Goal: Task Accomplishment & Management: Manage account settings

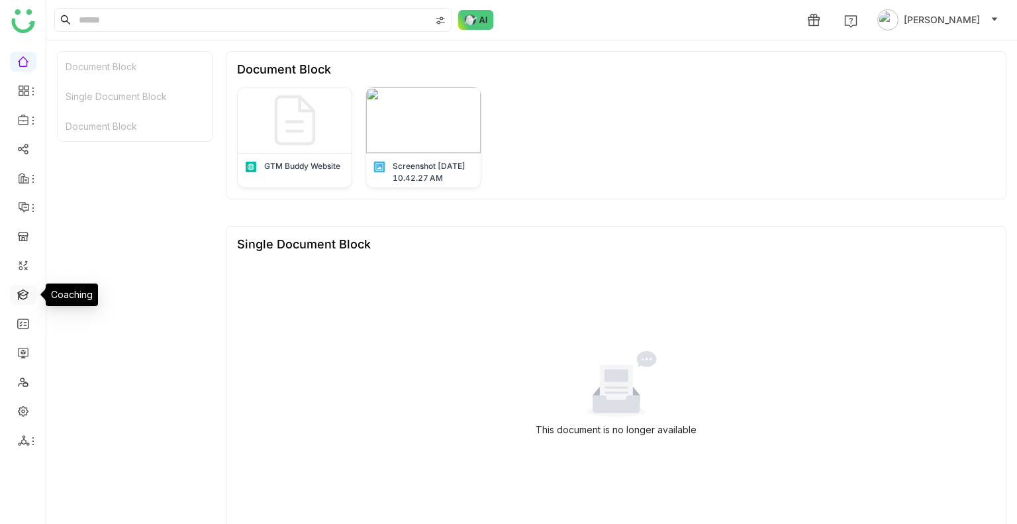
click at [19, 292] on link at bounding box center [23, 293] width 12 height 11
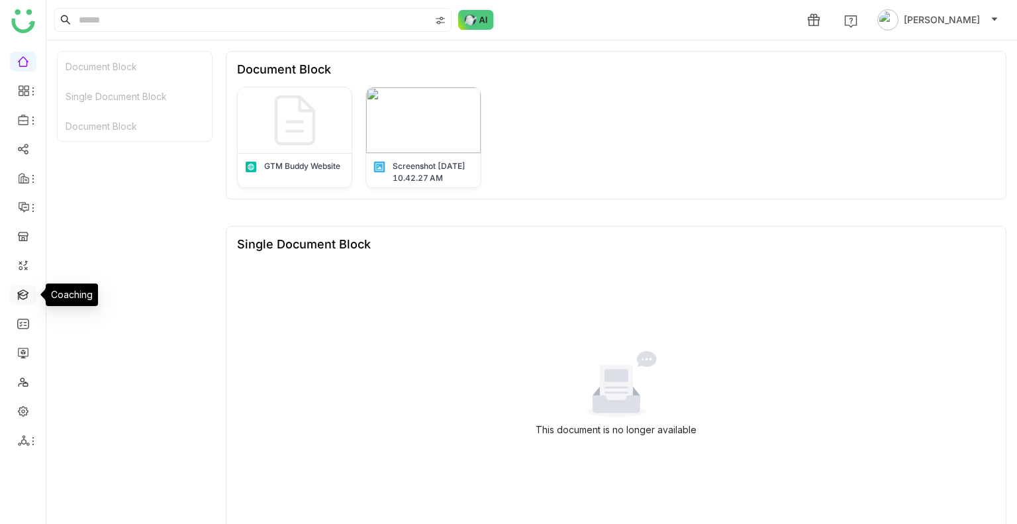
click at [19, 292] on link at bounding box center [23, 293] width 12 height 11
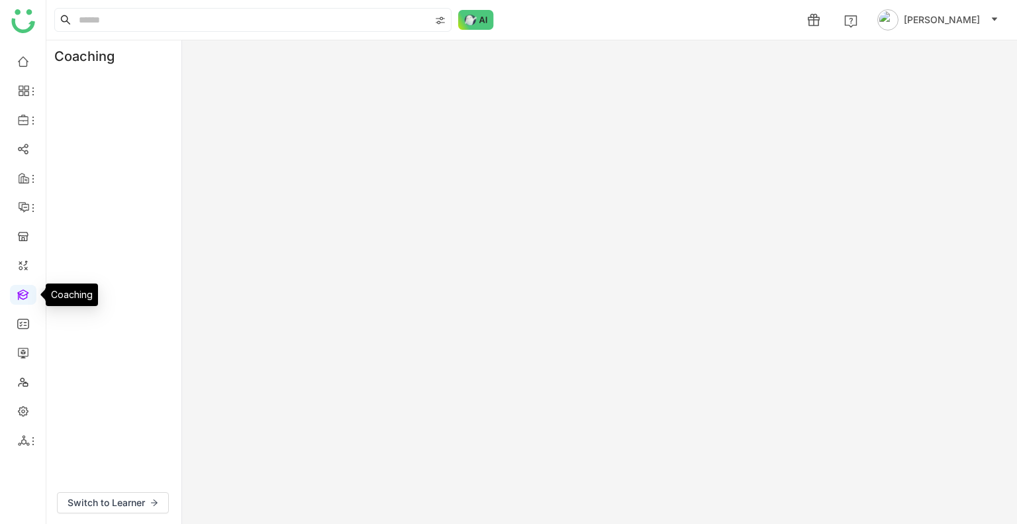
click at [19, 292] on link at bounding box center [23, 293] width 12 height 11
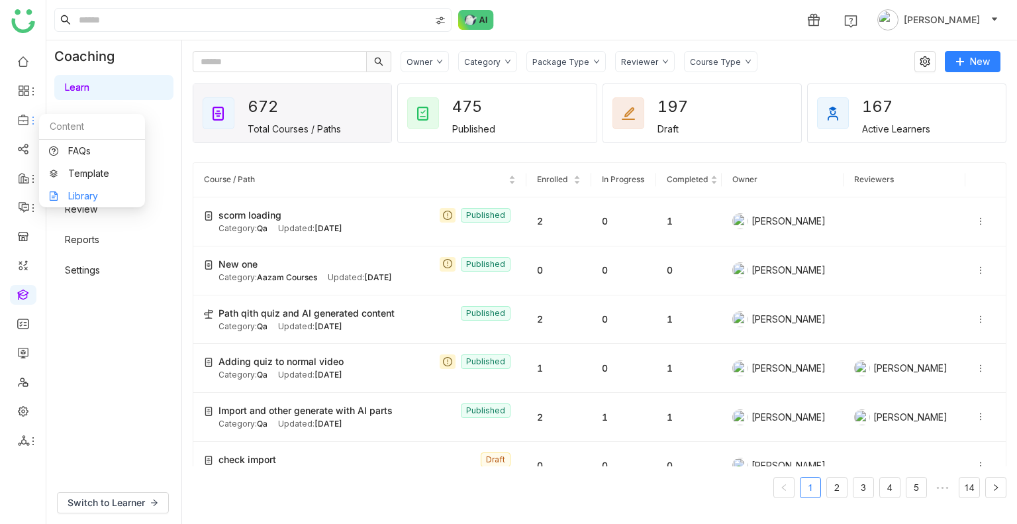
click at [74, 193] on link "Library" at bounding box center [92, 195] width 86 height 9
click at [74, 193] on body "1 Uday Bhanu Coaching Learn Events Practice AI Role Play Review Reports Setting…" at bounding box center [508, 262] width 1017 height 524
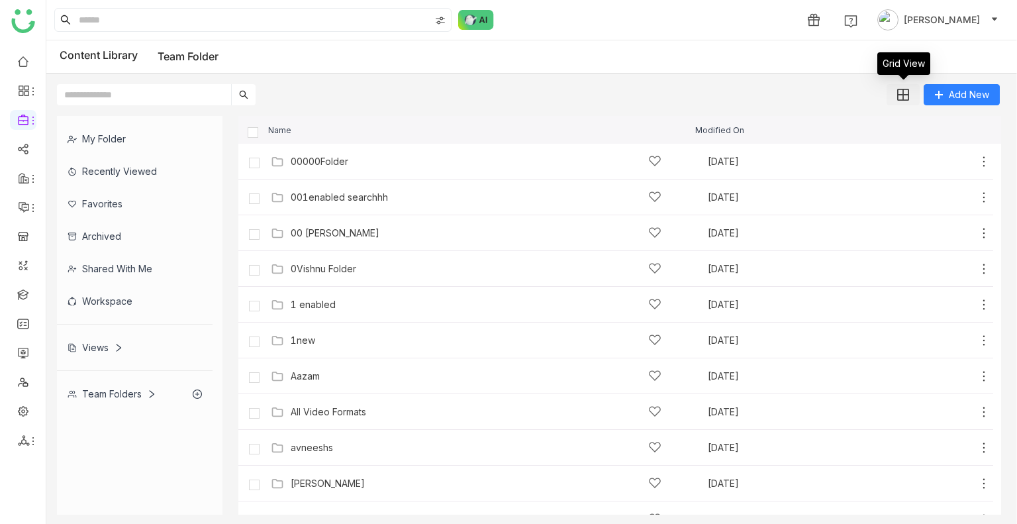
click at [902, 91] on img at bounding box center [903, 95] width 12 height 12
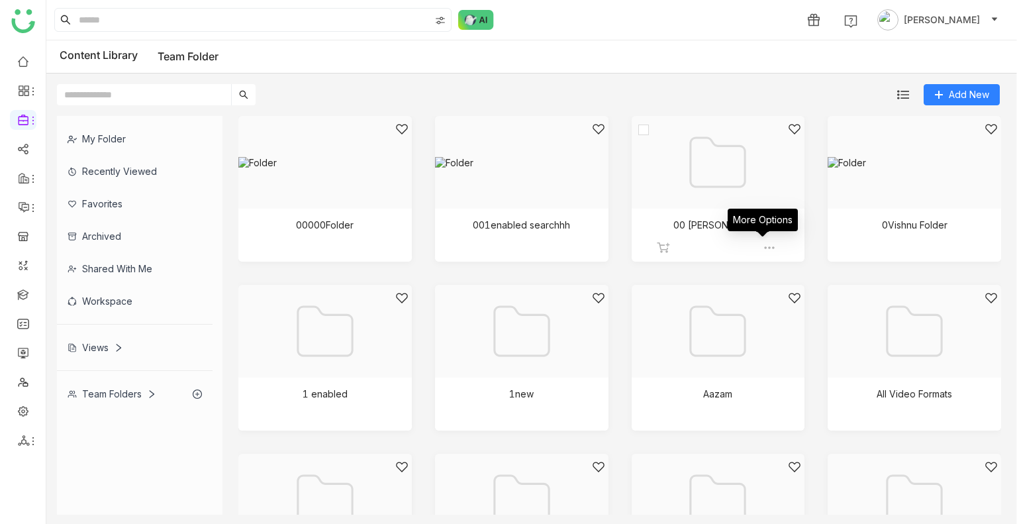
click at [767, 244] on img at bounding box center [769, 247] width 13 height 13
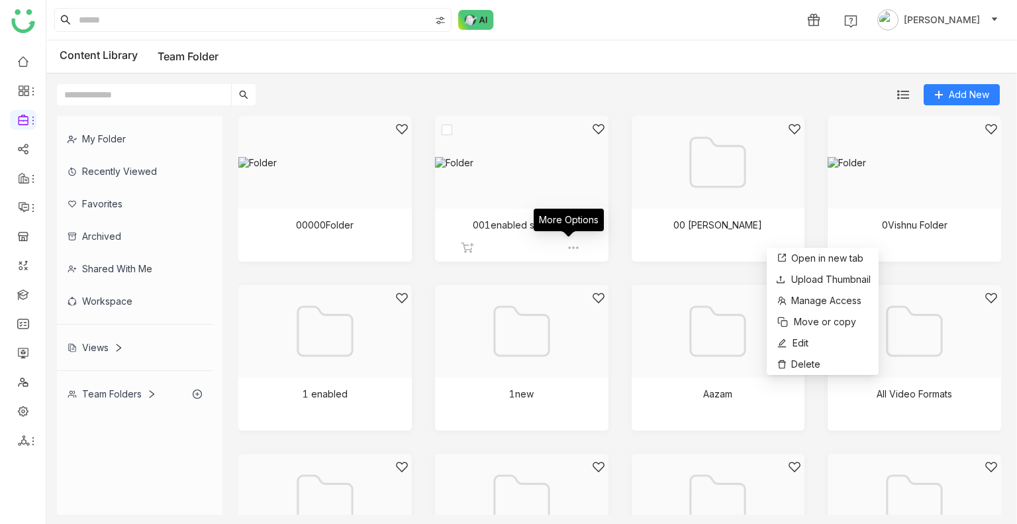
click at [567, 252] on img at bounding box center [573, 247] width 13 height 13
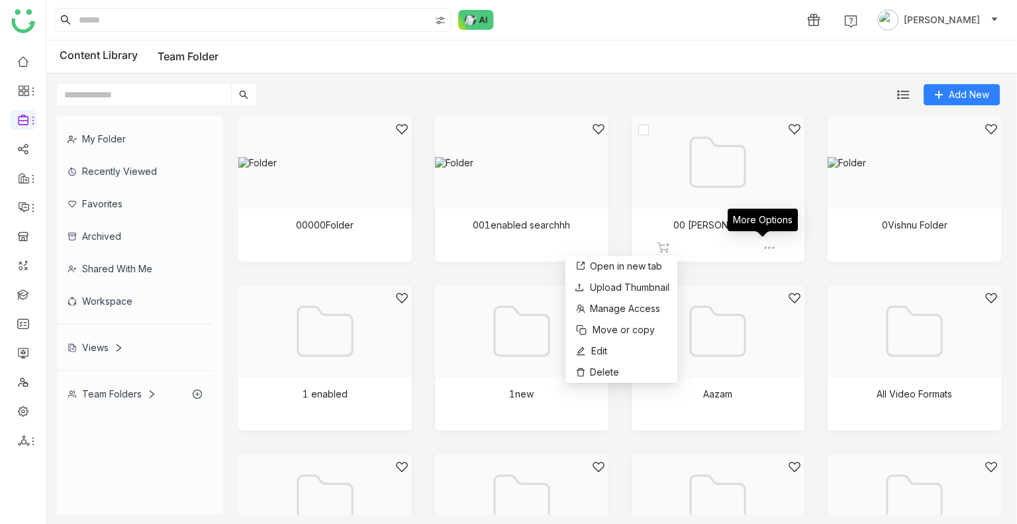
click at [763, 246] on img at bounding box center [769, 247] width 13 height 13
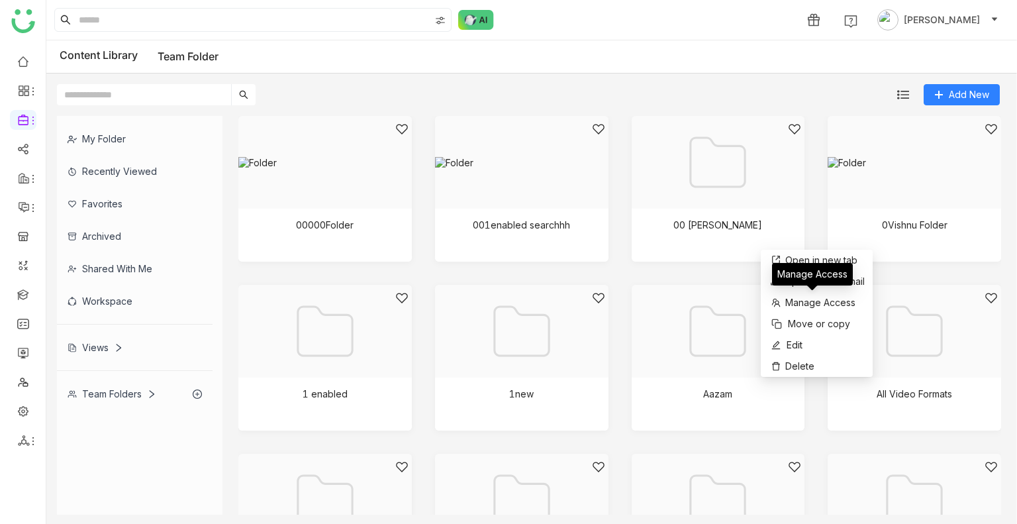
click at [787, 287] on div "Manage Access" at bounding box center [812, 279] width 81 height 32
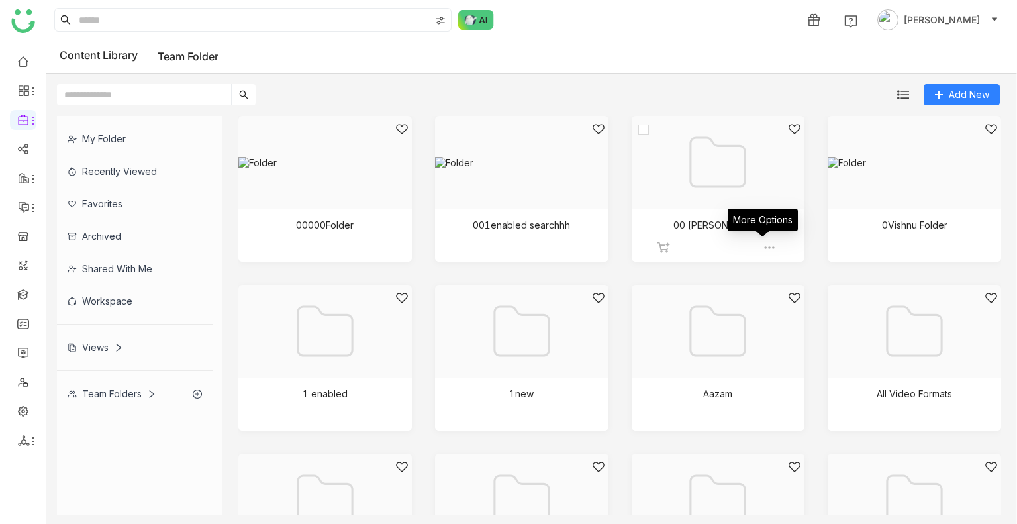
click at [763, 244] on img at bounding box center [769, 247] width 13 height 13
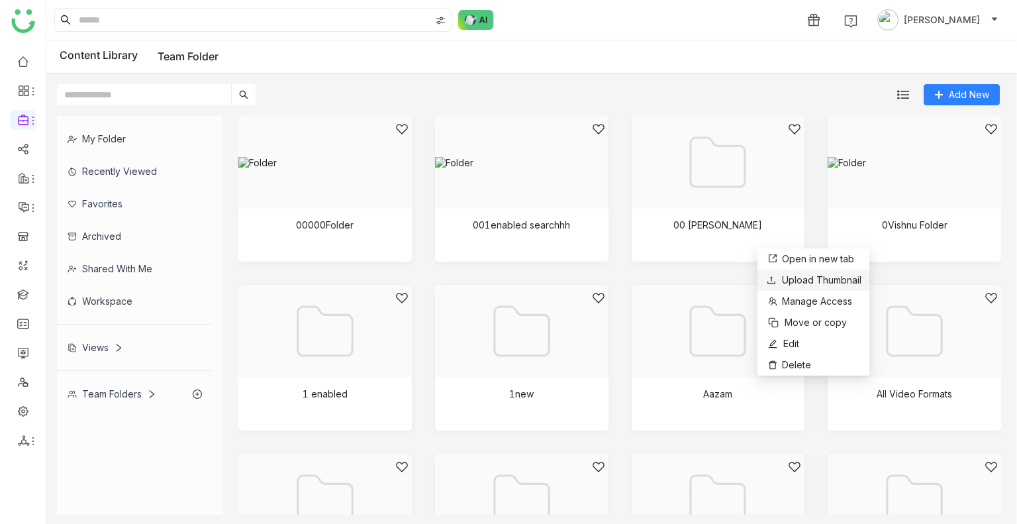
click at [789, 285] on div "Upload Thumbnail" at bounding box center [813, 280] width 96 height 15
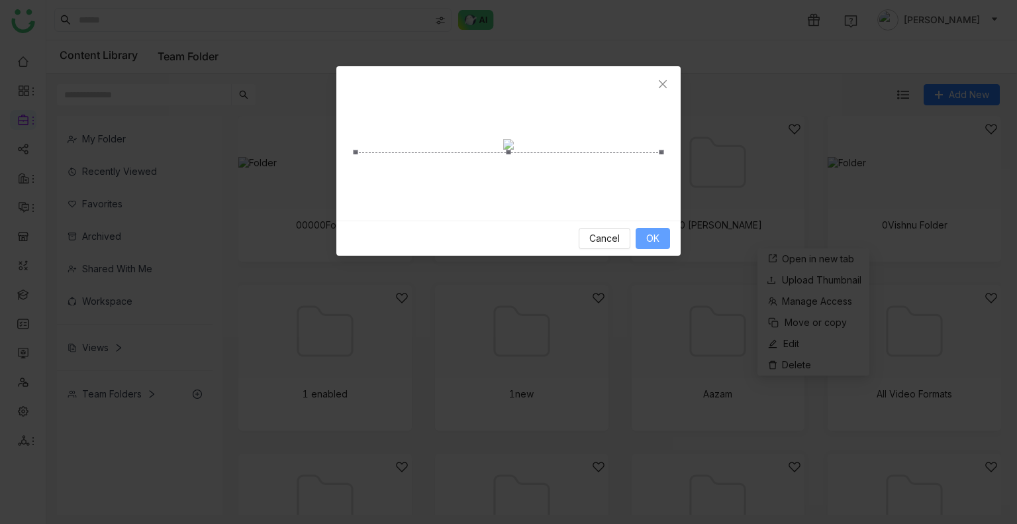
click at [659, 246] on span "OK" at bounding box center [652, 238] width 13 height 15
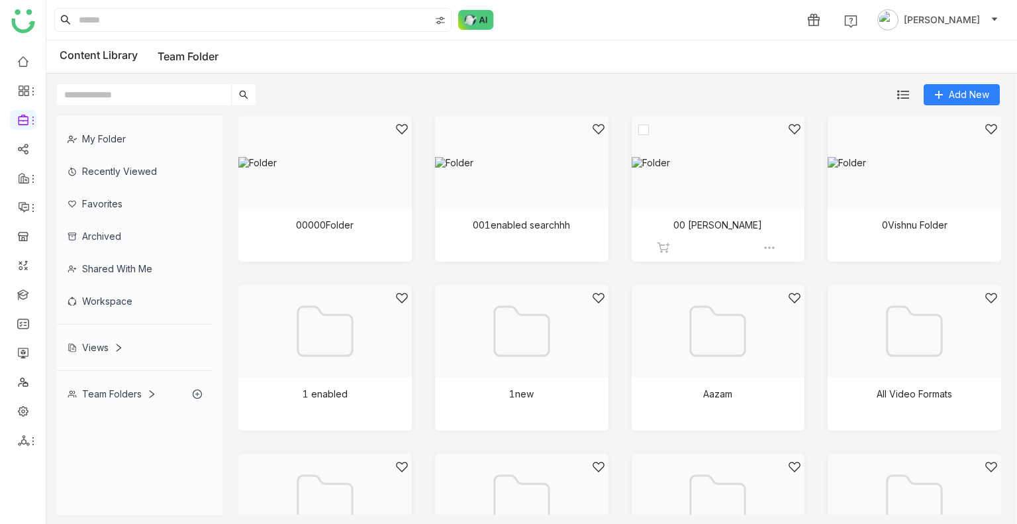
click at [726, 129] on div at bounding box center [713, 178] width 151 height 113
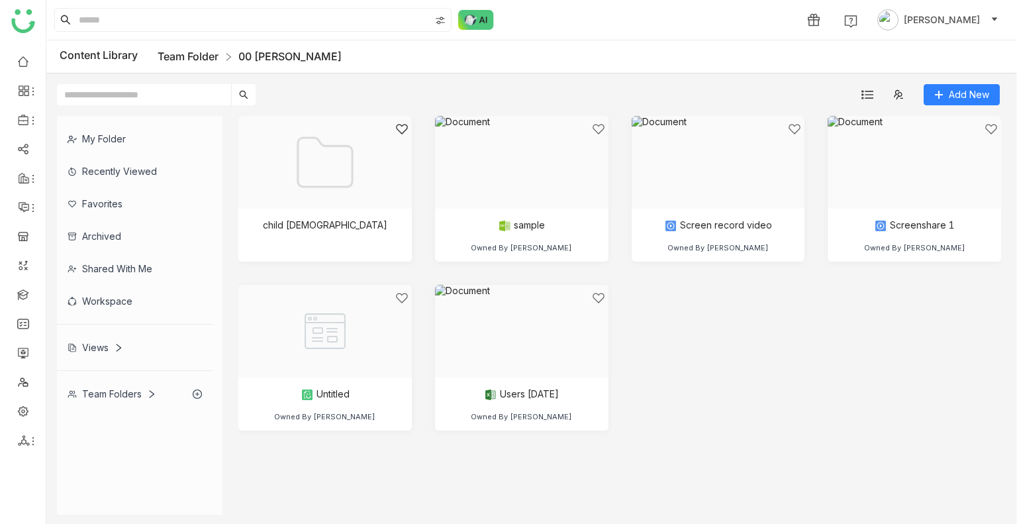
click at [185, 55] on link "Team Folder" at bounding box center [188, 56] width 61 height 13
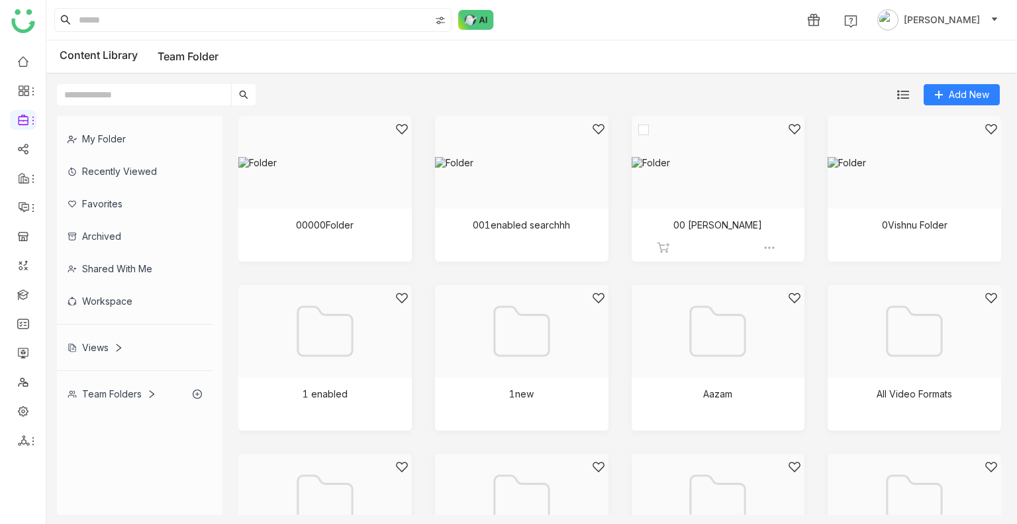
click at [652, 170] on div at bounding box center [713, 178] width 151 height 113
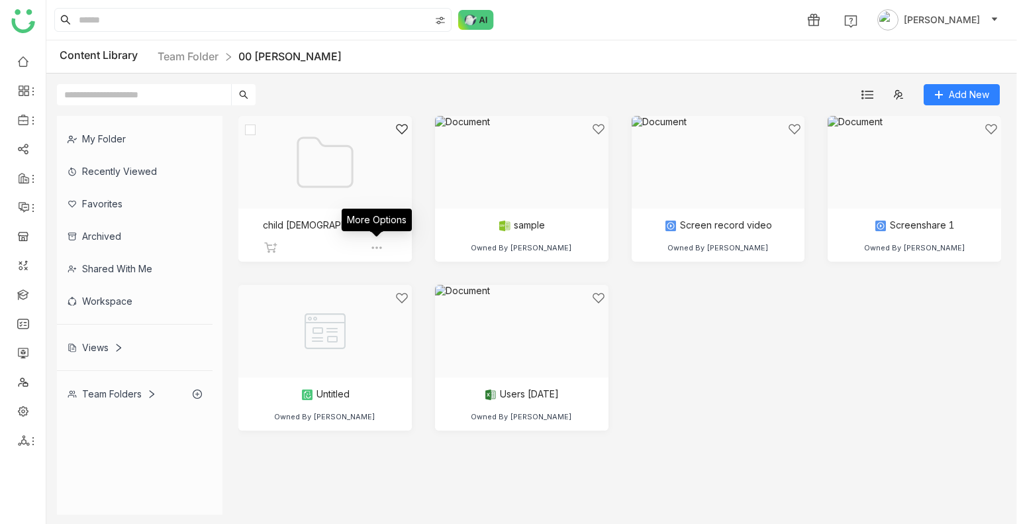
click at [379, 249] on img at bounding box center [376, 247] width 13 height 13
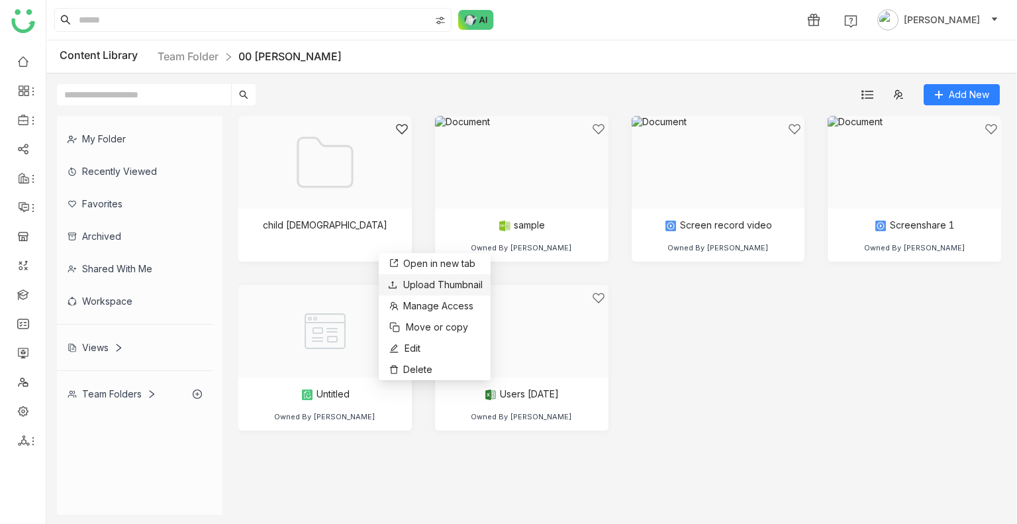
click at [403, 283] on span "Upload Thumbnail" at bounding box center [442, 284] width 79 height 11
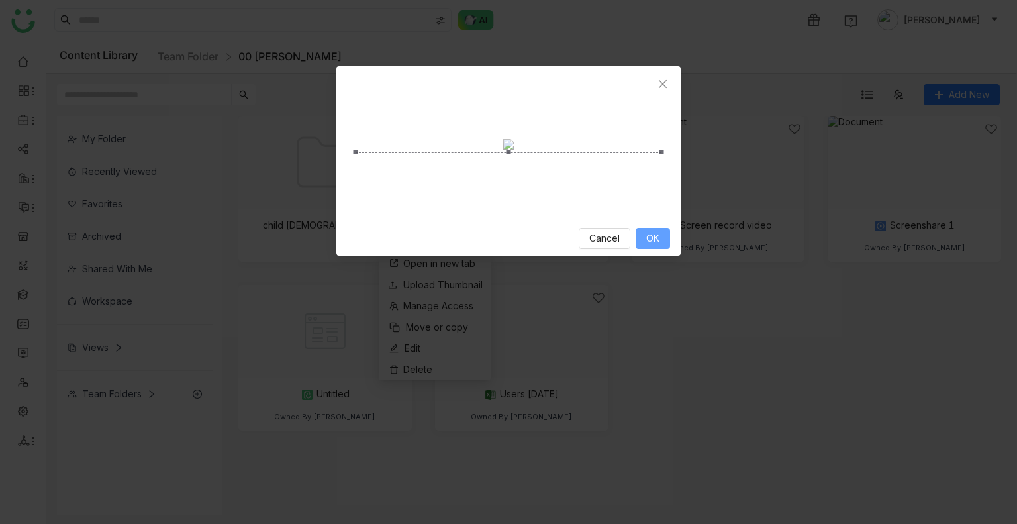
click at [660, 246] on span "OK" at bounding box center [652, 238] width 13 height 15
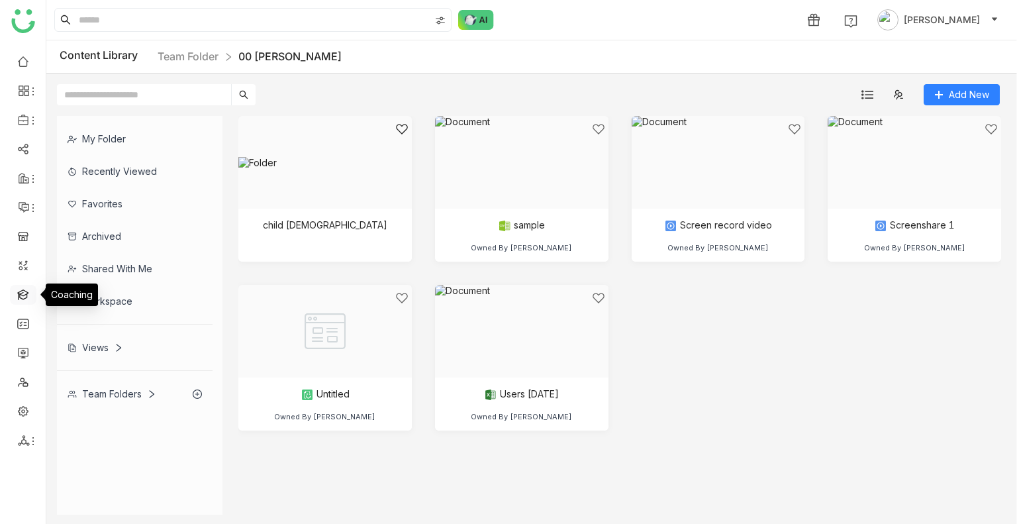
click at [17, 295] on link at bounding box center [23, 293] width 12 height 11
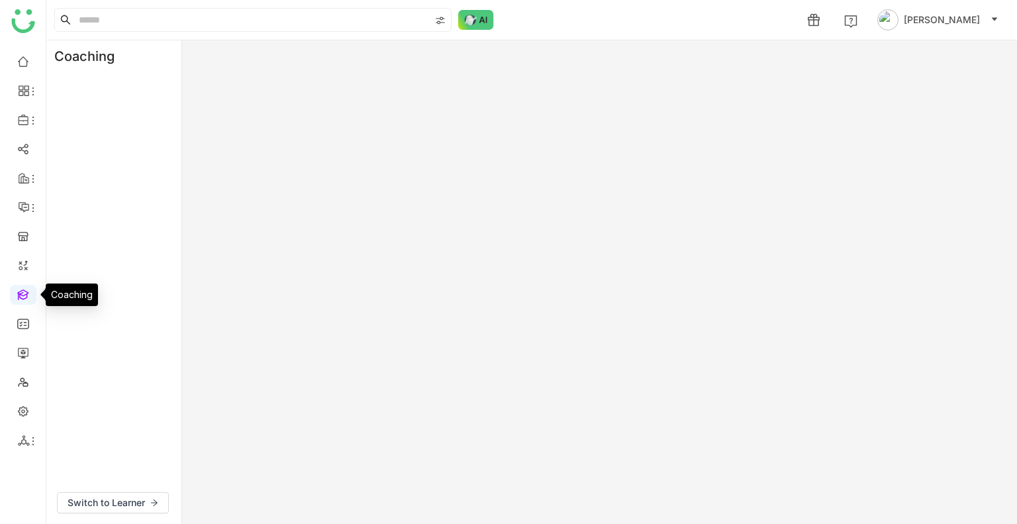
click at [17, 295] on link at bounding box center [23, 293] width 12 height 11
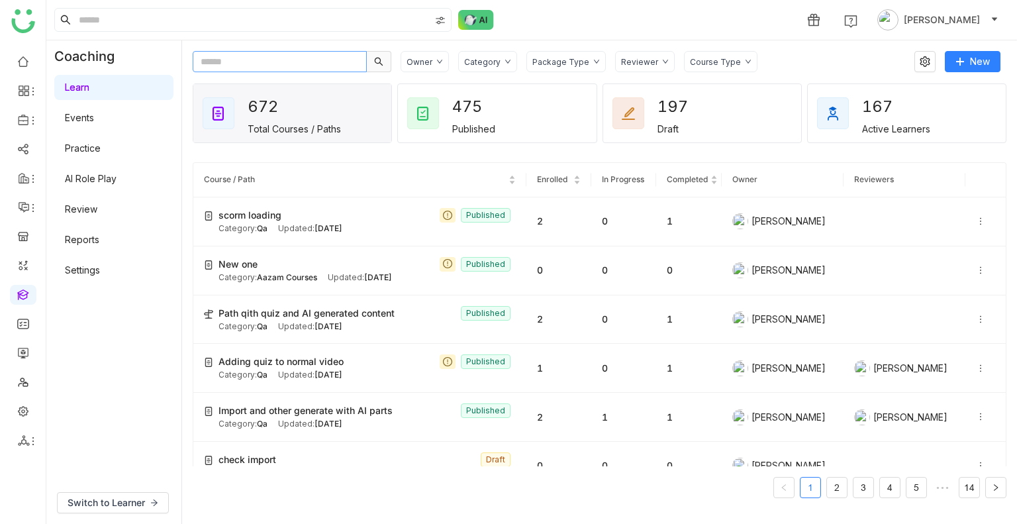
click at [270, 61] on input "text" at bounding box center [280, 61] width 174 height 21
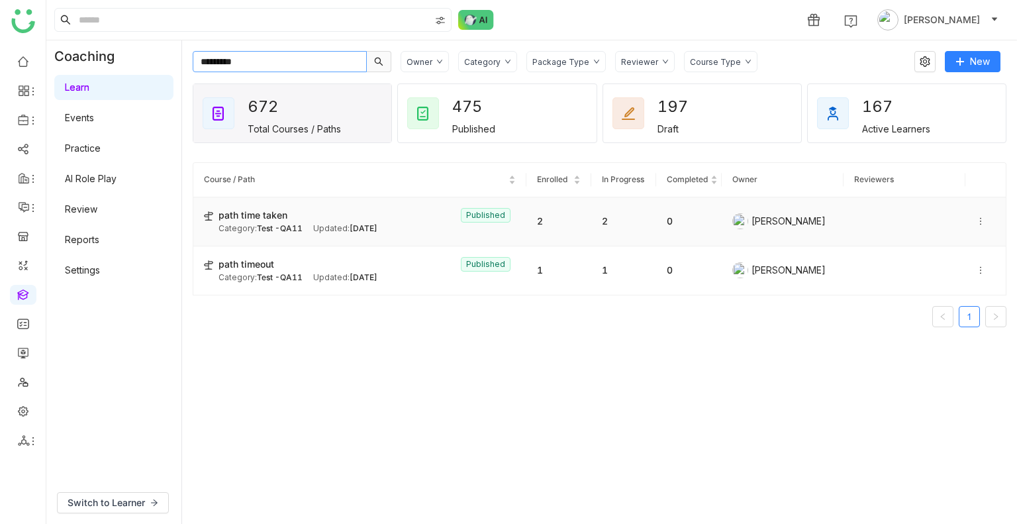
type input "*********"
click at [353, 216] on div "path time taken Published" at bounding box center [367, 215] width 297 height 15
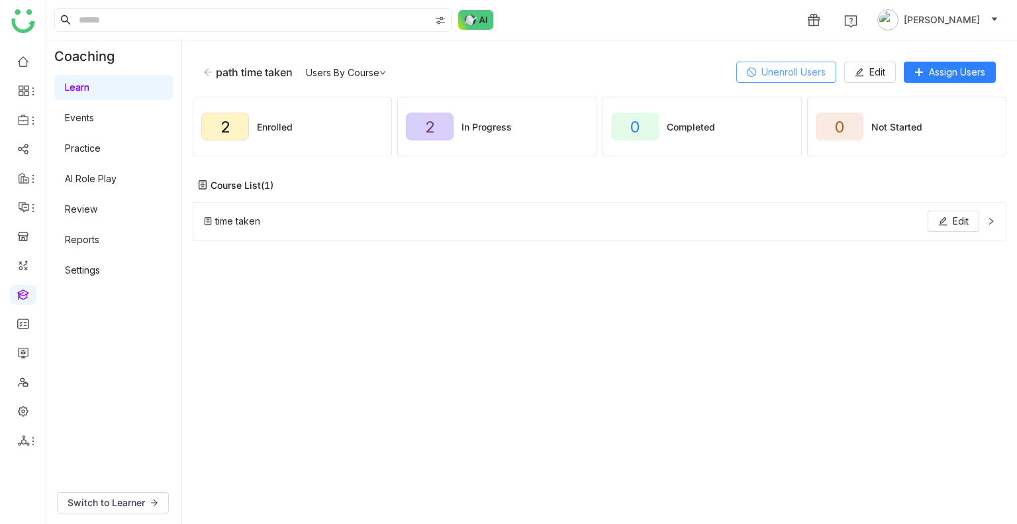
click at [775, 75] on span "Unenroll Users" at bounding box center [793, 72] width 64 height 15
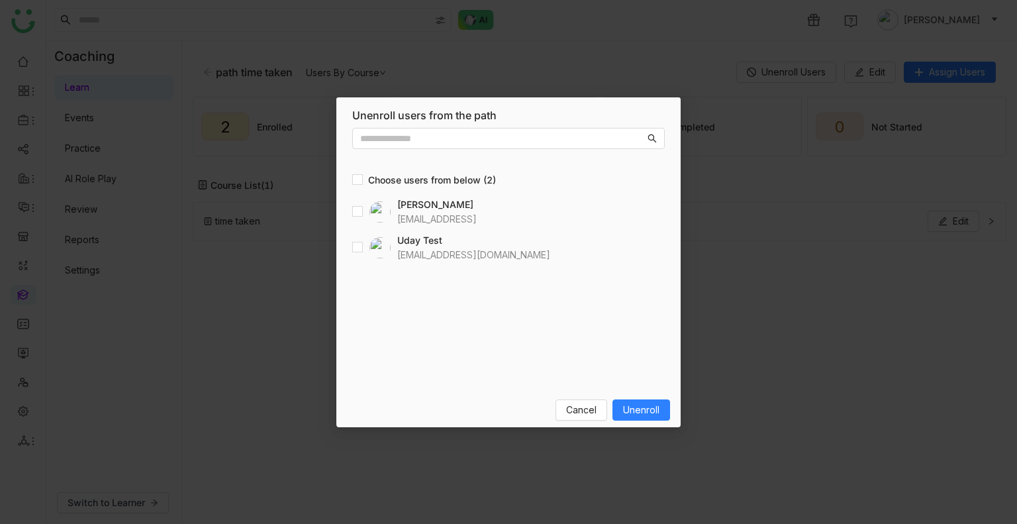
click at [350, 180] on div "Users Choose users from below (2) Uday Bhanu udaybhanue@gtmbuddy.ai Uday Test u…" at bounding box center [508, 257] width 344 height 270
click at [611, 403] on div "Cancel Unenroll" at bounding box center [613, 409] width 115 height 21
click at [655, 417] on button "Unenroll" at bounding box center [641, 409] width 58 height 21
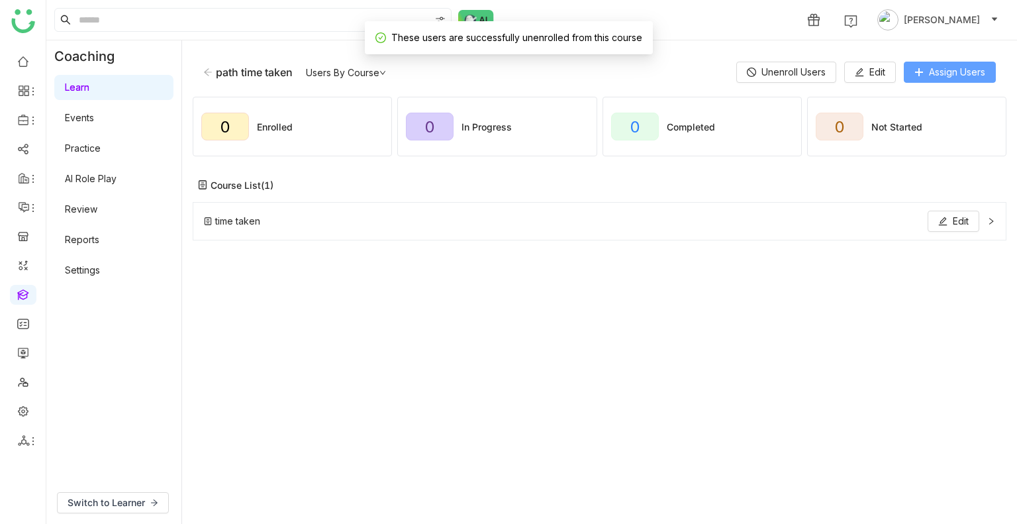
click at [942, 68] on span "Assign Users" at bounding box center [957, 72] width 56 height 15
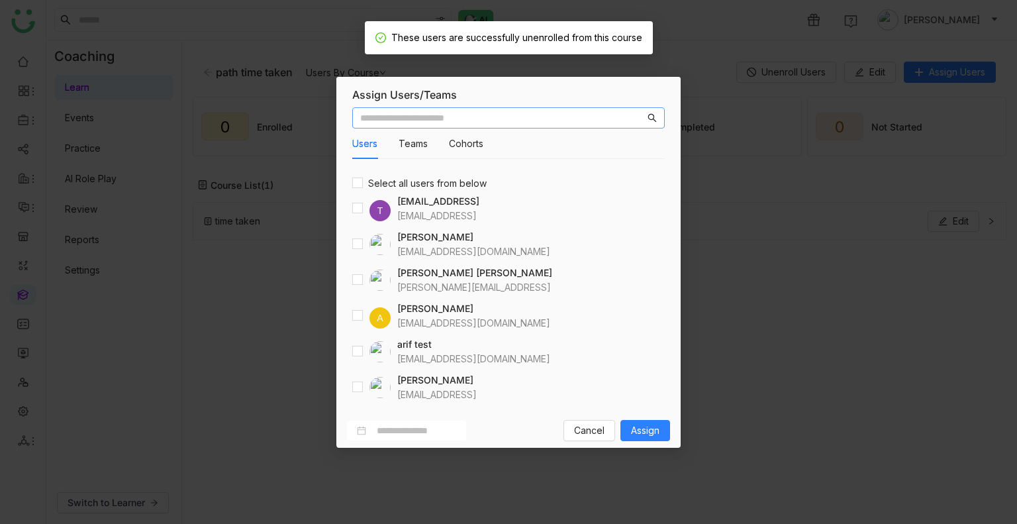
click at [444, 122] on input "text" at bounding box center [502, 118] width 285 height 15
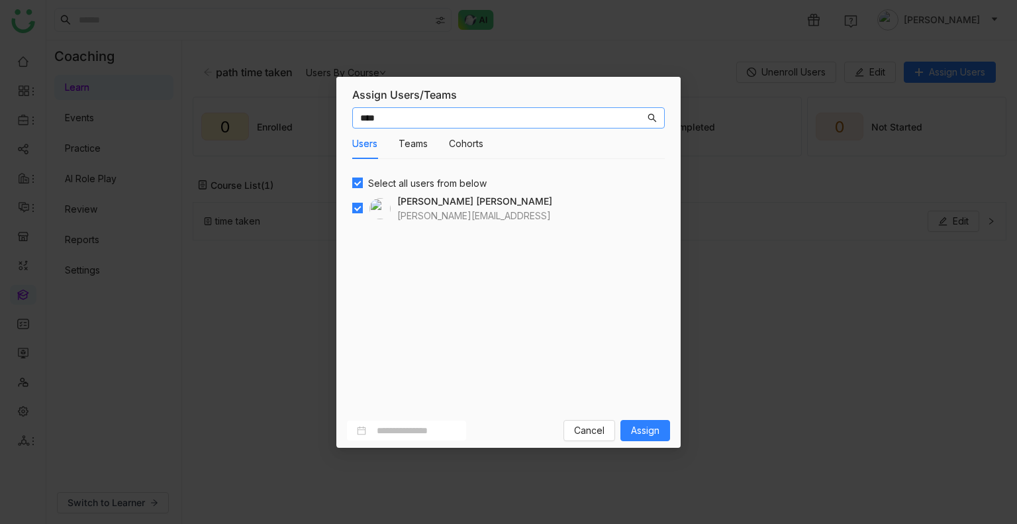
click at [384, 119] on input "****" at bounding box center [502, 118] width 285 height 15
type input "*"
type input "****"
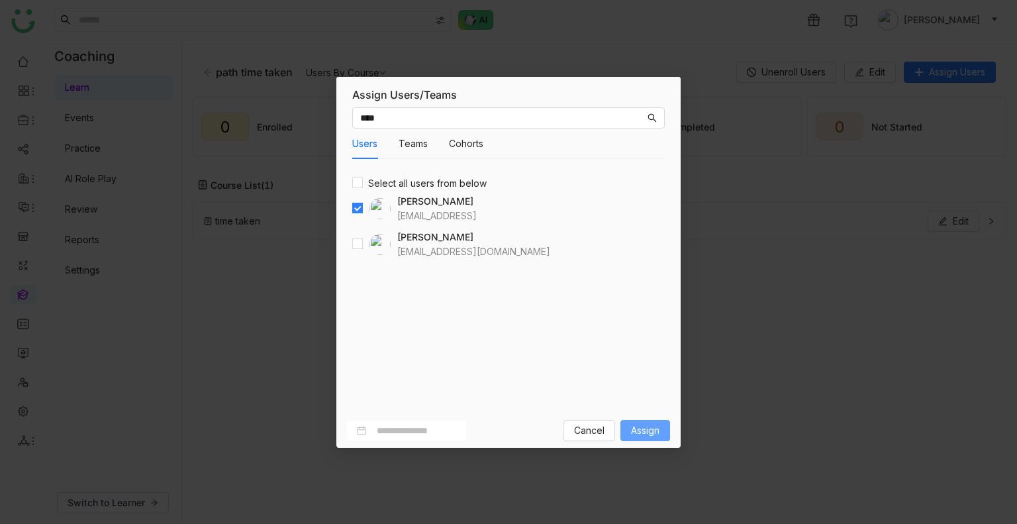
click at [649, 431] on span "Assign" at bounding box center [645, 430] width 28 height 15
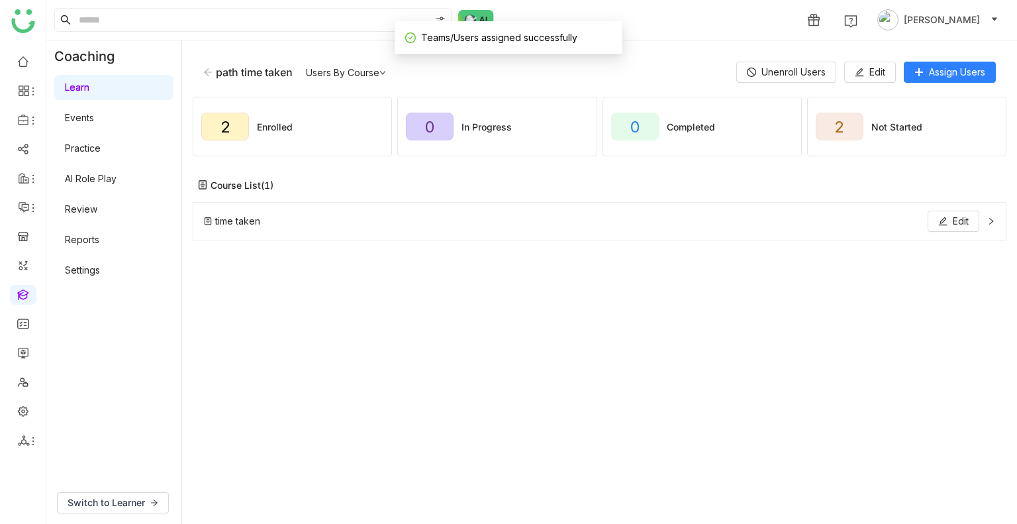
click at [993, 224] on div "time taken Edit" at bounding box center [600, 221] width 814 height 38
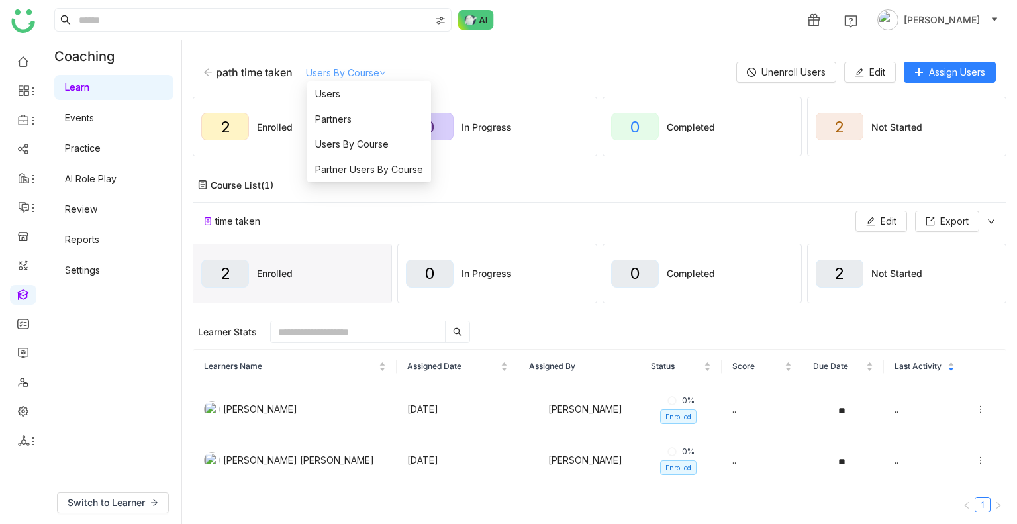
click at [353, 68] on link "Users By Course" at bounding box center [346, 72] width 80 height 11
click at [344, 93] on li "Users" at bounding box center [369, 93] width 124 height 25
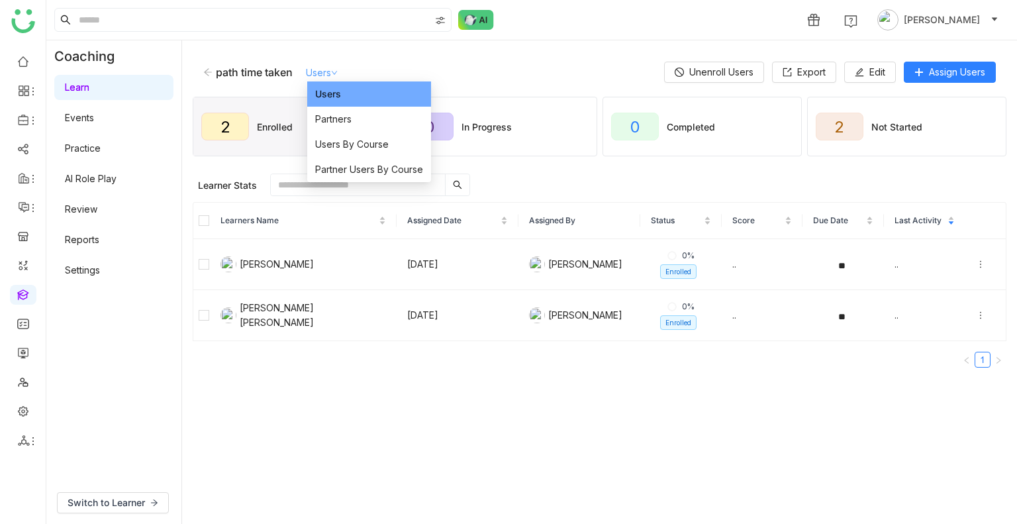
click at [324, 68] on link "Users" at bounding box center [322, 72] width 32 height 11
click at [392, 114] on li "Partners" at bounding box center [369, 119] width 124 height 25
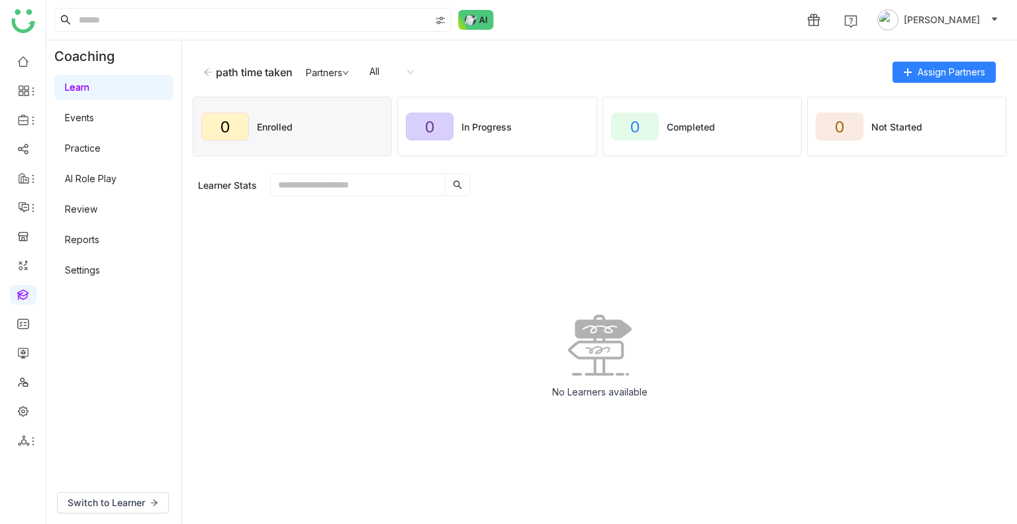
click at [922, 60] on div "path time taken Partners All Assign Partners" at bounding box center [600, 72] width 814 height 42
click at [930, 79] on button "Assign Partners" at bounding box center [944, 72] width 103 height 21
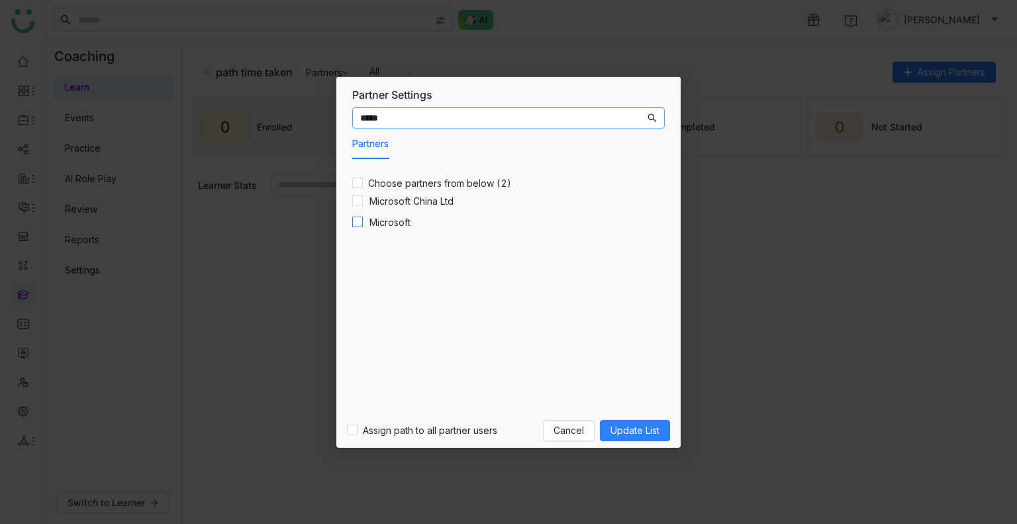
type input "*****"
click at [654, 438] on button "Update List" at bounding box center [635, 430] width 70 height 21
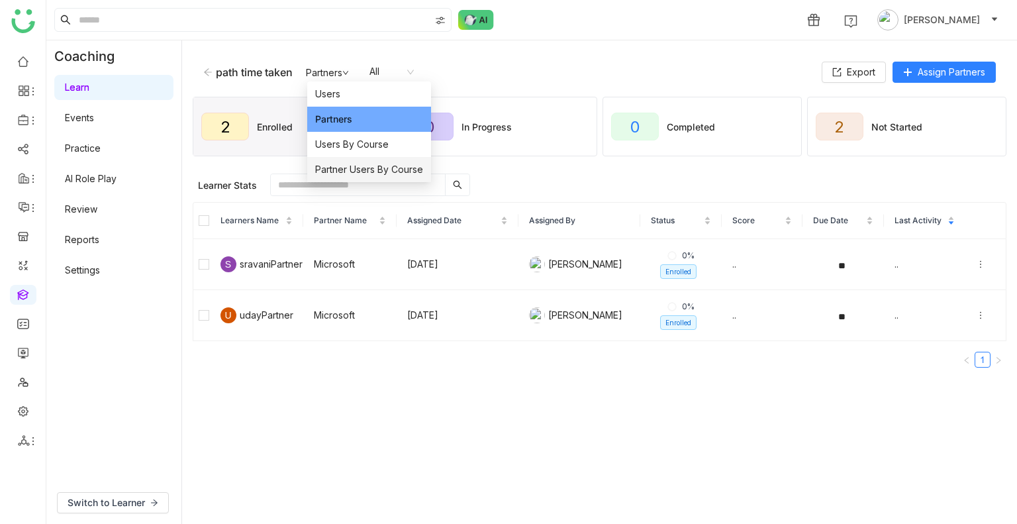
click at [379, 170] on span "Partner Users By Course" at bounding box center [369, 169] width 108 height 15
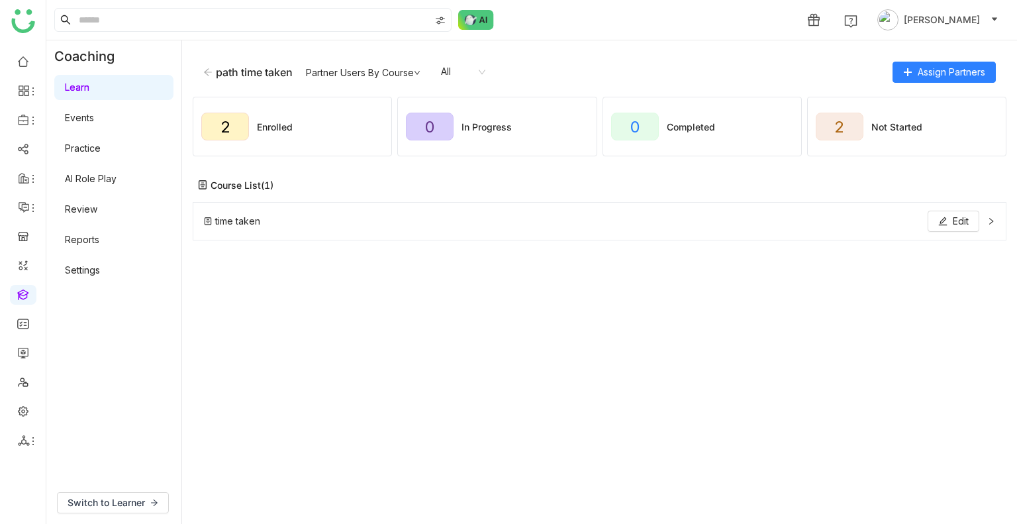
click at [989, 219] on icon at bounding box center [991, 221] width 8 height 8
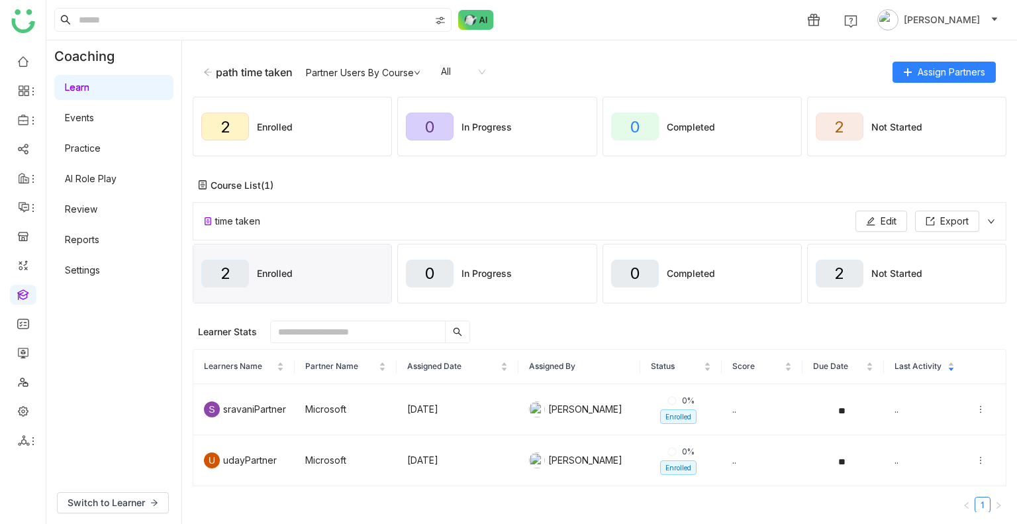
scroll to position [13, 0]
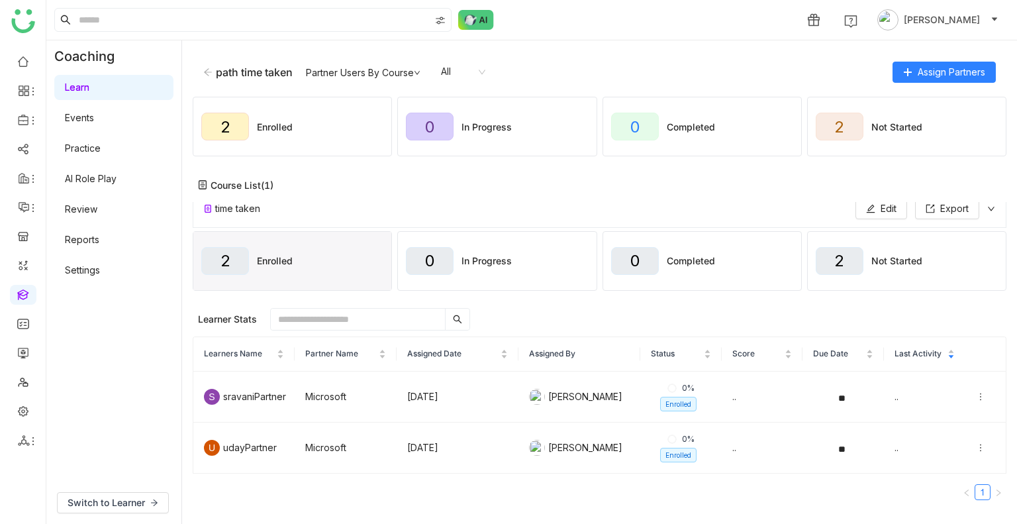
click at [207, 76] on div "path time taken Partner Users By Course All Assign Partners" at bounding box center [600, 72] width 814 height 42
click at [207, 76] on icon at bounding box center [207, 72] width 9 height 9
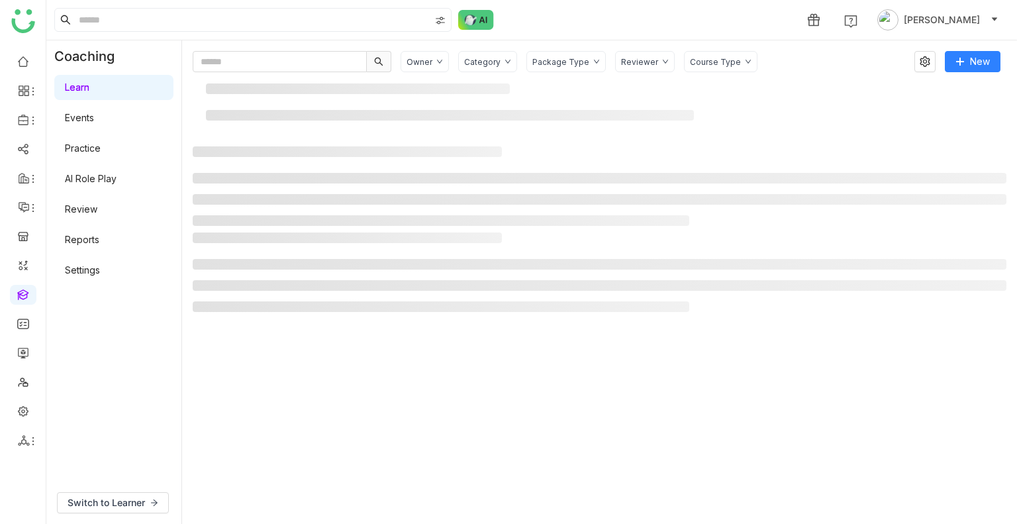
click at [207, 76] on div "Owner Category Package Type Reviewer Course Type New" at bounding box center [600, 282] width 814 height 462
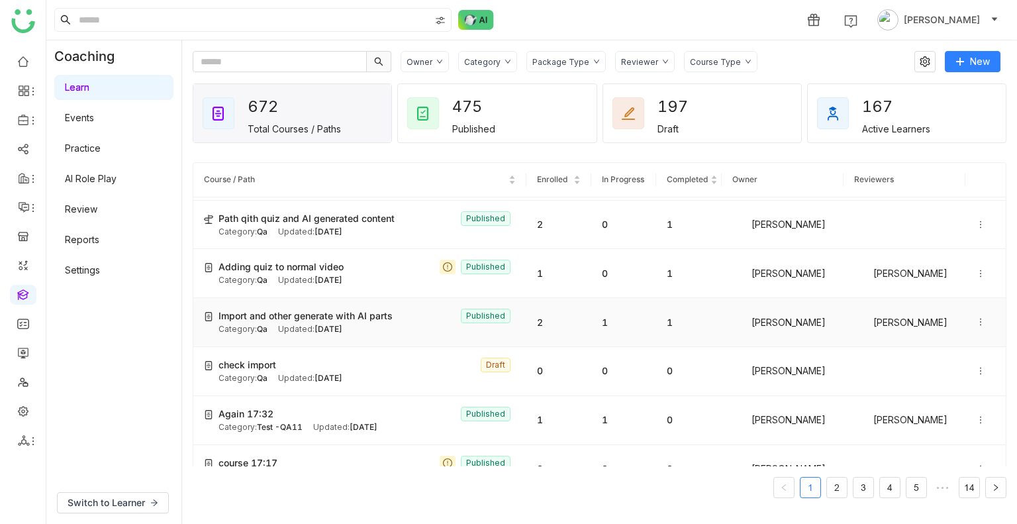
scroll to position [95, 0]
click at [377, 428] on span "Aug 29, 2025" at bounding box center [364, 426] width 28 height 10
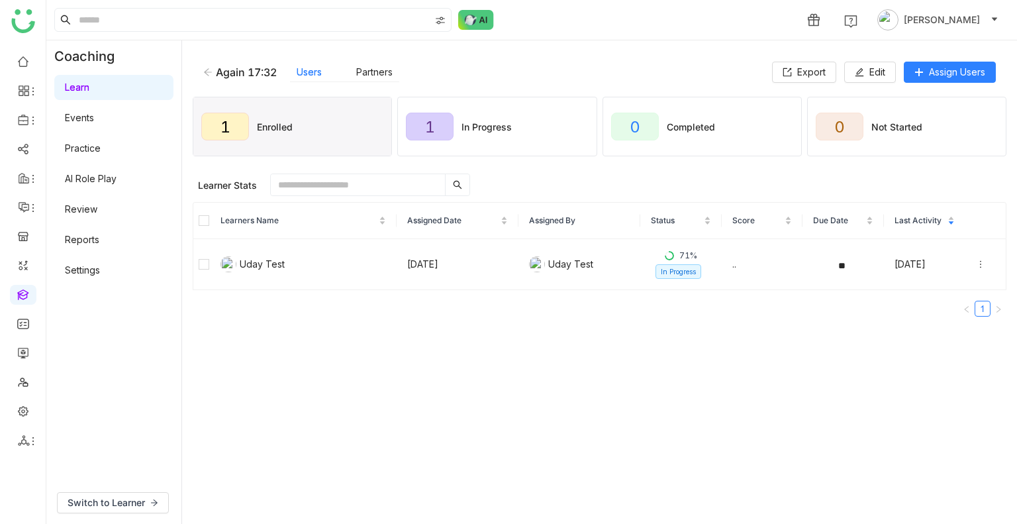
click at [213, 76] on div "Again 17:32" at bounding box center [239, 72] width 73 height 13
click at [205, 73] on icon at bounding box center [207, 72] width 9 height 9
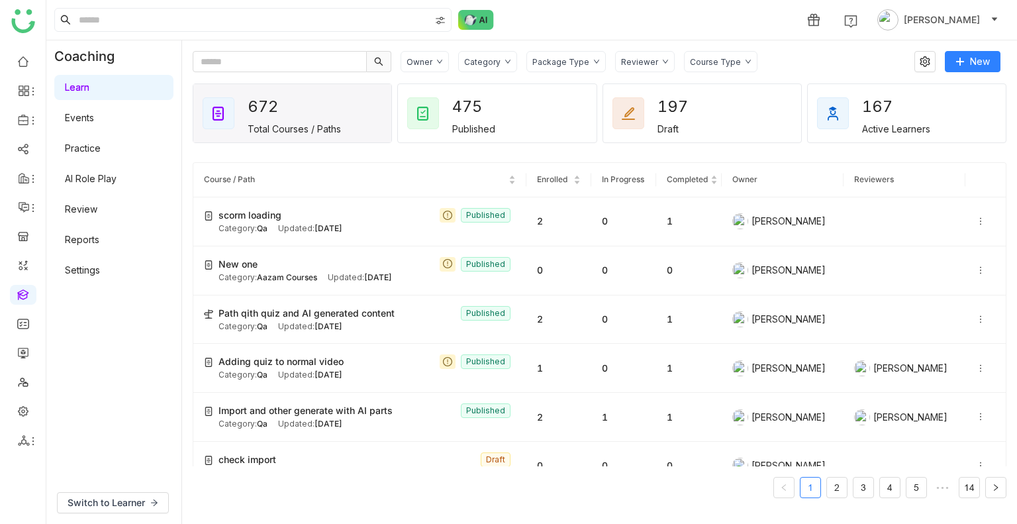
click at [575, 53] on div "Package Type" at bounding box center [565, 61] width 79 height 21
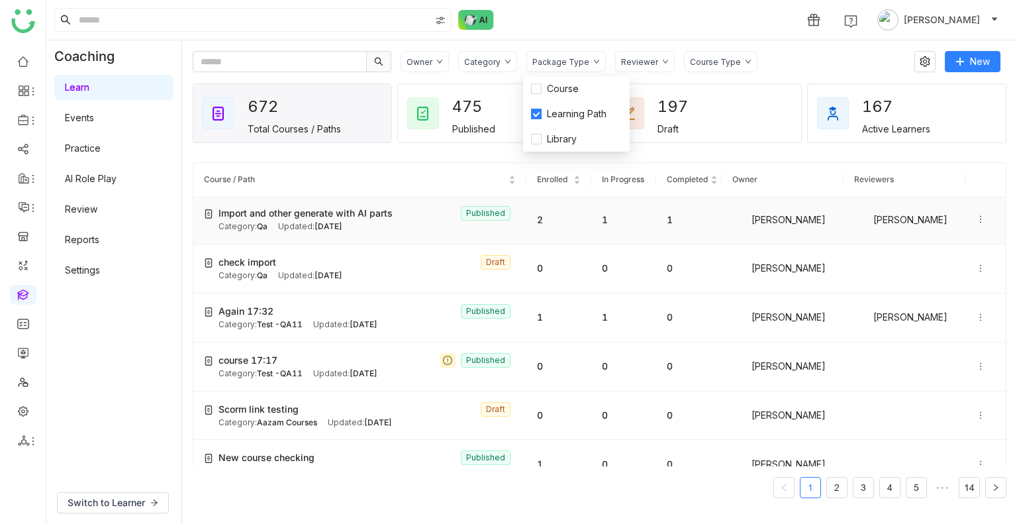
scroll to position [235, 0]
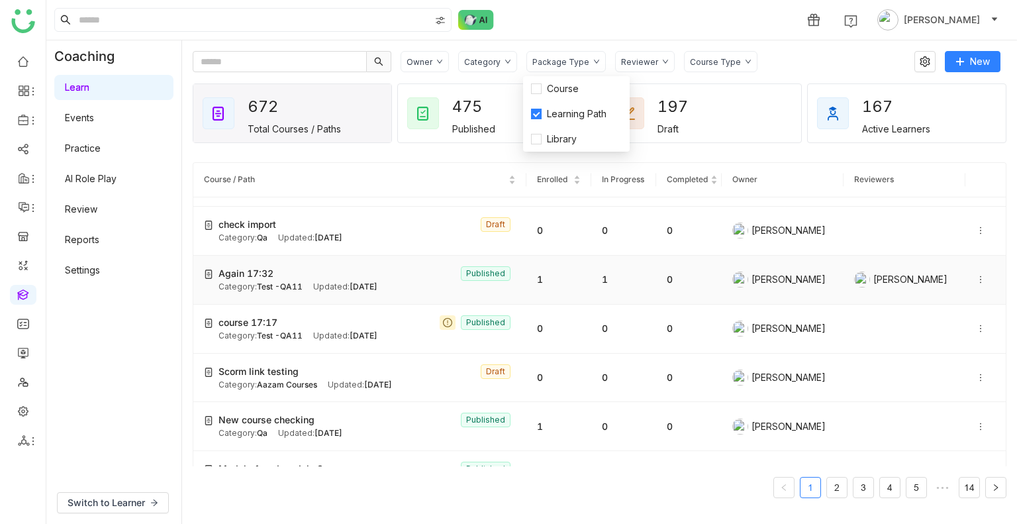
click at [426, 271] on div "Again 17:32 Published" at bounding box center [367, 273] width 297 height 15
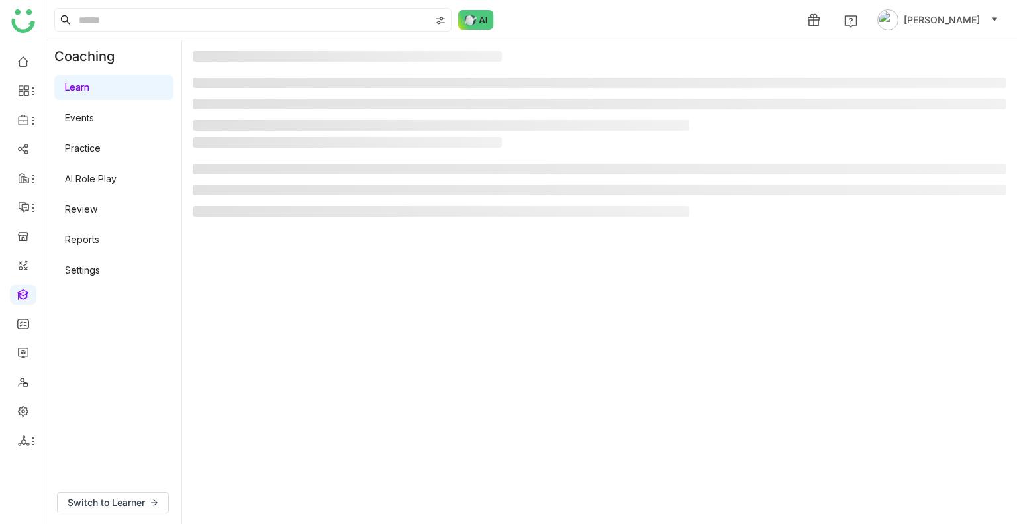
click at [426, 271] on gtmb-manage-detail-wrapper at bounding box center [600, 282] width 814 height 462
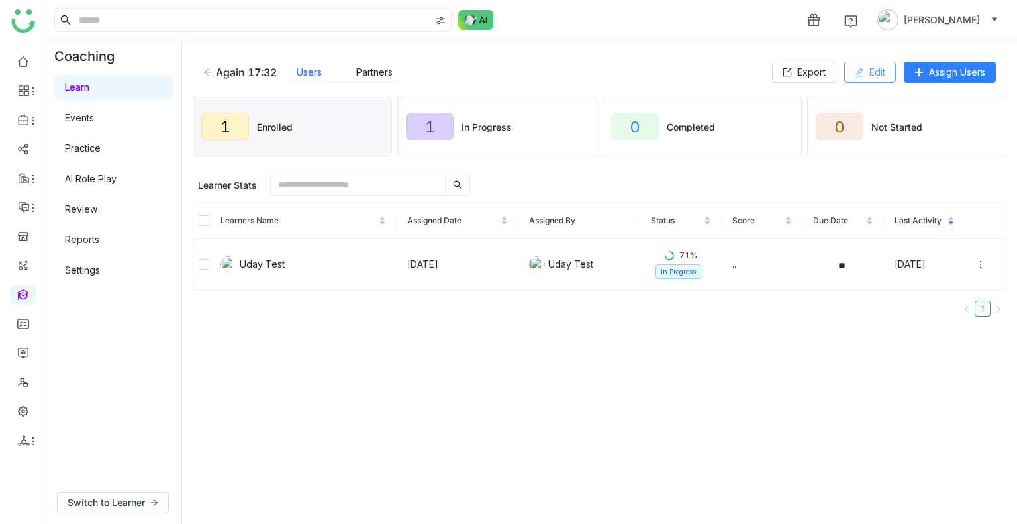
click at [855, 68] on icon at bounding box center [859, 72] width 9 height 9
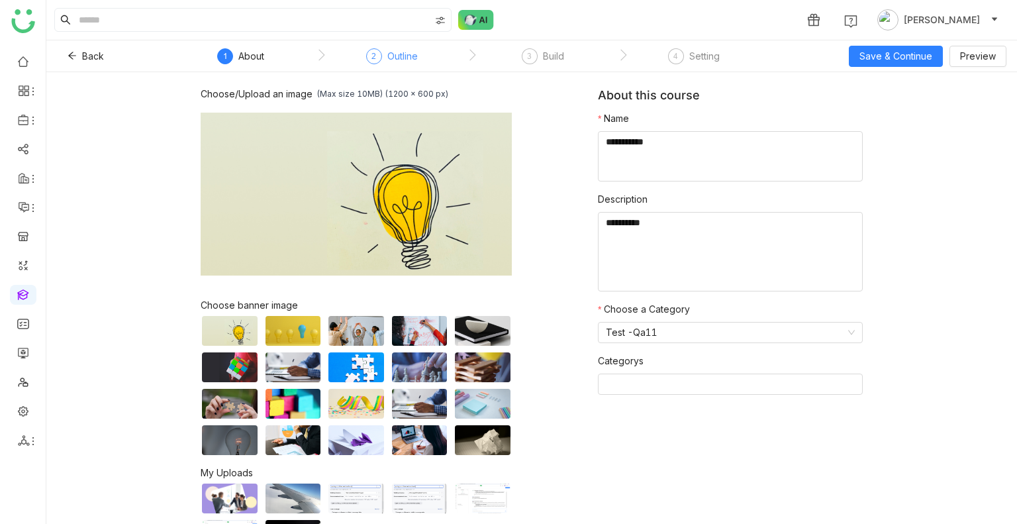
click at [411, 59] on div "Outline" at bounding box center [402, 56] width 30 height 16
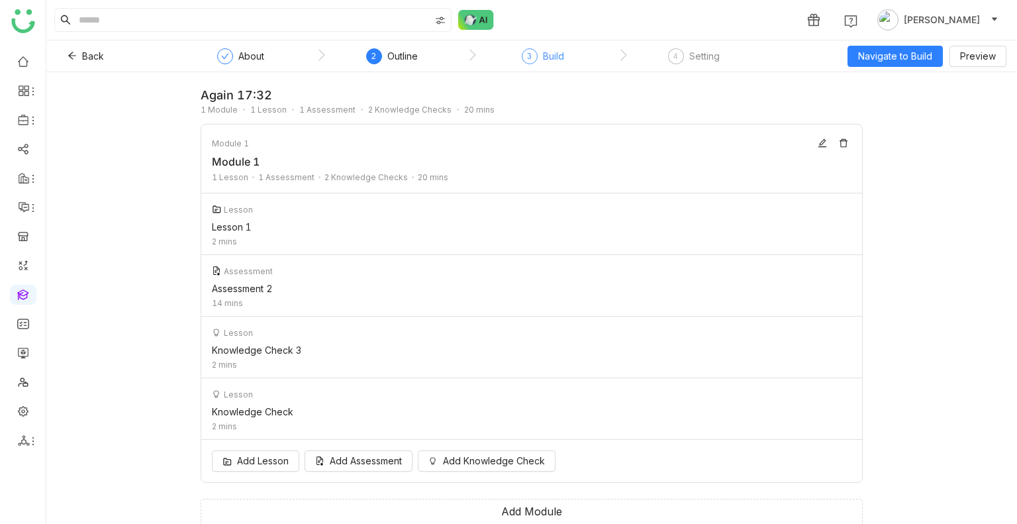
click at [526, 56] on div "3" at bounding box center [530, 56] width 16 height 16
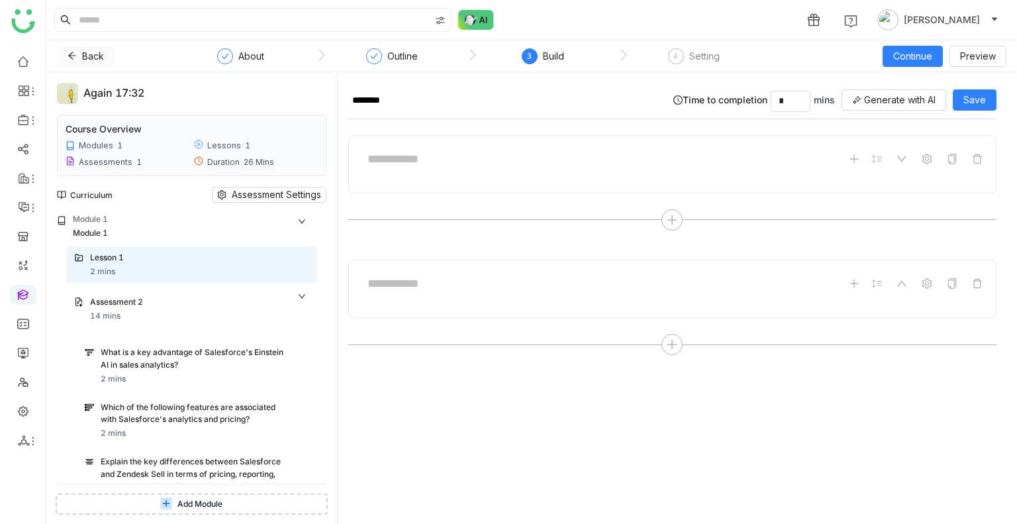
click at [74, 52] on icon at bounding box center [72, 55] width 9 height 9
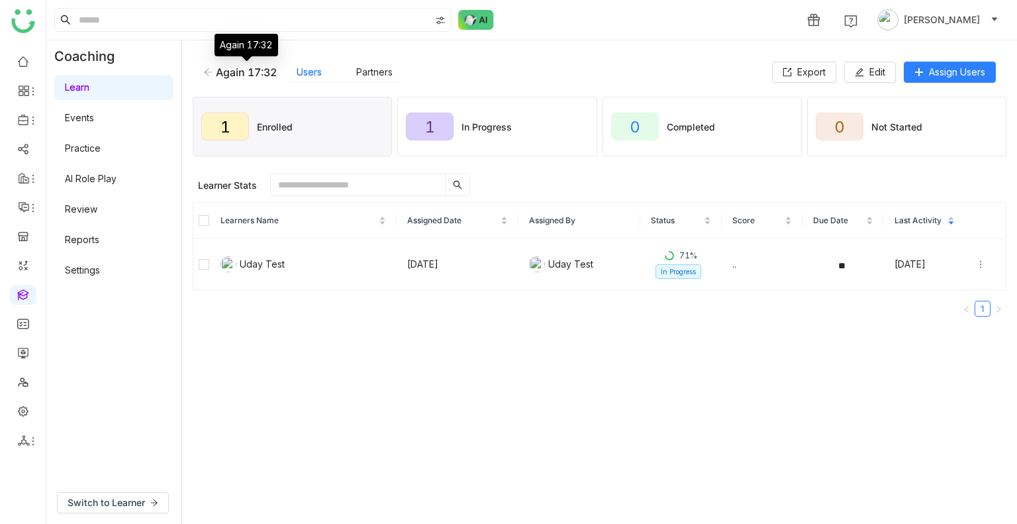
click at [209, 73] on icon at bounding box center [207, 72] width 9 height 9
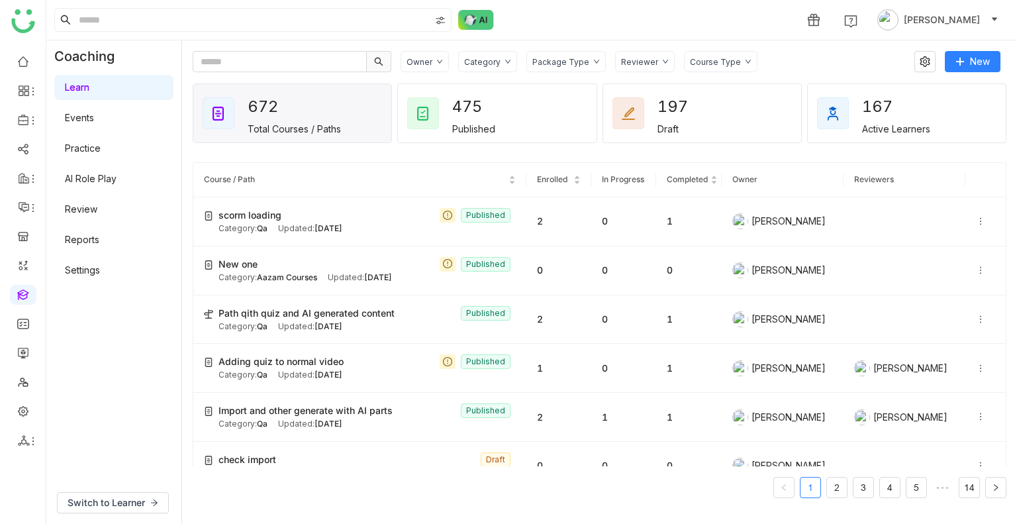
click at [549, 64] on div "Package Type" at bounding box center [560, 62] width 57 height 10
click at [546, 117] on span "Learning Path" at bounding box center [577, 114] width 70 height 15
click at [318, 269] on div "New one Published" at bounding box center [367, 264] width 297 height 15
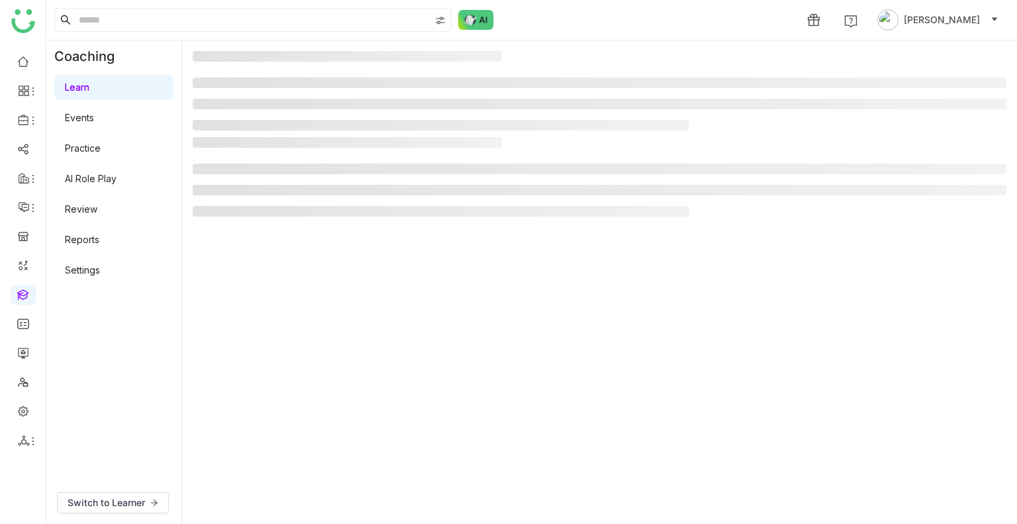
click at [318, 269] on gtmb-manage-detail-wrapper at bounding box center [600, 282] width 814 height 462
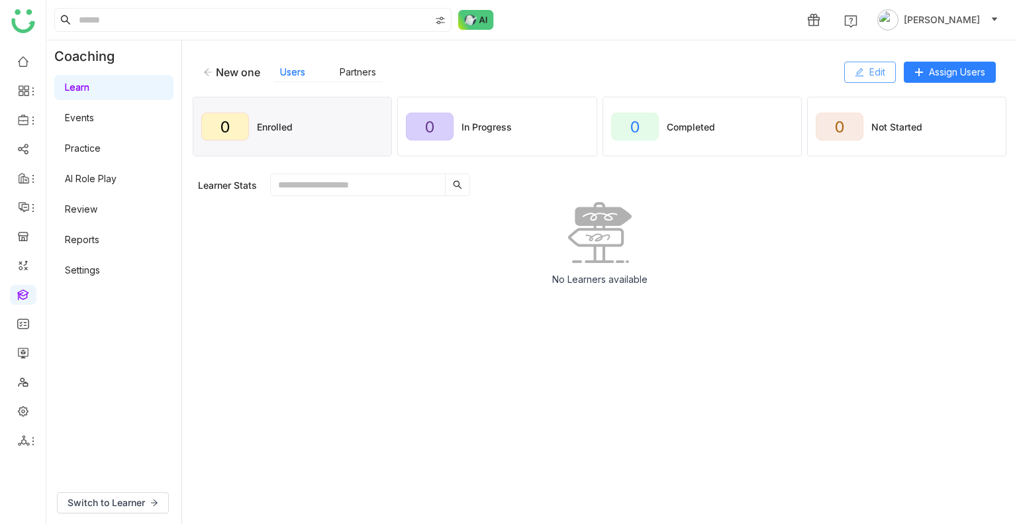
click at [855, 68] on icon at bounding box center [859, 72] width 9 height 9
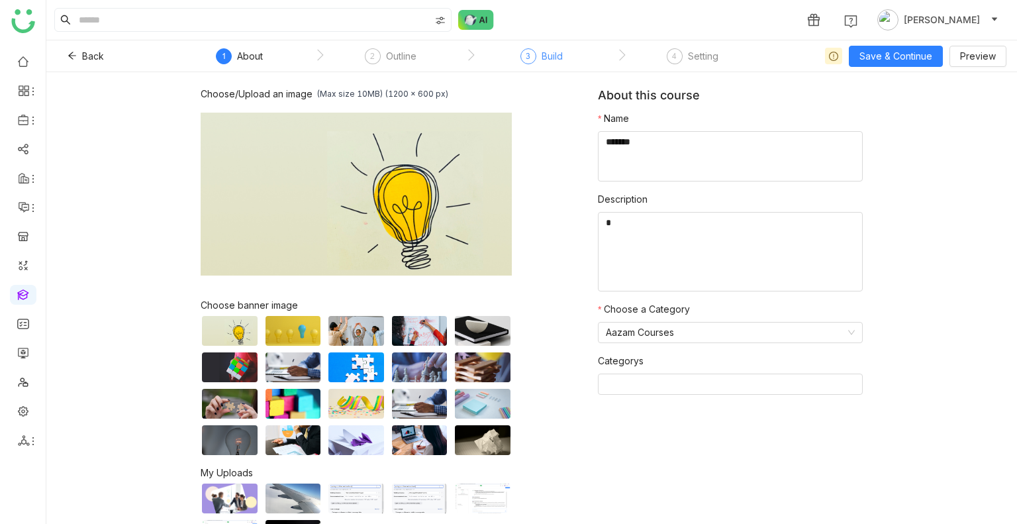
click at [540, 60] on div "3 Build" at bounding box center [541, 60] width 42 height 24
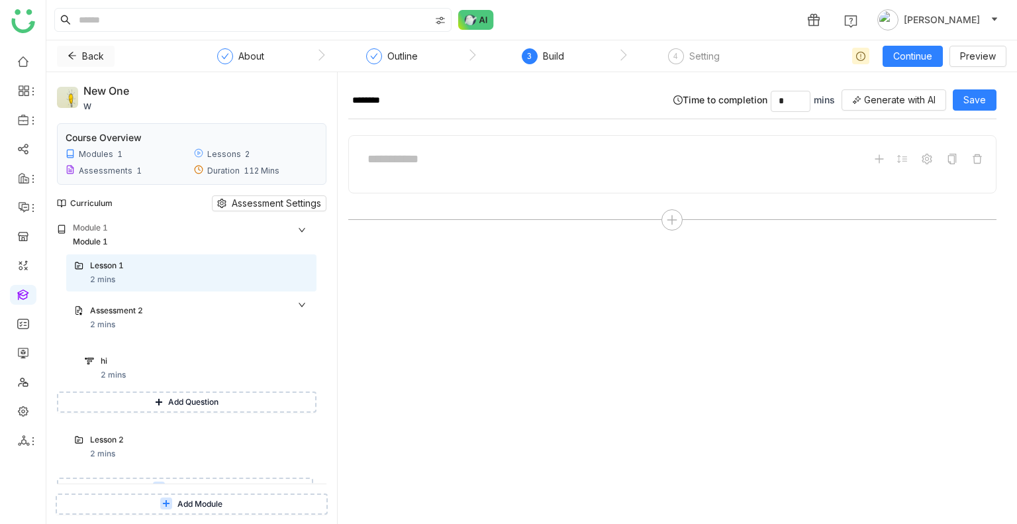
click at [72, 56] on icon at bounding box center [72, 55] width 8 height 7
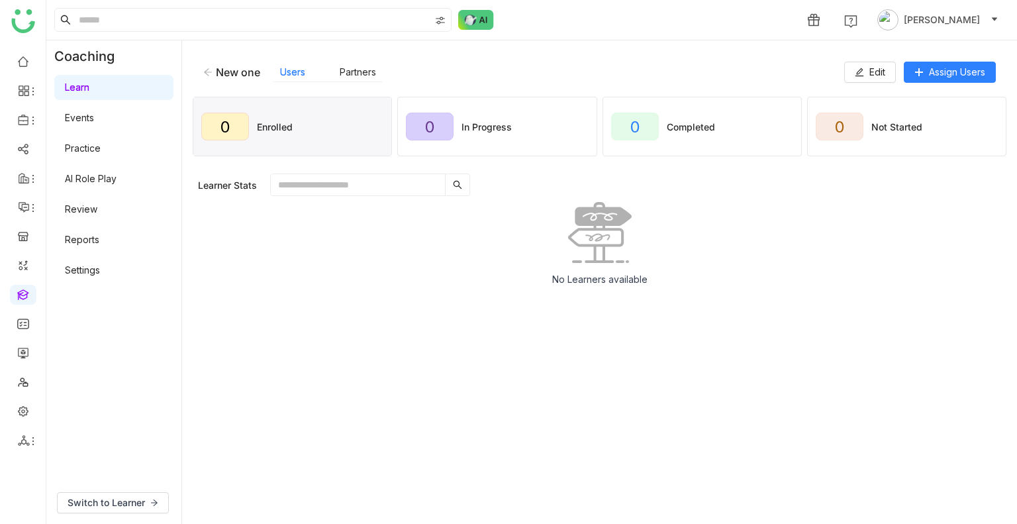
click at [206, 68] on icon at bounding box center [207, 72] width 9 height 9
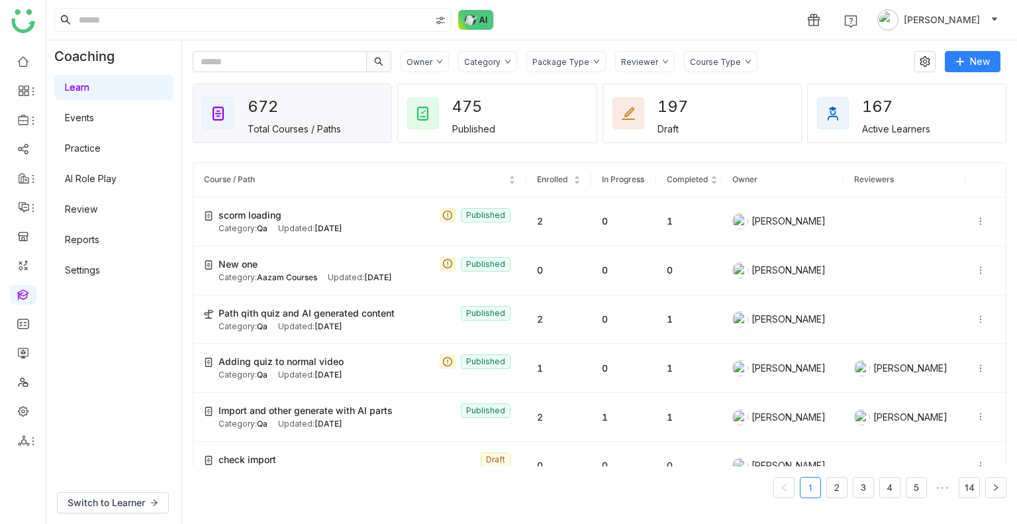
click at [466, 58] on div "Category" at bounding box center [482, 62] width 36 height 10
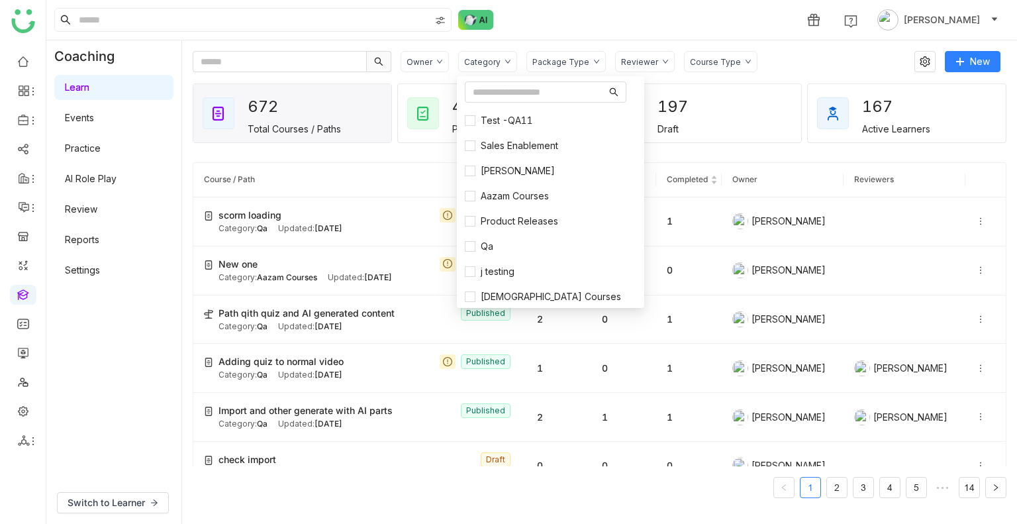
click at [584, 68] on div "Package Type" at bounding box center [565, 61] width 79 height 21
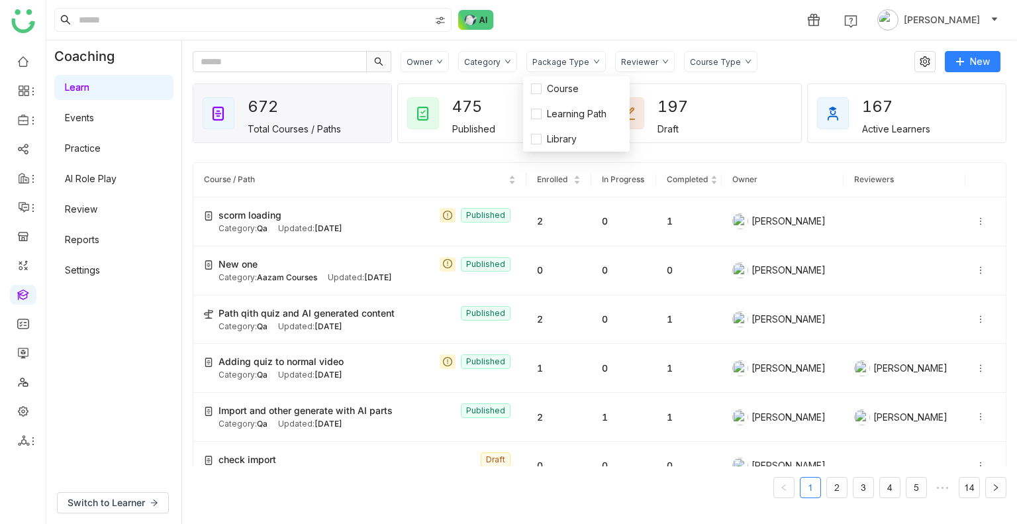
click at [708, 55] on div "Course Type" at bounding box center [720, 61] width 73 height 21
click at [564, 52] on div "Package Type" at bounding box center [565, 61] width 79 height 21
click at [559, 84] on span "Course" at bounding box center [563, 88] width 42 height 15
click at [556, 118] on span "Learning Path" at bounding box center [577, 114] width 70 height 15
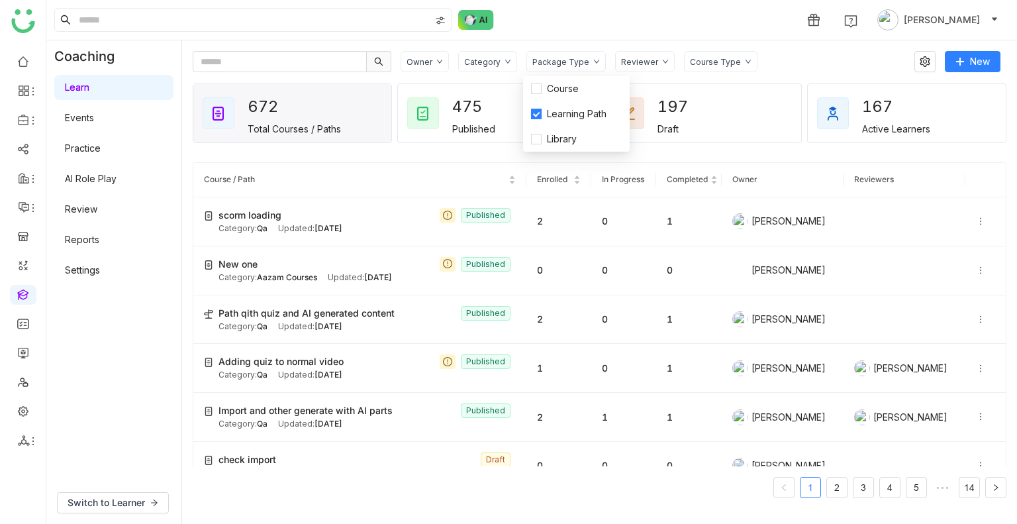
click at [810, 44] on div "Owner Category Package Type Reviewer Course Type New 672 Total Courses / Paths …" at bounding box center [599, 281] width 835 height 483
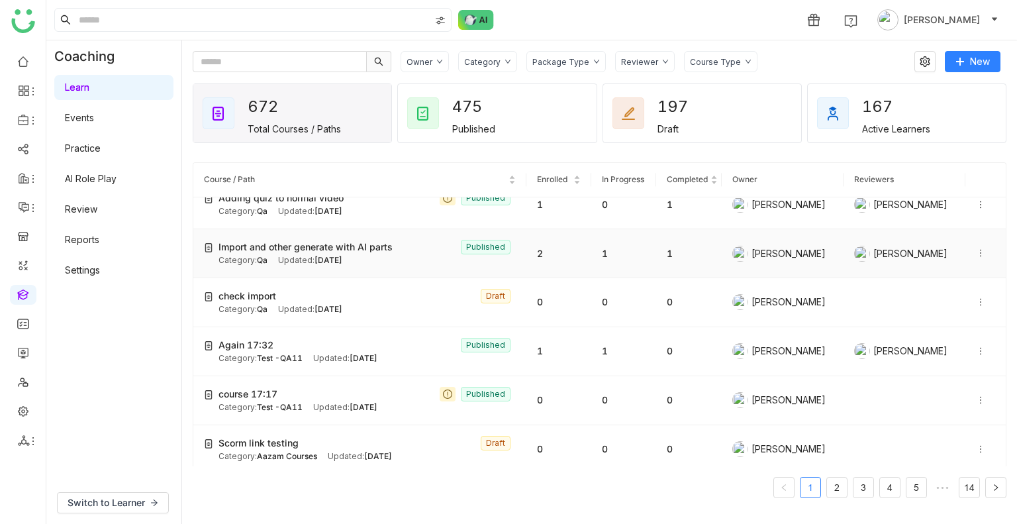
scroll to position [164, 0]
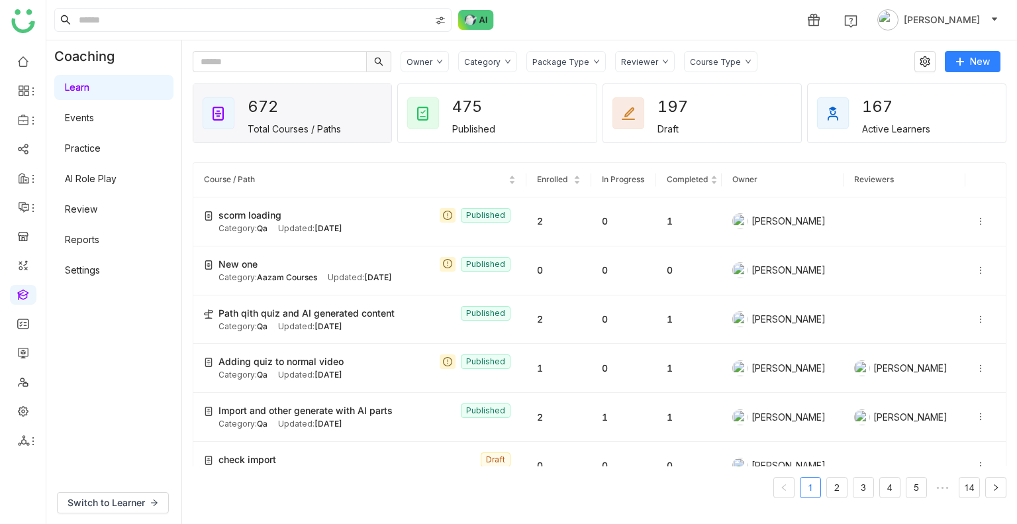
click at [569, 62] on div "Package Type" at bounding box center [560, 62] width 57 height 10
click at [489, 60] on div "Category" at bounding box center [482, 62] width 36 height 10
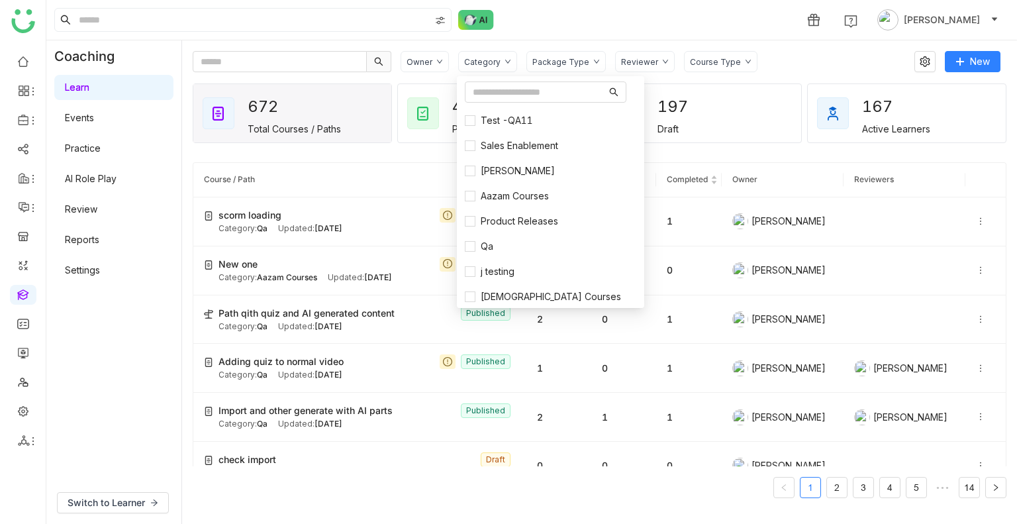
click at [638, 60] on div "Reviewer" at bounding box center [639, 62] width 37 height 10
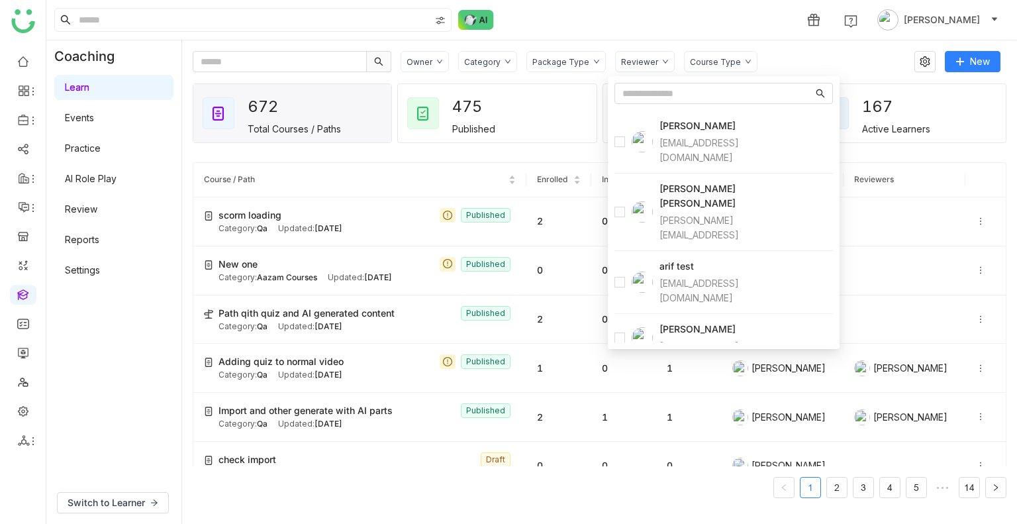
click at [611, 136] on gtmb-user-selection "Users aavi aavi aavi@gtmcloud.net Anil Reddy Kesireddy anilk@gtmbuddy.ai arif t…" at bounding box center [724, 212] width 232 height 273
click at [603, 18] on div "1 Uday Bhanu" at bounding box center [531, 20] width 971 height 40
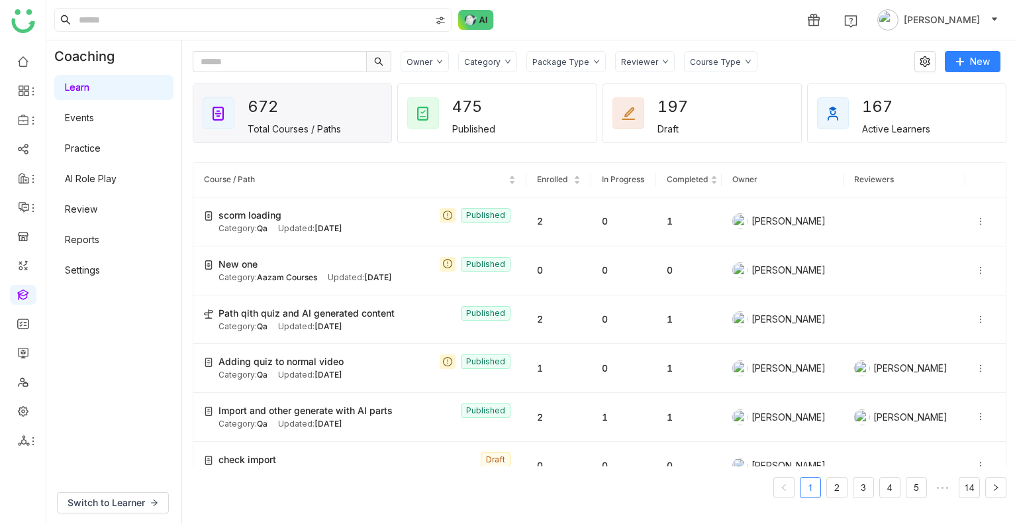
click at [563, 63] on div "Package Type" at bounding box center [560, 62] width 57 height 10
click at [534, 117] on li "Learning Path" at bounding box center [571, 113] width 97 height 25
click at [485, 71] on div "Category" at bounding box center [487, 61] width 59 height 21
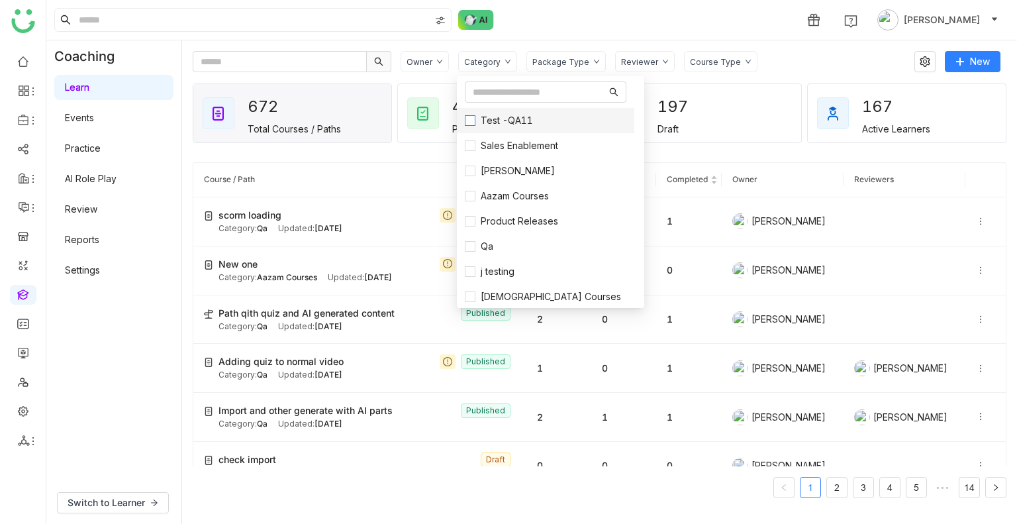
click at [482, 119] on span "Test -QA11" at bounding box center [506, 120] width 63 height 15
click at [480, 58] on div "Category" at bounding box center [482, 62] width 36 height 10
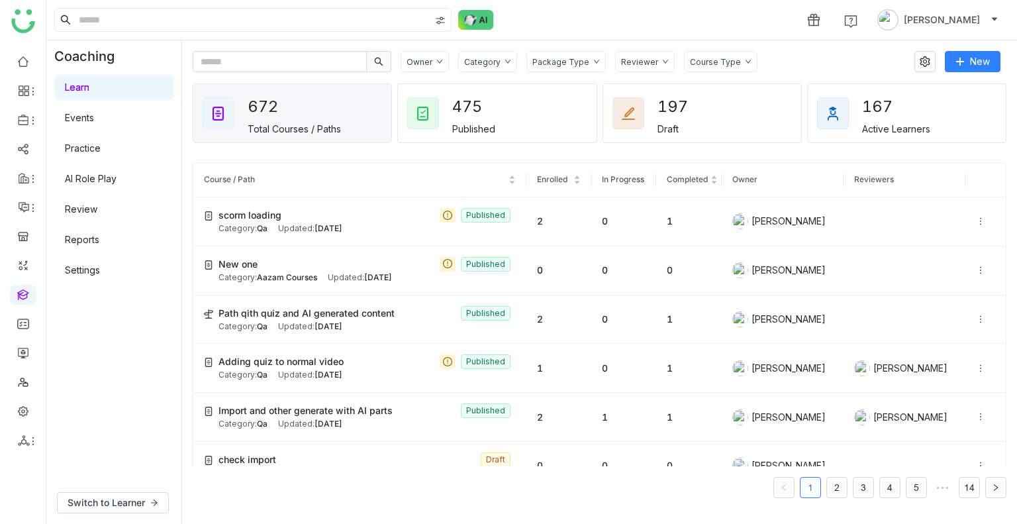
click at [570, 63] on div "Package Type" at bounding box center [560, 62] width 57 height 10
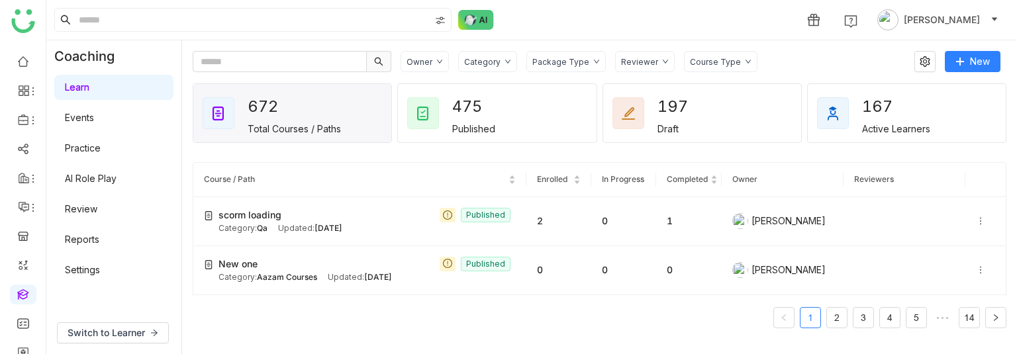
click at [546, 64] on div "Package Type" at bounding box center [560, 62] width 57 height 10
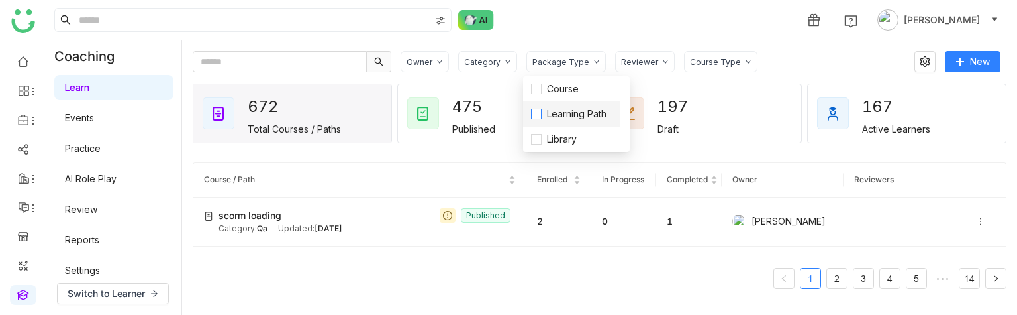
click at [544, 113] on span "Learning Path" at bounding box center [577, 114] width 70 height 15
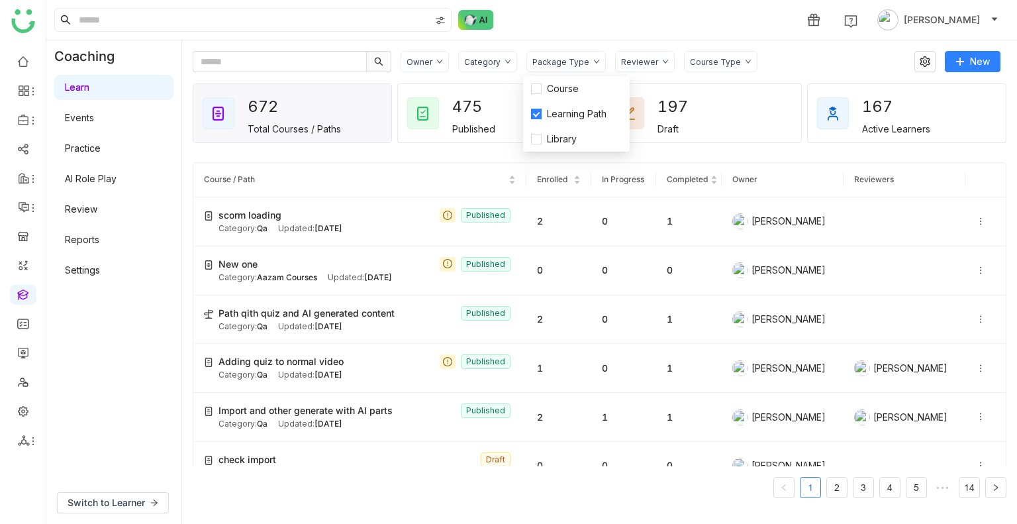
click at [607, 37] on div "1 [PERSON_NAME]" at bounding box center [531, 20] width 971 height 40
click at [497, 60] on div "Category" at bounding box center [482, 62] width 36 height 10
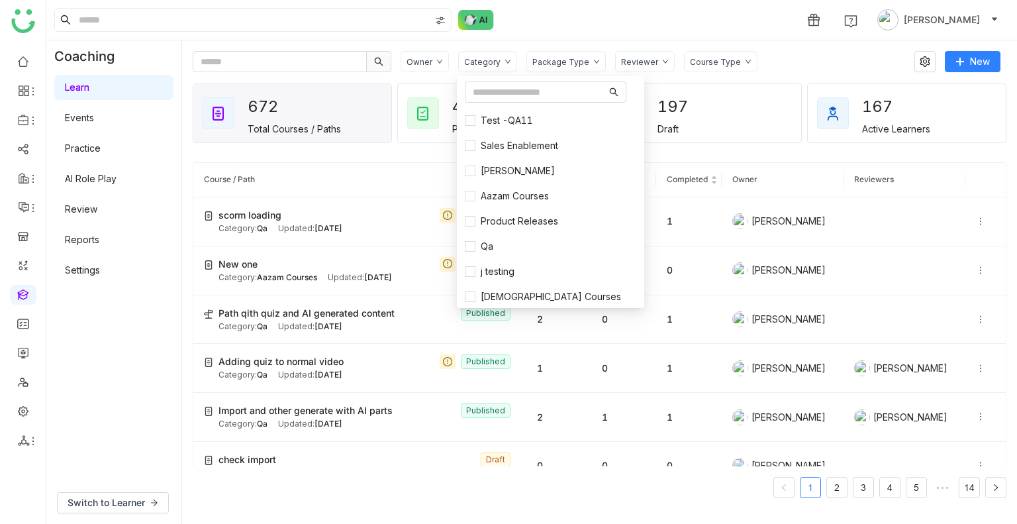
click at [569, 60] on div "Package Type" at bounding box center [560, 62] width 57 height 10
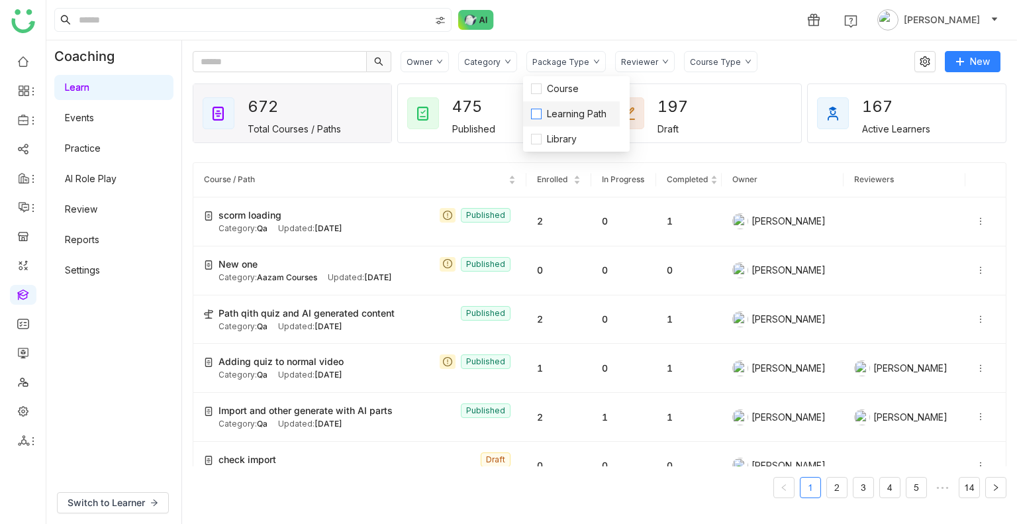
click at [554, 111] on span "Learning Path" at bounding box center [577, 114] width 70 height 15
click at [551, 84] on span "Course" at bounding box center [563, 88] width 42 height 15
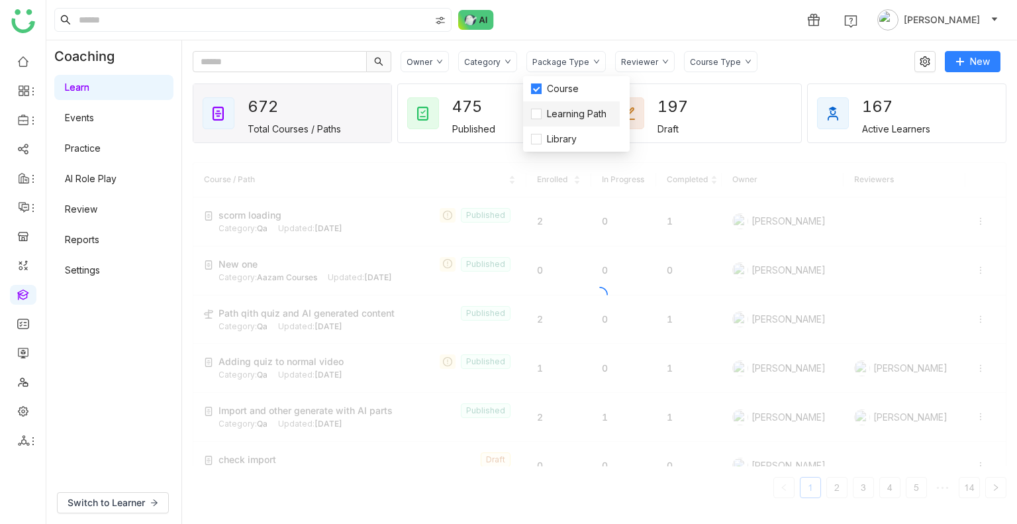
click at [559, 103] on li "Learning Path" at bounding box center [571, 113] width 97 height 25
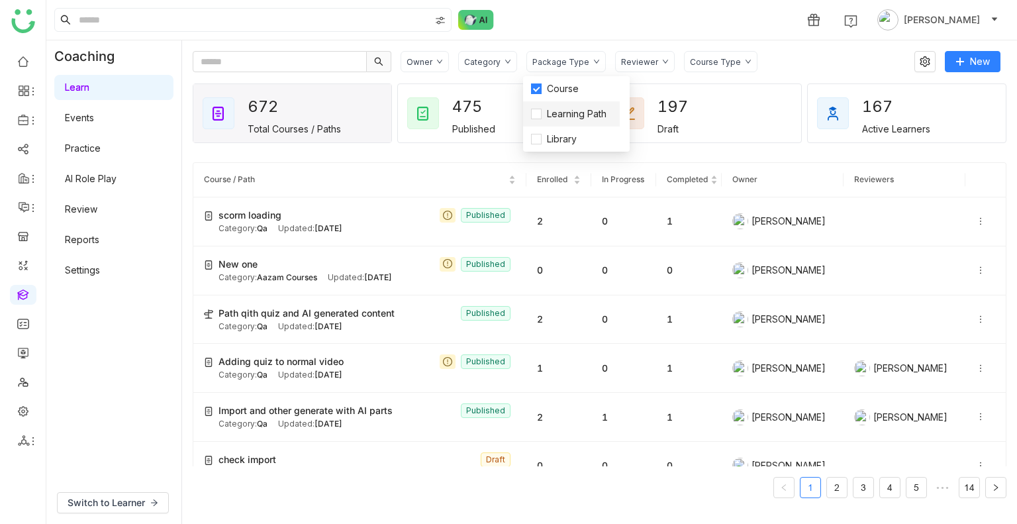
click at [559, 103] on li "Learning Path" at bounding box center [571, 113] width 97 height 25
click at [562, 116] on span "Learning Path" at bounding box center [577, 114] width 70 height 15
click at [552, 89] on span "Course" at bounding box center [563, 88] width 42 height 15
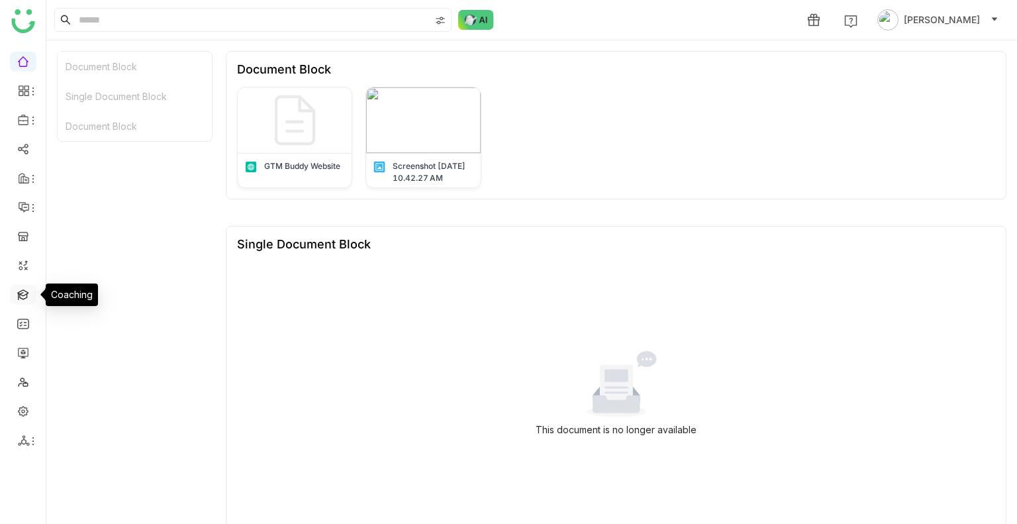
click at [23, 288] on link at bounding box center [23, 293] width 12 height 11
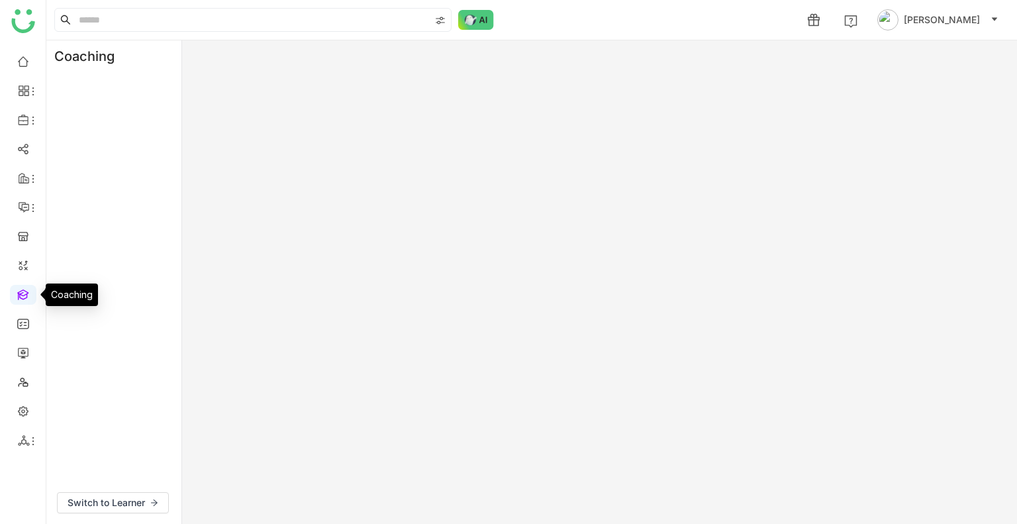
click at [23, 288] on link at bounding box center [23, 293] width 12 height 11
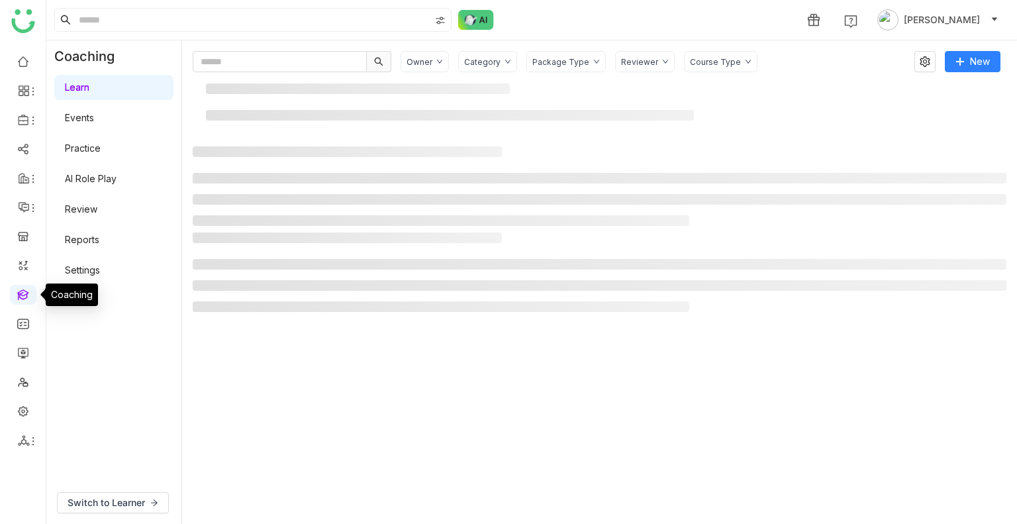
click at [23, 288] on link at bounding box center [23, 293] width 12 height 11
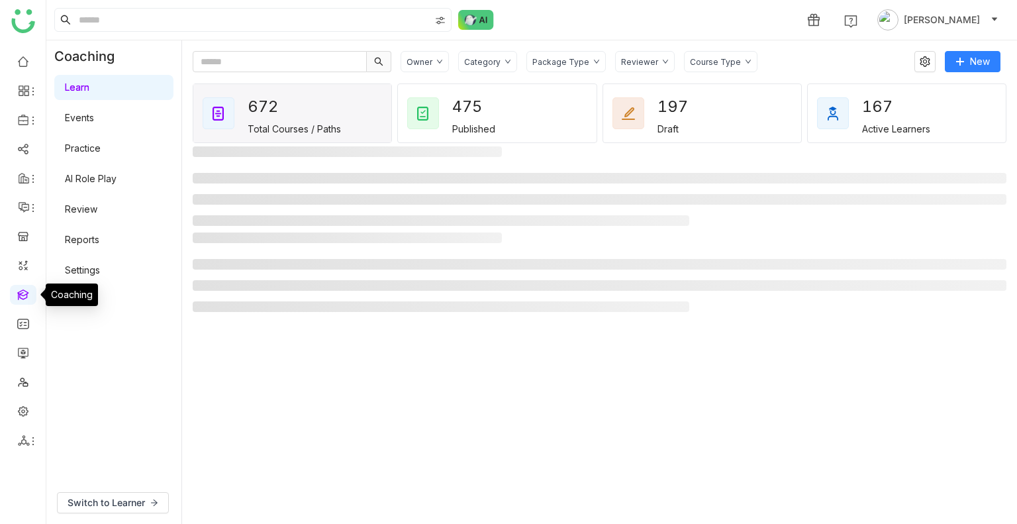
click at [23, 288] on link at bounding box center [23, 293] width 12 height 11
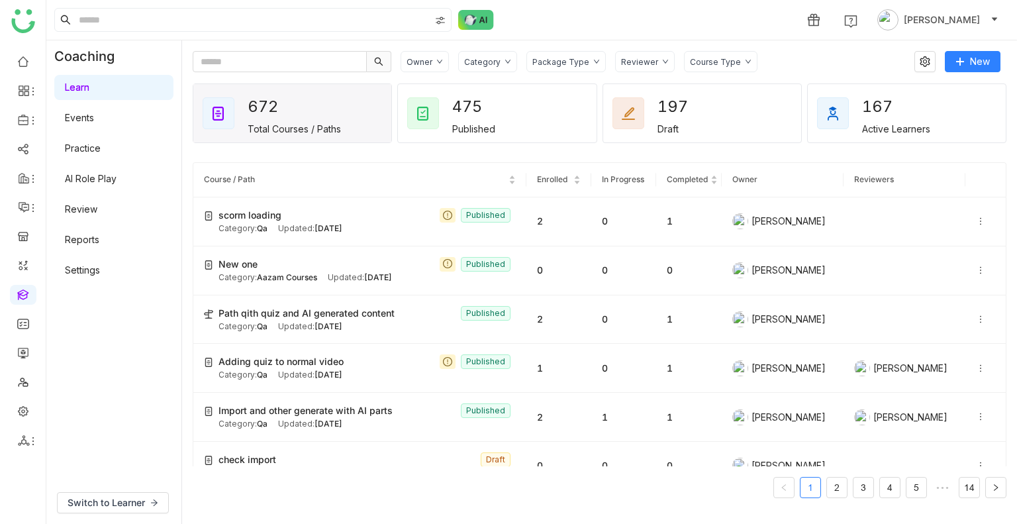
click at [490, 59] on div "Category" at bounding box center [482, 62] width 36 height 10
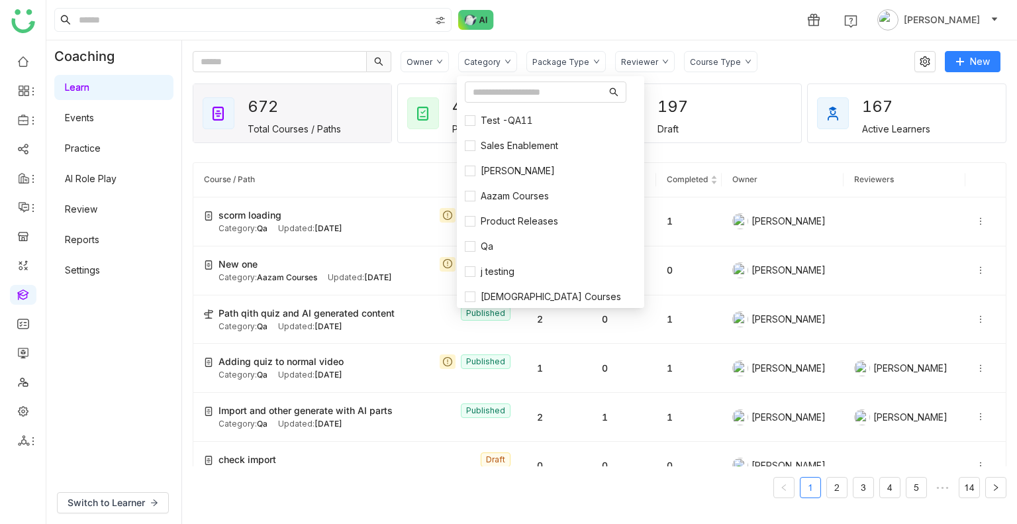
click at [569, 18] on div "1 [PERSON_NAME]" at bounding box center [531, 20] width 971 height 40
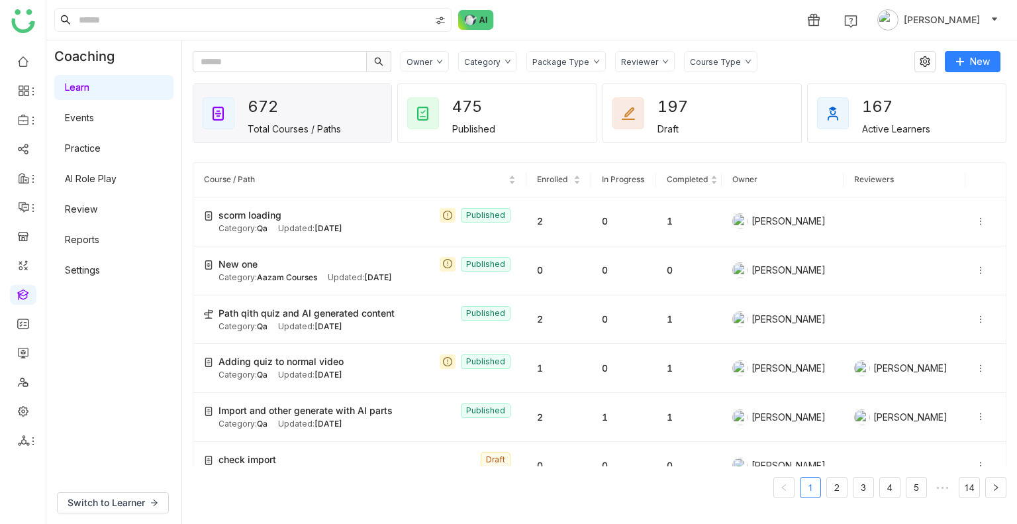
click at [562, 66] on div "Package Type" at bounding box center [565, 61] width 79 height 21
click at [565, 109] on span "Learning Path" at bounding box center [577, 114] width 70 height 15
click at [530, 5] on div "1 [PERSON_NAME]" at bounding box center [531, 20] width 971 height 40
click at [555, 69] on div "Package Type" at bounding box center [565, 61] width 79 height 21
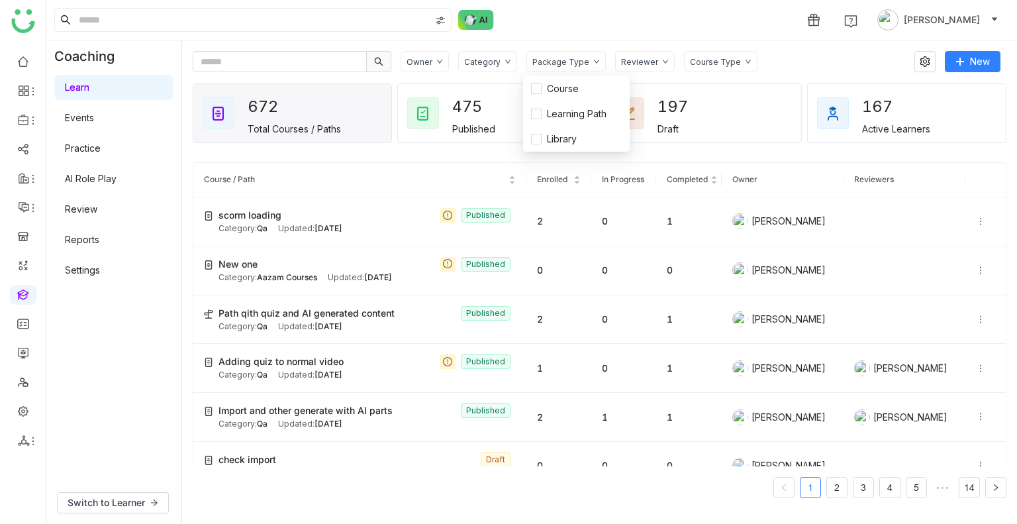
click at [575, 21] on div "1 Uday Bhanu" at bounding box center [531, 20] width 971 height 40
click at [565, 52] on div "Package Type" at bounding box center [565, 61] width 79 height 21
click at [569, 110] on span "Learning Path" at bounding box center [577, 114] width 70 height 15
click at [505, 60] on icon at bounding box center [508, 61] width 7 height 7
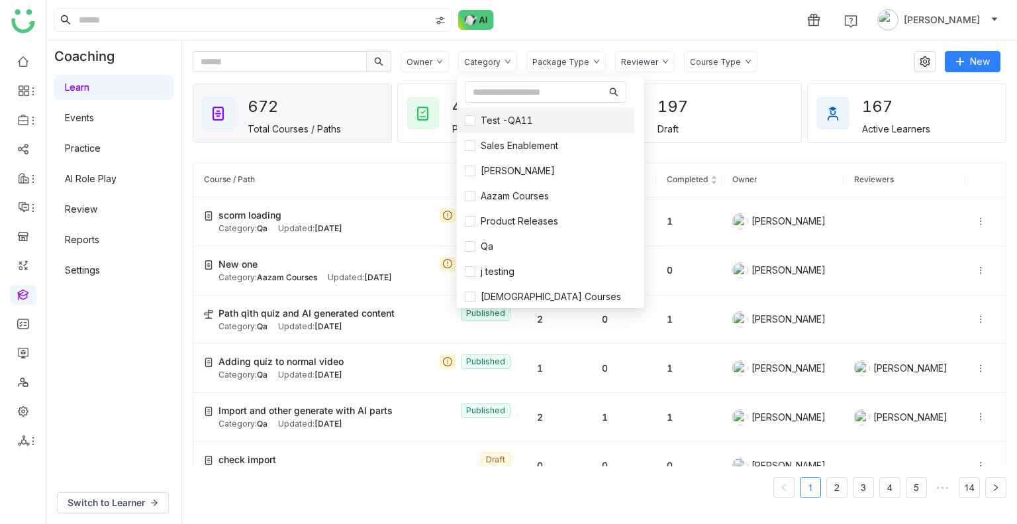
click at [485, 112] on li "Test -QA11" at bounding box center [545, 120] width 177 height 25
click at [485, 113] on span "Test -QA11" at bounding box center [506, 120] width 63 height 15
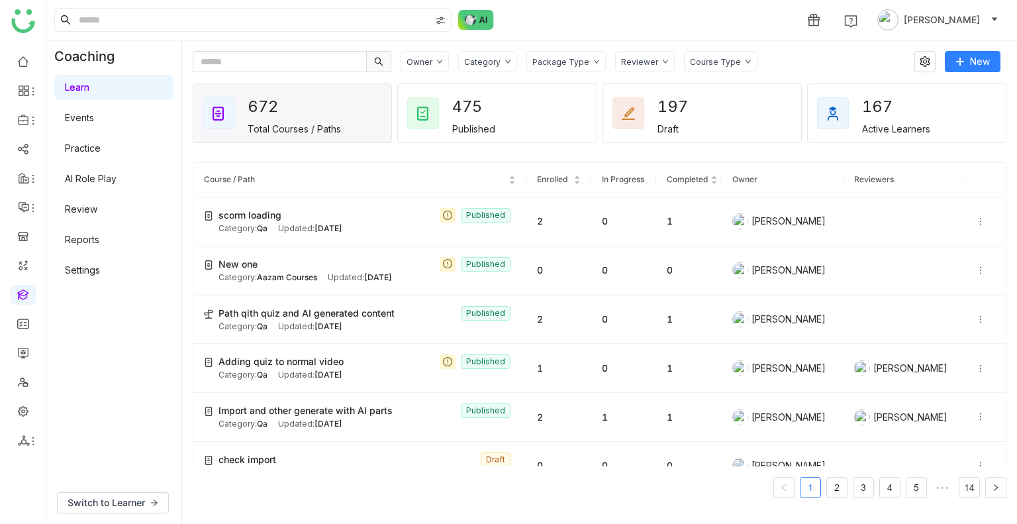
click at [485, 68] on div "Category" at bounding box center [487, 61] width 59 height 21
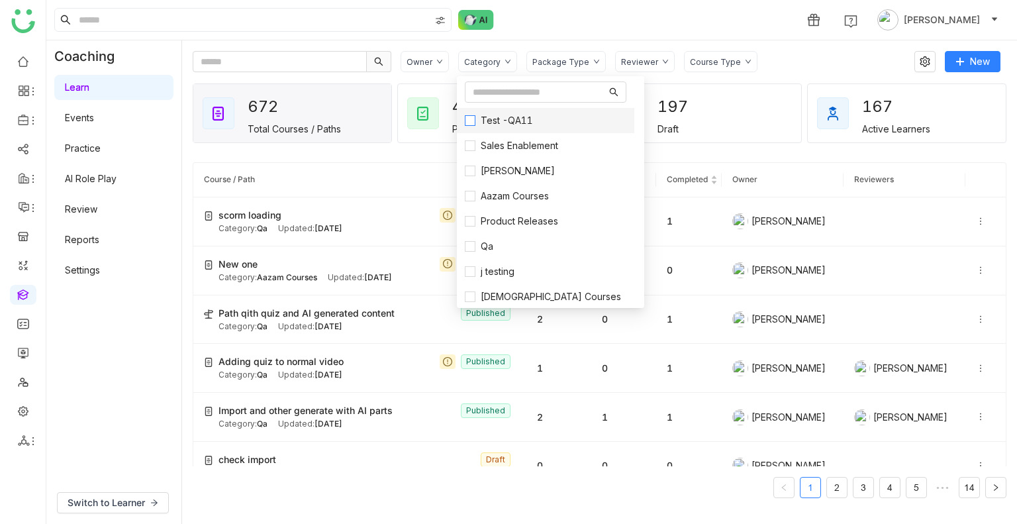
click at [493, 115] on span "Test -QA11" at bounding box center [506, 120] width 63 height 15
click at [556, 61] on div "Package Type" at bounding box center [560, 62] width 57 height 10
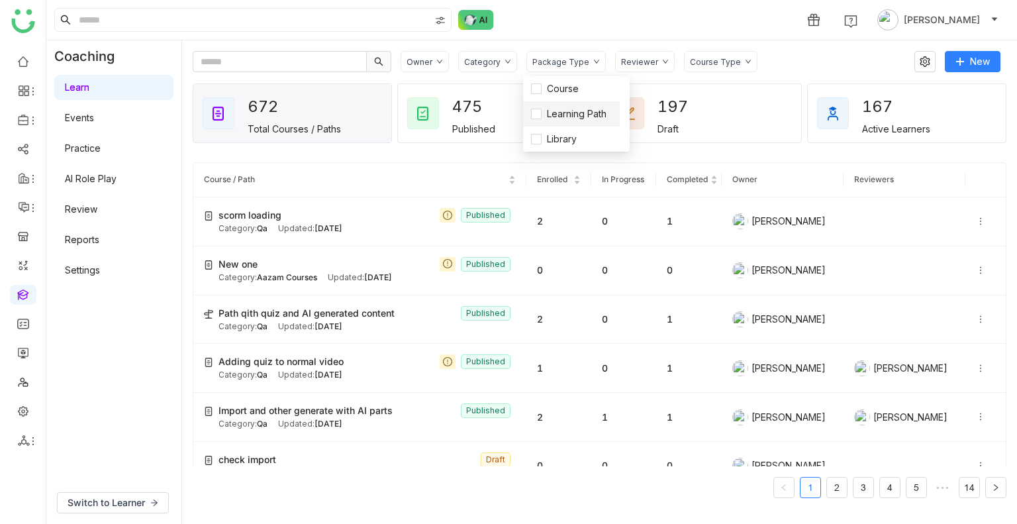
click at [553, 104] on li "Learning Path" at bounding box center [571, 113] width 97 height 25
click at [536, 28] on div "1 [PERSON_NAME]" at bounding box center [531, 20] width 971 height 40
click at [467, 63] on div "Category" at bounding box center [482, 62] width 36 height 10
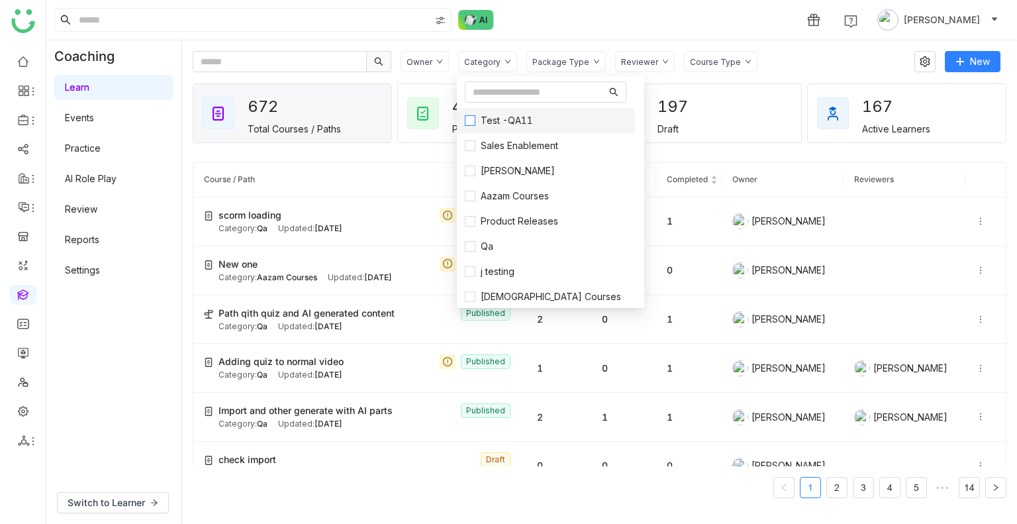
click at [493, 115] on span "Test -QA11" at bounding box center [506, 120] width 63 height 15
click at [632, 64] on div "Reviewer" at bounding box center [639, 62] width 37 height 10
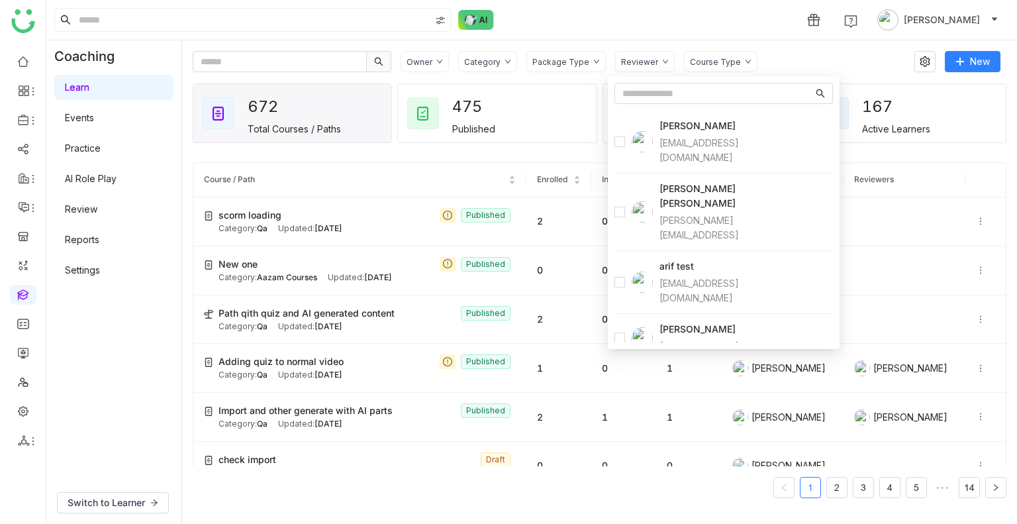
click at [715, 63] on div "Course Type" at bounding box center [715, 62] width 51 height 10
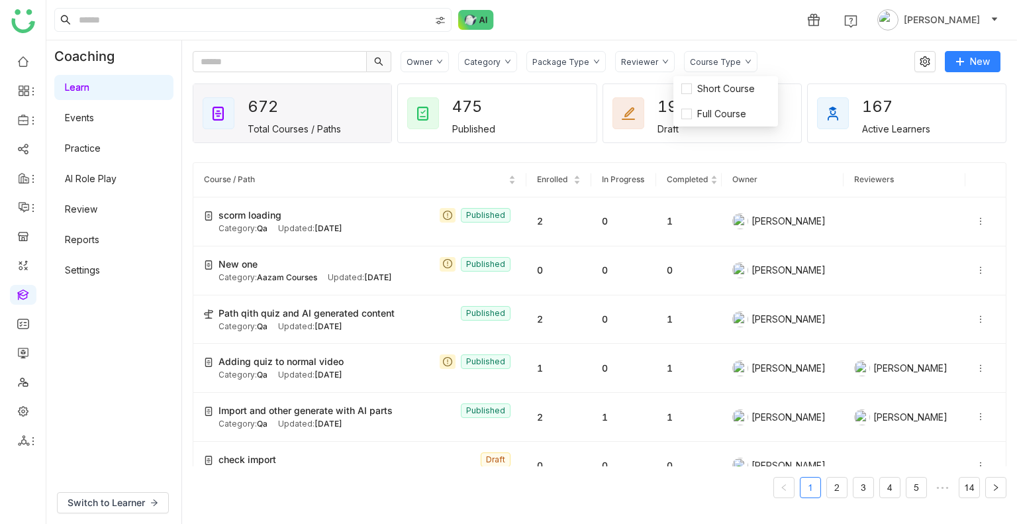
click at [715, 63] on div "Course Type" at bounding box center [715, 62] width 51 height 10
click at [707, 55] on div "Course Type" at bounding box center [720, 61] width 73 height 21
click at [702, 91] on span "Short Course" at bounding box center [726, 88] width 68 height 15
click at [704, 103] on li "Full Course" at bounding box center [720, 113] width 95 height 25
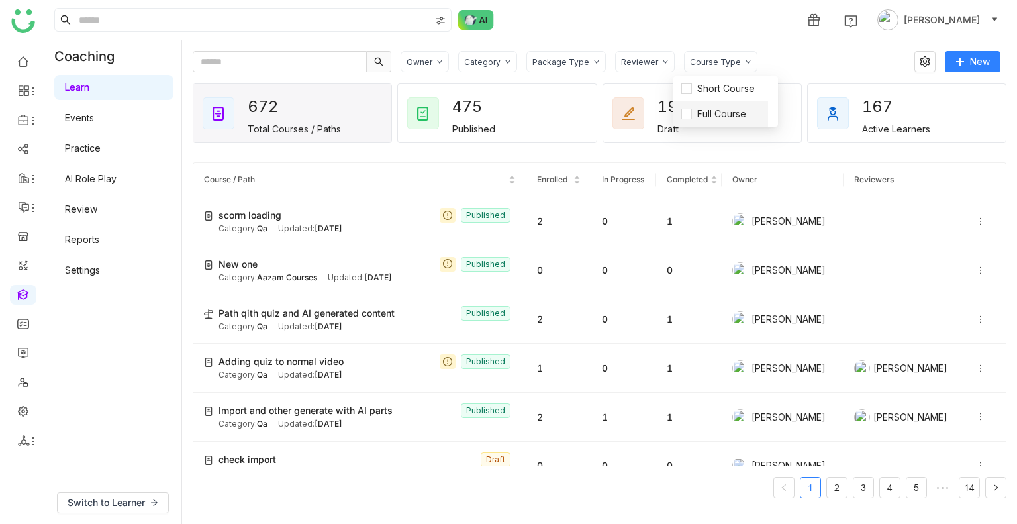
click at [704, 103] on li "Full Course" at bounding box center [720, 113] width 95 height 25
click at [707, 119] on span "Full Course" at bounding box center [722, 114] width 60 height 15
click at [707, 87] on span "Short Course" at bounding box center [726, 88] width 68 height 15
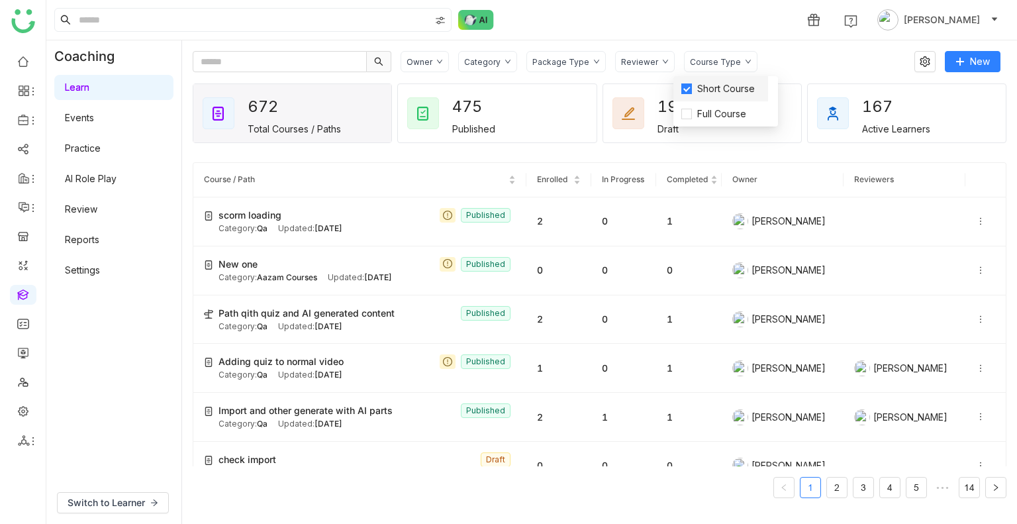
click at [726, 88] on span "Short Course" at bounding box center [726, 88] width 68 height 15
click at [644, 53] on div "Reviewer" at bounding box center [645, 61] width 60 height 21
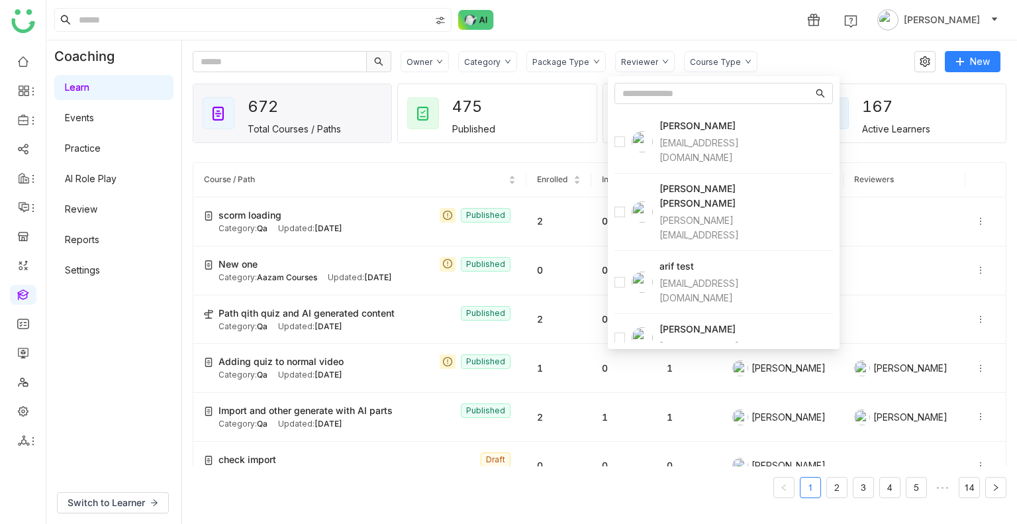
click at [609, 21] on div "1 Uday Bhanu" at bounding box center [531, 20] width 971 height 40
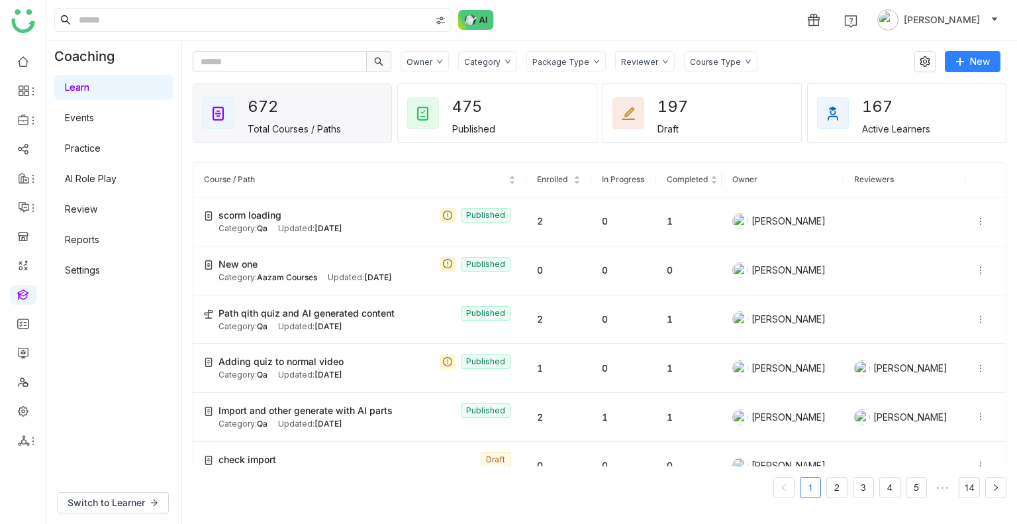
click at [426, 62] on div "Owner" at bounding box center [420, 62] width 26 height 10
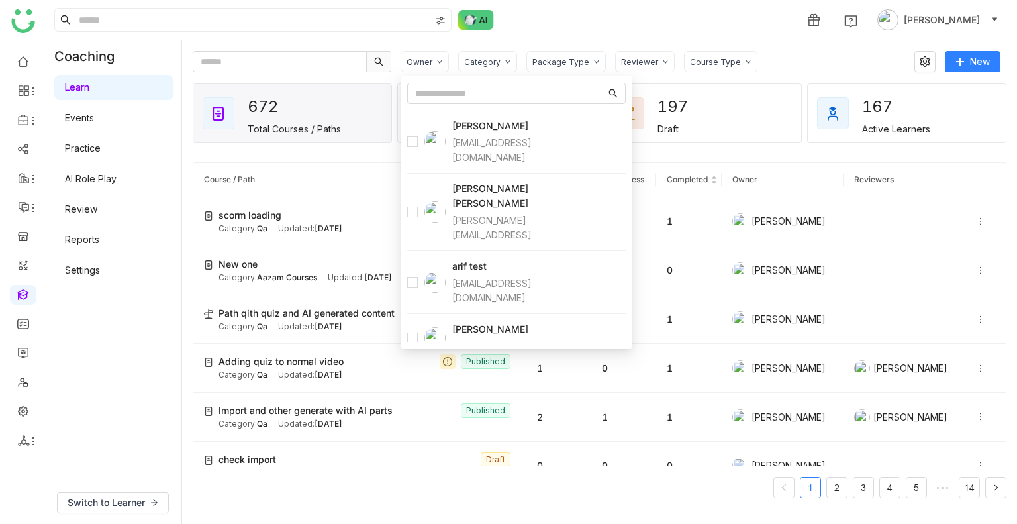
click at [548, 58] on div "Package Type" at bounding box center [560, 62] width 57 height 10
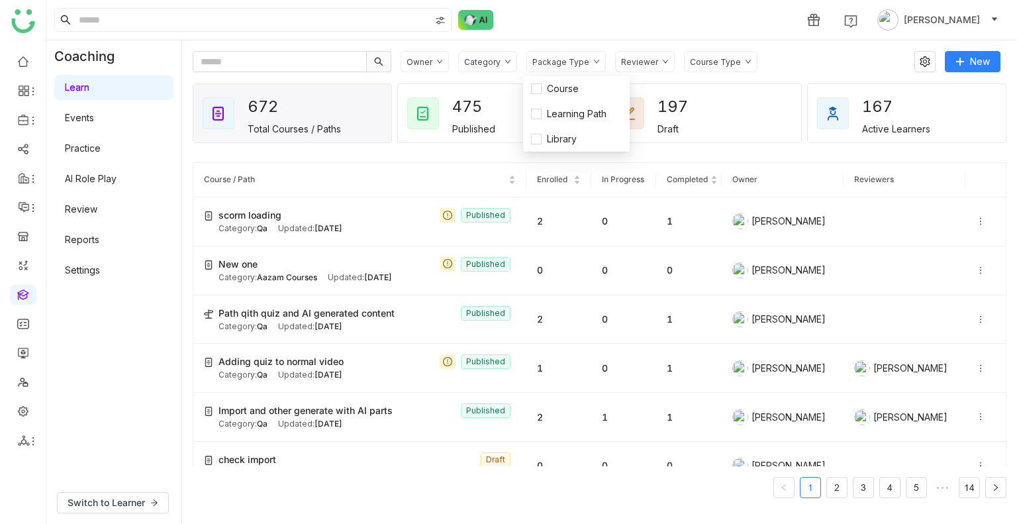
click at [621, 60] on div "Reviewer" at bounding box center [639, 62] width 37 height 10
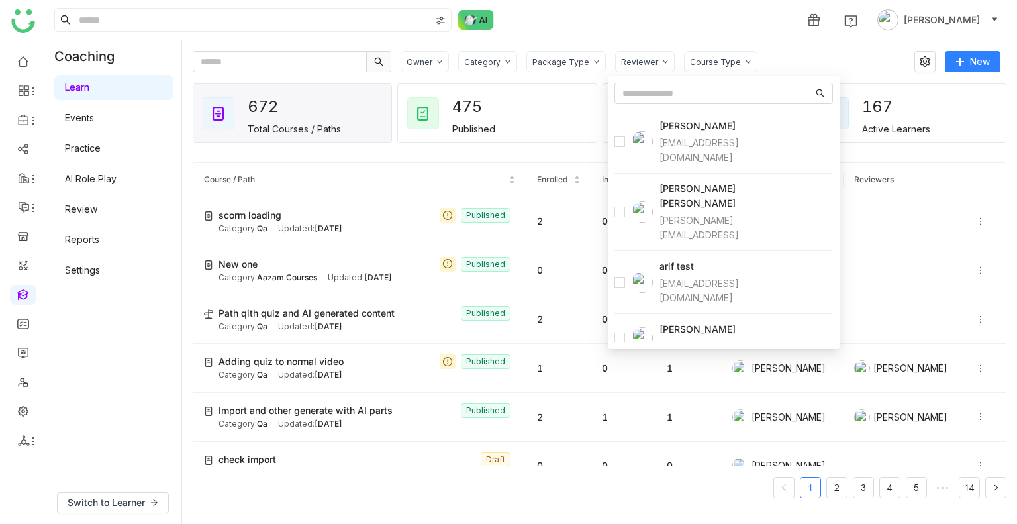
click at [694, 58] on div "Course Type" at bounding box center [715, 62] width 51 height 10
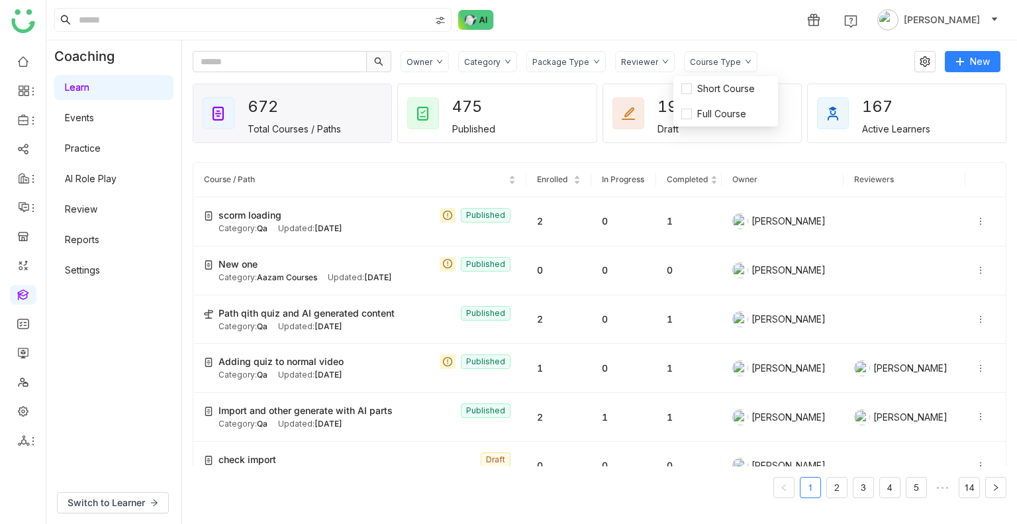
click at [486, 63] on div "Category" at bounding box center [482, 62] width 36 height 10
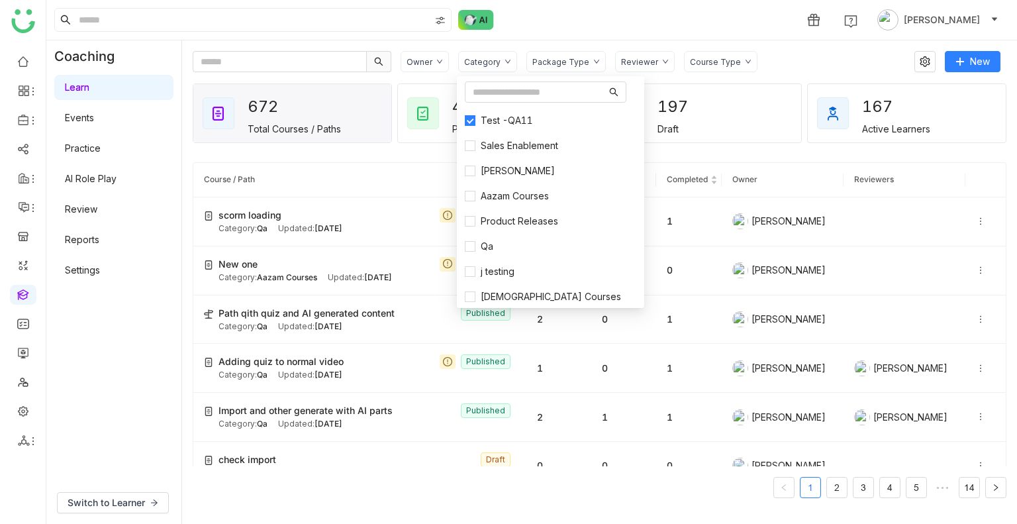
click at [423, 66] on div "Owner" at bounding box center [420, 62] width 26 height 10
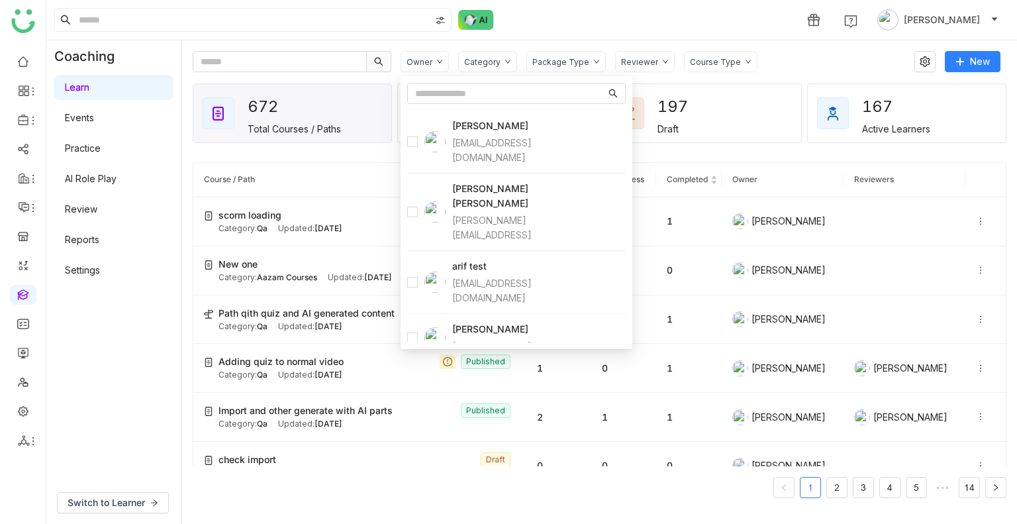
click at [423, 66] on div "Owner" at bounding box center [420, 62] width 26 height 10
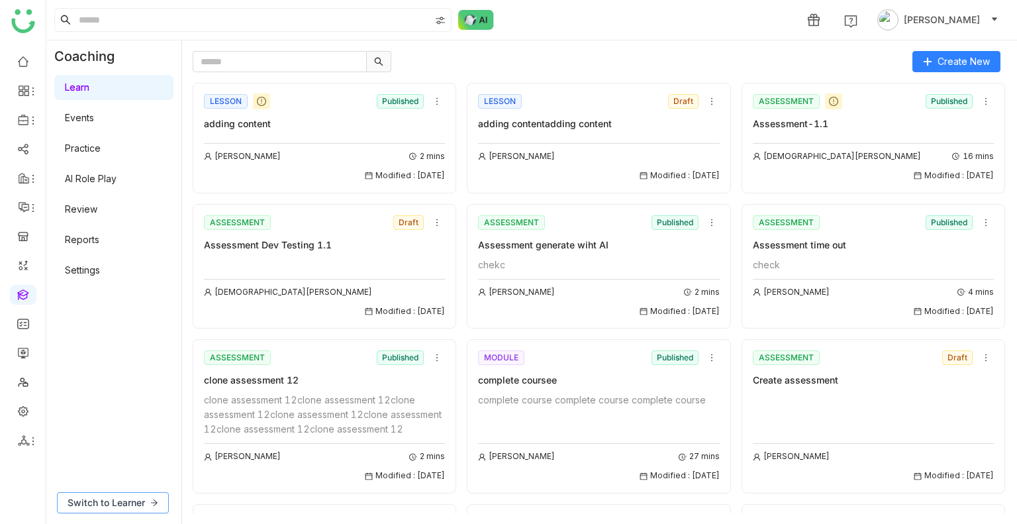
click at [108, 493] on button "Switch to Learner" at bounding box center [113, 502] width 112 height 21
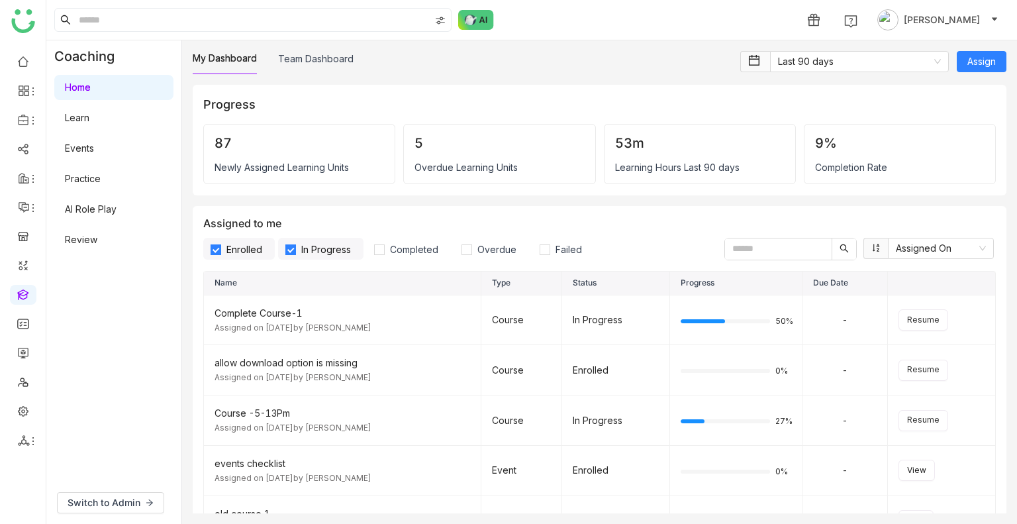
click at [89, 123] on link "Learn" at bounding box center [77, 117] width 24 height 11
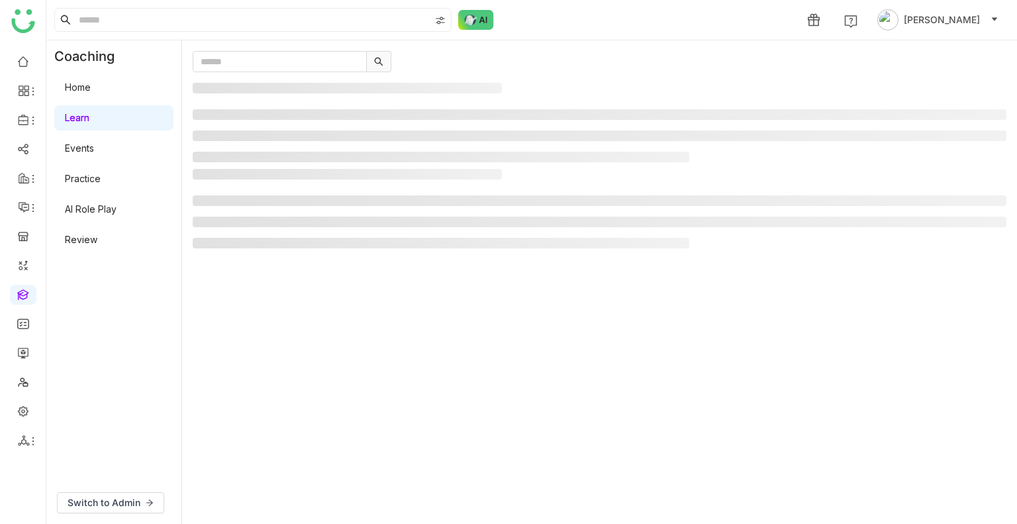
click at [89, 123] on link "Learn" at bounding box center [77, 117] width 24 height 11
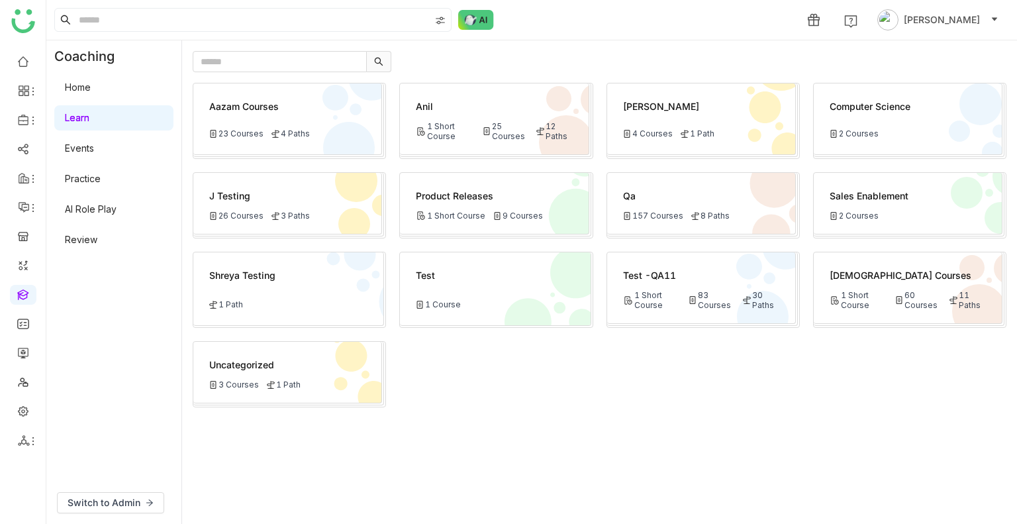
click at [94, 142] on link "Events" at bounding box center [79, 147] width 29 height 11
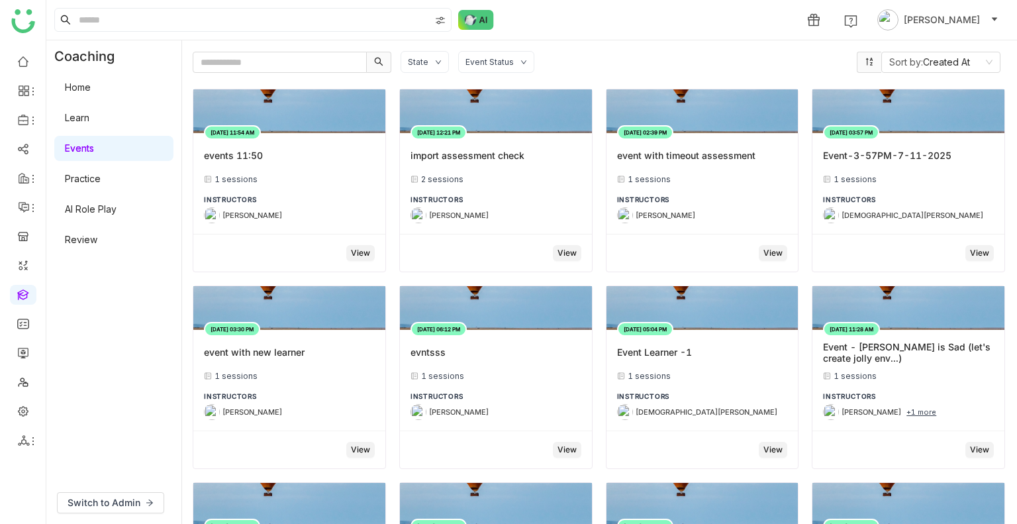
click at [561, 62] on div "State Event Status" at bounding box center [624, 62] width 447 height 22
click at [89, 112] on link "Learn" at bounding box center [77, 117] width 24 height 11
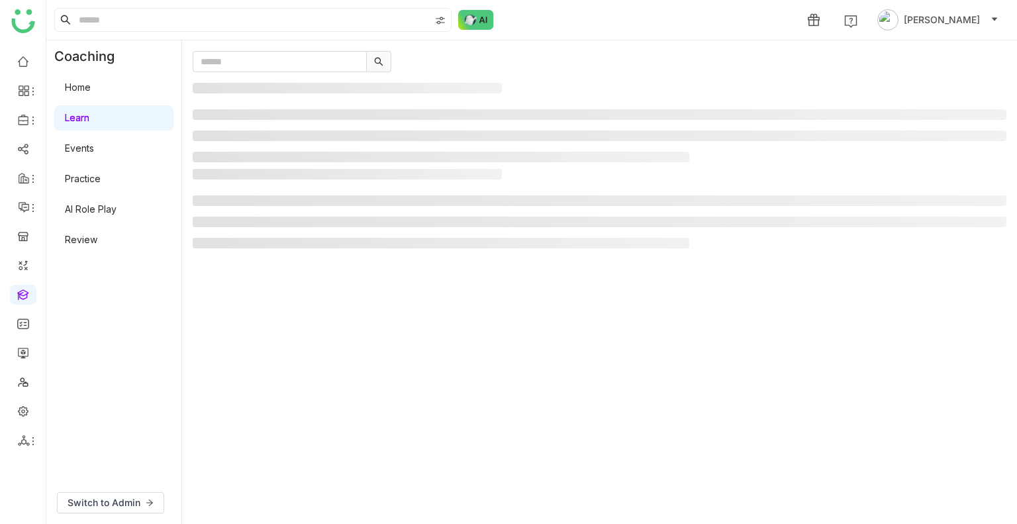
click at [89, 112] on link "Learn" at bounding box center [77, 117] width 24 height 11
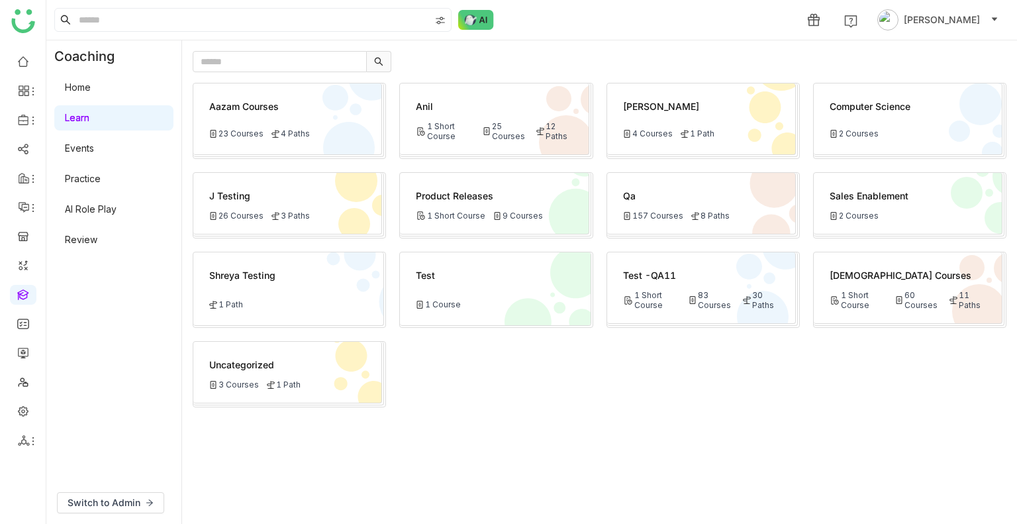
click at [91, 93] on link "Home" at bounding box center [78, 86] width 26 height 11
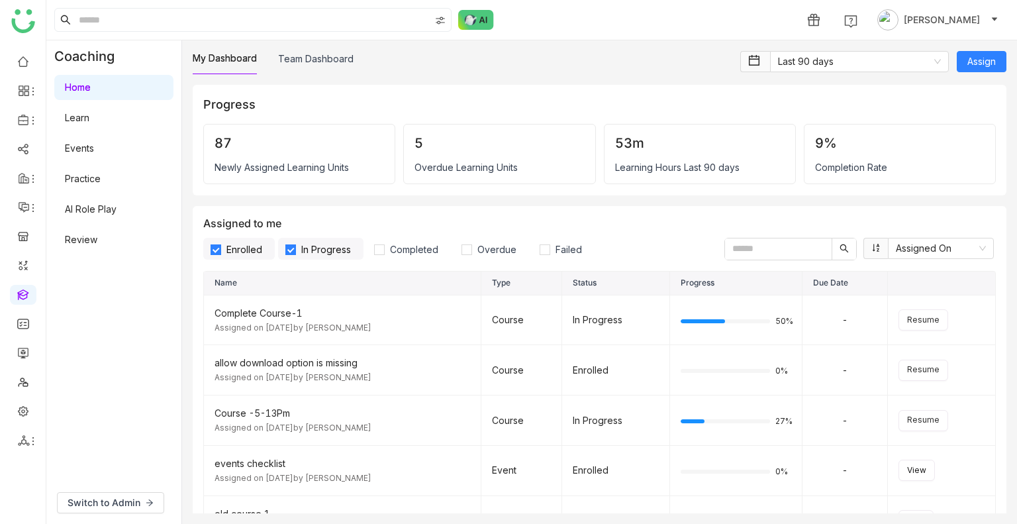
click at [89, 112] on link "Learn" at bounding box center [77, 117] width 24 height 11
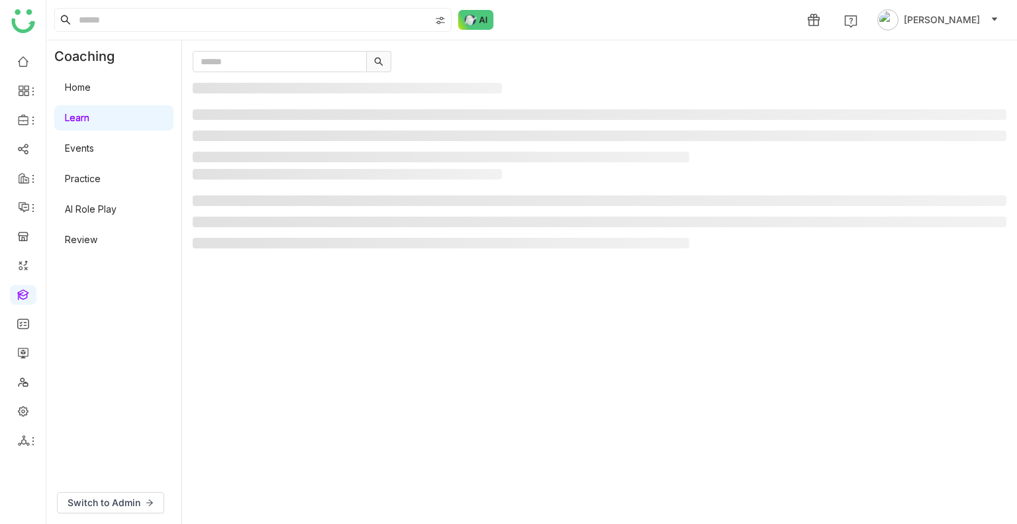
click at [89, 112] on link "Learn" at bounding box center [77, 117] width 24 height 11
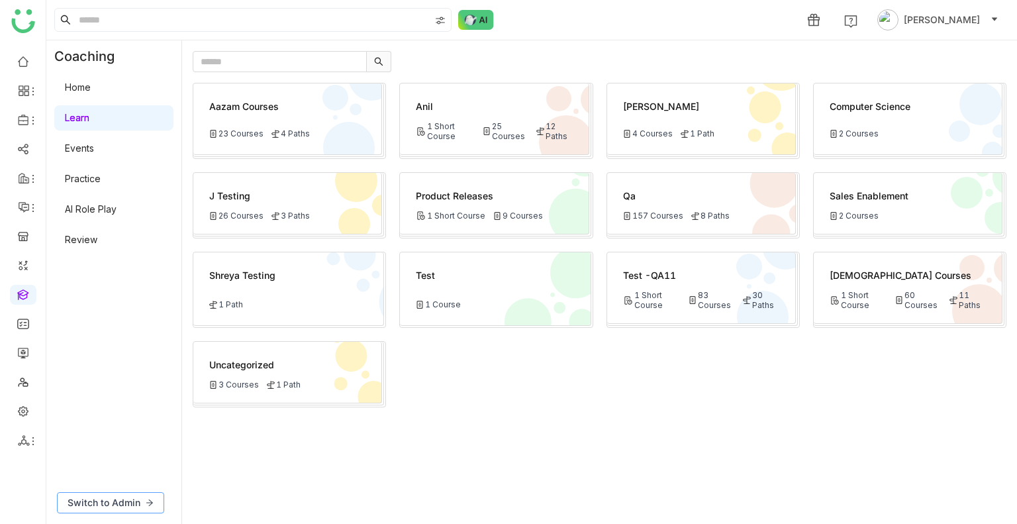
click at [113, 500] on span "Switch to Admin" at bounding box center [104, 502] width 73 height 15
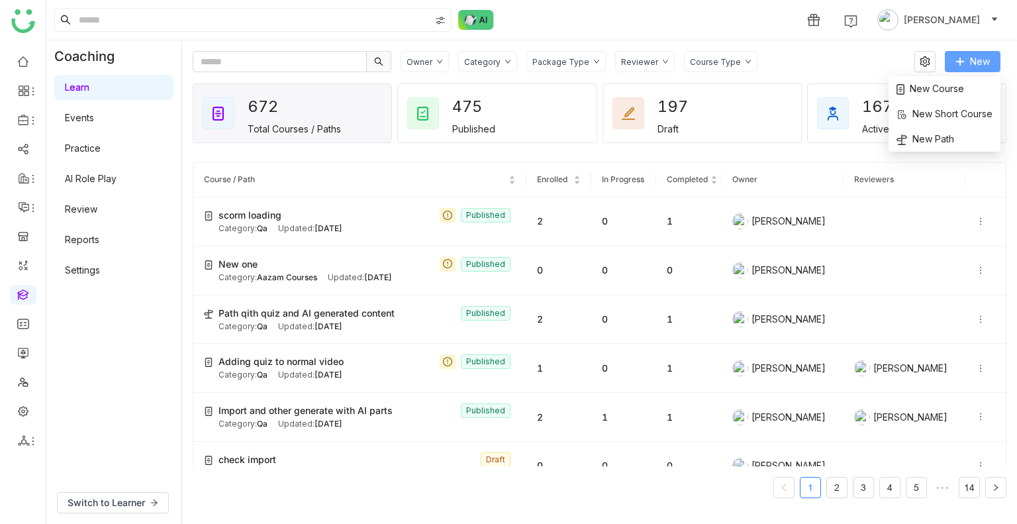
click at [969, 56] on button "New" at bounding box center [973, 61] width 56 height 21
drag, startPoint x: 942, startPoint y: 73, endPoint x: 942, endPoint y: 87, distance: 13.2
click at [942, 87] on div "New Course New Short Course New Path" at bounding box center [945, 113] width 112 height 75
click at [942, 87] on span "New Course" at bounding box center [931, 88] width 68 height 15
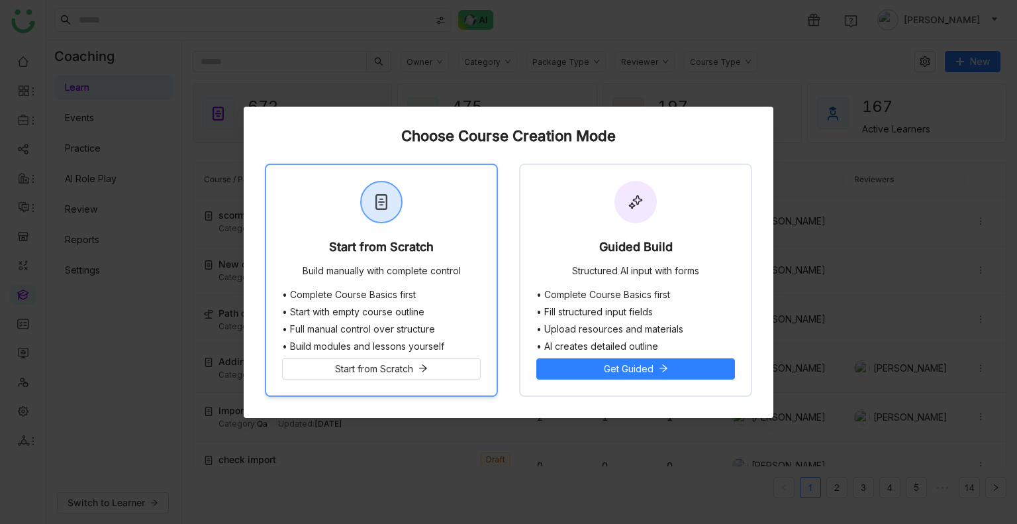
click at [434, 226] on div "Start from Scratch Build manually with complete control" at bounding box center [381, 227] width 230 height 124
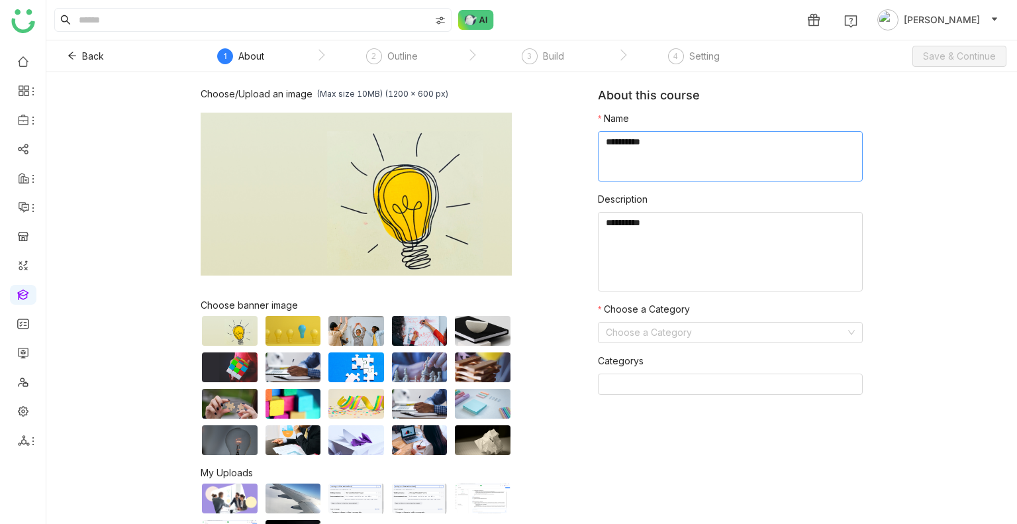
click at [669, 143] on textarea at bounding box center [730, 156] width 265 height 50
type textarea "**********"
click at [622, 329] on input at bounding box center [726, 332] width 240 height 20
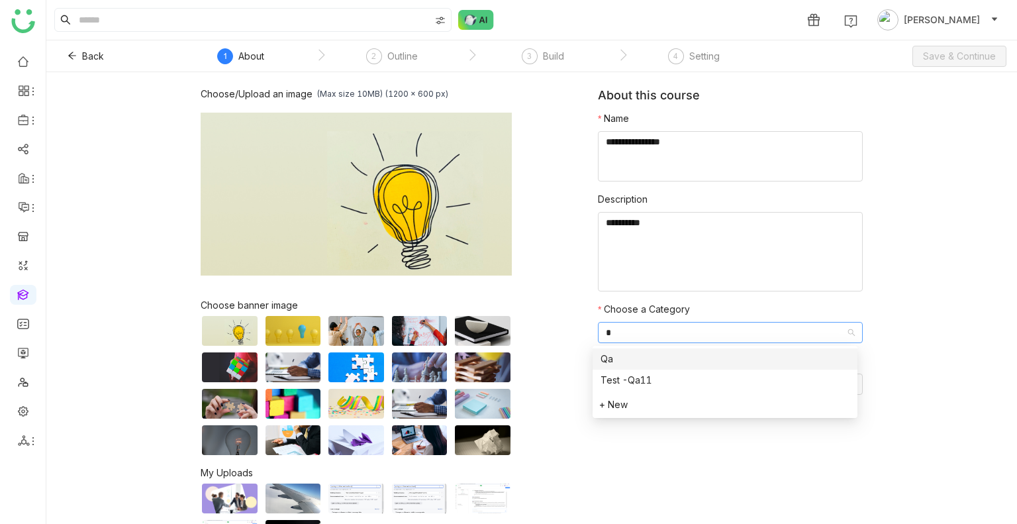
type input "**"
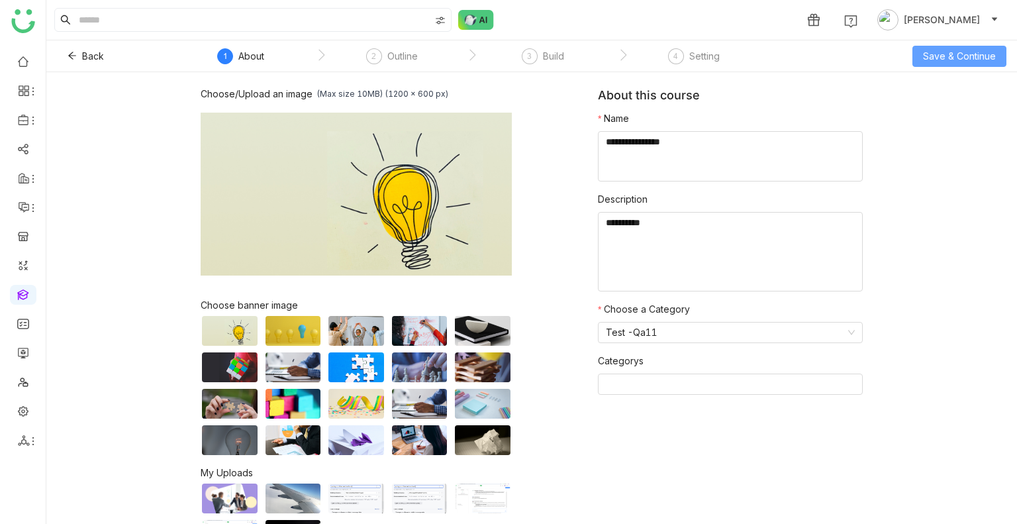
click at [981, 49] on span "Save & Continue" at bounding box center [959, 56] width 73 height 15
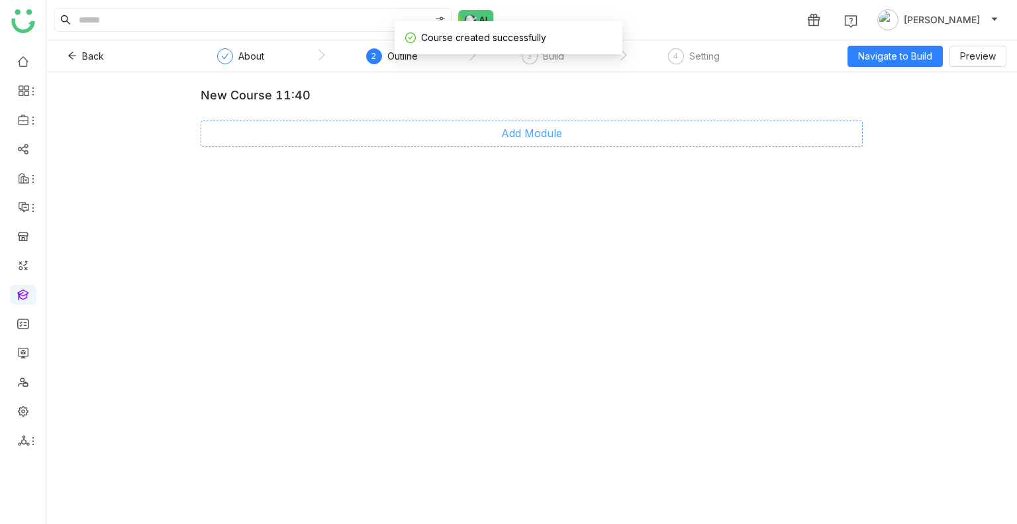
click at [544, 140] on span "Add Module" at bounding box center [531, 133] width 61 height 17
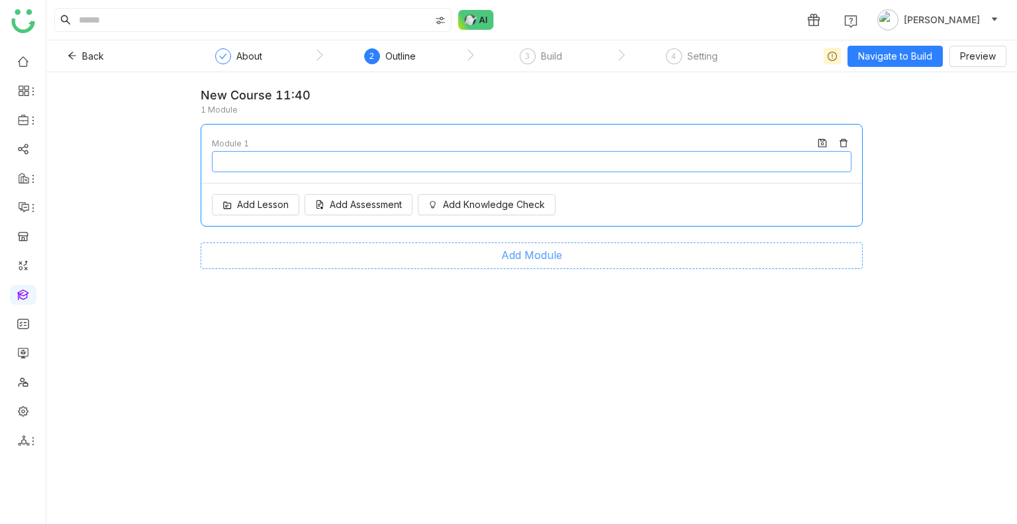
type input "********"
click at [262, 203] on span "Add Lesson" at bounding box center [263, 204] width 52 height 15
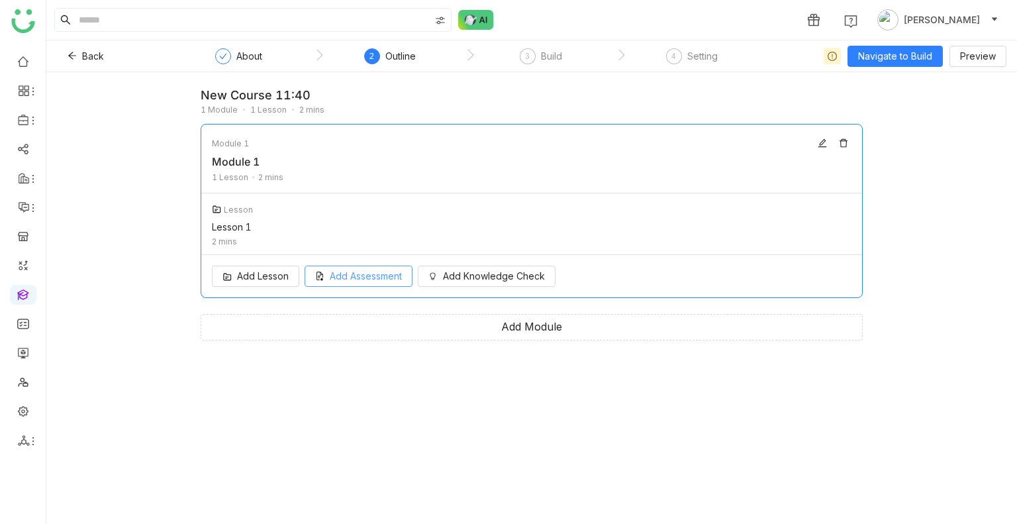
click at [348, 293] on div "Add Lesson Add Assessment Add Knowledge Check" at bounding box center [531, 276] width 661 height 42
click at [347, 281] on span "Add Assessment" at bounding box center [366, 276] width 72 height 15
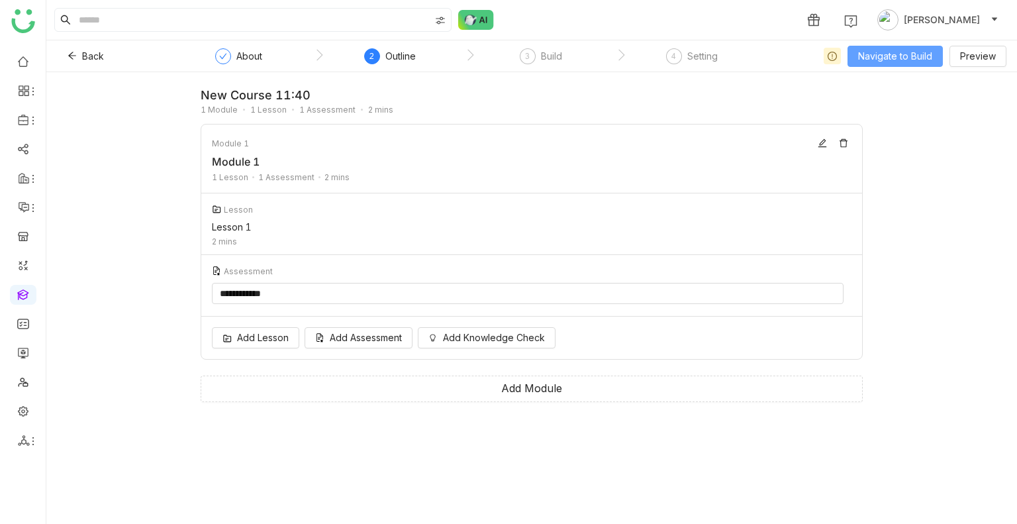
click at [892, 47] on button "Navigate to Build" at bounding box center [895, 56] width 95 height 21
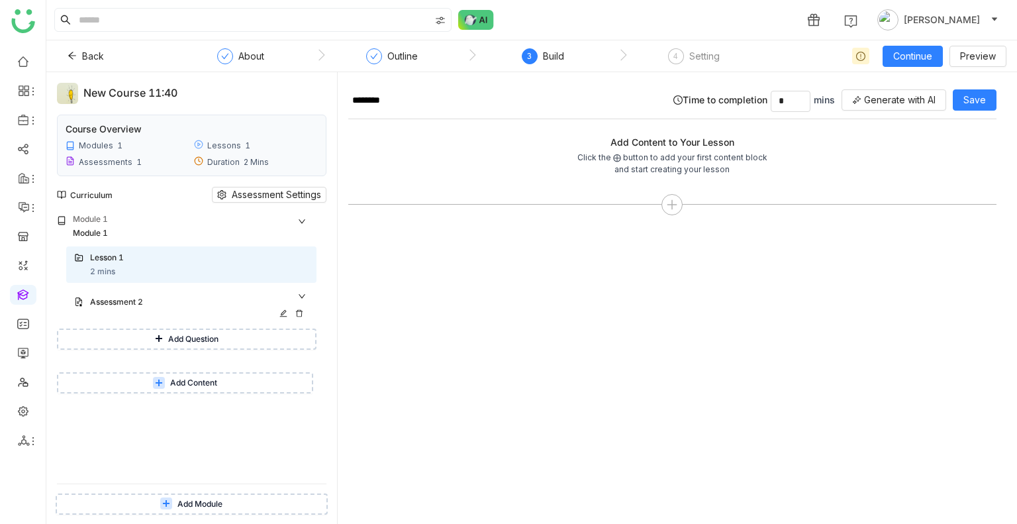
click at [137, 304] on div "Assessment 2" at bounding box center [186, 302] width 192 height 13
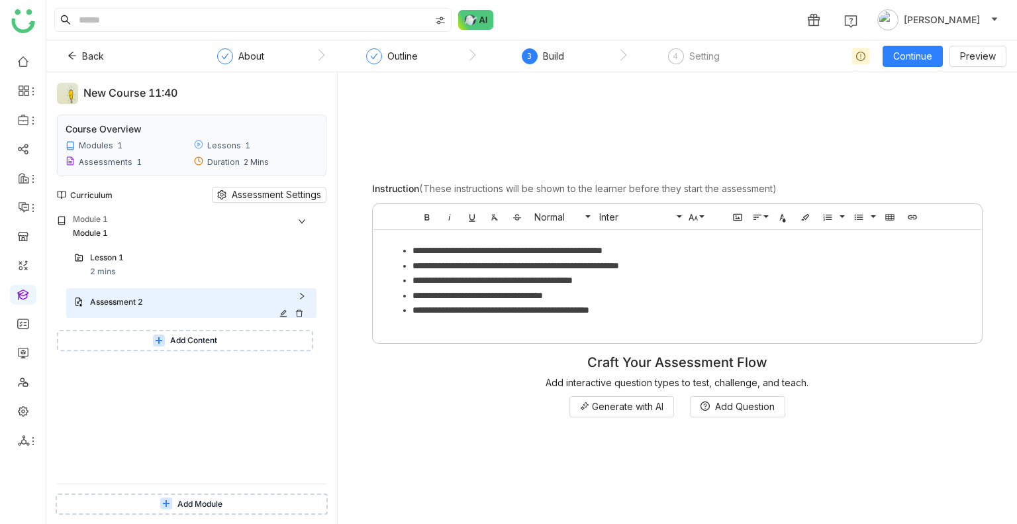
click at [137, 304] on div "Assessment 2" at bounding box center [186, 302] width 192 height 13
click at [142, 264] on div "Lesson 1" at bounding box center [199, 259] width 219 height 14
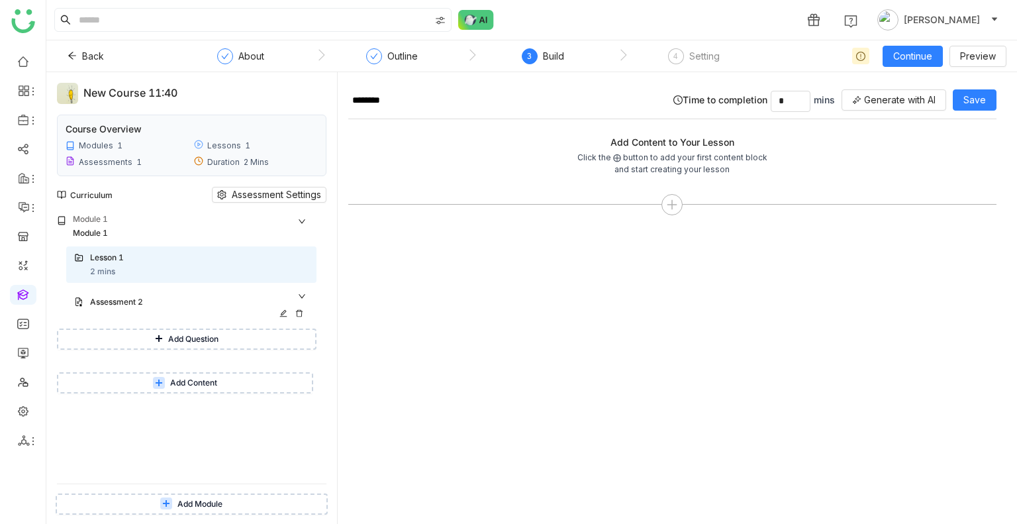
click at [236, 304] on div "Assessment 2" at bounding box center [186, 302] width 192 height 13
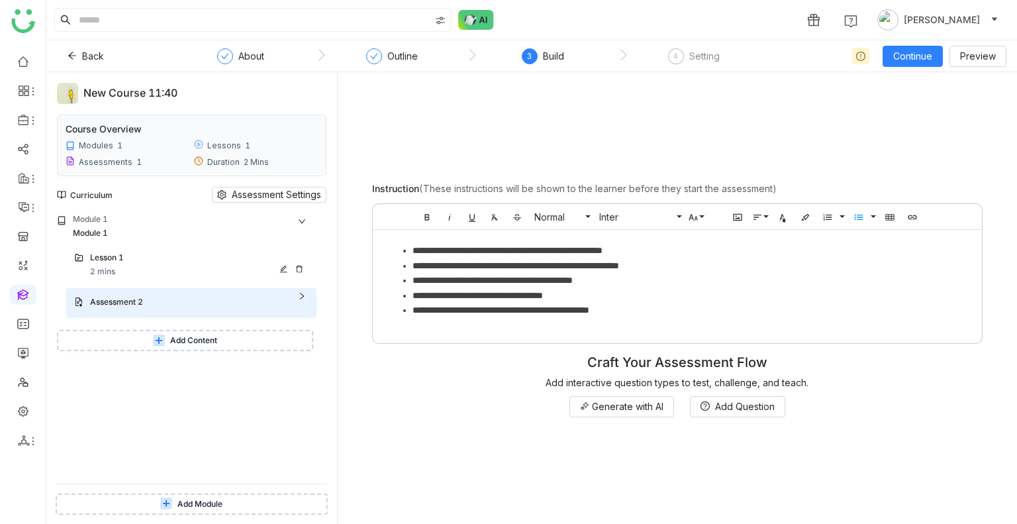
click at [172, 247] on div "Lesson 1 2 mins" at bounding box center [191, 264] width 250 height 37
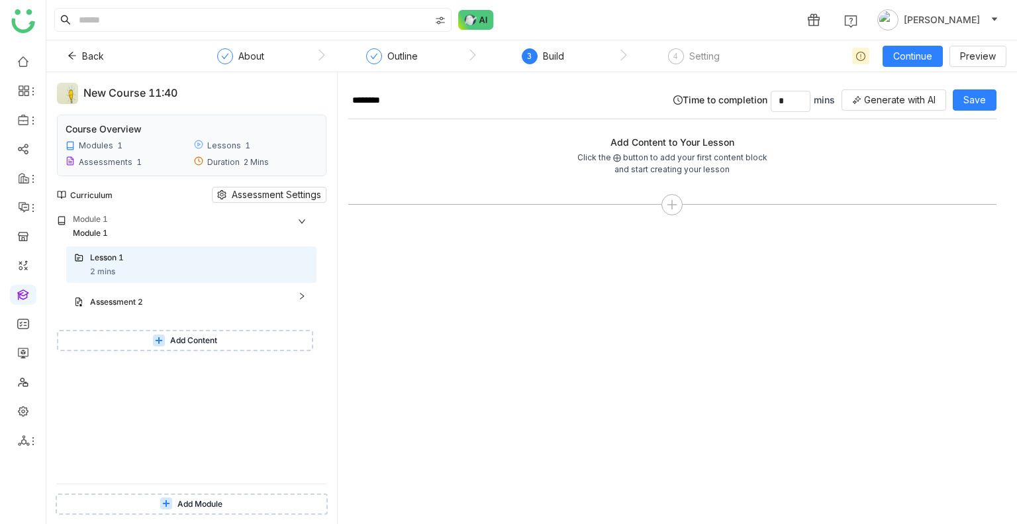
click at [165, 288] on span "Assessment 2" at bounding box center [191, 303] width 250 height 30
click at [164, 299] on div "Assessment 2" at bounding box center [186, 302] width 192 height 13
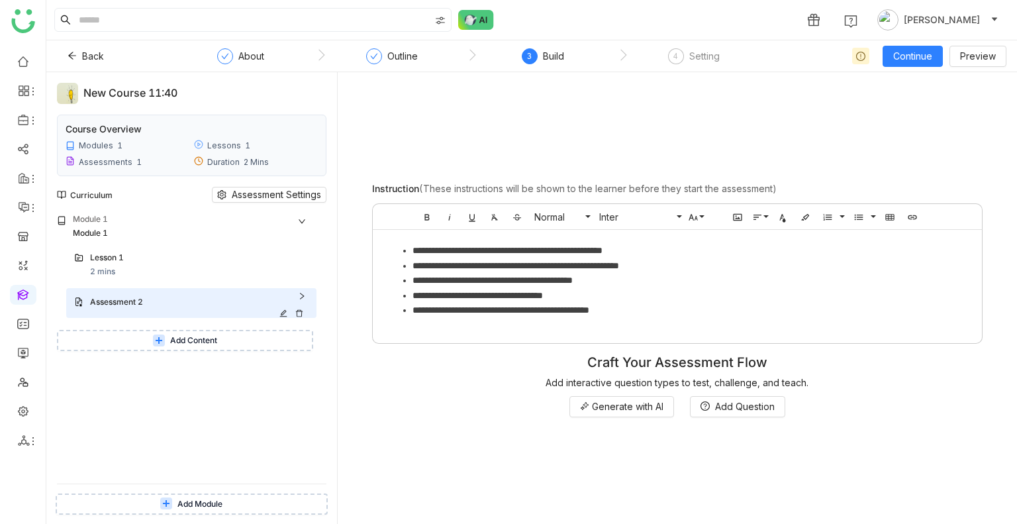
click at [297, 311] on icon at bounding box center [299, 313] width 7 height 7
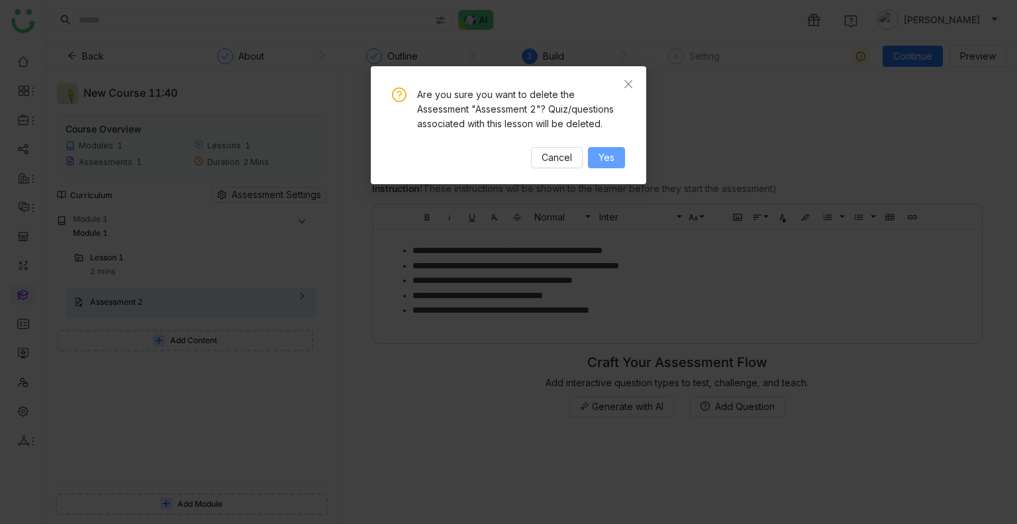
click at [619, 160] on button "Yes" at bounding box center [606, 157] width 37 height 21
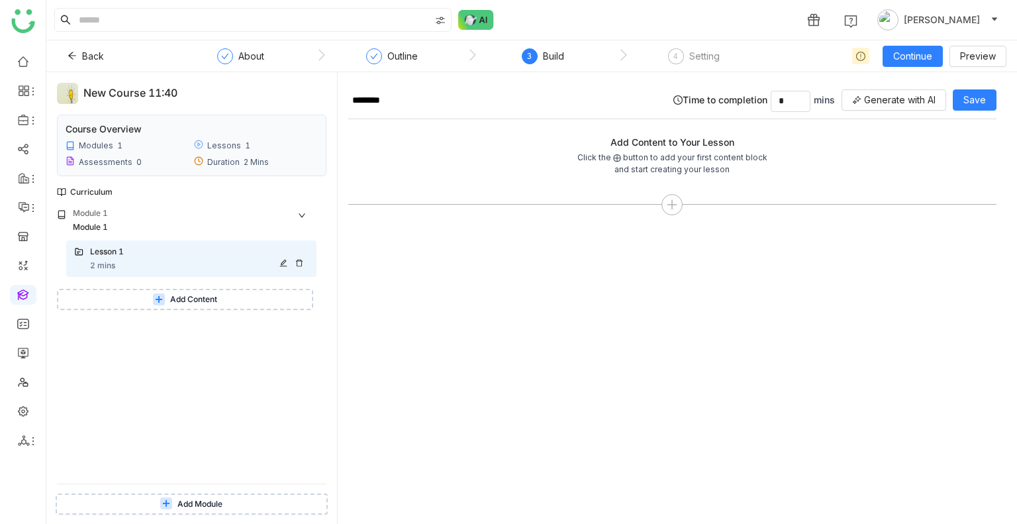
click at [299, 262] on icon at bounding box center [299, 263] width 8 height 8
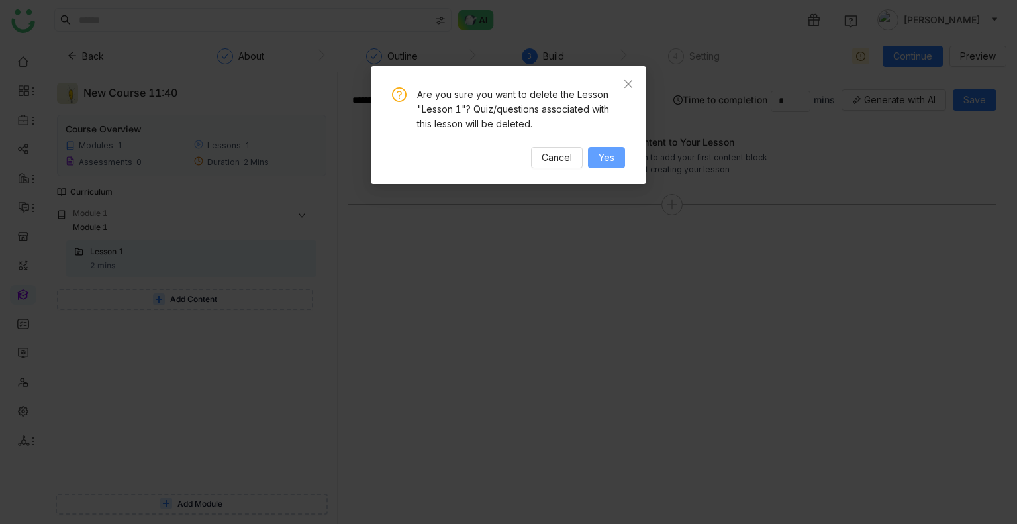
click at [612, 164] on span "Yes" at bounding box center [607, 157] width 16 height 15
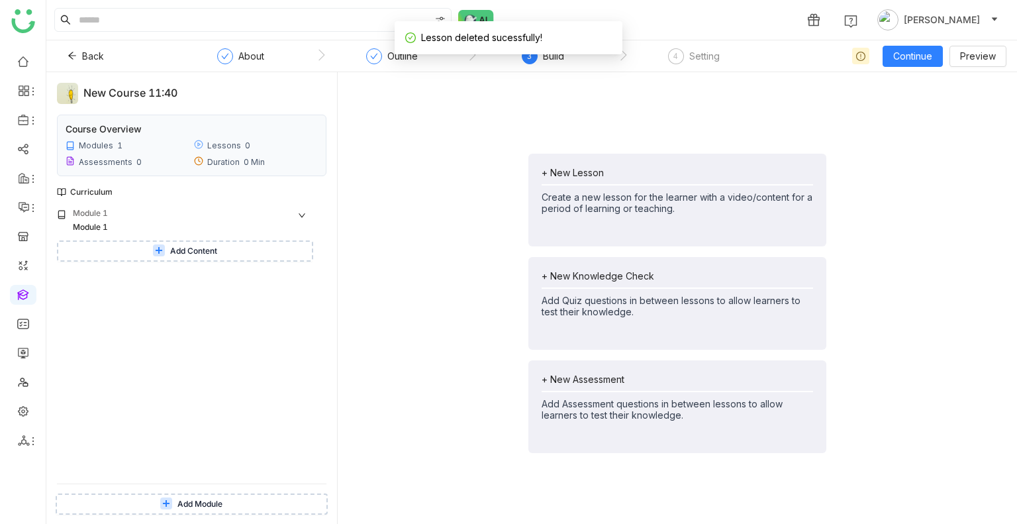
click at [371, 217] on div "+ New Lesson Create a new lesson for the learner with a video/content for a per…" at bounding box center [677, 303] width 658 height 441
click at [389, 67] on div "Outline" at bounding box center [392, 60] width 52 height 24
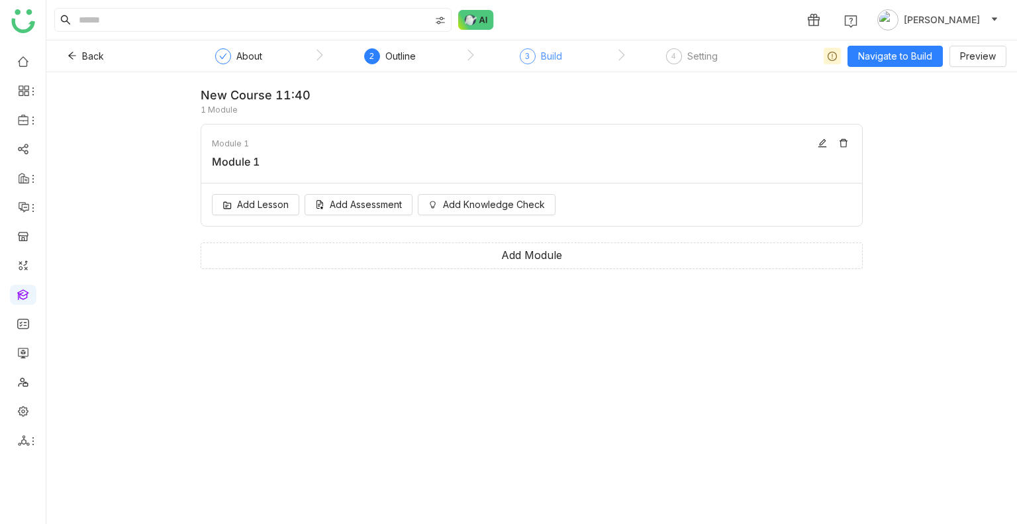
click at [538, 56] on div "3 Build" at bounding box center [541, 60] width 42 height 24
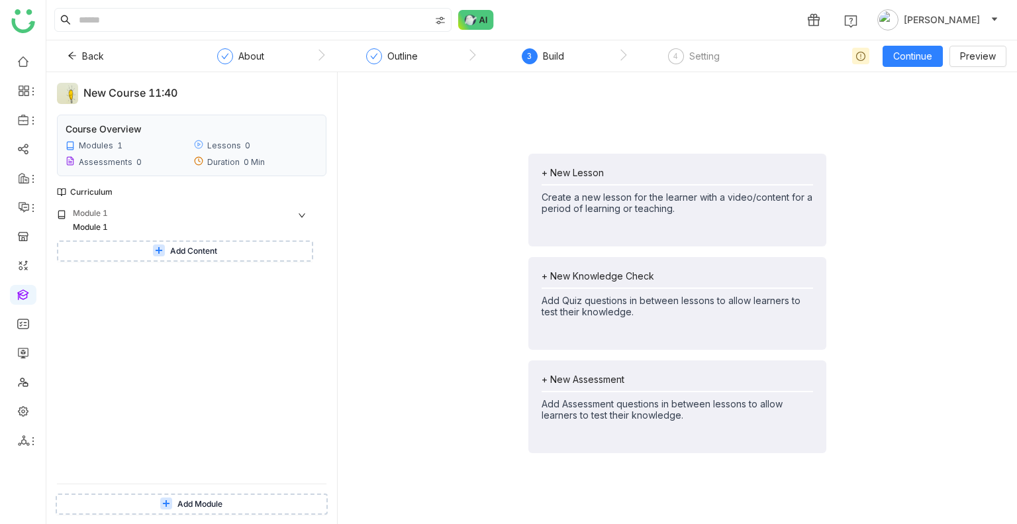
click at [185, 501] on span "Add Module" at bounding box center [199, 504] width 45 height 13
click at [183, 317] on span "Add Content" at bounding box center [193, 318] width 47 height 13
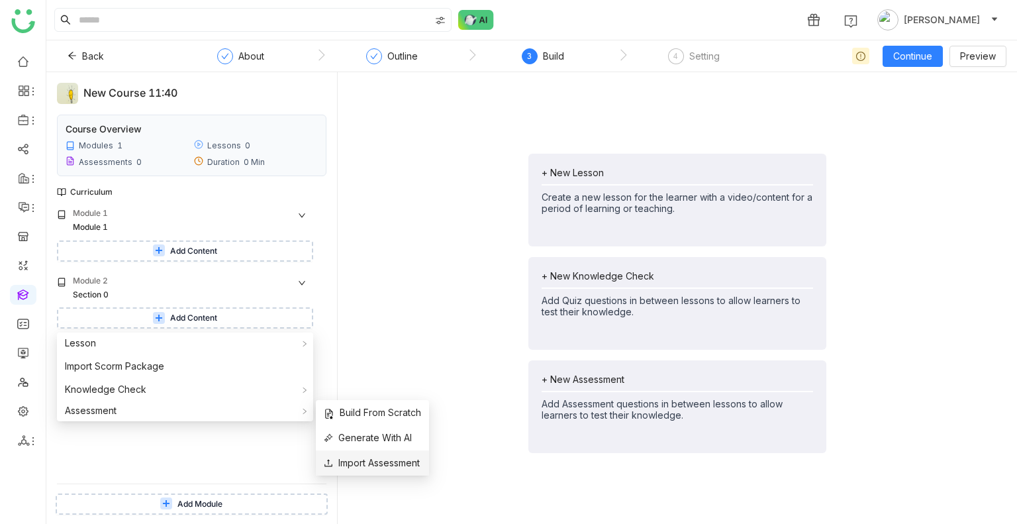
click at [381, 464] on span "Import Assessment" at bounding box center [372, 463] width 96 height 15
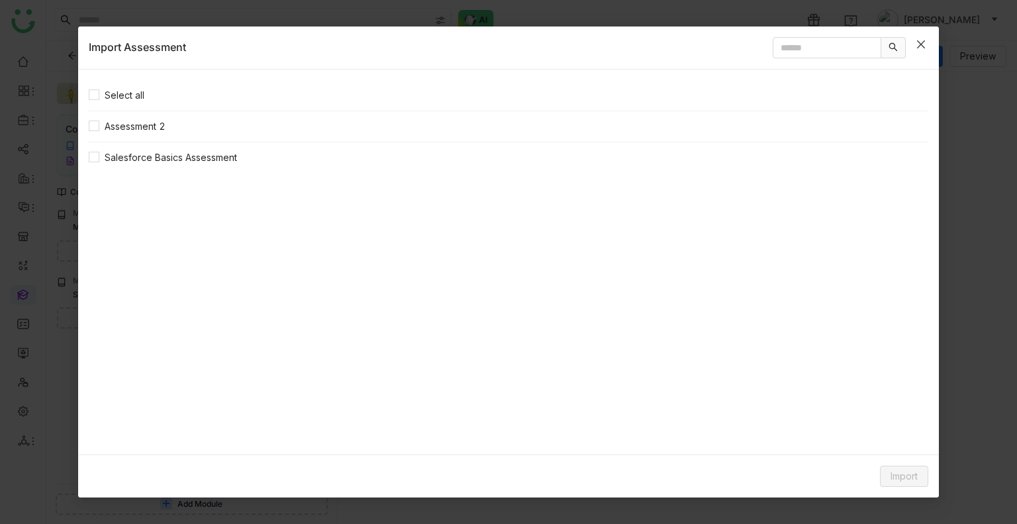
click at [914, 39] on span "Close" at bounding box center [921, 44] width 36 height 36
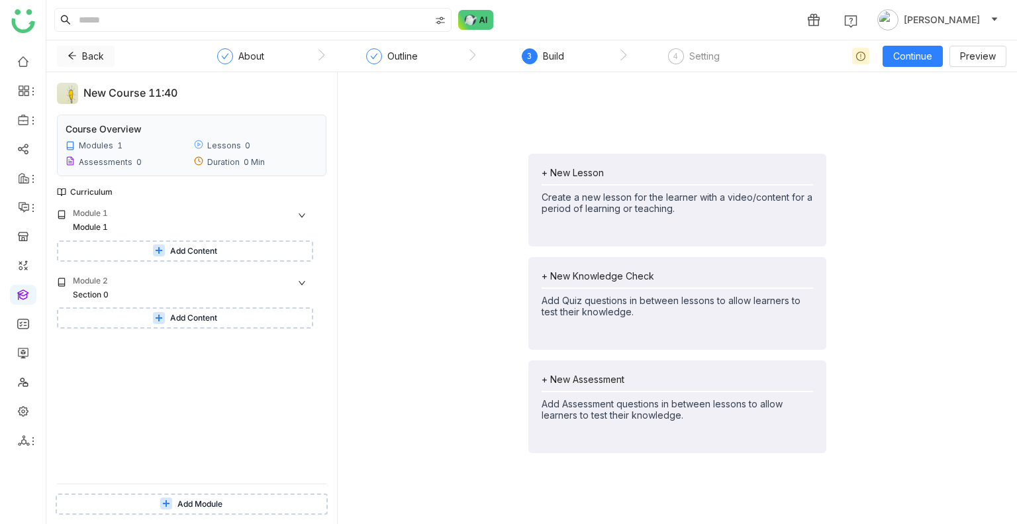
click at [76, 47] on button "Back" at bounding box center [86, 56] width 58 height 21
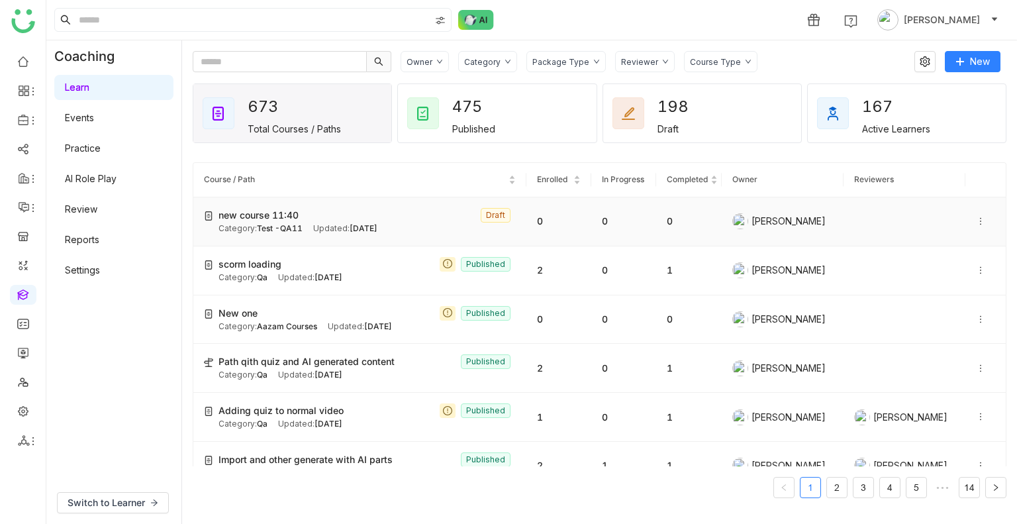
click at [330, 218] on div "new course 11:40 Draft" at bounding box center [367, 215] width 297 height 15
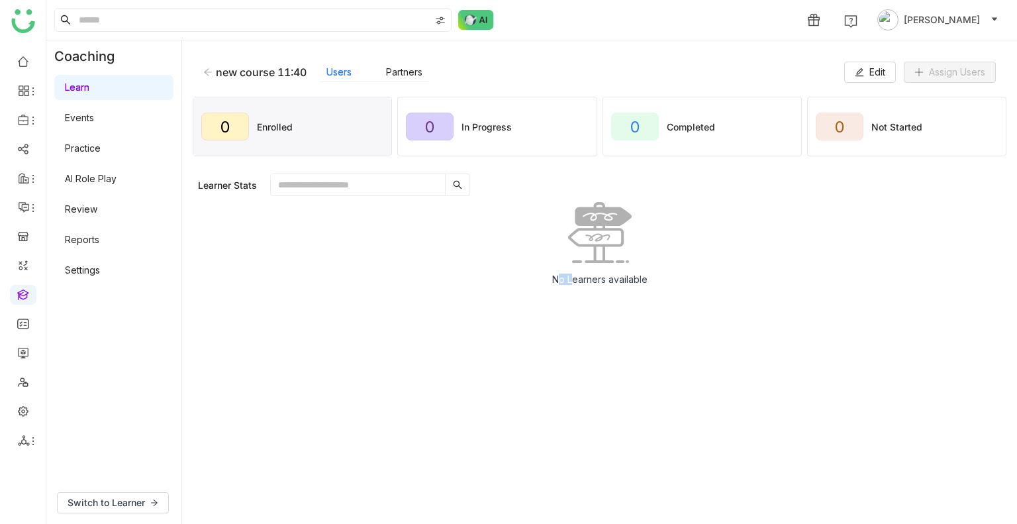
click at [330, 218] on div "No Learners available" at bounding box center [600, 248] width 814 height 93
click at [880, 68] on span "Edit" at bounding box center [877, 72] width 16 height 15
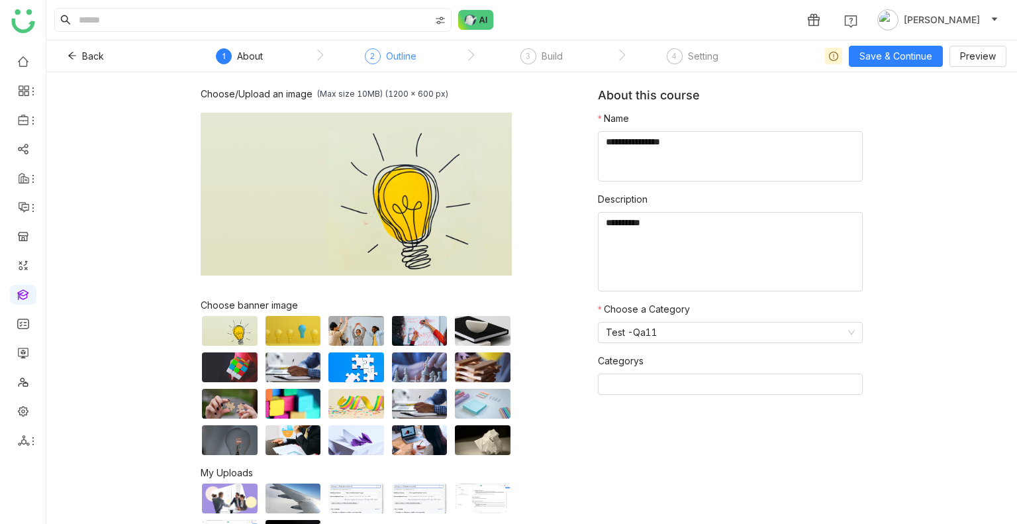
click at [413, 54] on div "Outline" at bounding box center [401, 56] width 30 height 16
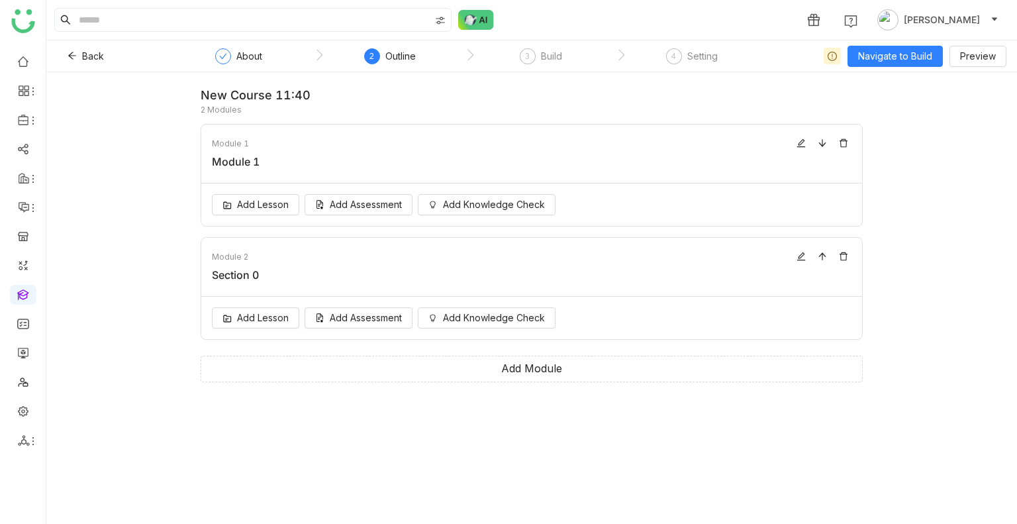
click at [531, 44] on nz-steps "About 2 Outline 3 Build 4 Setting" at bounding box center [469, 56] width 596 height 32
click at [542, 52] on div "Build" at bounding box center [551, 56] width 21 height 16
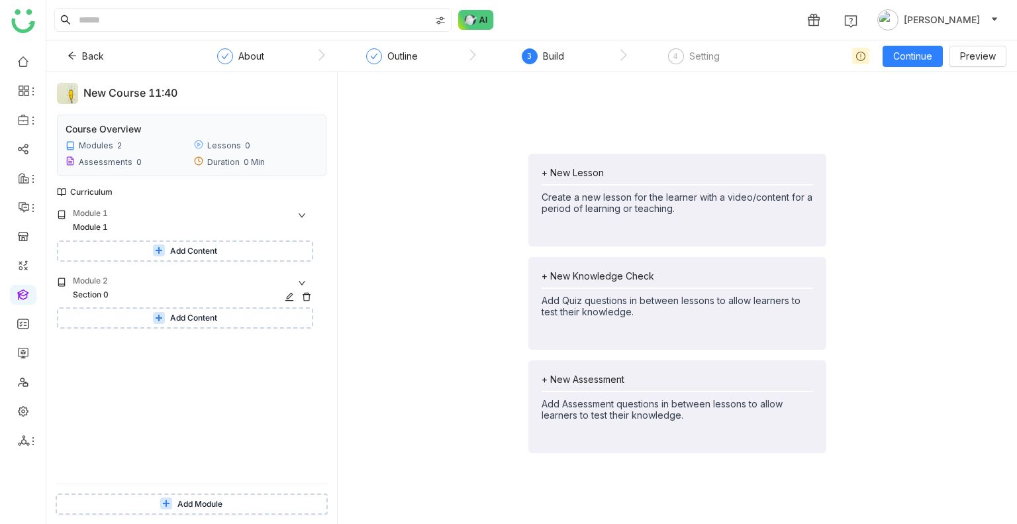
click at [307, 294] on icon at bounding box center [306, 296] width 9 height 9
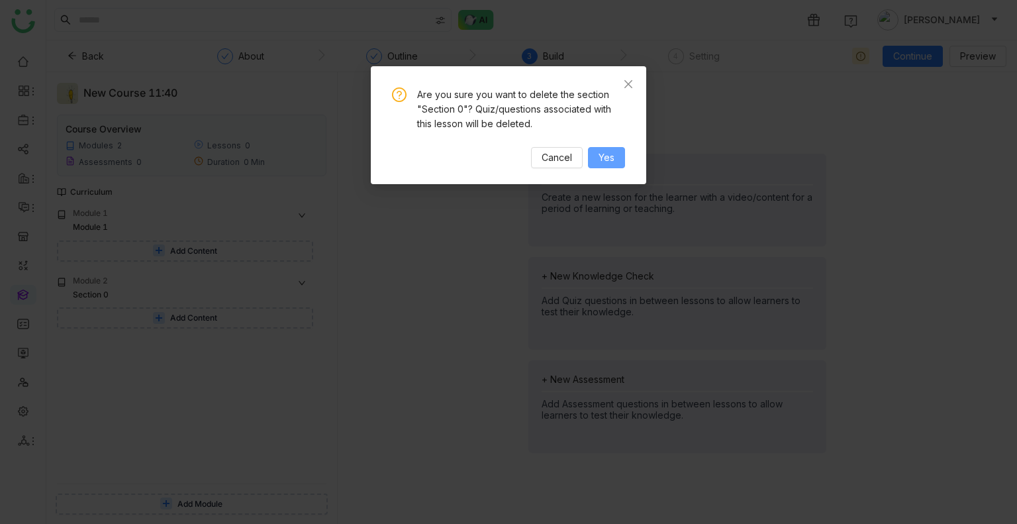
click at [615, 162] on button "Yes" at bounding box center [606, 157] width 37 height 21
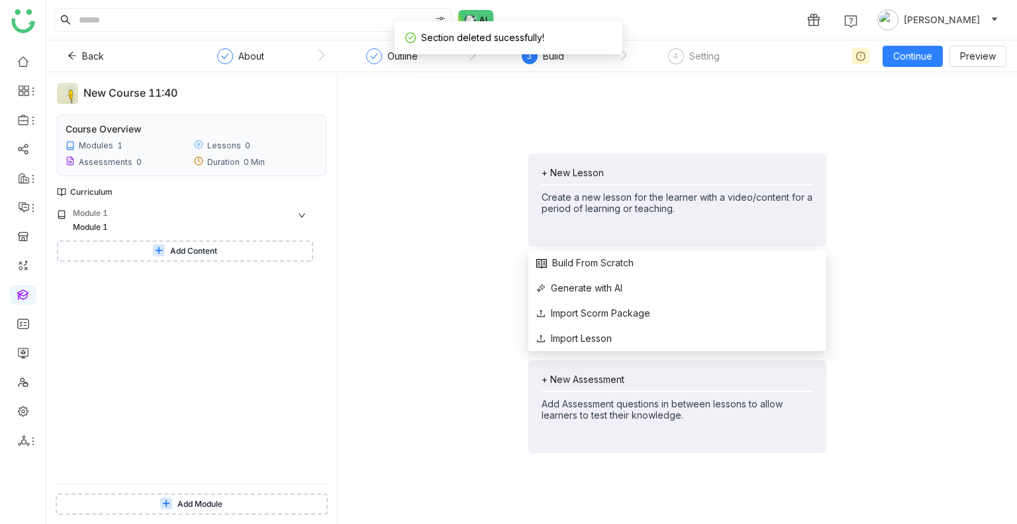
click at [466, 211] on div "+ New Lesson Create a new lesson for the learner with a video/content for a per…" at bounding box center [677, 303] width 658 height 441
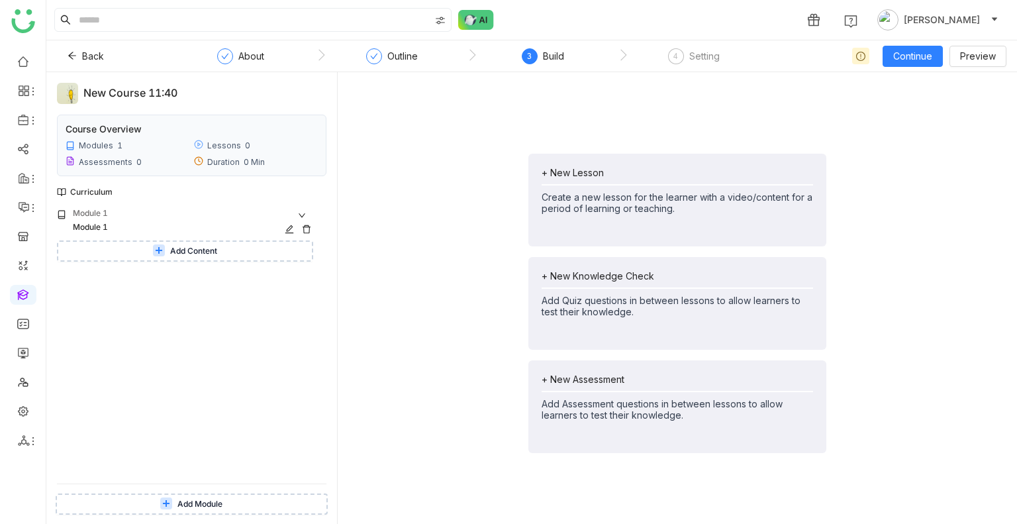
click at [81, 226] on div "Module 1" at bounding box center [180, 227] width 215 height 13
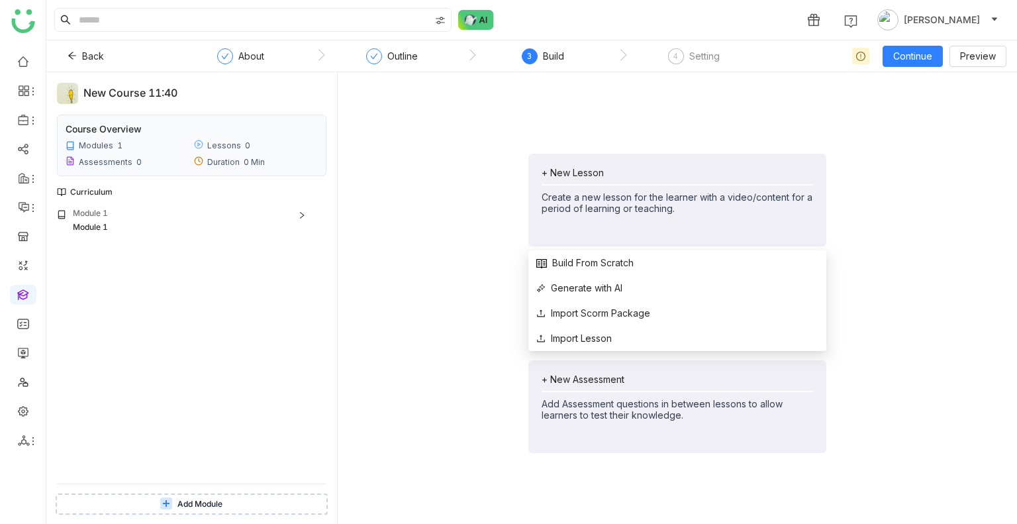
click at [578, 171] on div "+ New Lesson" at bounding box center [677, 172] width 271 height 11
click at [603, 295] on span "Generate with AI" at bounding box center [579, 288] width 86 height 15
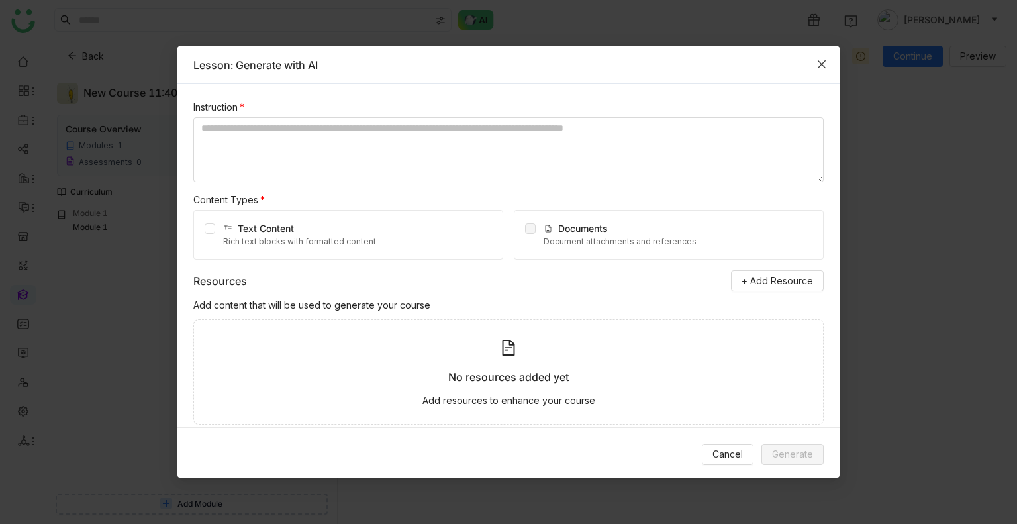
click at [813, 62] on span "Close" at bounding box center [822, 64] width 36 height 36
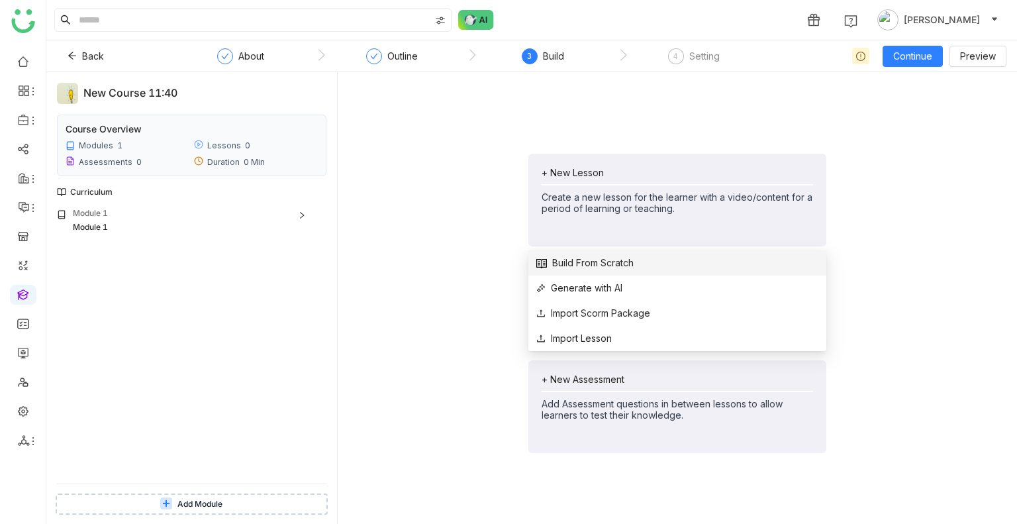
click at [604, 268] on span "Build From Scratch" at bounding box center [584, 263] width 97 height 15
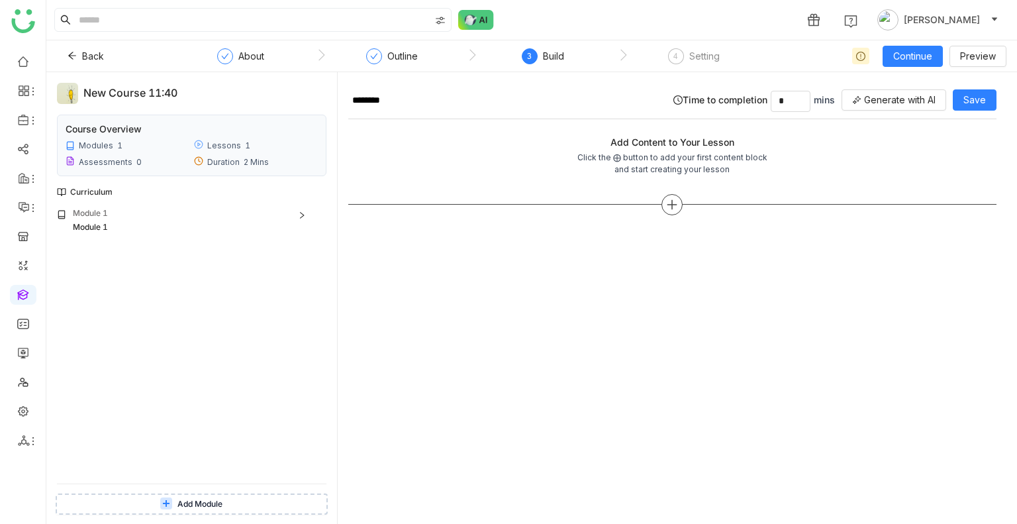
click at [670, 199] on icon at bounding box center [672, 205] width 12 height 12
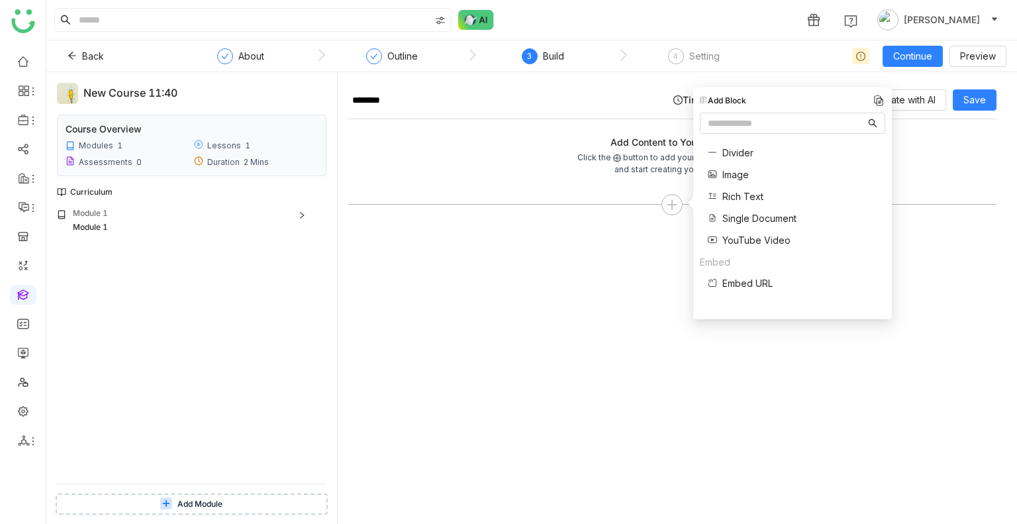
click at [763, 212] on span "Single Document" at bounding box center [759, 218] width 74 height 14
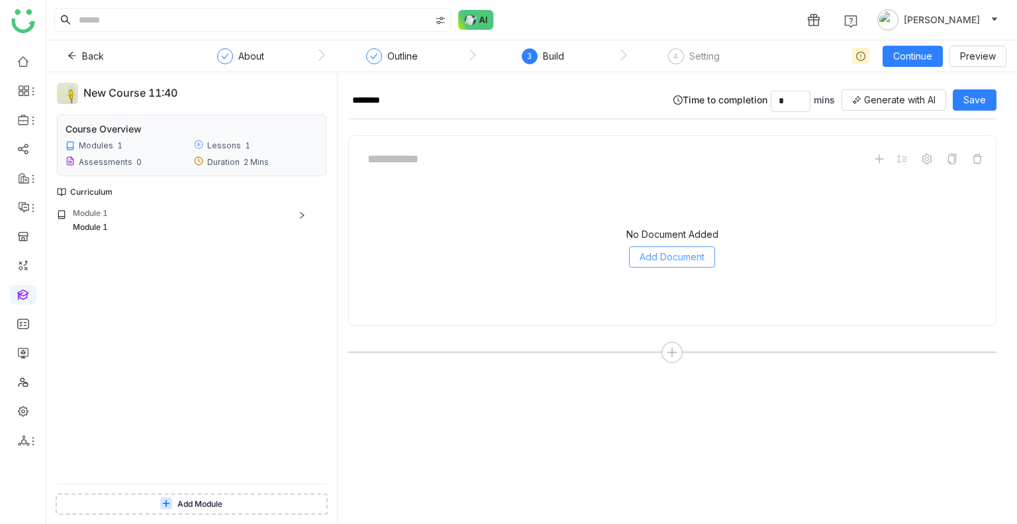
click at [667, 252] on span "Add Document" at bounding box center [672, 257] width 65 height 15
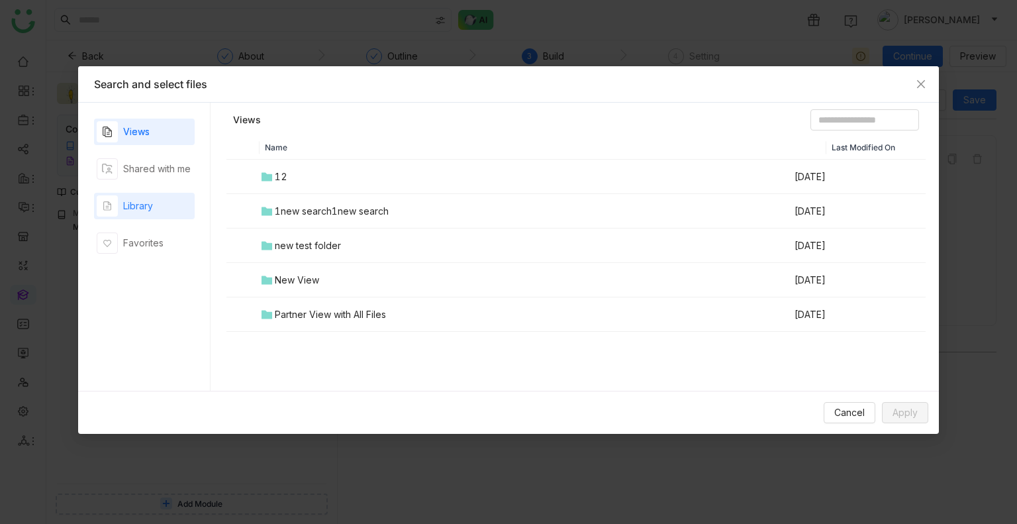
click at [172, 213] on div "Library" at bounding box center [144, 206] width 101 height 26
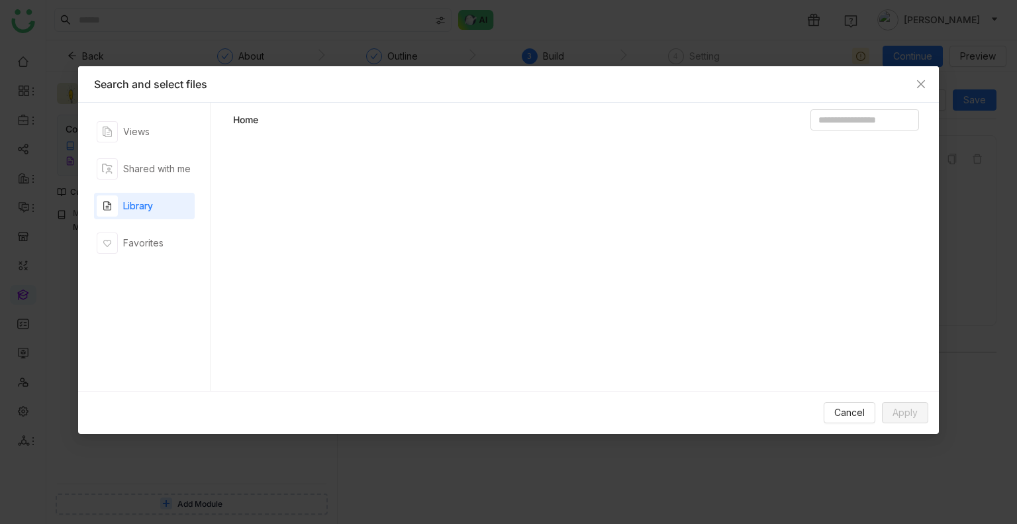
click at [172, 213] on div "Library" at bounding box center [144, 206] width 101 height 26
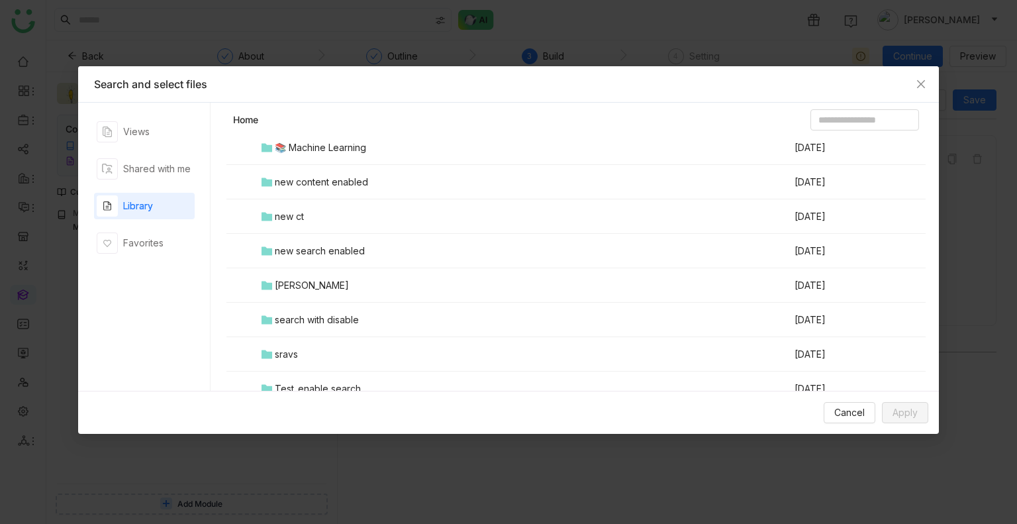
scroll to position [829, 0]
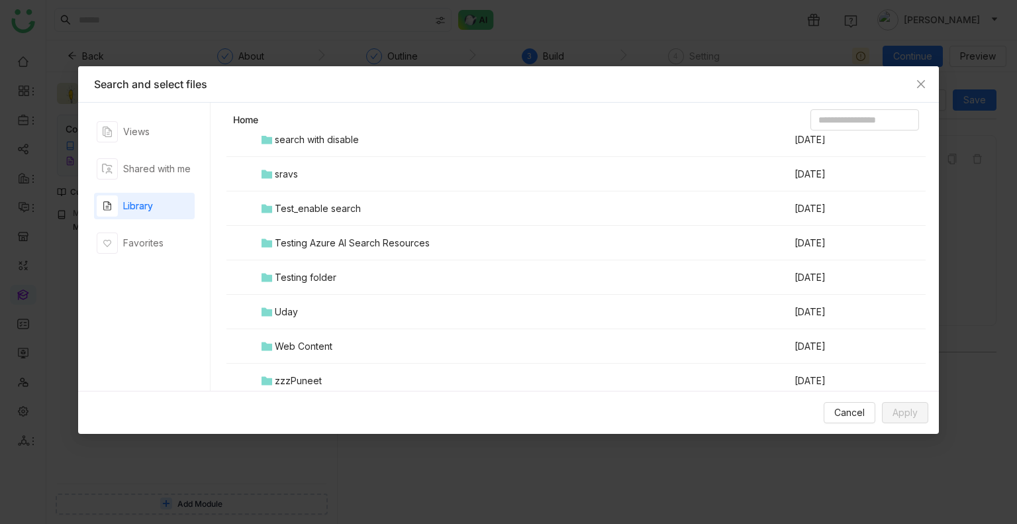
click at [317, 283] on div "Testing folder" at bounding box center [306, 277] width 62 height 15
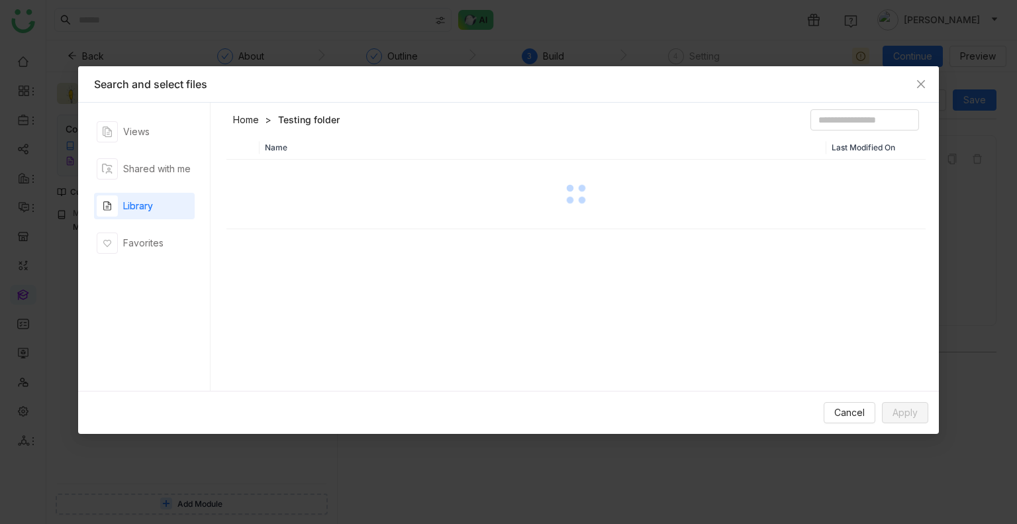
click at [317, 283] on div "Name Last Modified On" at bounding box center [575, 267] width 699 height 262
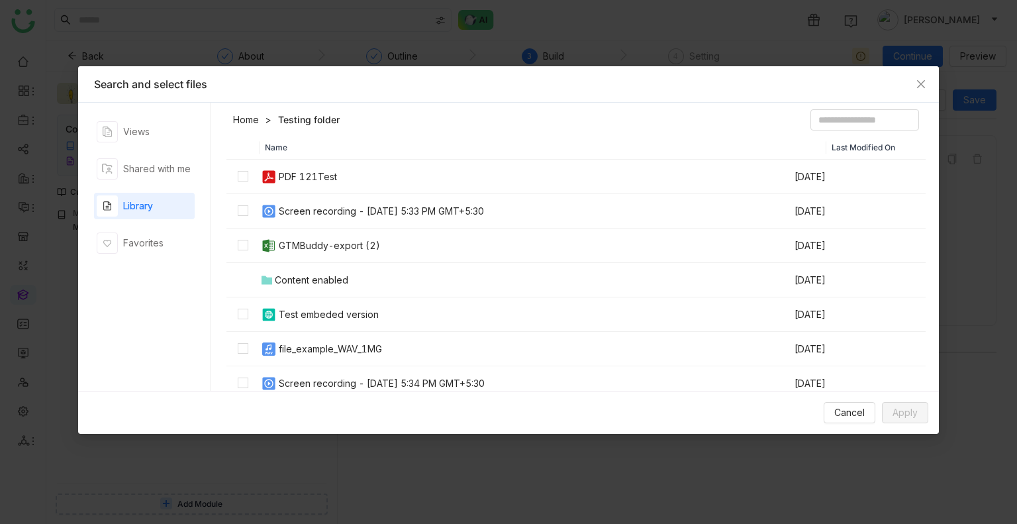
click at [389, 143] on th "Name" at bounding box center [543, 148] width 567 height 24
click at [245, 251] on label at bounding box center [243, 245] width 11 height 15
click at [920, 418] on button "Apply" at bounding box center [905, 412] width 46 height 21
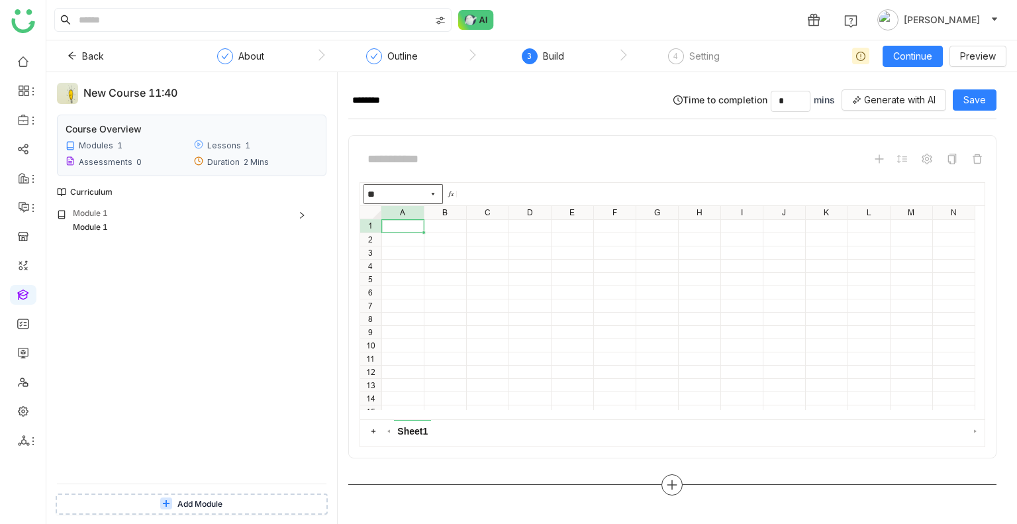
click at [676, 485] on icon at bounding box center [672, 485] width 12 height 12
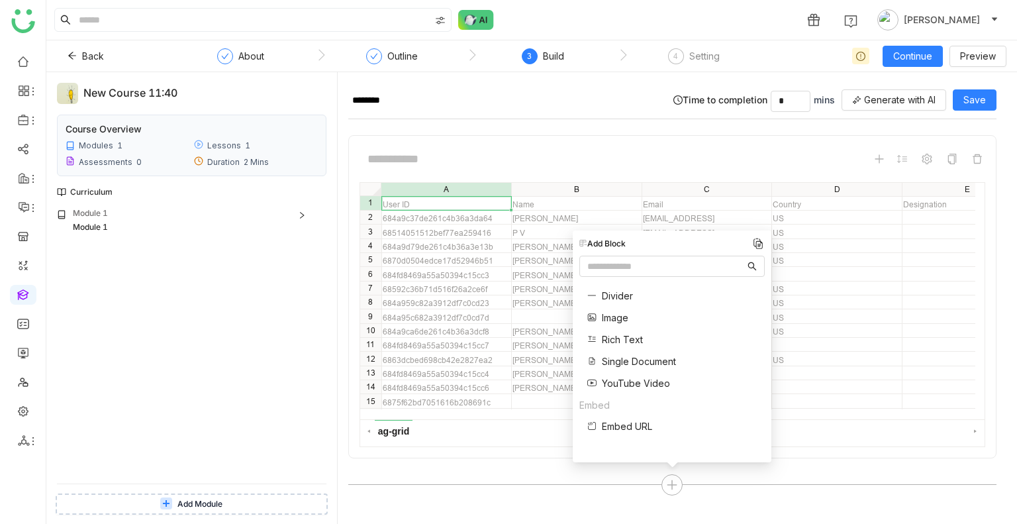
click at [625, 360] on span "Single Document" at bounding box center [639, 361] width 74 height 14
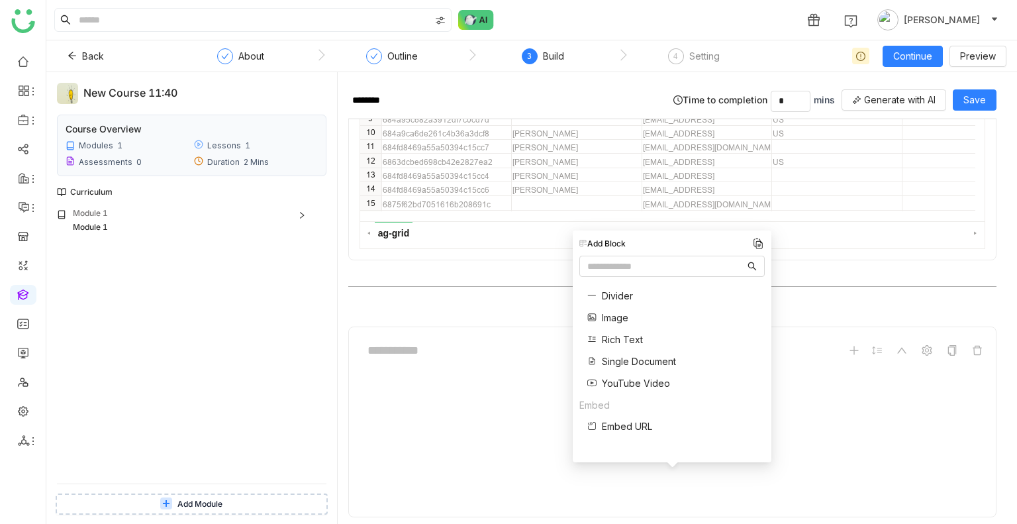
scroll to position [244, 0]
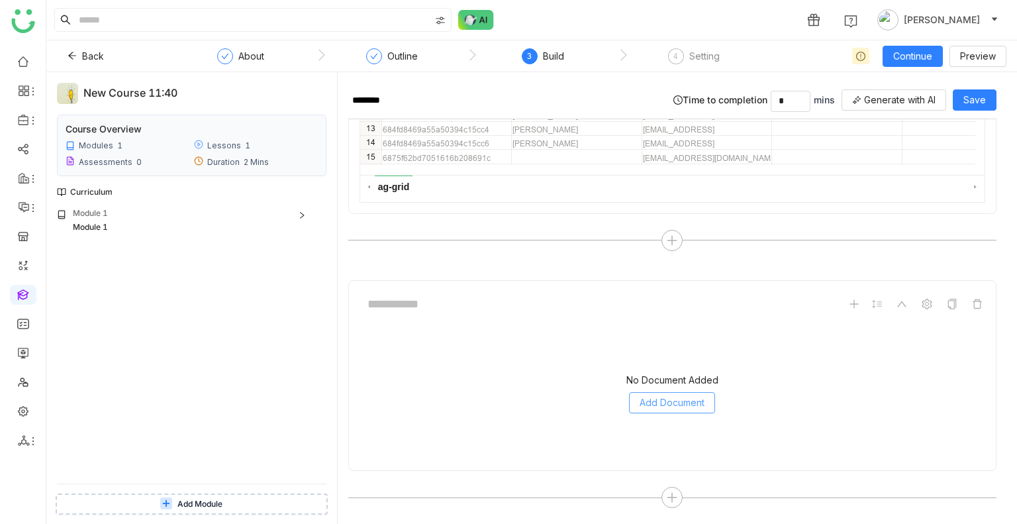
click at [667, 402] on span "Add Document" at bounding box center [672, 402] width 65 height 15
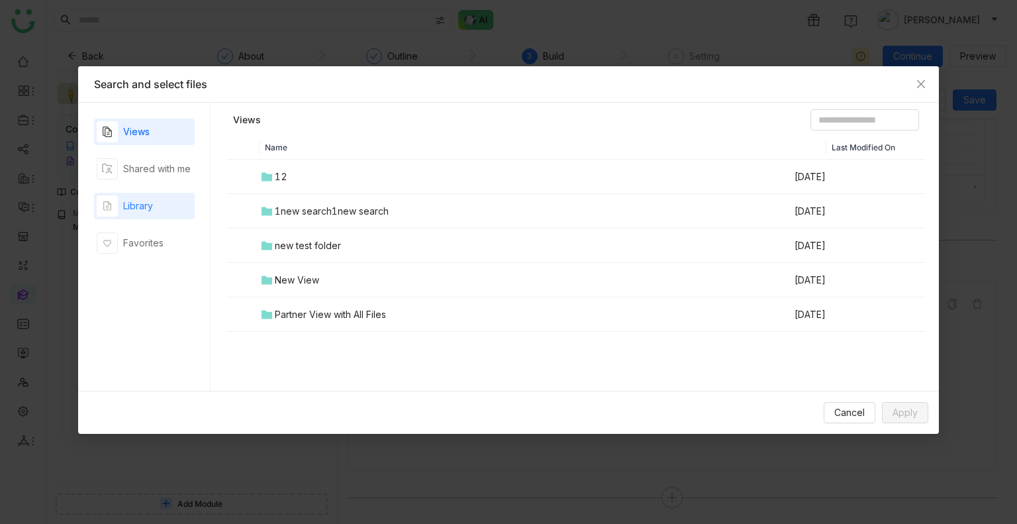
click at [134, 203] on div "Library" at bounding box center [138, 206] width 30 height 15
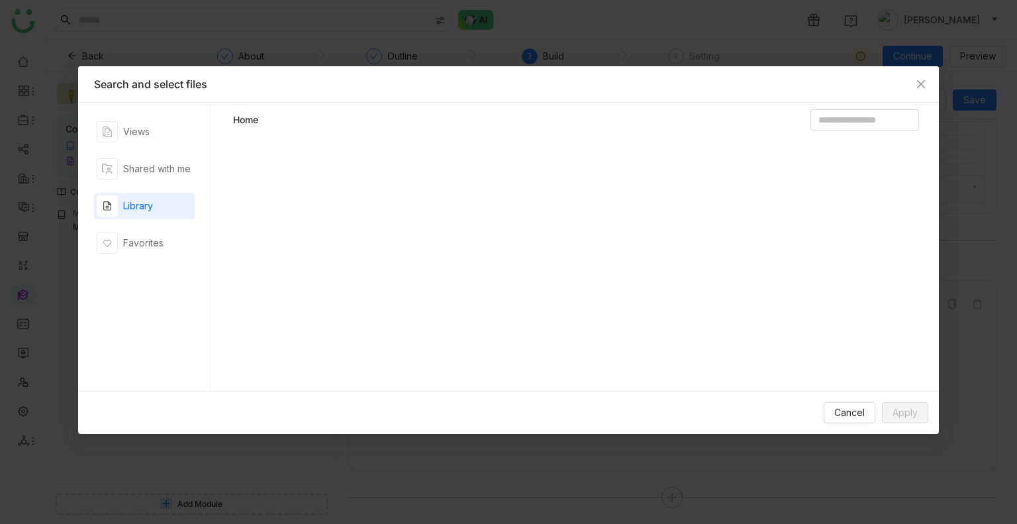
click at [134, 203] on div "Library" at bounding box center [138, 206] width 30 height 15
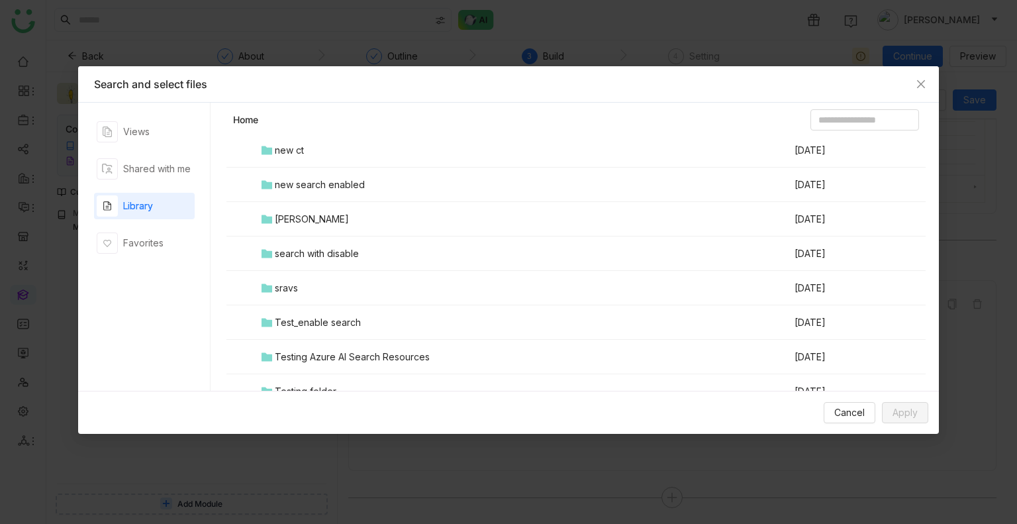
scroll to position [829, 0]
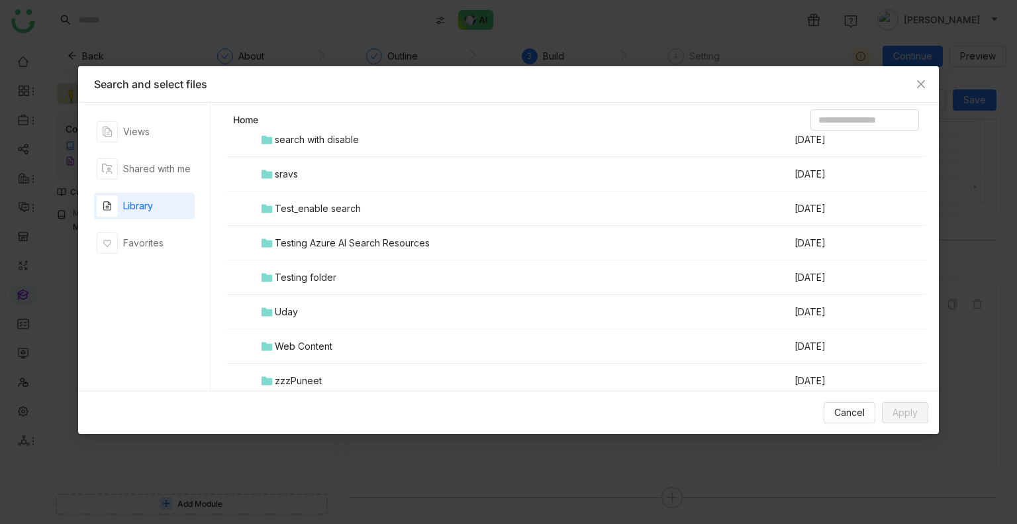
click at [285, 268] on td "Testing folder" at bounding box center [527, 277] width 534 height 34
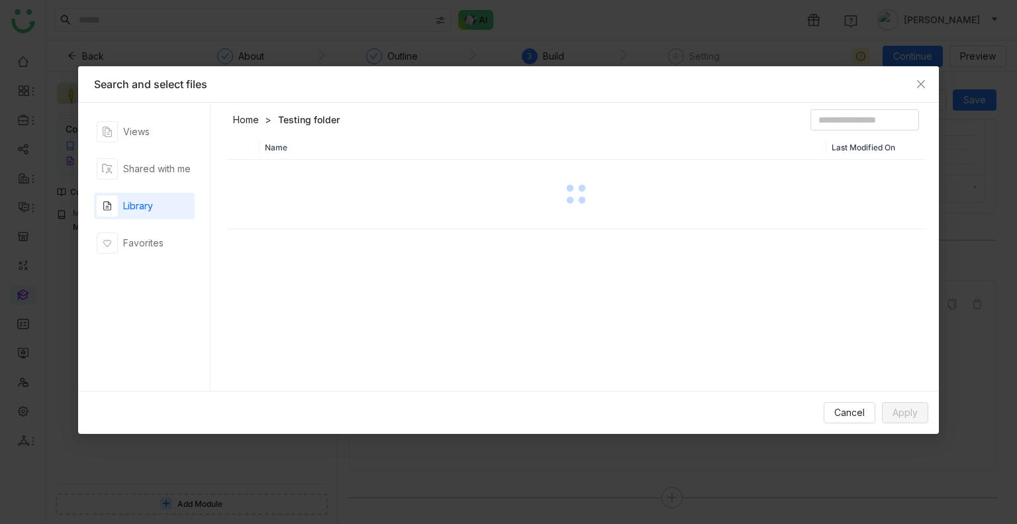
click at [285, 268] on div "Name Last Modified On" at bounding box center [575, 267] width 699 height 262
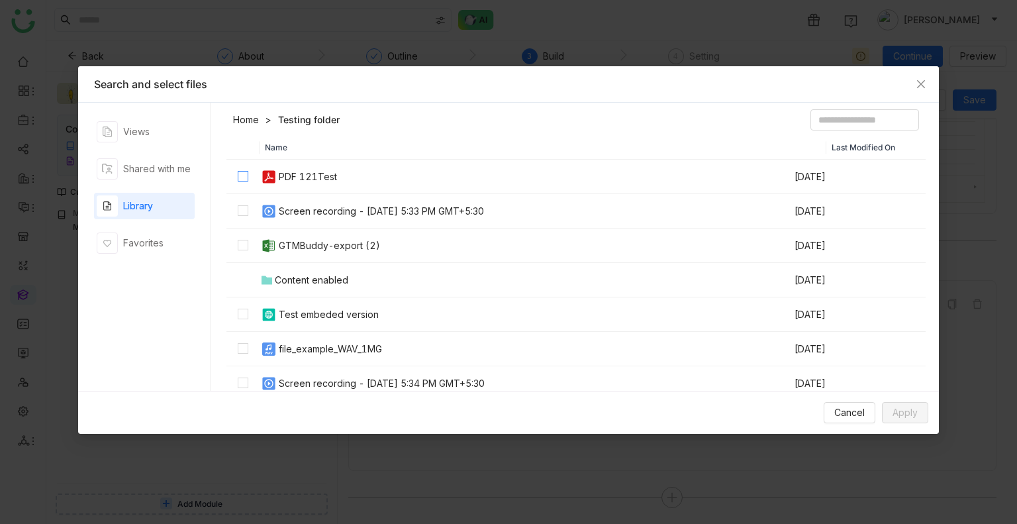
click at [239, 181] on label at bounding box center [243, 177] width 11 height 15
click at [899, 415] on span "Apply" at bounding box center [905, 412] width 25 height 15
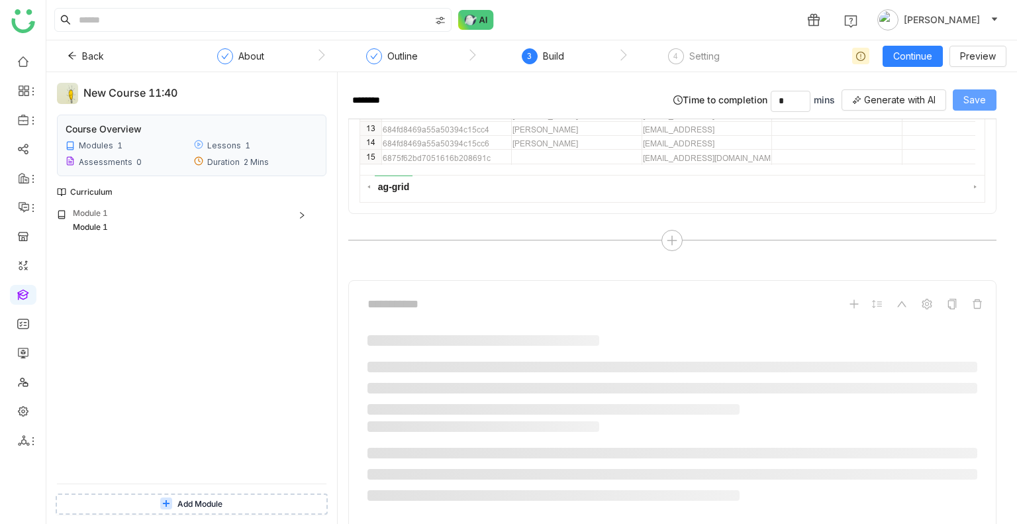
click at [969, 102] on span "Save" at bounding box center [974, 100] width 23 height 15
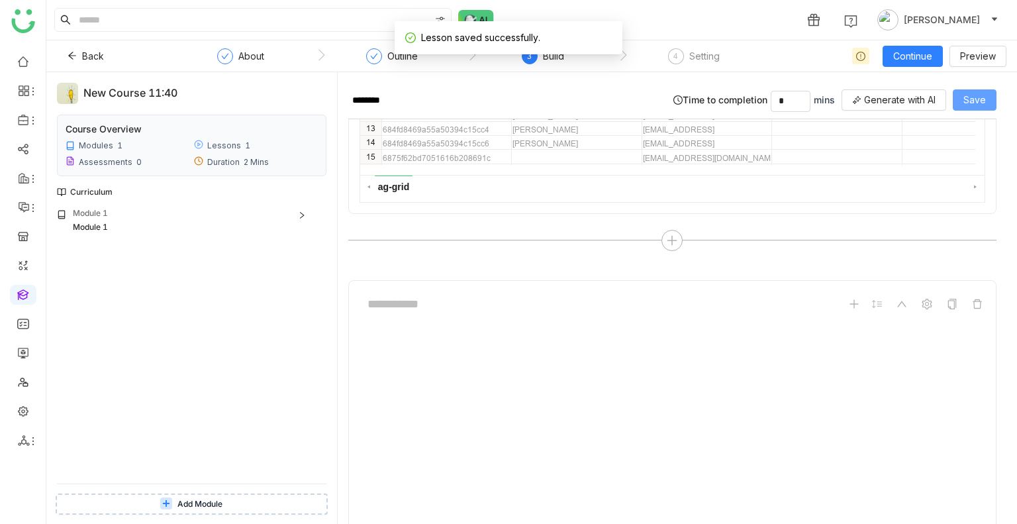
click at [969, 91] on button "Save" at bounding box center [975, 99] width 44 height 21
click at [901, 46] on button "Continue" at bounding box center [913, 56] width 60 height 21
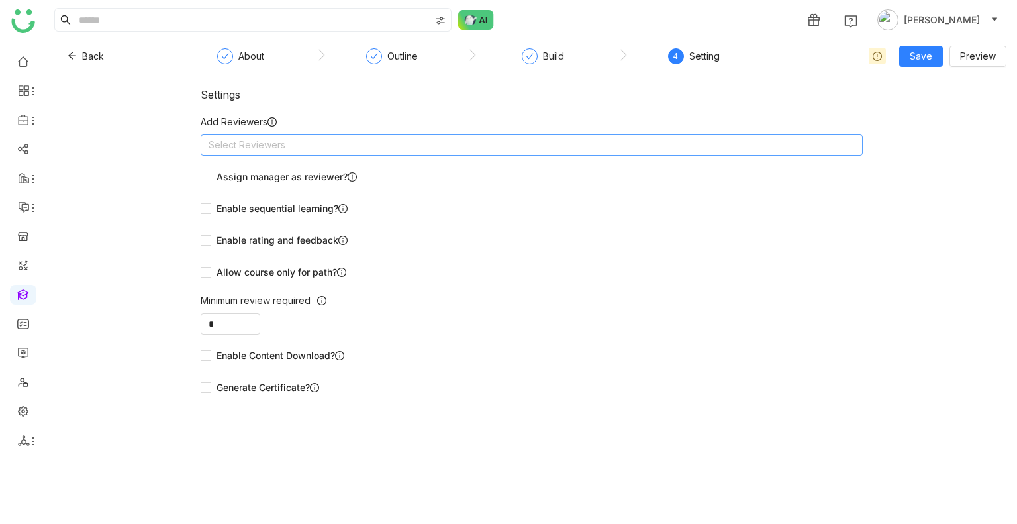
click at [427, 150] on nz-select-top-control "Select Reviewers" at bounding box center [532, 144] width 662 height 21
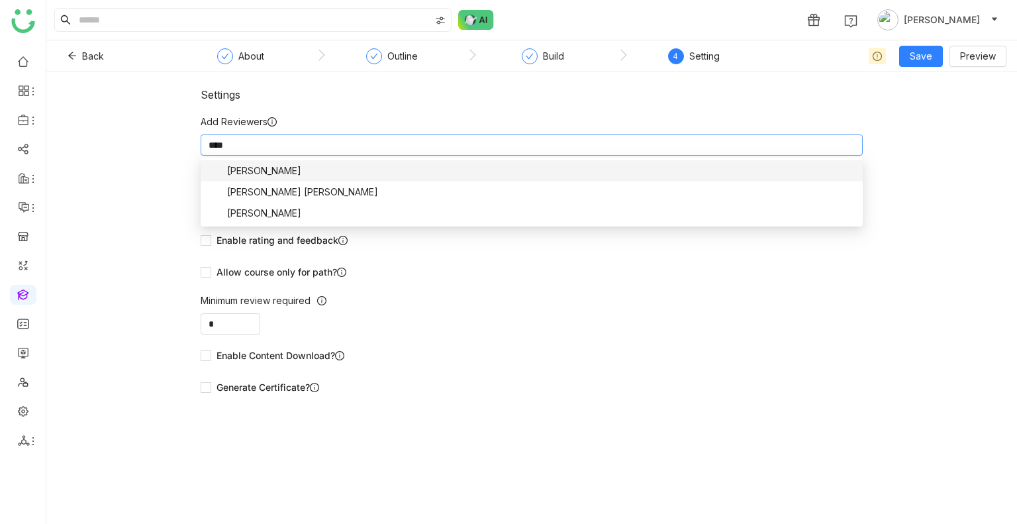
type input "*****"
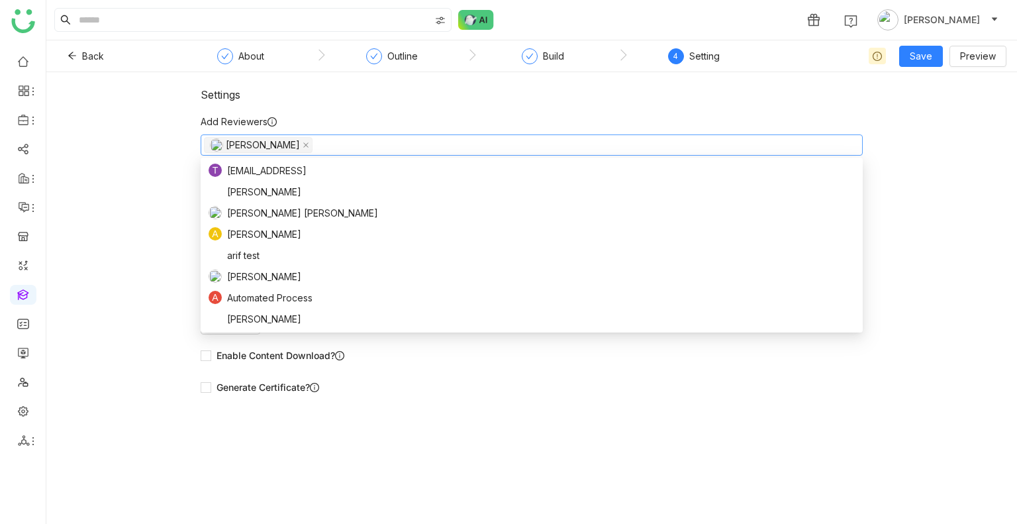
click at [429, 138] on nz-select-top-control "[PERSON_NAME]" at bounding box center [532, 144] width 662 height 21
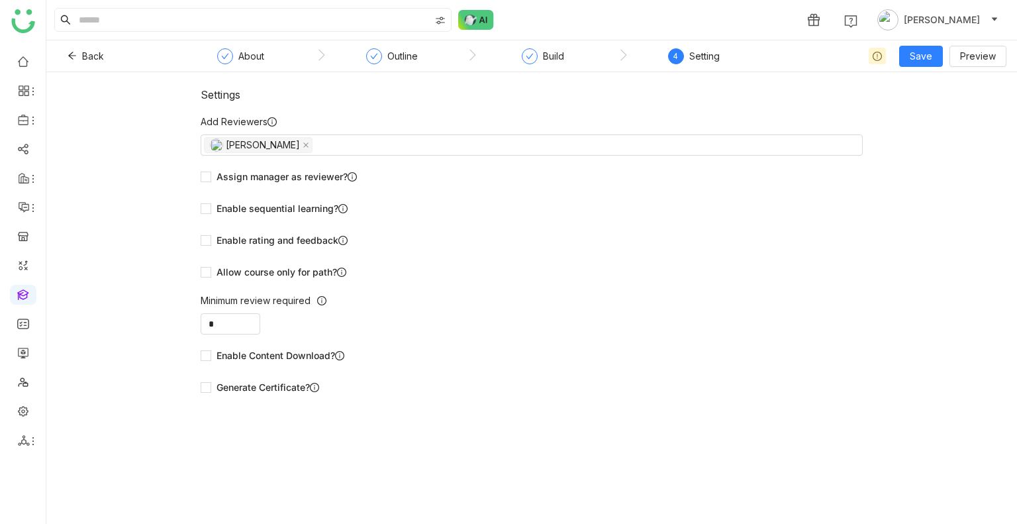
click at [418, 107] on div "Settings Add Reviewers Uday Bhanu Assign manager as reviewer? Enable sequential…" at bounding box center [532, 248] width 662 height 320
click at [913, 57] on span "Save" at bounding box center [921, 56] width 23 height 15
click at [921, 98] on li "Save & Publish" at bounding box center [942, 107] width 81 height 25
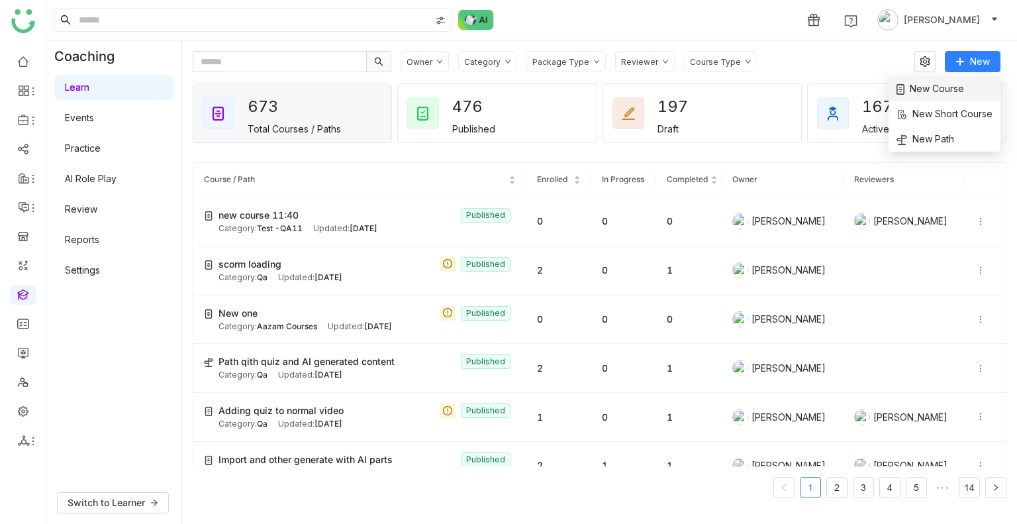
click at [934, 88] on span "New Course" at bounding box center [931, 88] width 68 height 15
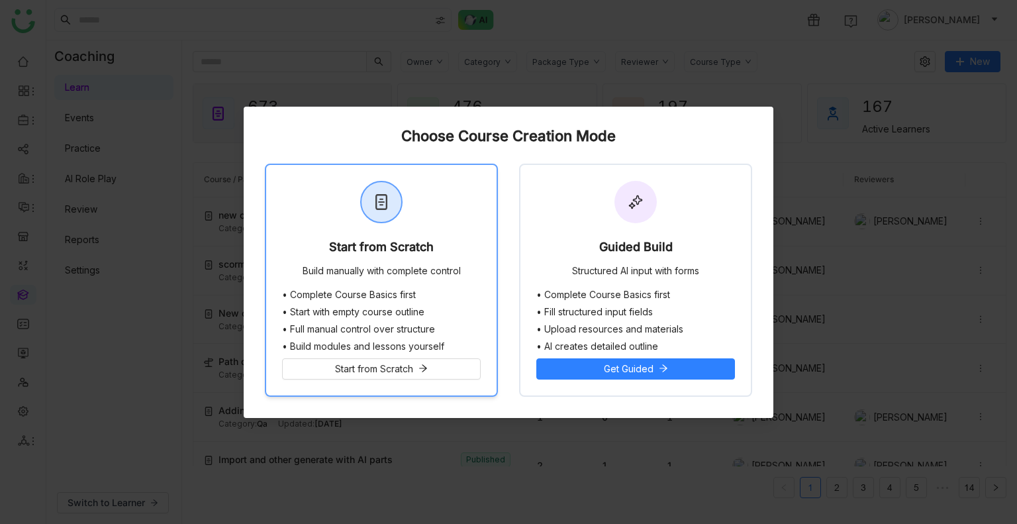
click at [438, 251] on div "Start from Scratch Build manually with complete control" at bounding box center [381, 227] width 230 height 124
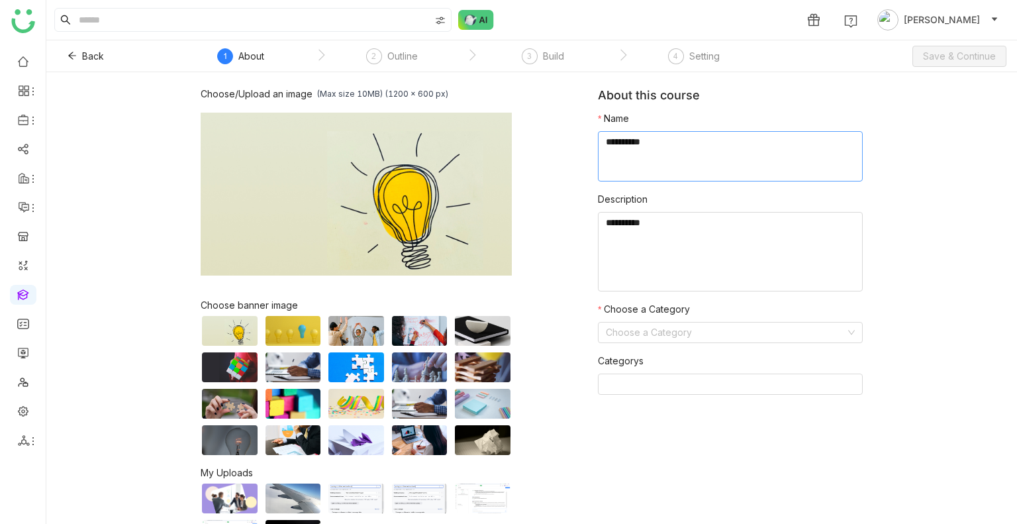
click at [628, 156] on textarea at bounding box center [730, 156] width 265 height 50
type textarea "*"
type textarea "**********"
click at [612, 328] on input at bounding box center [726, 332] width 240 height 20
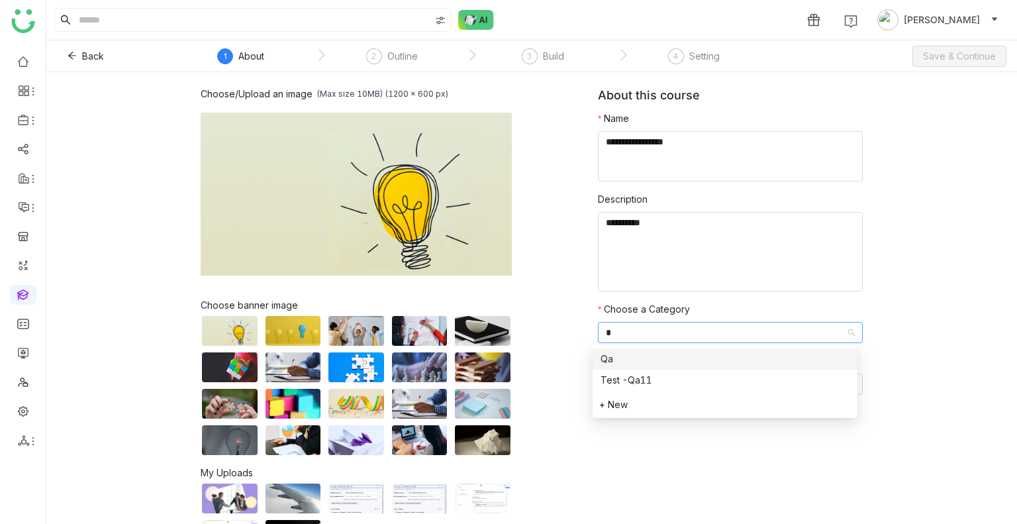
type input "**"
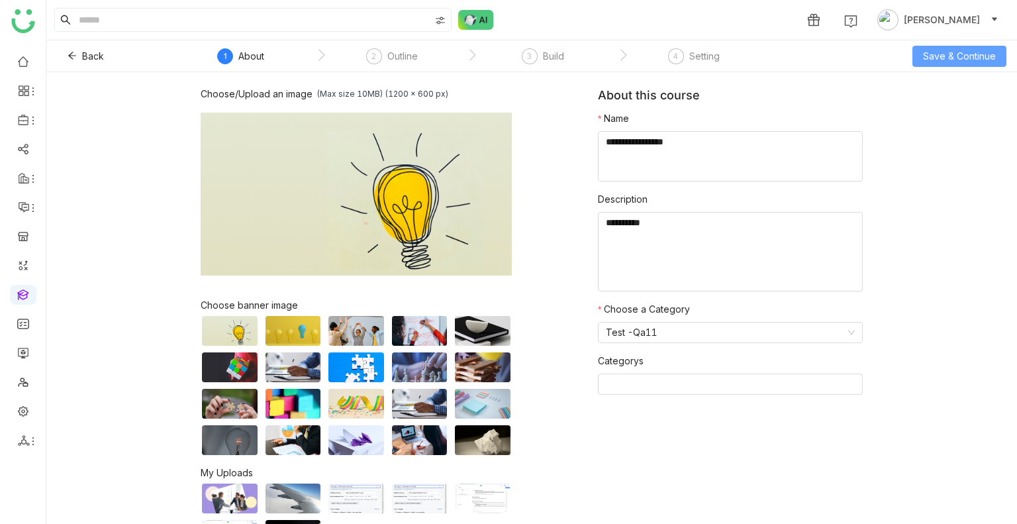
click at [973, 50] on span "Save & Continue" at bounding box center [959, 56] width 73 height 15
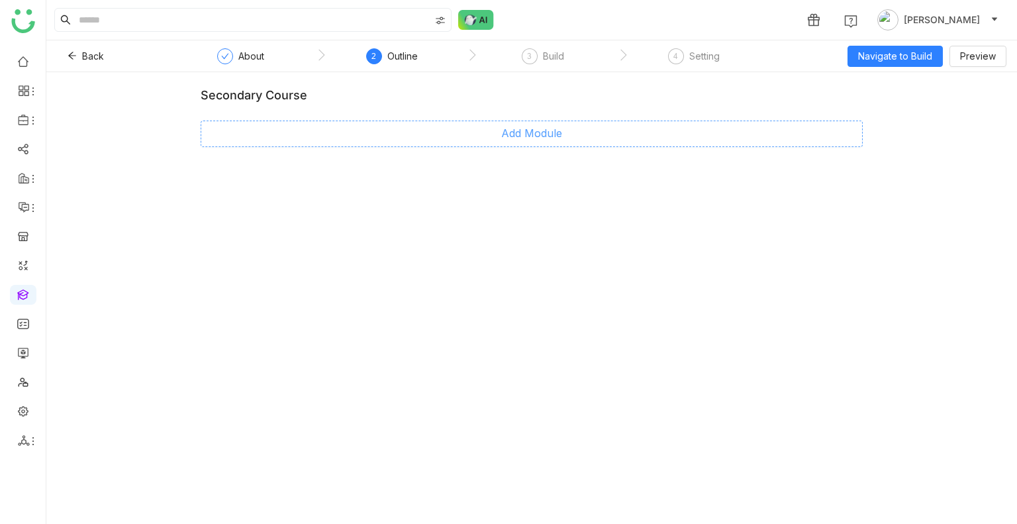
click at [538, 136] on span "Add Module" at bounding box center [531, 133] width 61 height 17
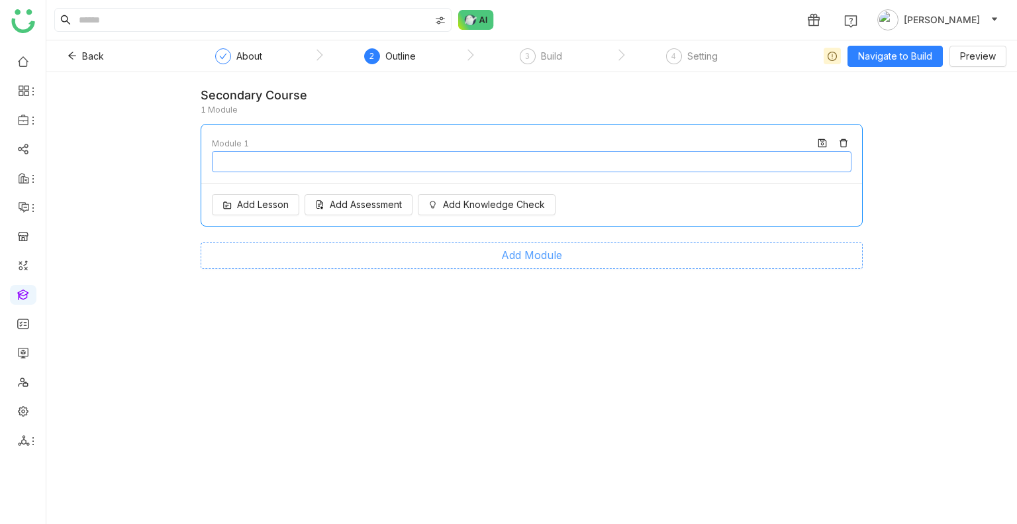
type input "********"
click at [244, 203] on span "Add Lesson" at bounding box center [263, 204] width 52 height 15
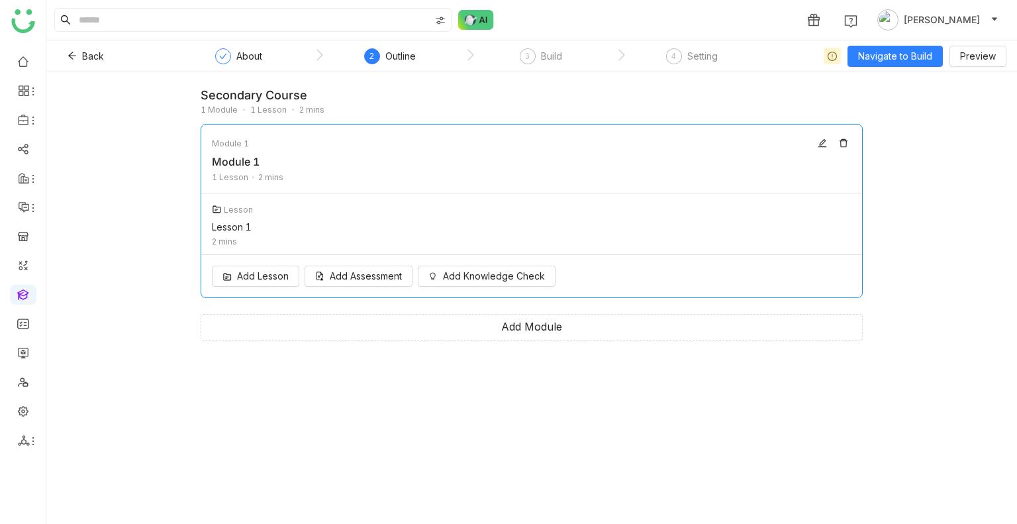
click at [863, 66] on div "Back About 2 Outline 3 Build 4 Setting Navigate to Build Preview" at bounding box center [531, 56] width 971 height 32
click at [872, 61] on span "Navigate to Build" at bounding box center [895, 56] width 74 height 15
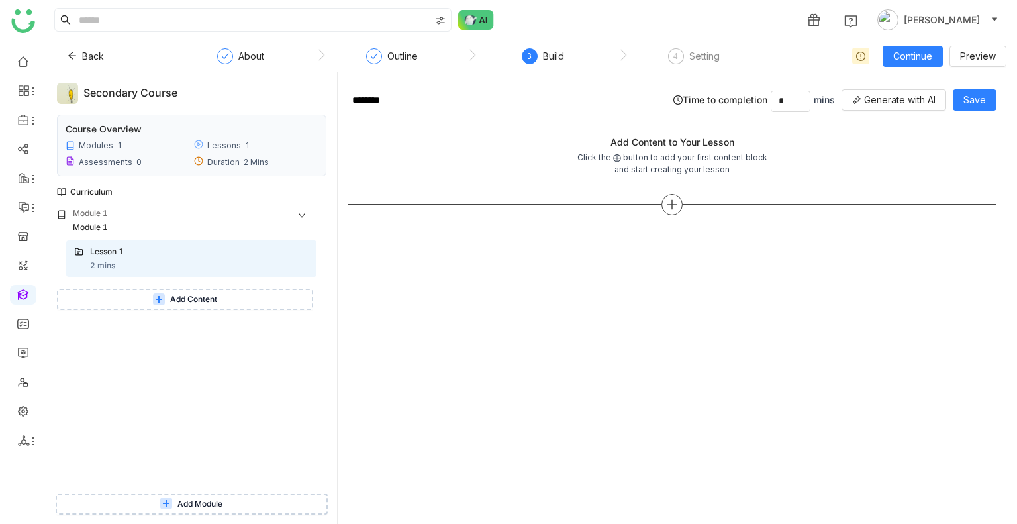
click at [667, 199] on icon at bounding box center [672, 205] width 12 height 12
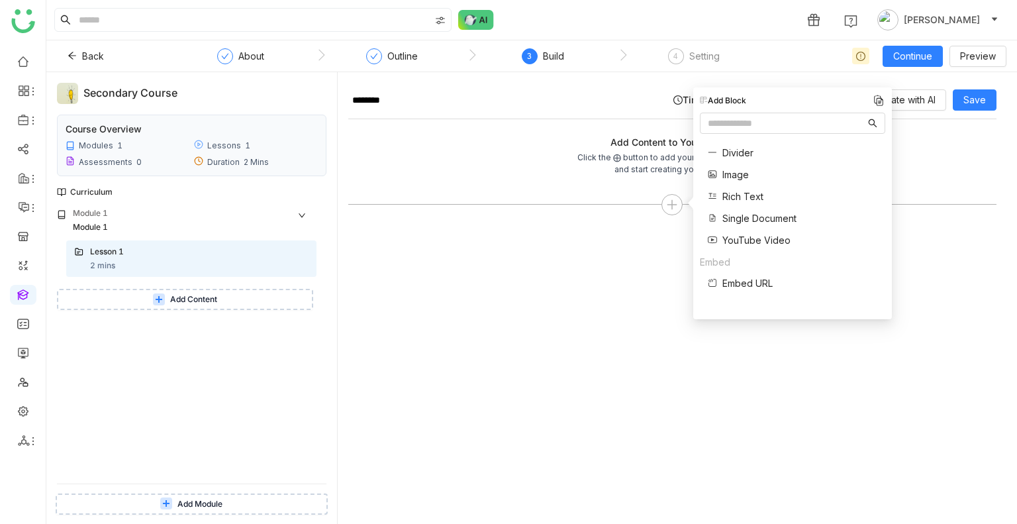
click at [738, 217] on span "Single Document" at bounding box center [759, 218] width 74 height 14
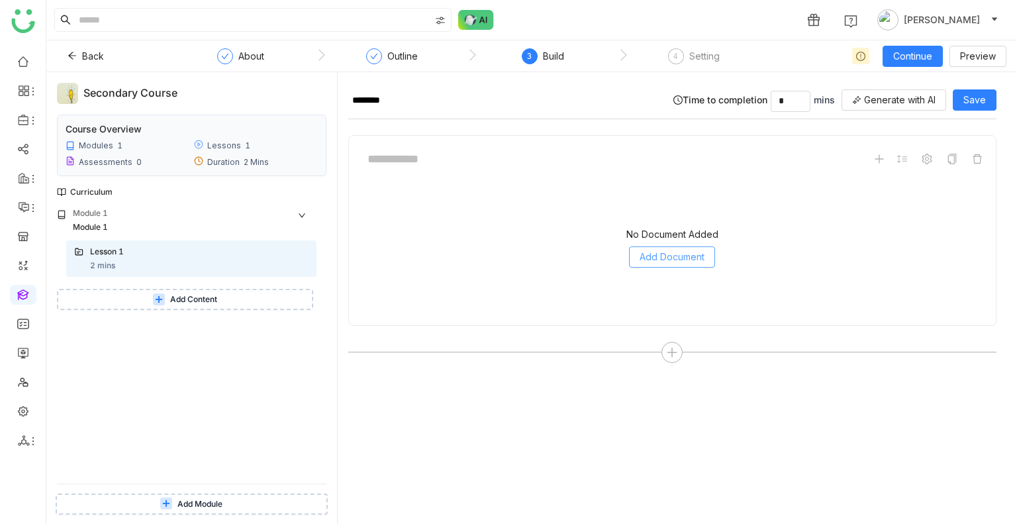
click at [652, 262] on span "Add Document" at bounding box center [672, 257] width 65 height 15
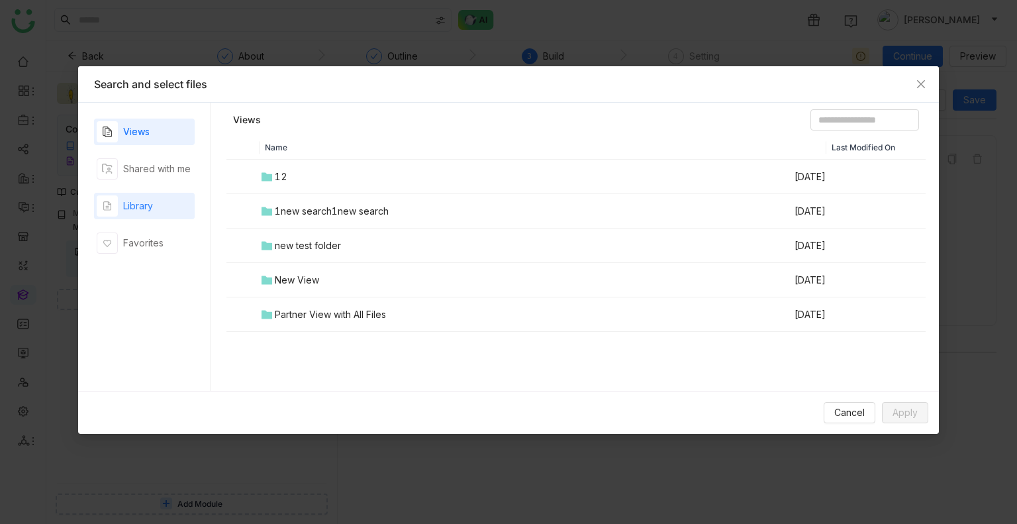
click at [148, 207] on div "Library" at bounding box center [138, 206] width 30 height 15
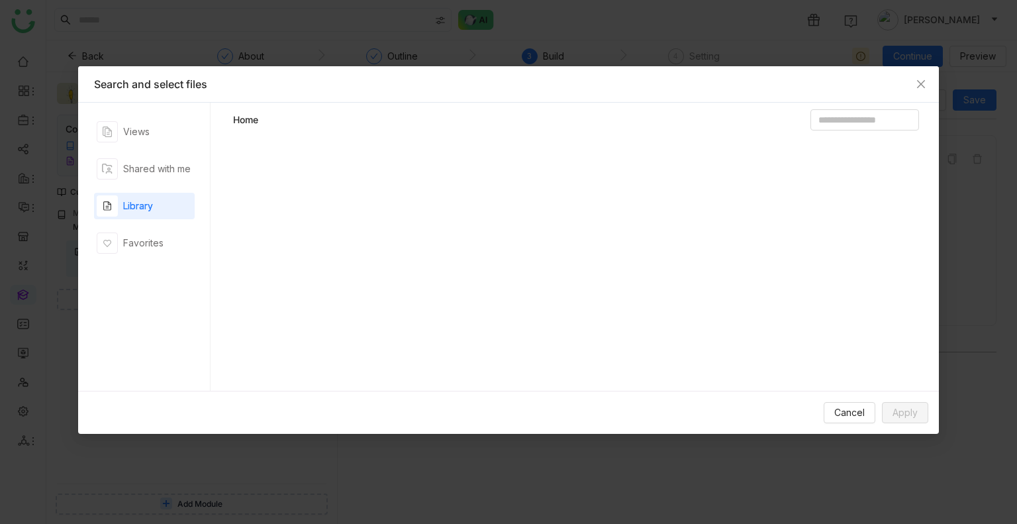
click at [148, 207] on div "Library" at bounding box center [138, 206] width 30 height 15
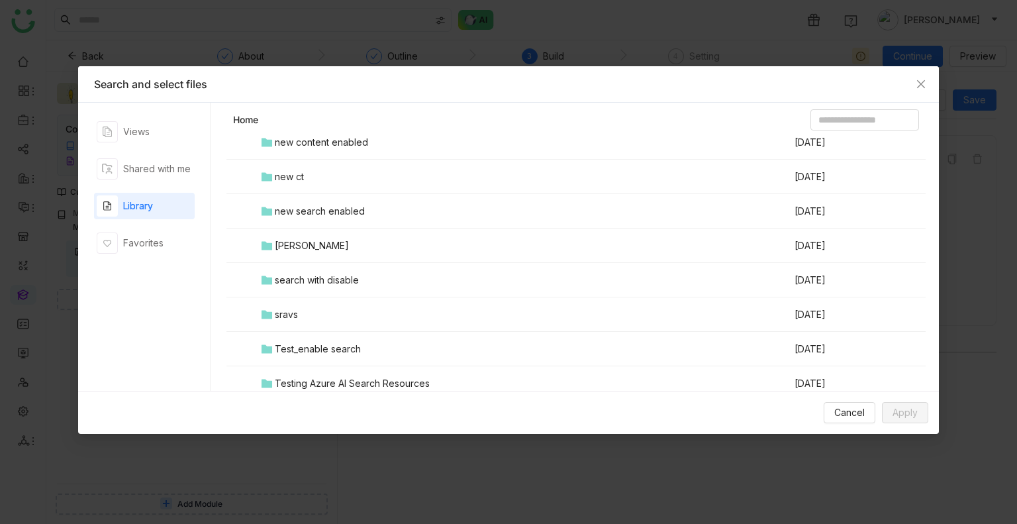
scroll to position [829, 0]
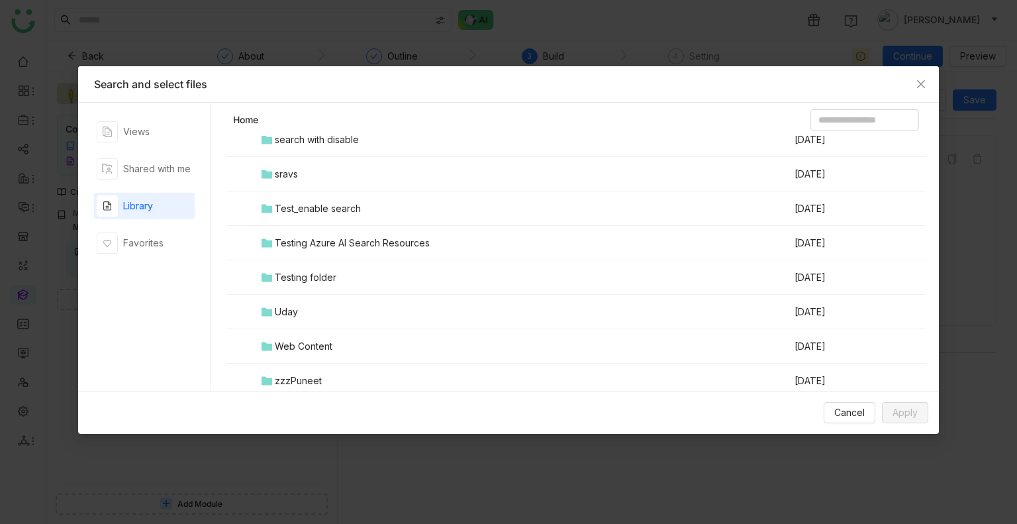
click at [305, 280] on div "Testing folder" at bounding box center [306, 277] width 62 height 15
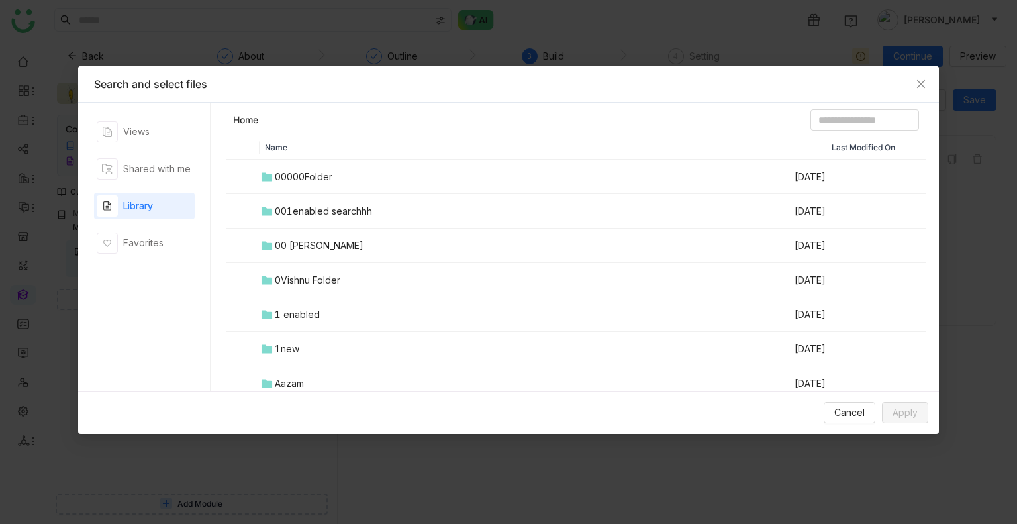
click at [305, 280] on div "Name Last Modified On 00000Folder Aug 26, 2025 001enabled searchhh Aug 30, 2025…" at bounding box center [575, 267] width 699 height 262
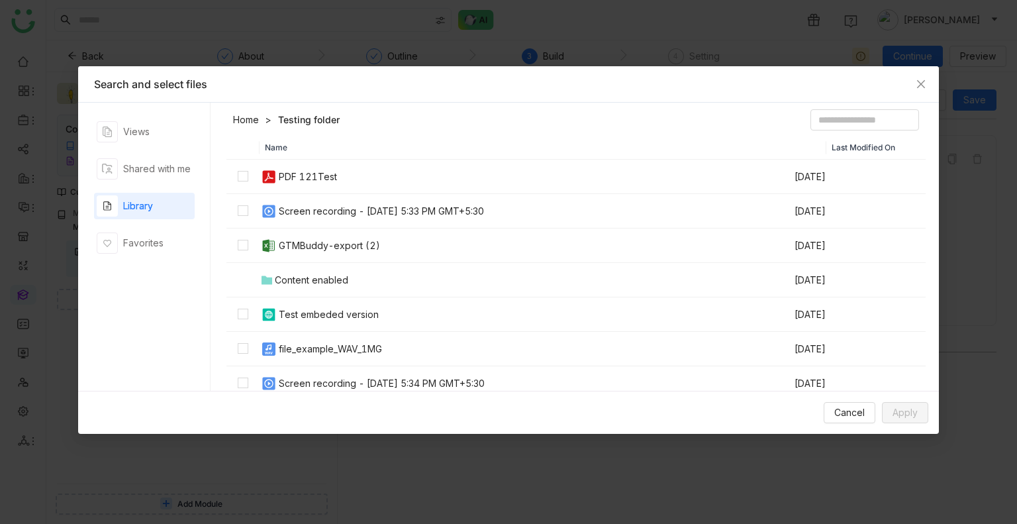
click at [339, 134] on header "Home Testing folder" at bounding box center [575, 122] width 699 height 26
click at [916, 421] on button "Apply" at bounding box center [905, 412] width 46 height 21
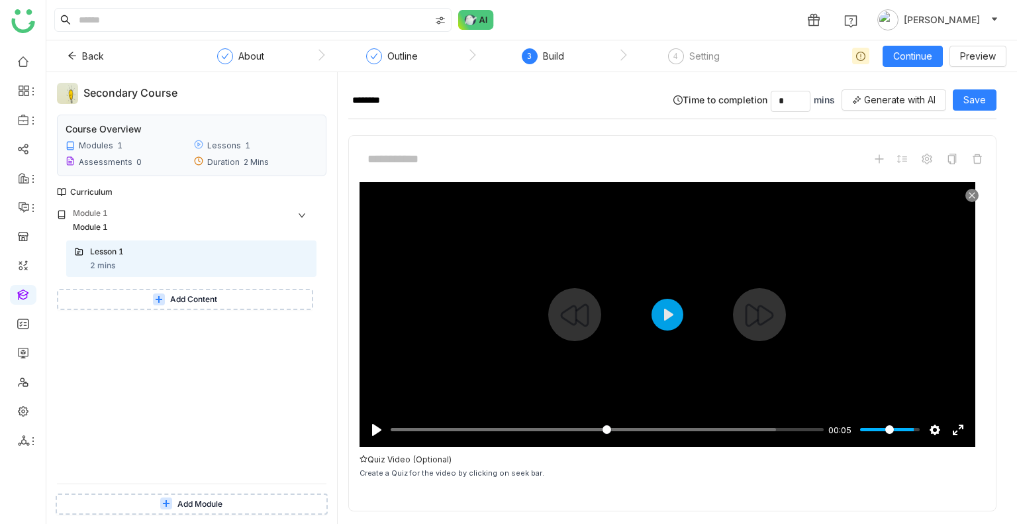
scroll to position [40, 0]
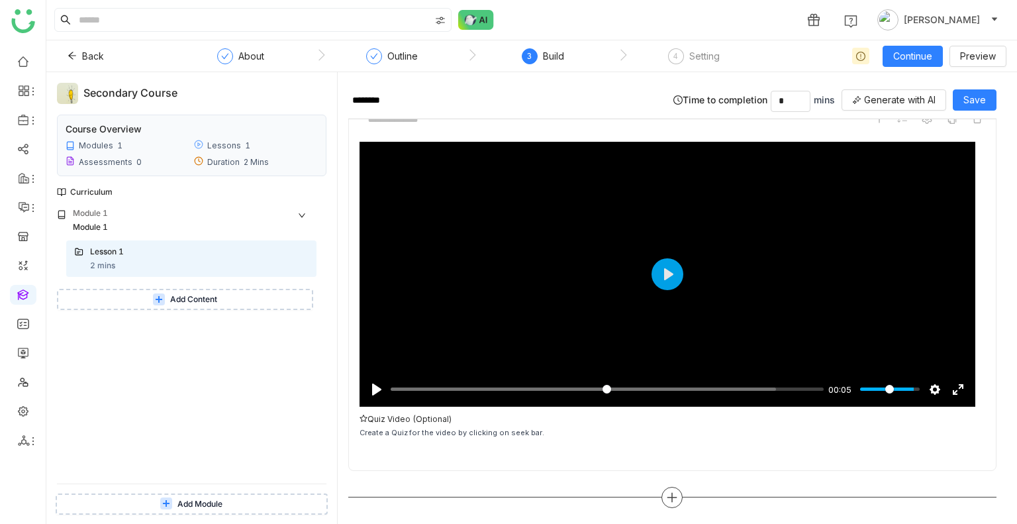
click at [671, 500] on icon at bounding box center [672, 497] width 12 height 12
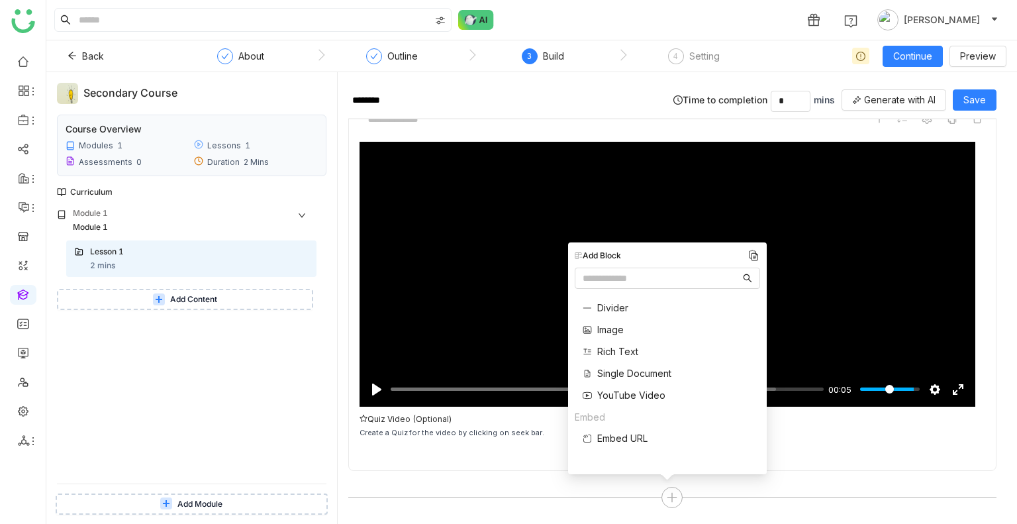
click at [626, 373] on span "Single Document" at bounding box center [634, 373] width 74 height 14
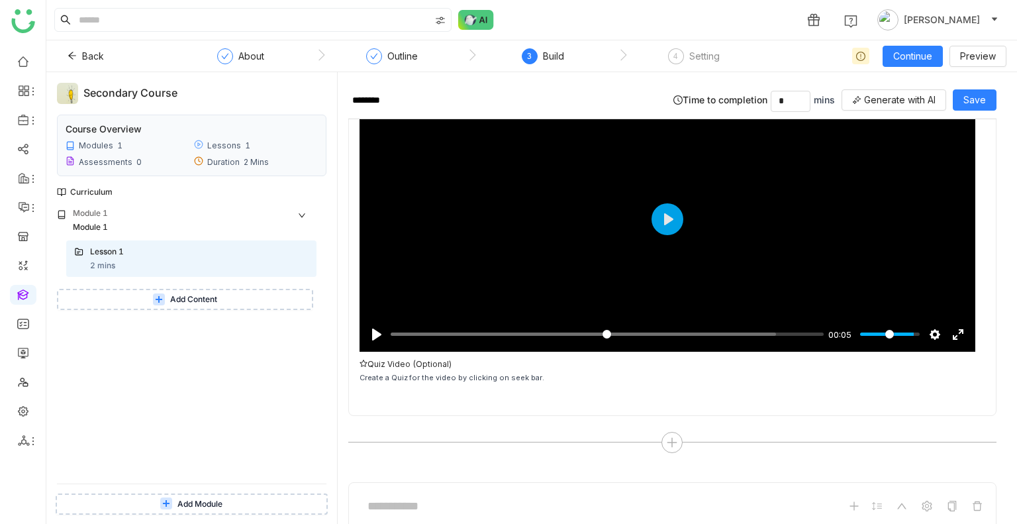
scroll to position [297, 0]
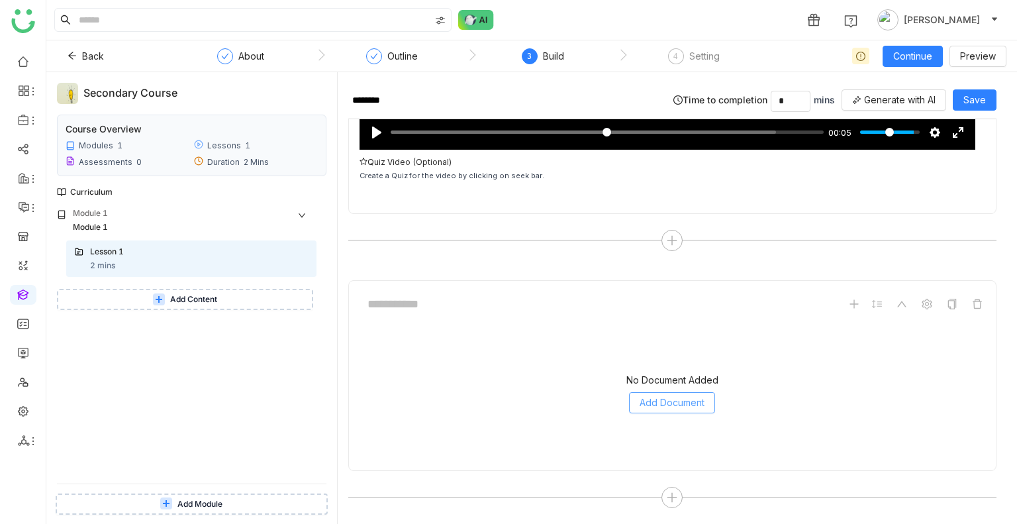
click at [644, 392] on button "Add Document" at bounding box center [672, 402] width 86 height 21
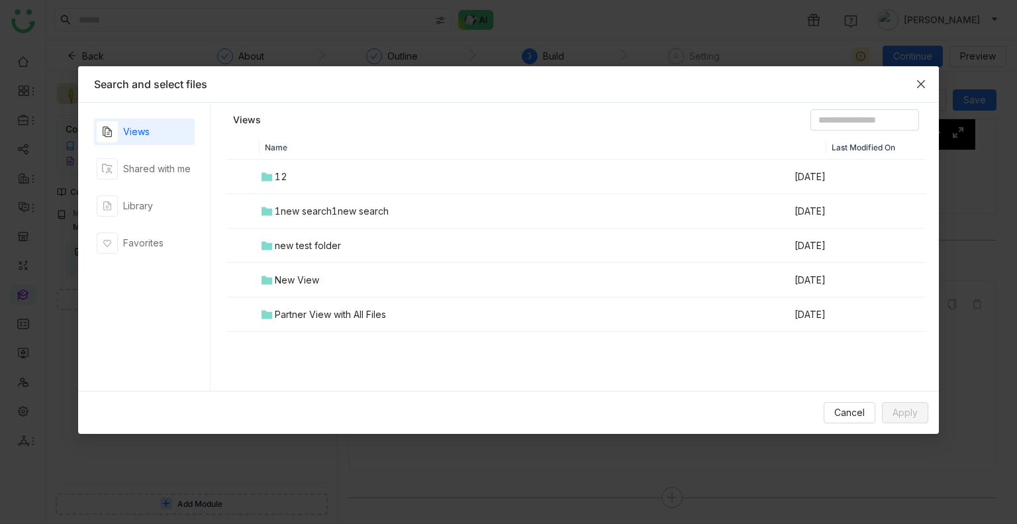
click at [927, 78] on span "Close" at bounding box center [921, 84] width 36 height 36
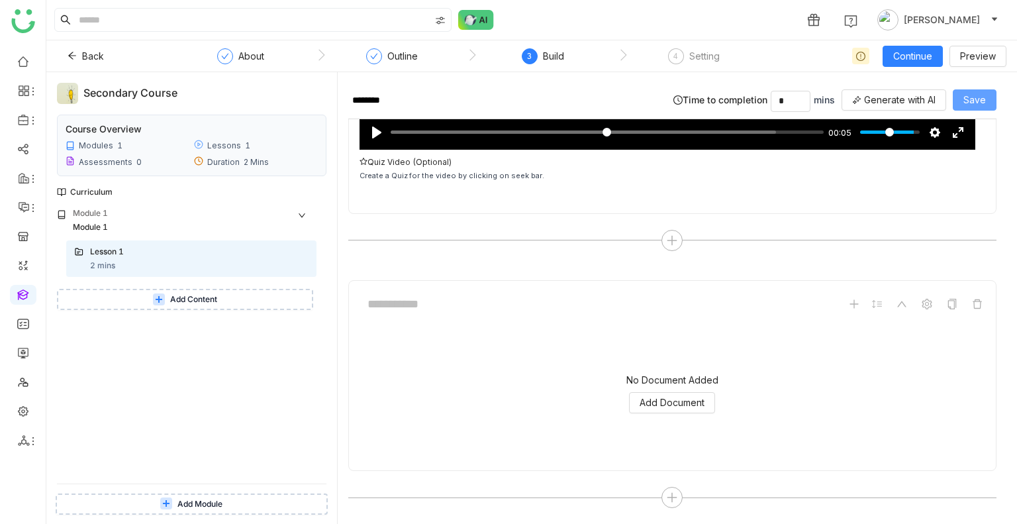
click at [978, 89] on button "Save" at bounding box center [975, 99] width 44 height 21
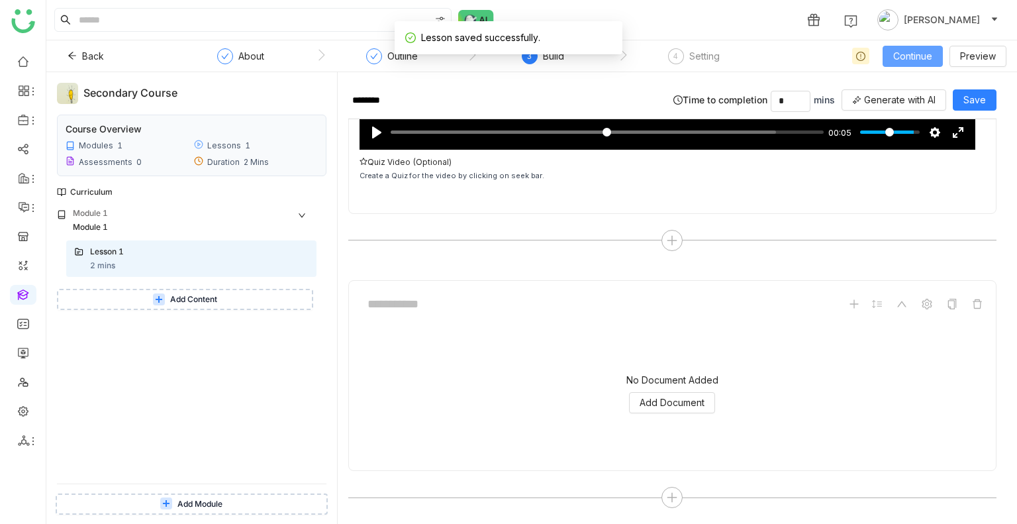
click at [905, 58] on span "Continue" at bounding box center [912, 56] width 39 height 15
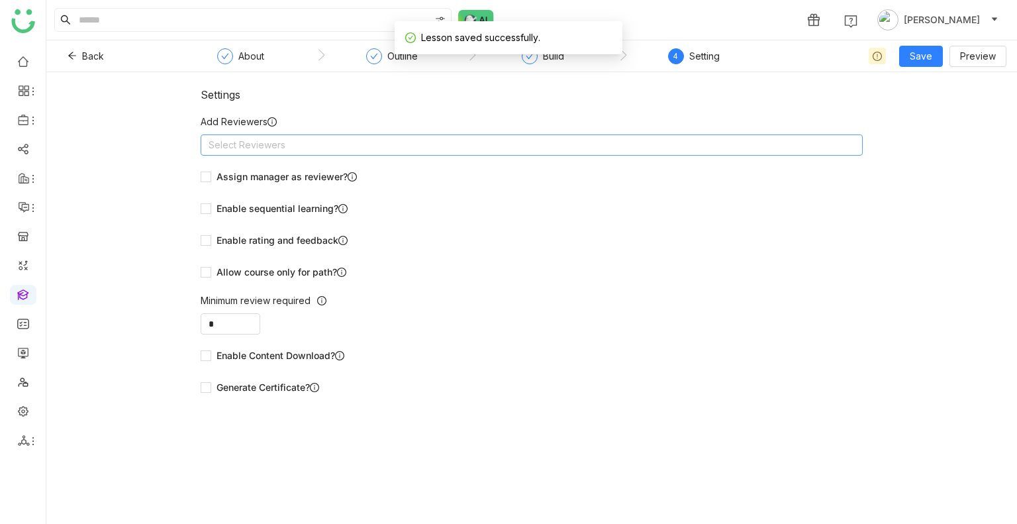
click at [331, 137] on nz-select-top-control "Select Reviewers" at bounding box center [532, 144] width 662 height 21
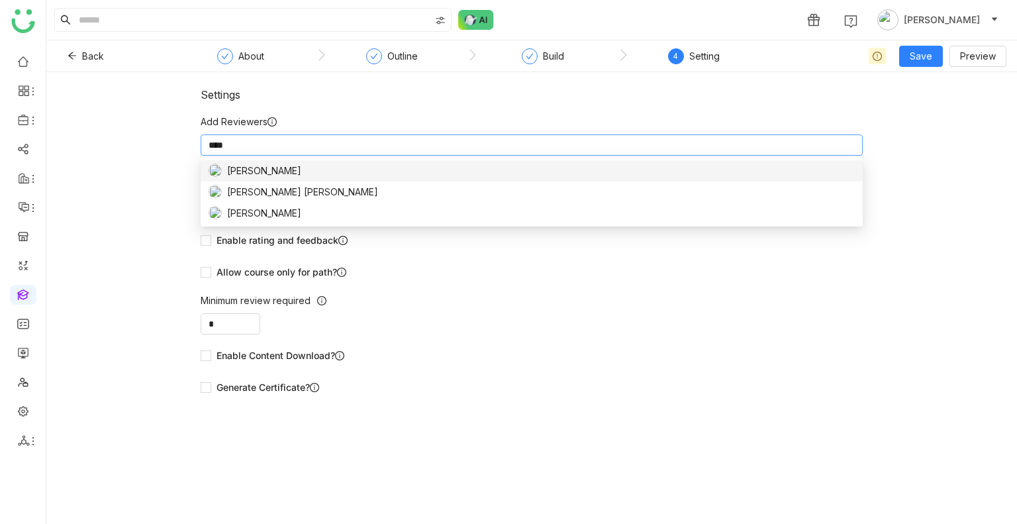
type input "*****"
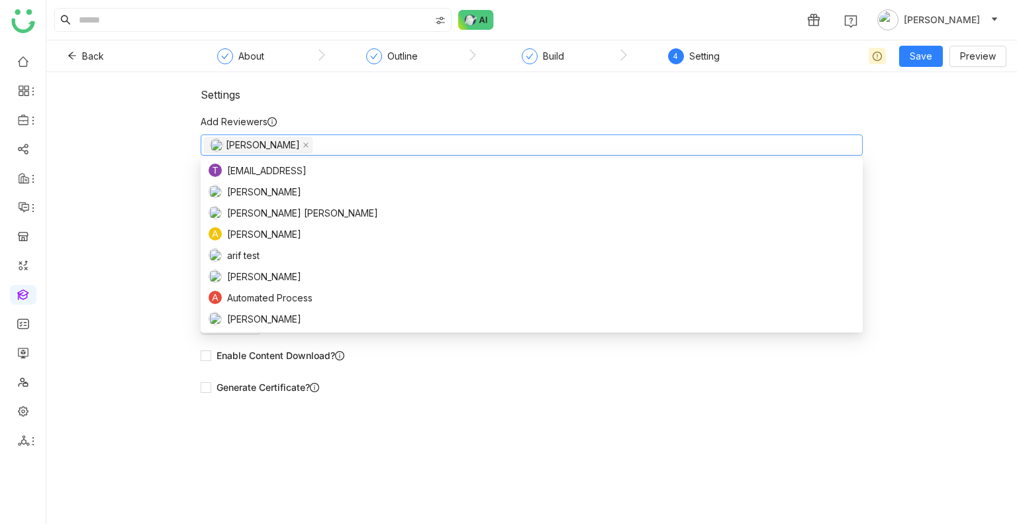
click at [497, 95] on div "Settings" at bounding box center [532, 94] width 662 height 13
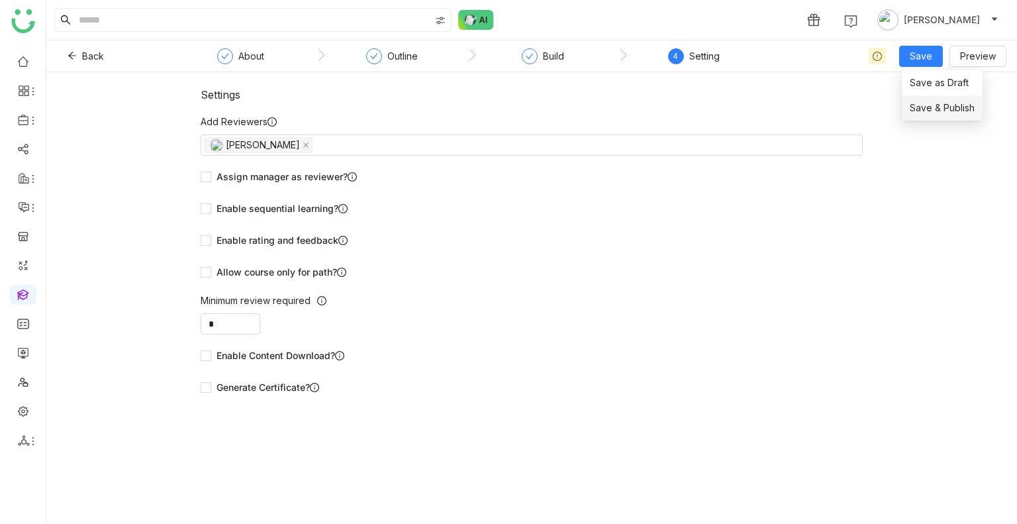
click at [930, 111] on span "Save & Publish" at bounding box center [942, 108] width 65 height 15
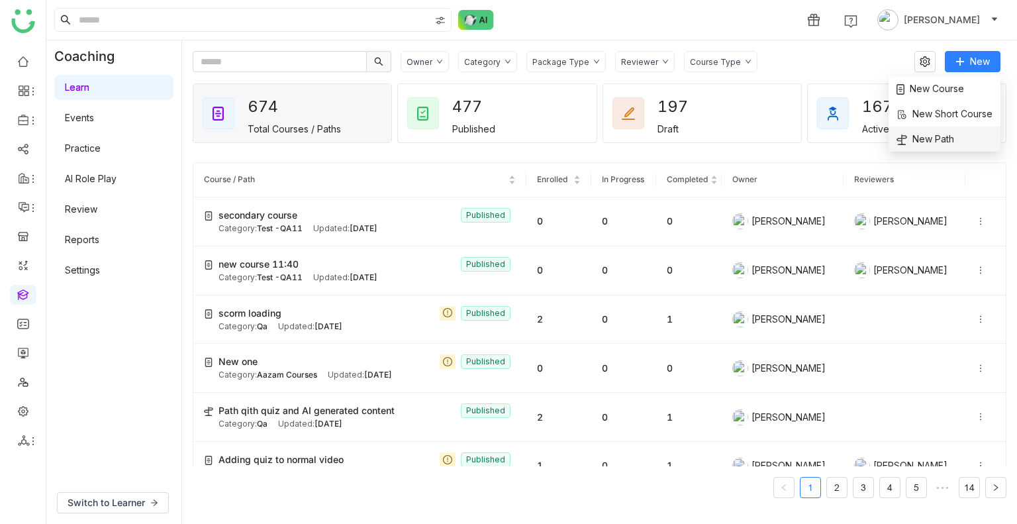
click at [935, 130] on li "New Path" at bounding box center [945, 138] width 112 height 25
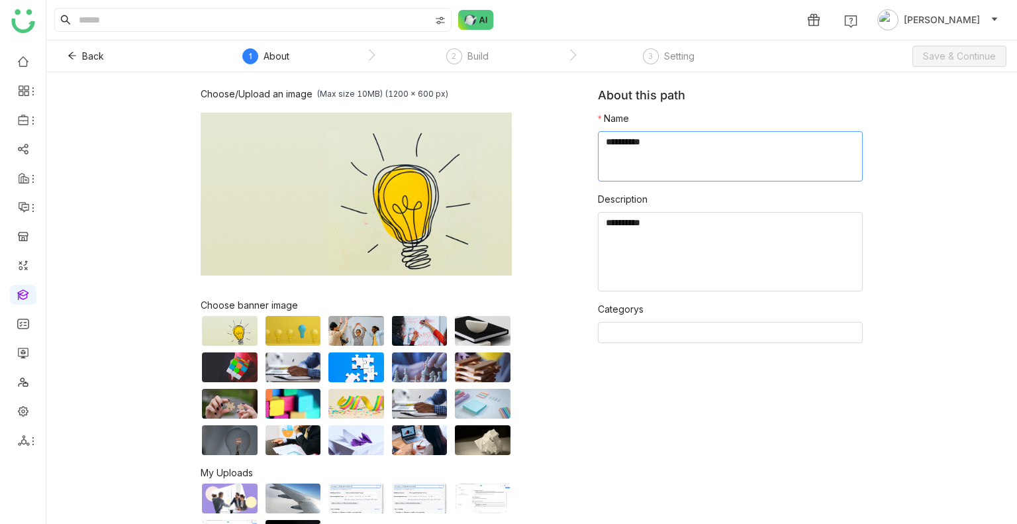
click at [660, 144] on textarea at bounding box center [730, 156] width 265 height 50
type textarea "**********"
click at [962, 47] on button "Save & Continue" at bounding box center [959, 56] width 94 height 21
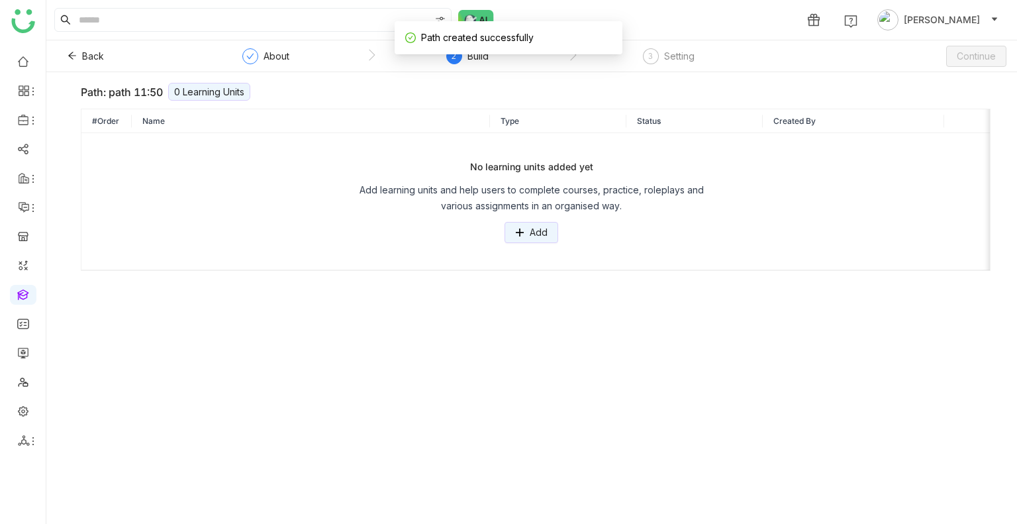
click at [560, 232] on div "No learning units added yet Add learning units and help users to complete cours…" at bounding box center [531, 201] width 879 height 83
click at [526, 230] on button "Add" at bounding box center [532, 232] width 54 height 21
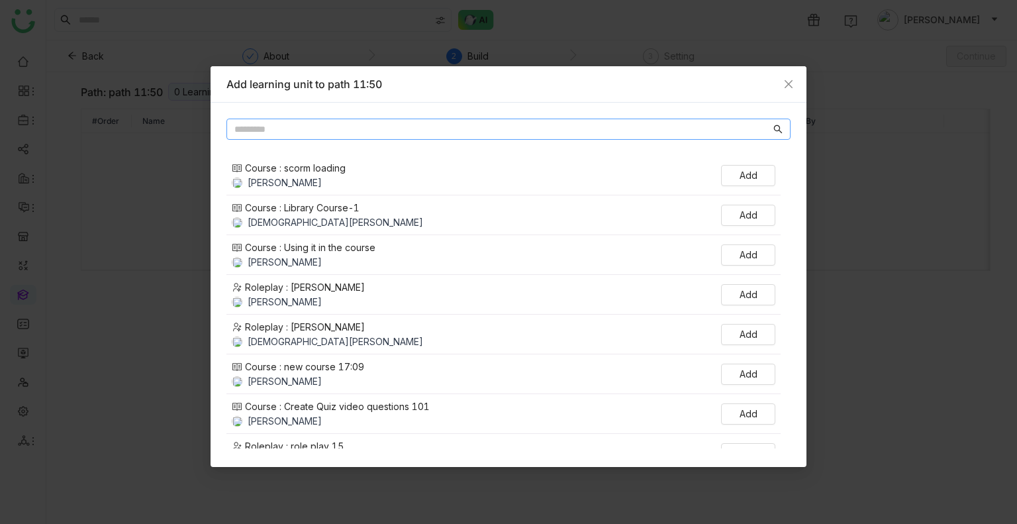
click at [328, 128] on input "text" at bounding box center [502, 129] width 536 height 15
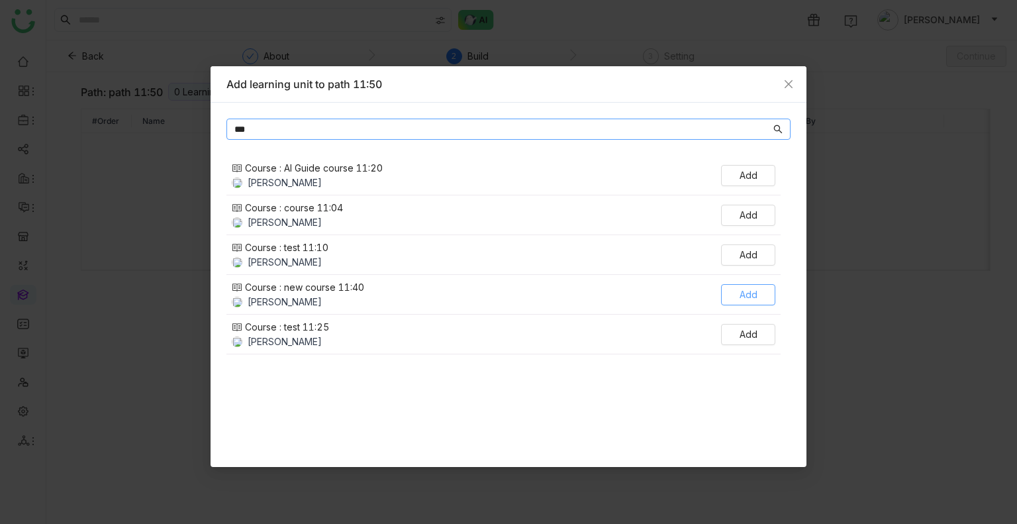
type input "***"
click at [750, 298] on span "Add" at bounding box center [749, 294] width 18 height 15
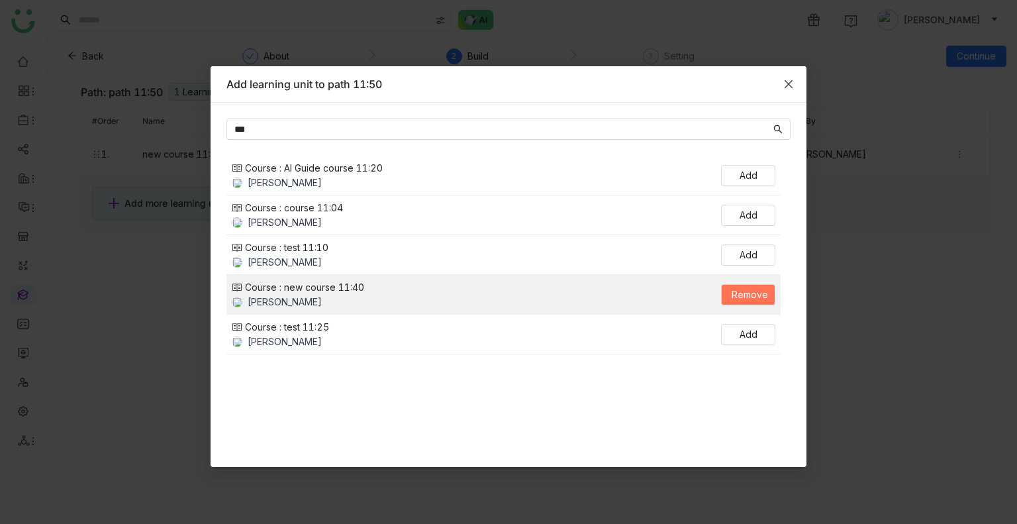
click at [788, 86] on icon "Close" at bounding box center [788, 84] width 11 height 11
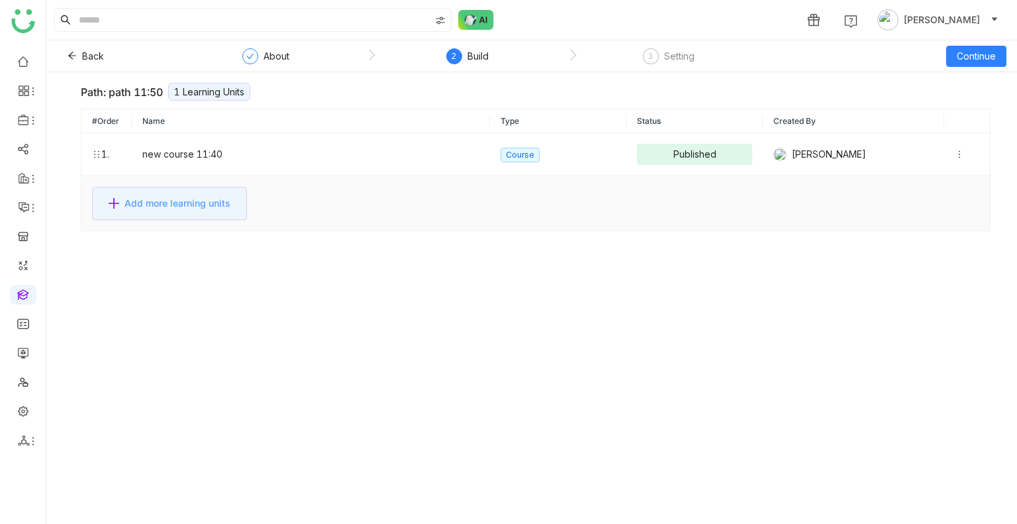
click at [163, 192] on button "Add more learning units" at bounding box center [169, 203] width 155 height 33
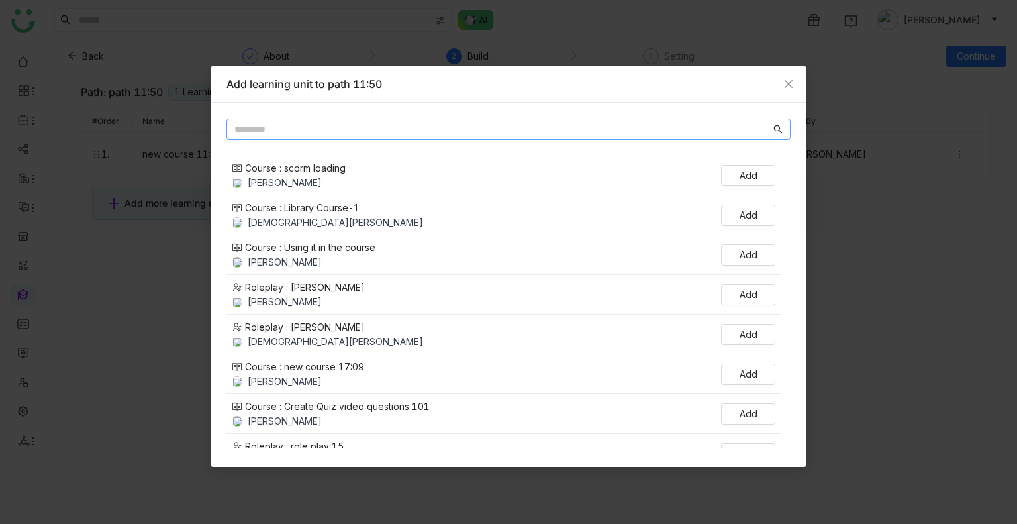
drag, startPoint x: 352, startPoint y: 113, endPoint x: 347, endPoint y: 123, distance: 11.6
click at [347, 123] on div "Course : scorm loading Arif uddin Add Course : Library Course-1 Vishnu Vardhan …" at bounding box center [509, 285] width 596 height 364
click at [347, 123] on input "text" at bounding box center [502, 129] width 536 height 15
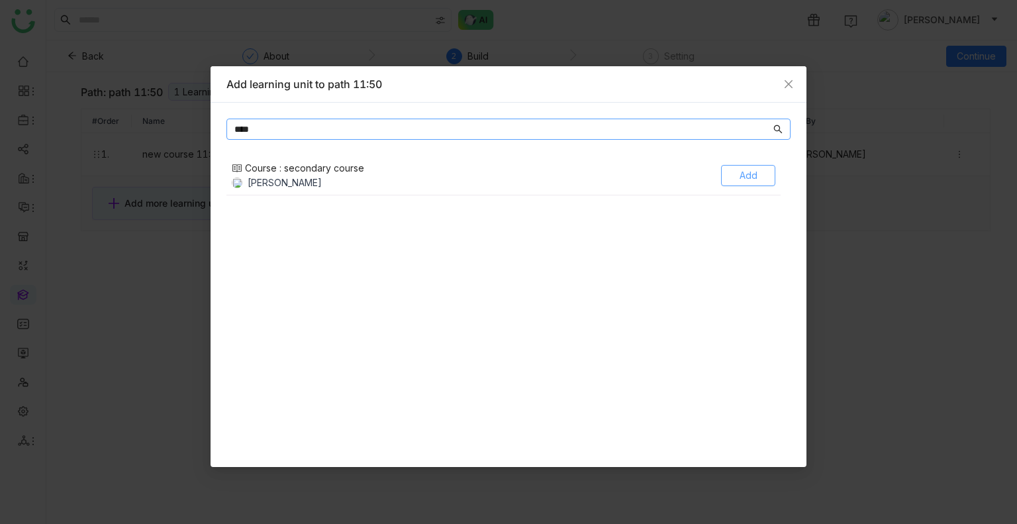
type input "****"
click at [736, 174] on button "Add" at bounding box center [748, 175] width 54 height 21
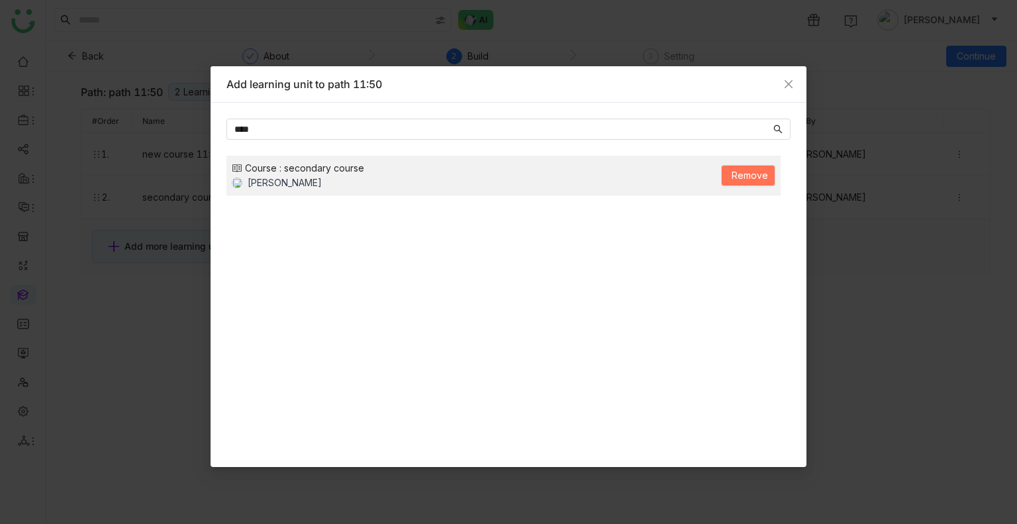
click at [873, 290] on nz-modal-container "Add learning unit to path 11:50 **** Course : secondary course Uday Bhanu Remove" at bounding box center [508, 262] width 1017 height 524
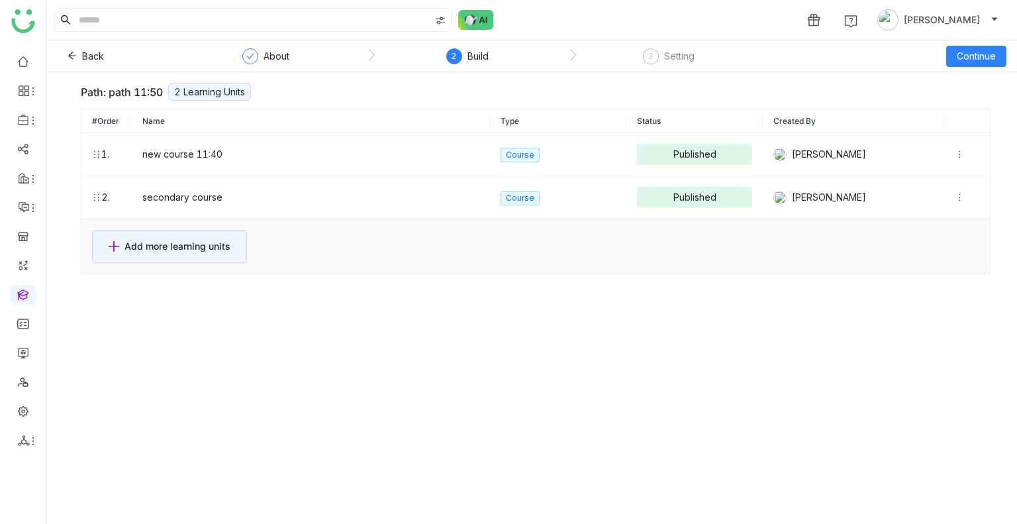
click at [988, 44] on div "Back About 2 Build 3 Setting Continue" at bounding box center [531, 56] width 971 height 32
click at [983, 49] on span "Continue" at bounding box center [976, 56] width 39 height 15
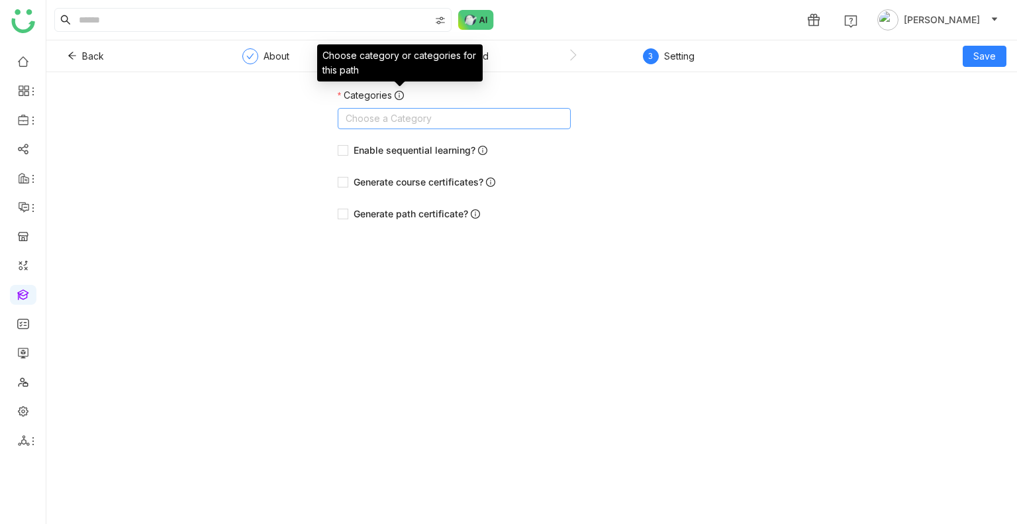
click at [404, 116] on nz-select-top-control "Choose a Category" at bounding box center [454, 118] width 233 height 21
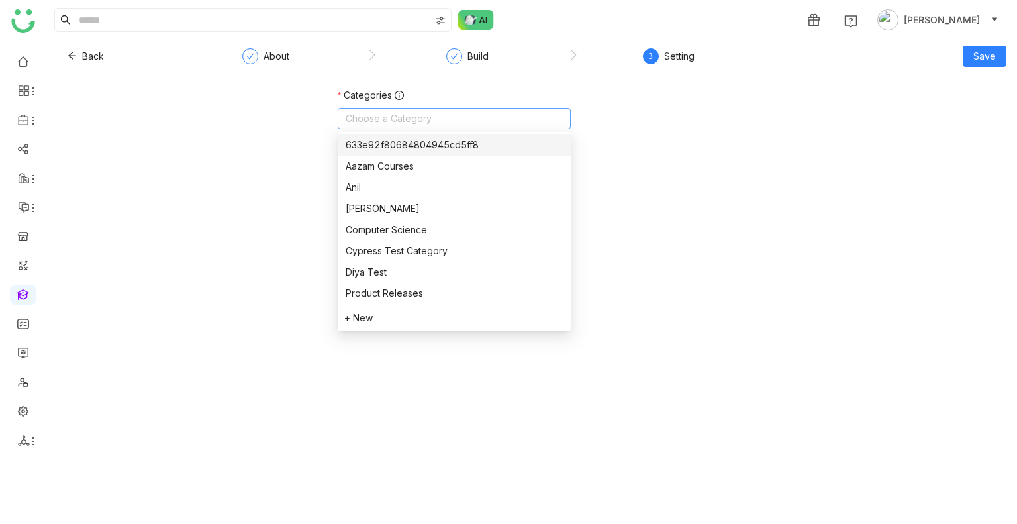
type input "*"
click at [765, 134] on div "Categories Test -Qa11 Enable sequential learning? Generate course certificates?…" at bounding box center [531, 161] width 971 height 147
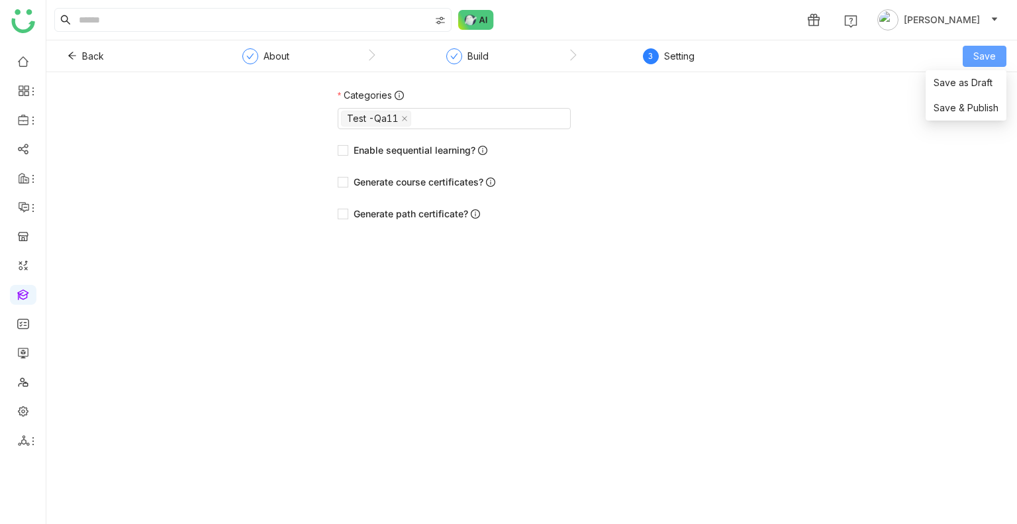
click at [991, 46] on button "Save" at bounding box center [985, 56] width 44 height 21
click at [940, 107] on span "Save & Publish" at bounding box center [966, 108] width 65 height 15
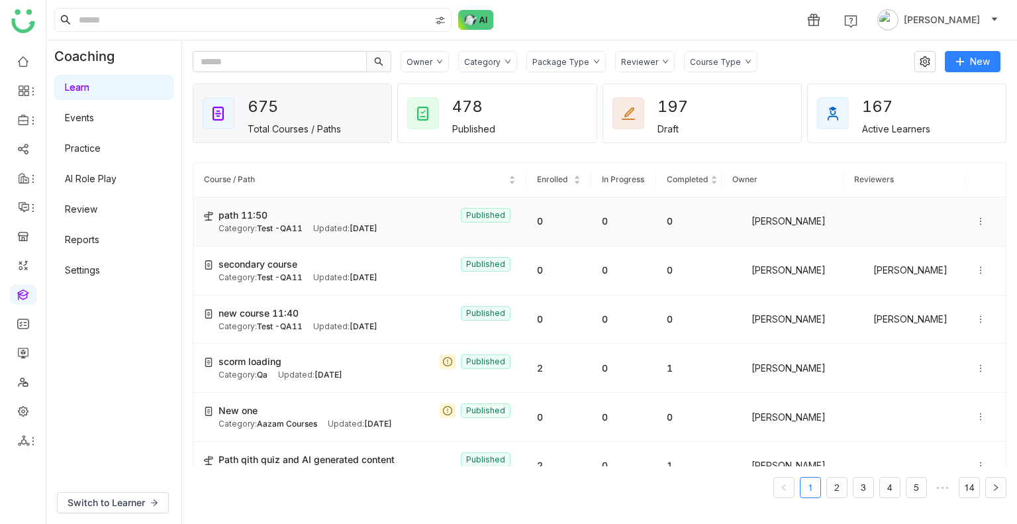
click at [976, 217] on icon at bounding box center [980, 221] width 9 height 9
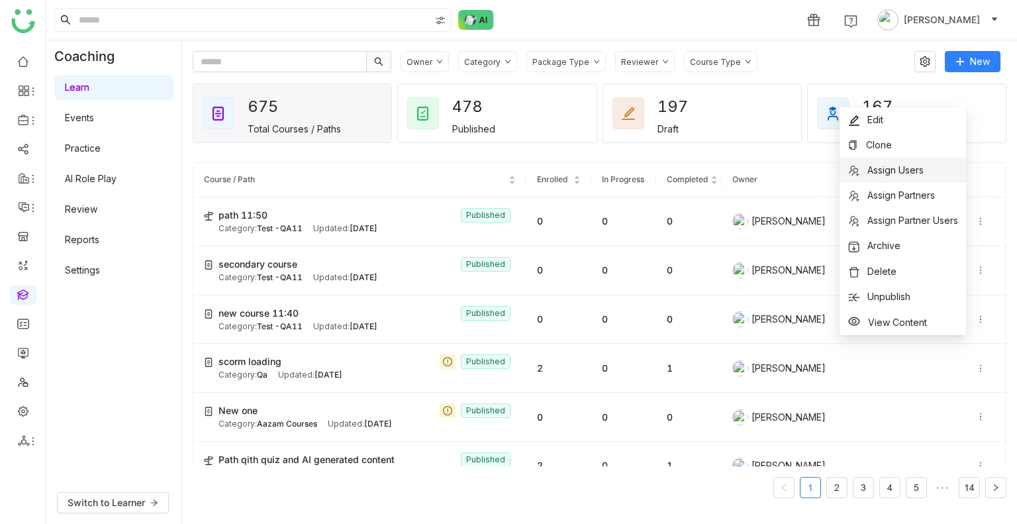
click at [915, 177] on li "Assign Users" at bounding box center [903, 170] width 126 height 25
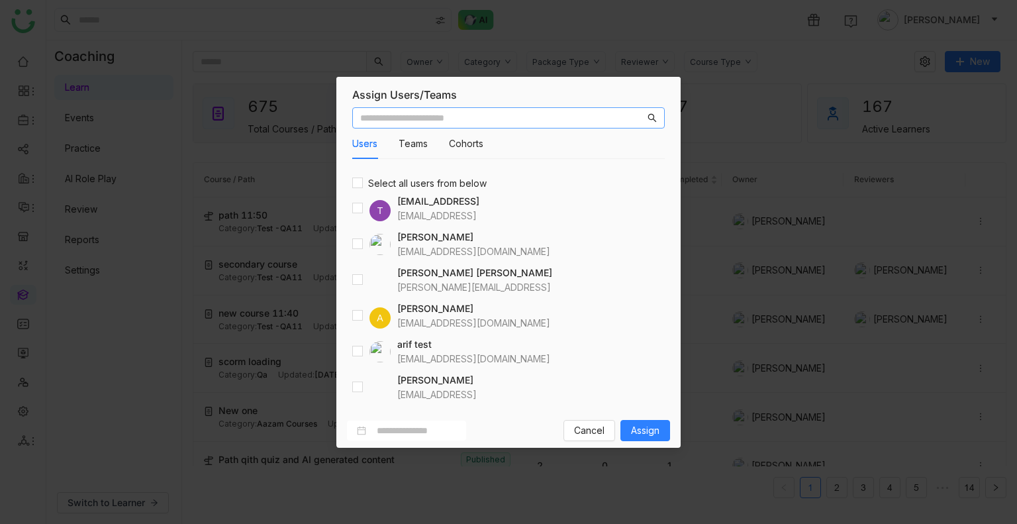
click at [489, 121] on input "text" at bounding box center [502, 118] width 285 height 15
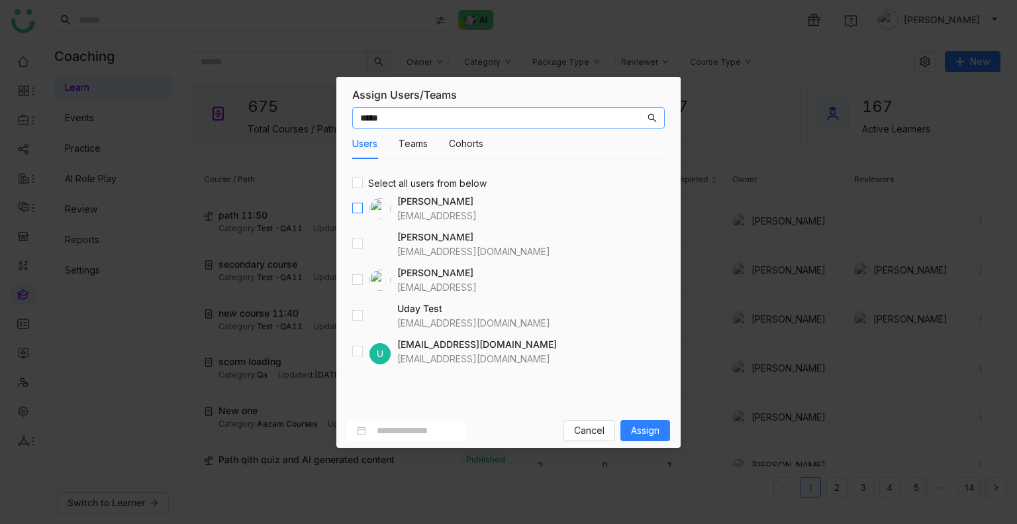
type input "****"
click at [356, 213] on label at bounding box center [357, 208] width 11 height 15
click at [642, 424] on span "Assign" at bounding box center [645, 430] width 28 height 15
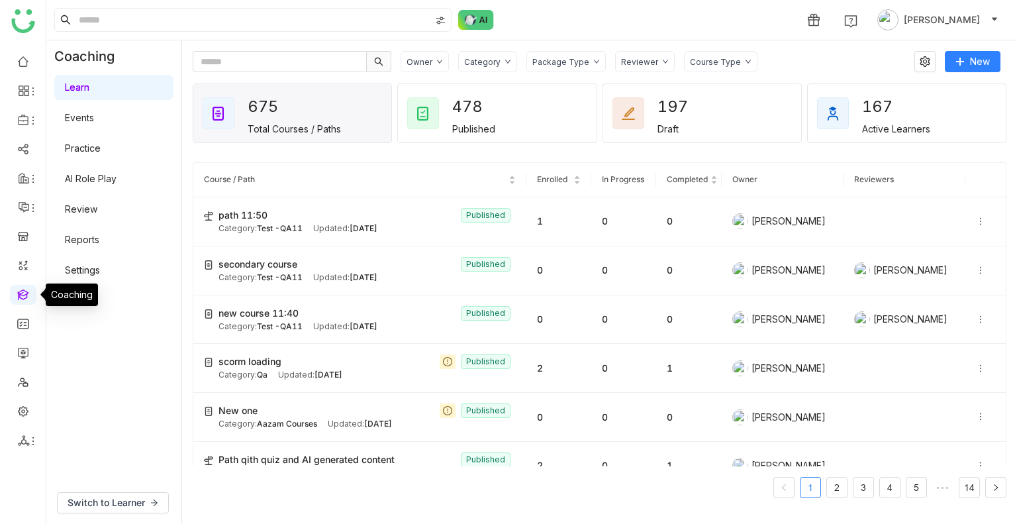
click at [23, 296] on link at bounding box center [23, 293] width 12 height 11
click at [23, 355] on link at bounding box center [23, 351] width 12 height 11
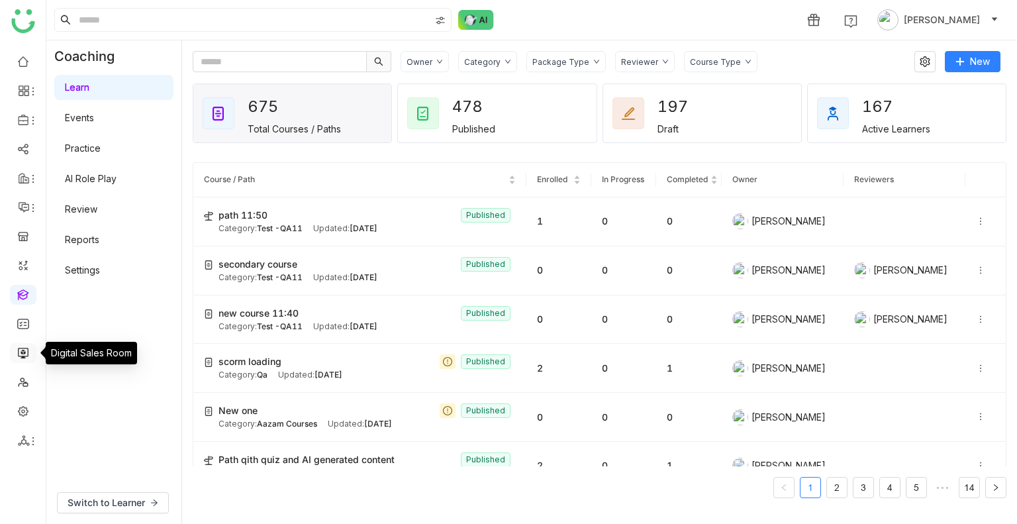
click at [23, 355] on link at bounding box center [23, 351] width 12 height 11
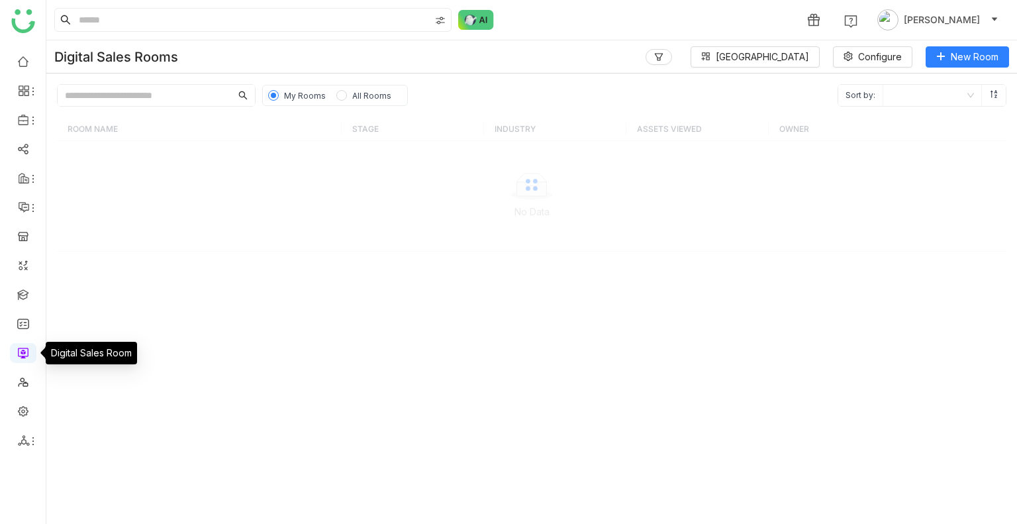
click at [23, 355] on link at bounding box center [23, 351] width 12 height 11
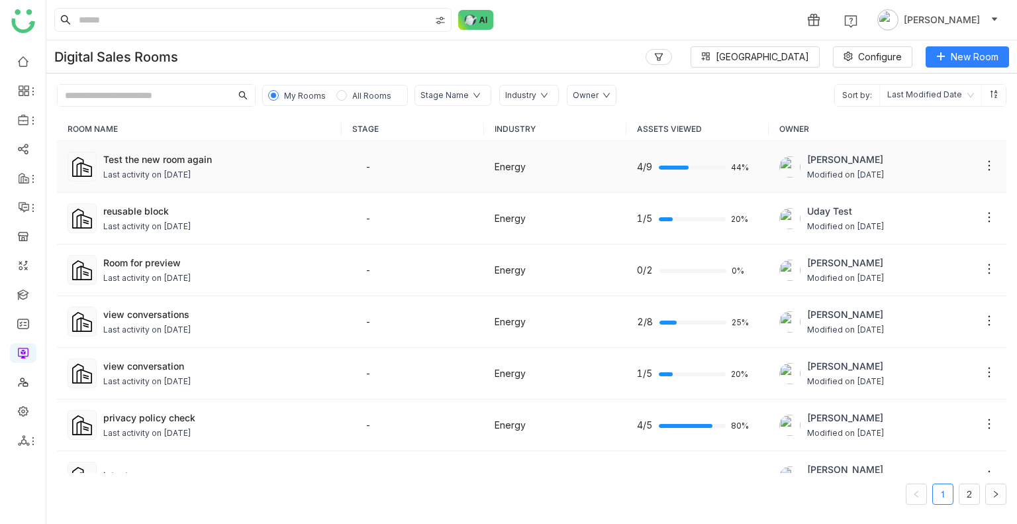
click at [278, 166] on div "Test the new room again Last activity on Aug 29, 2025" at bounding box center [217, 166] width 228 height 29
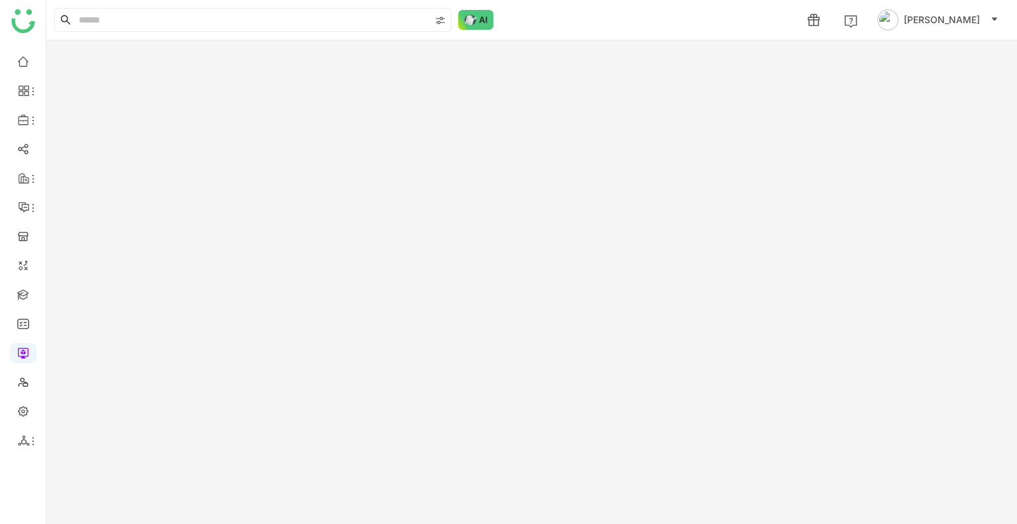
click at [278, 166] on gtmb-room-detail at bounding box center [531, 281] width 971 height 483
click at [278, 166] on gtmb-edit-room "New Room" at bounding box center [531, 281] width 971 height 483
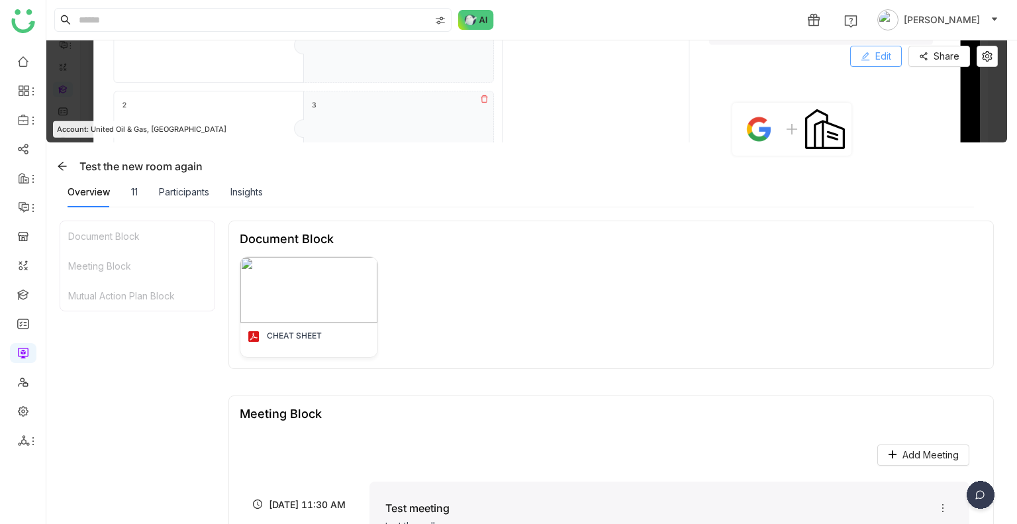
click at [861, 53] on icon at bounding box center [865, 56] width 9 height 9
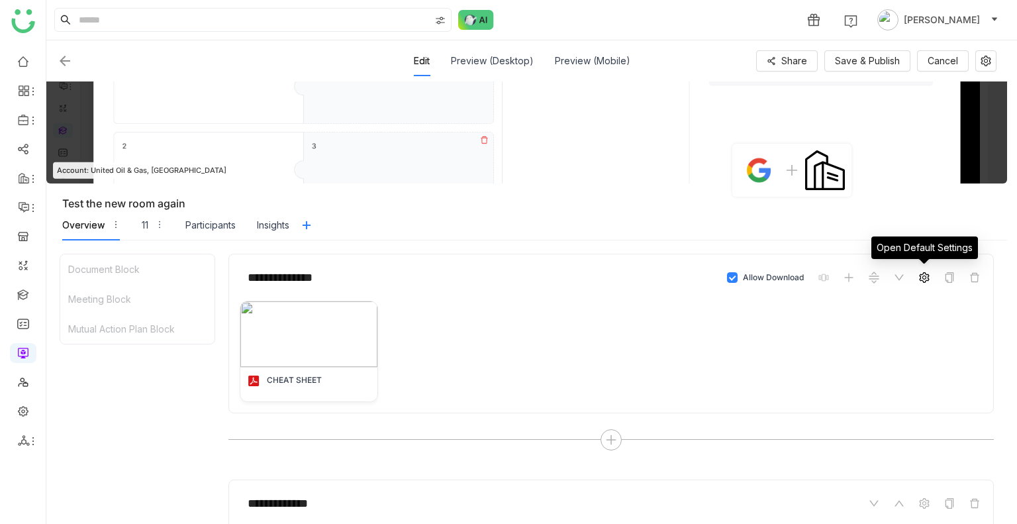
click at [932, 281] on span at bounding box center [924, 277] width 16 height 16
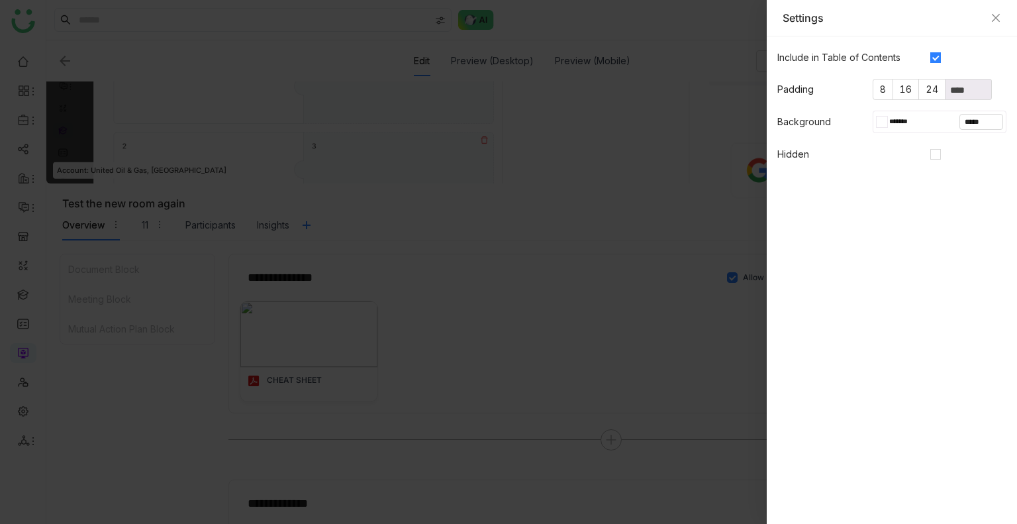
click at [887, 122] on div at bounding box center [884, 122] width 5 height 11
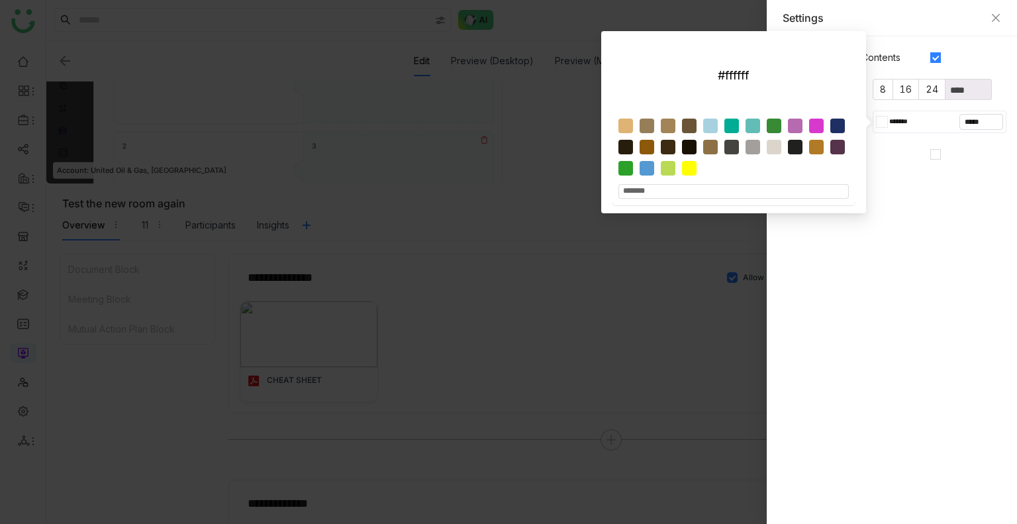
click at [841, 281] on gtmb-native-editor-settings "Include in Table of Contents Padding 8 16 24 **** Background ******* ***** Hidd…" at bounding box center [892, 279] width 250 height 487
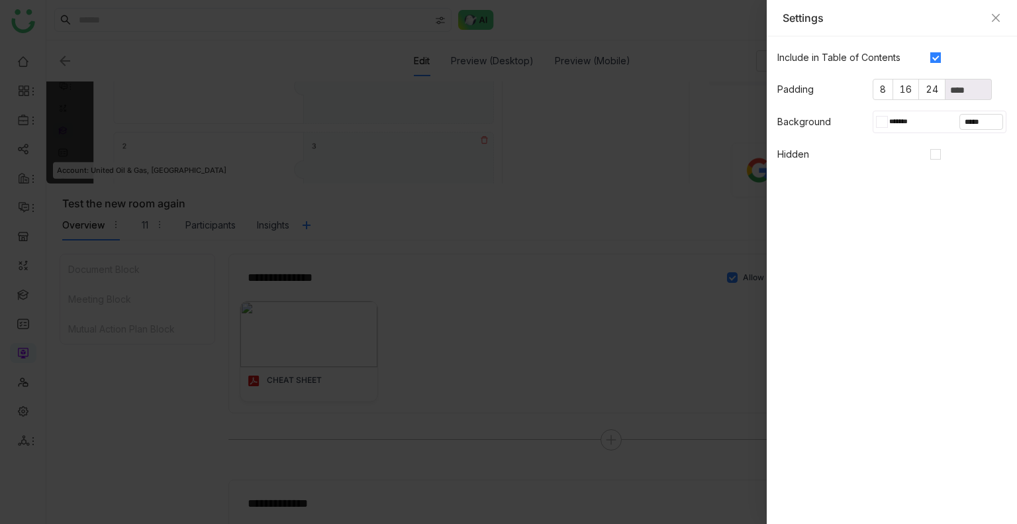
click at [660, 123] on div at bounding box center [508, 262] width 1017 height 524
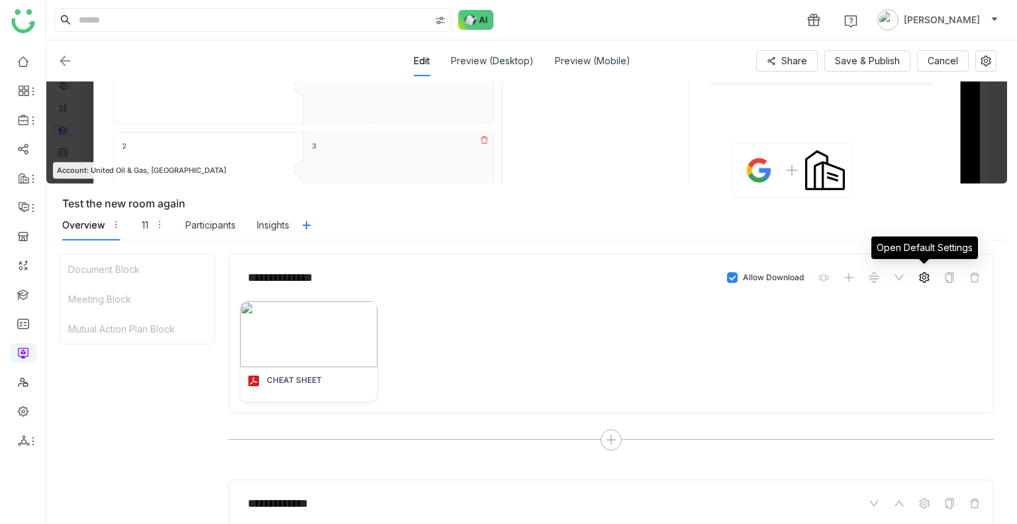
click at [930, 279] on span at bounding box center [924, 277] width 16 height 16
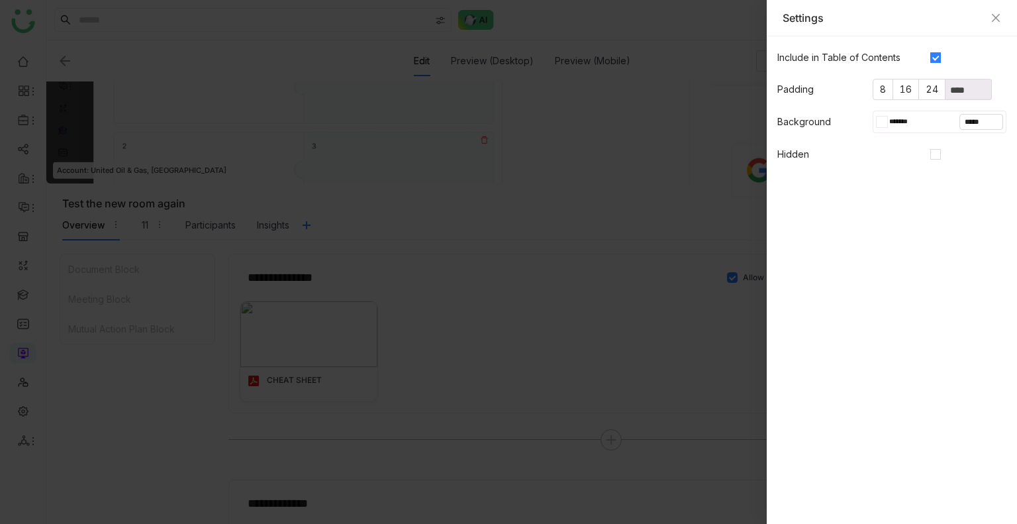
click at [884, 117] on div at bounding box center [884, 122] width 5 height 11
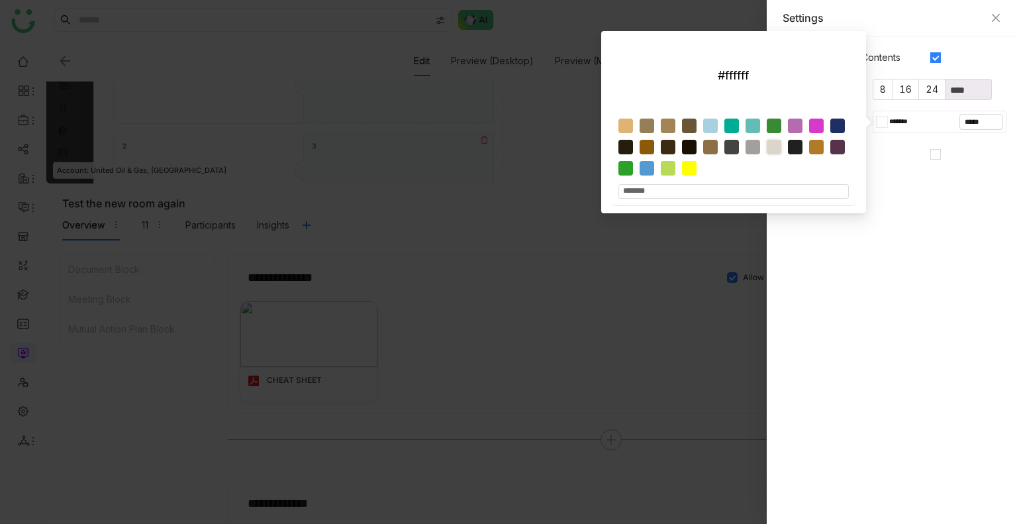
click at [775, 148] on div at bounding box center [774, 147] width 15 height 15
type input "*******"
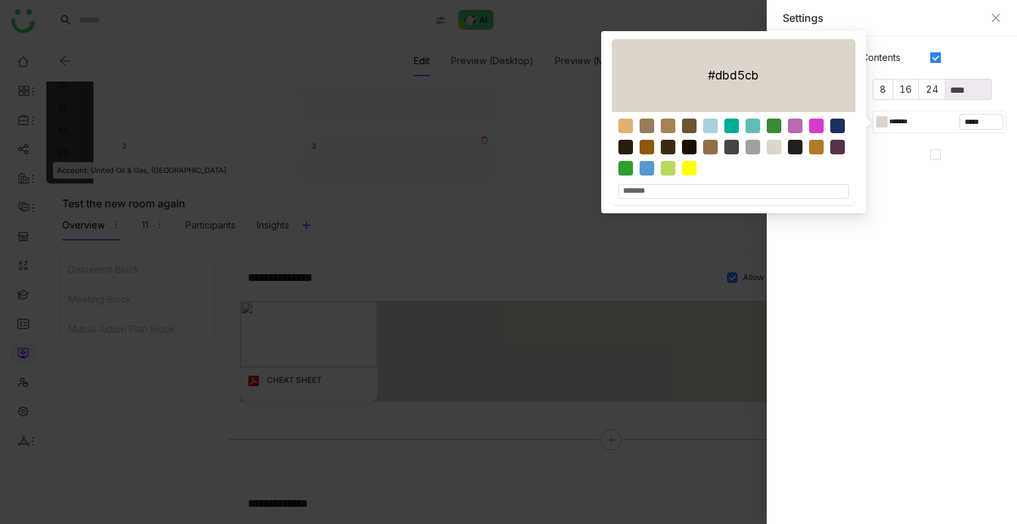
click at [889, 214] on gtmb-native-editor-settings "Include in Table of Contents Padding 8 16 24 **** Background ******* ***** Hidd…" at bounding box center [892, 279] width 250 height 487
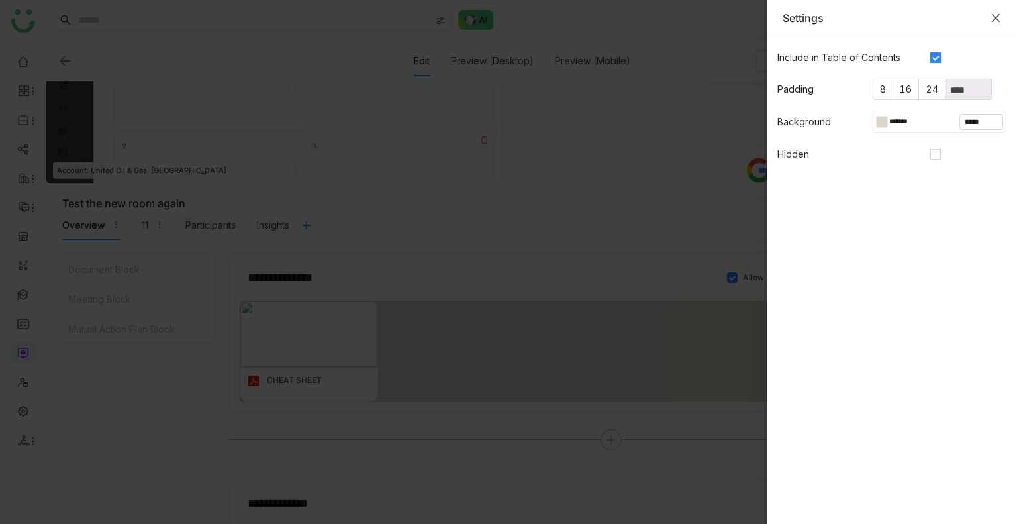
click at [996, 17] on icon "Close" at bounding box center [996, 18] width 11 height 11
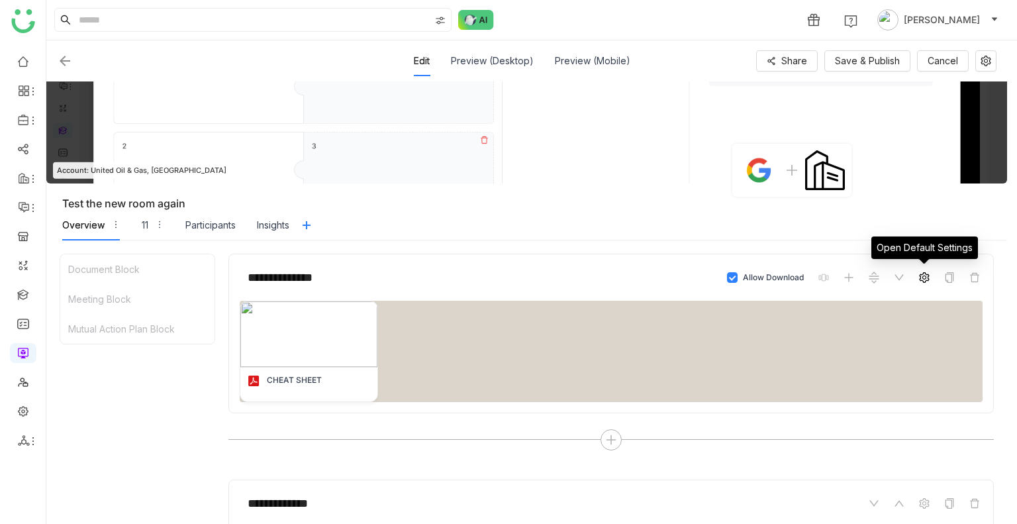
click at [928, 279] on icon at bounding box center [924, 277] width 10 height 11
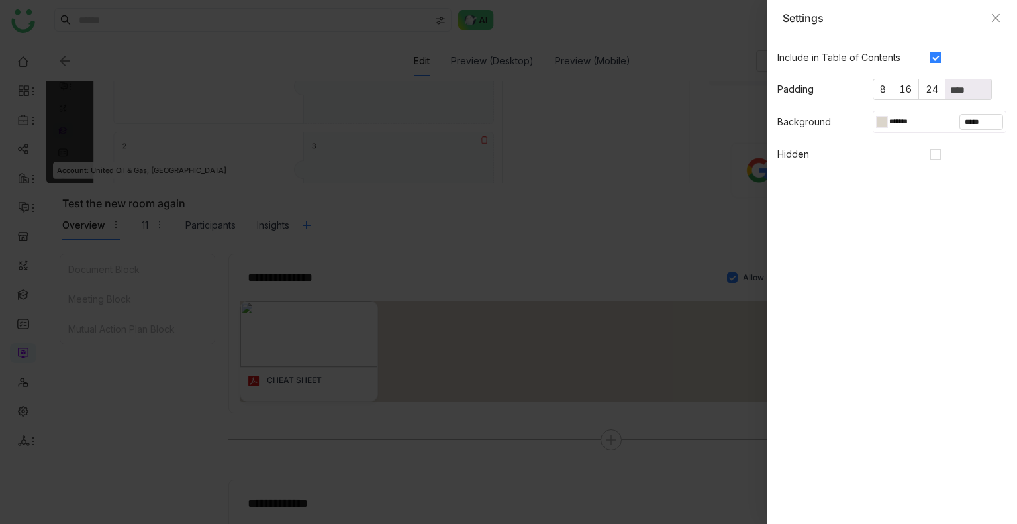
click at [888, 119] on input "*******" at bounding box center [906, 122] width 36 height 12
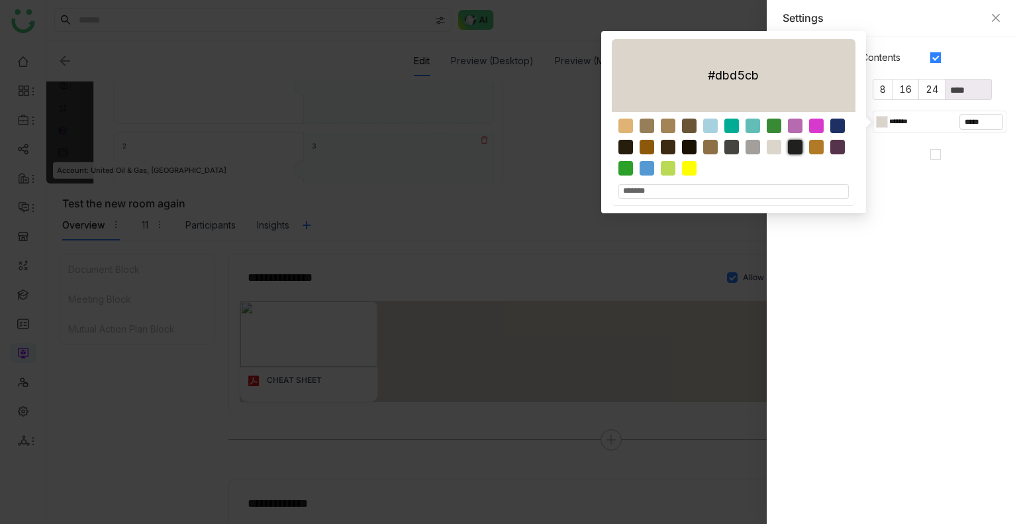
click at [790, 142] on div at bounding box center [795, 147] width 15 height 15
type input "*******"
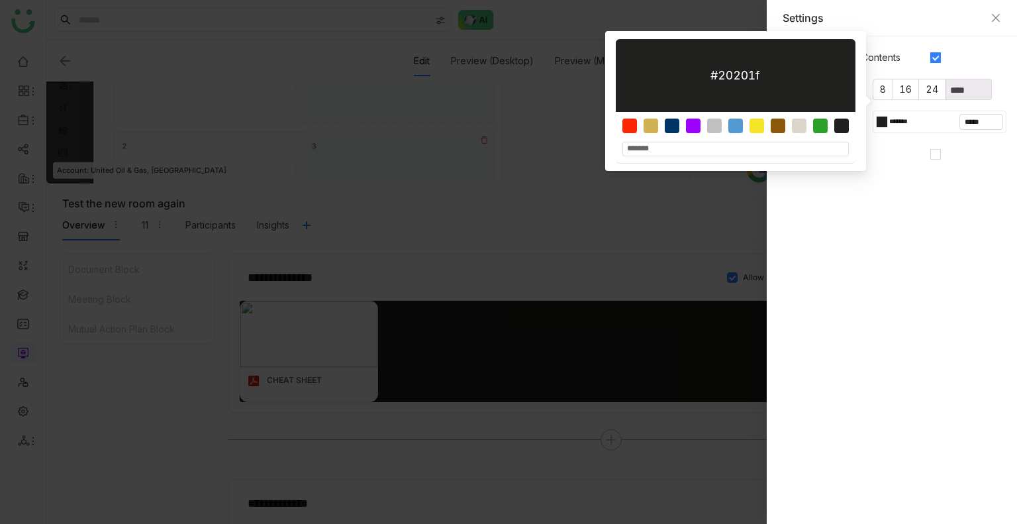
click at [881, 197] on gtmb-native-editor-settings "Include in Table of Contents Padding 8 16 24 **** Background ******* ***** Hidd…" at bounding box center [892, 279] width 250 height 487
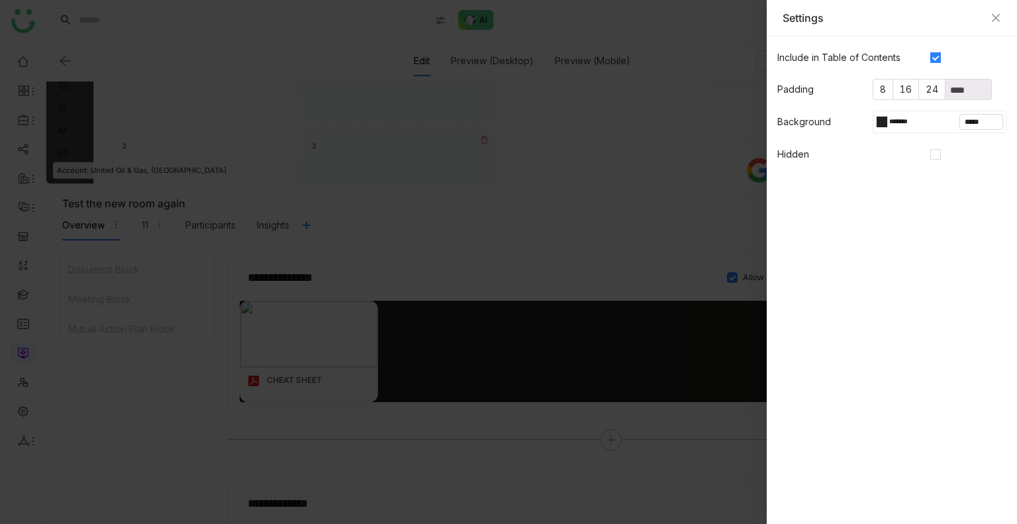
click at [944, 463] on gtmb-native-editor-settings "Include in Table of Contents Padding 8 16 24 **** Background ******* ***** Hidd…" at bounding box center [892, 279] width 250 height 487
click at [995, 19] on icon "Close" at bounding box center [996, 18] width 11 height 11
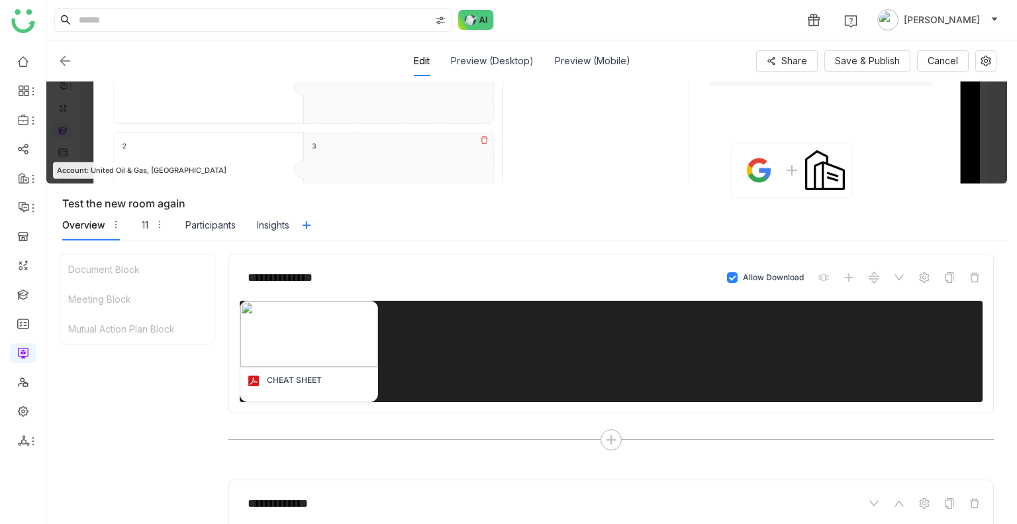
click at [61, 62] on img at bounding box center [65, 61] width 16 height 16
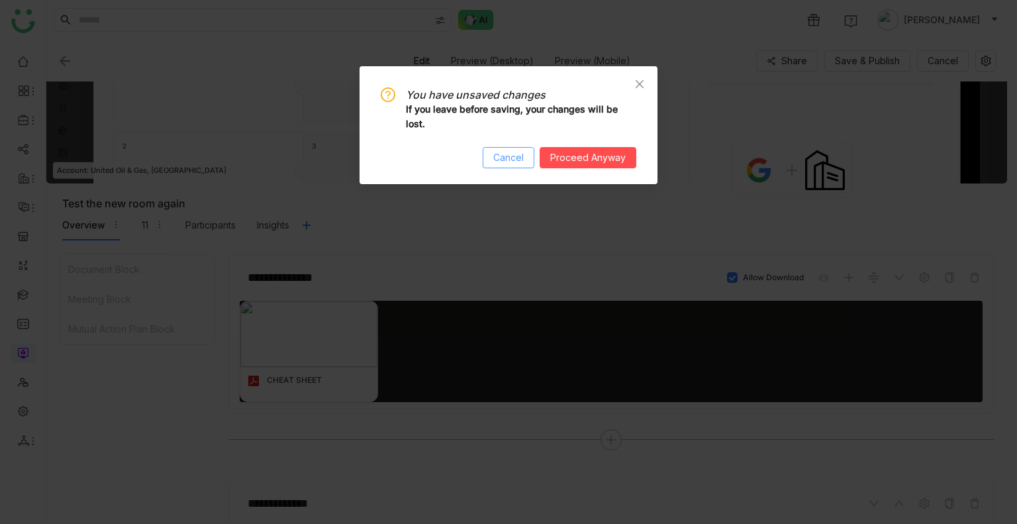
click at [531, 162] on button "Cancel" at bounding box center [509, 157] width 52 height 21
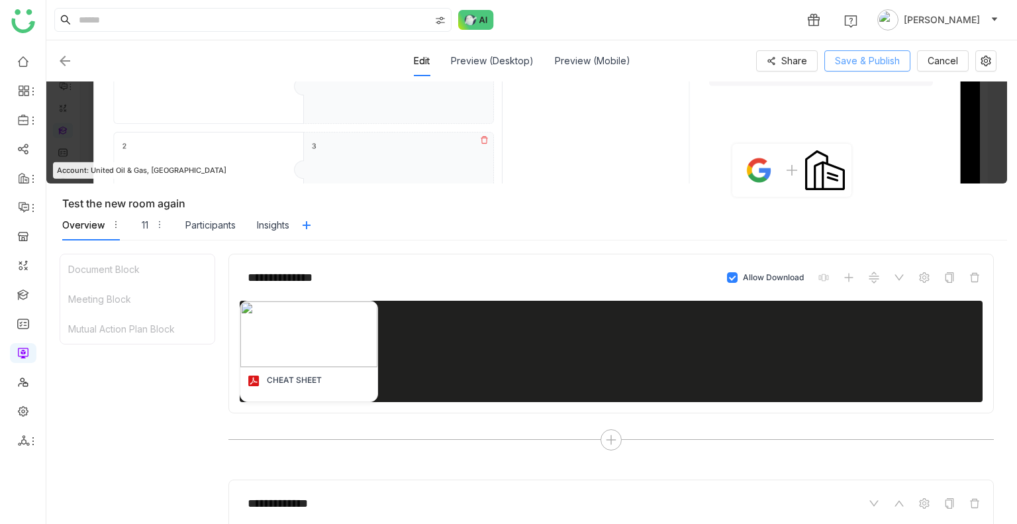
click at [871, 63] on span "Save & Publish" at bounding box center [867, 61] width 65 height 15
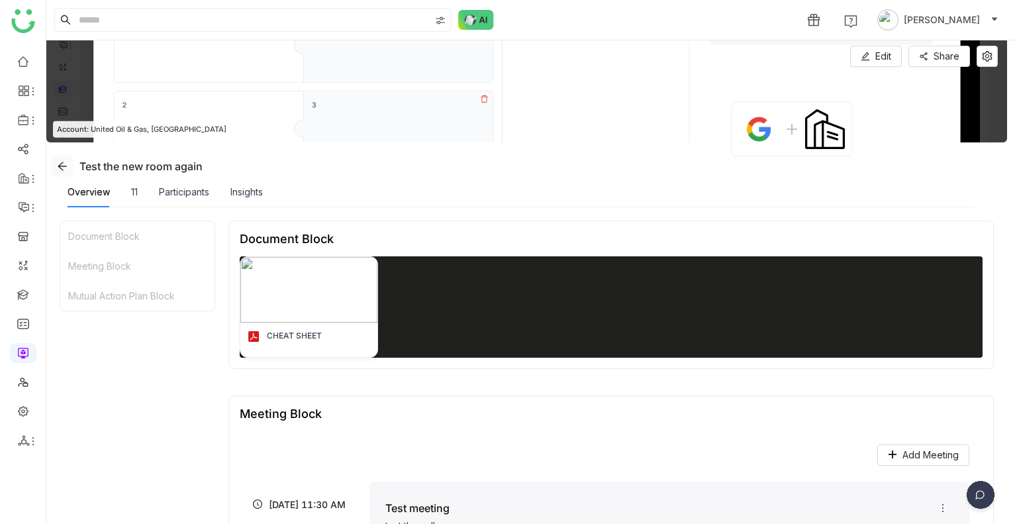
click at [58, 163] on icon at bounding box center [62, 166] width 11 height 11
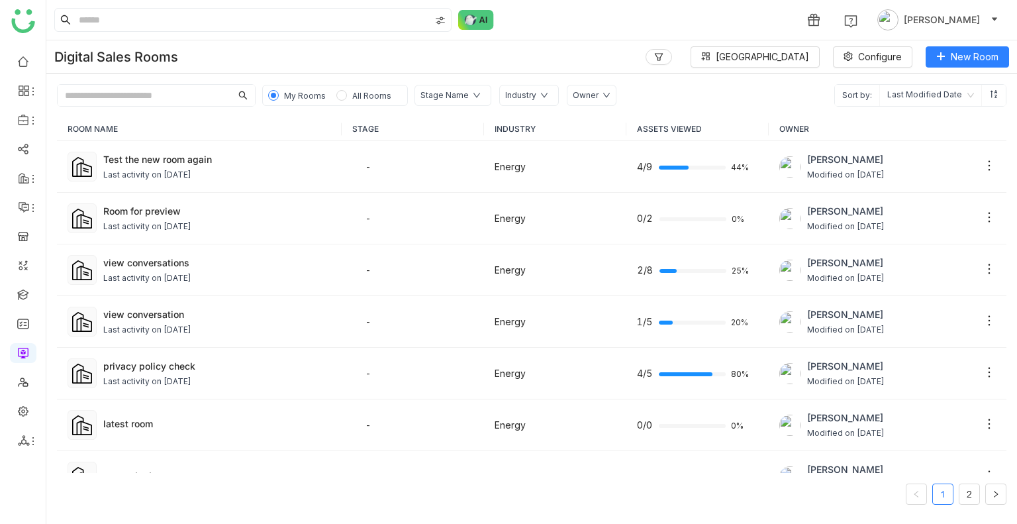
click at [527, 66] on div "Digital Sales Rooms Block Library Configure New Room" at bounding box center [531, 56] width 971 height 33
click at [543, 5] on div "1 Uday Bhanu" at bounding box center [531, 20] width 971 height 40
click at [481, 22] on img at bounding box center [476, 20] width 36 height 20
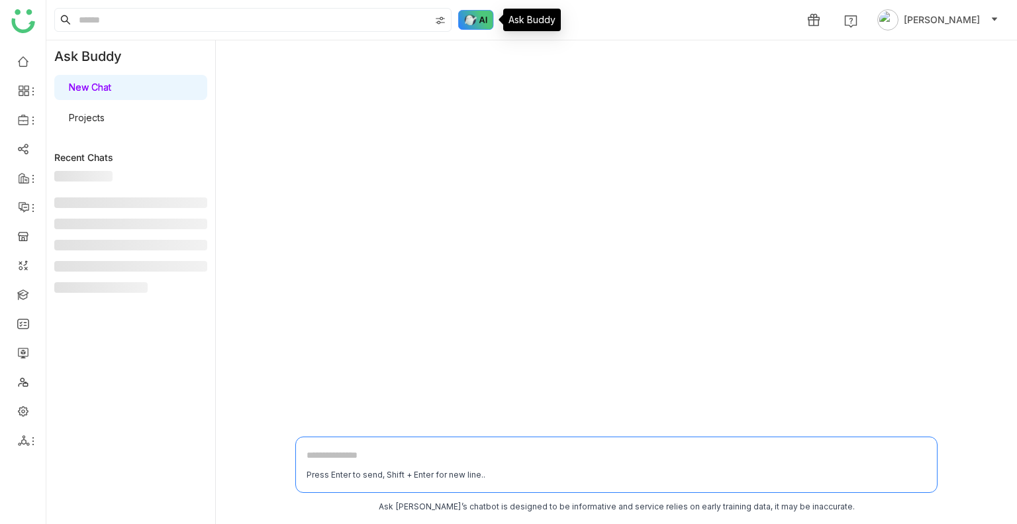
click at [481, 22] on img at bounding box center [476, 20] width 36 height 20
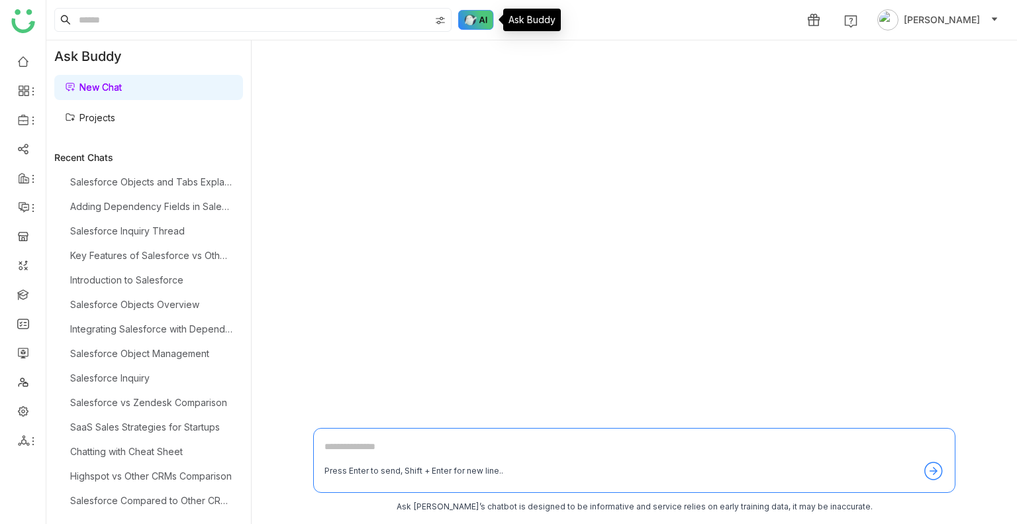
click at [481, 22] on img at bounding box center [476, 20] width 36 height 20
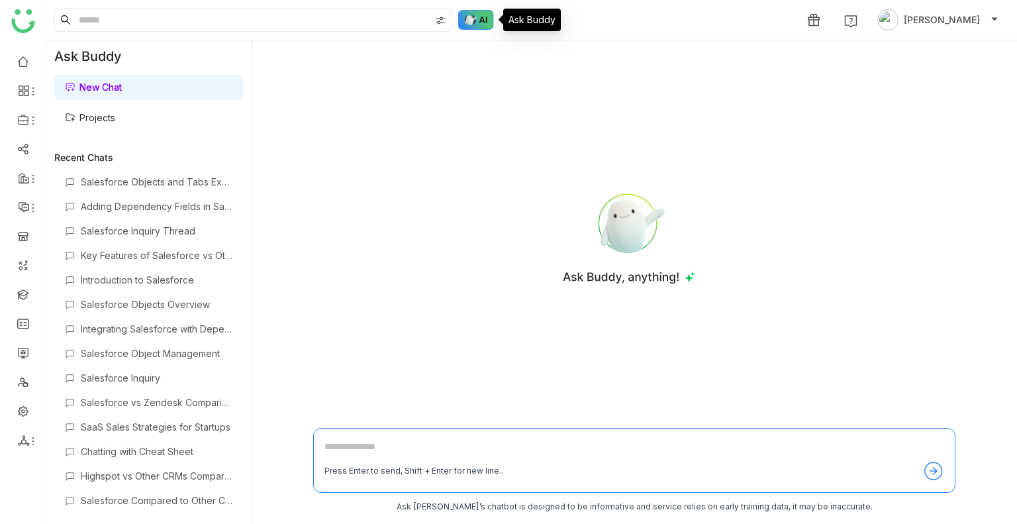
click at [481, 22] on img at bounding box center [476, 20] width 36 height 20
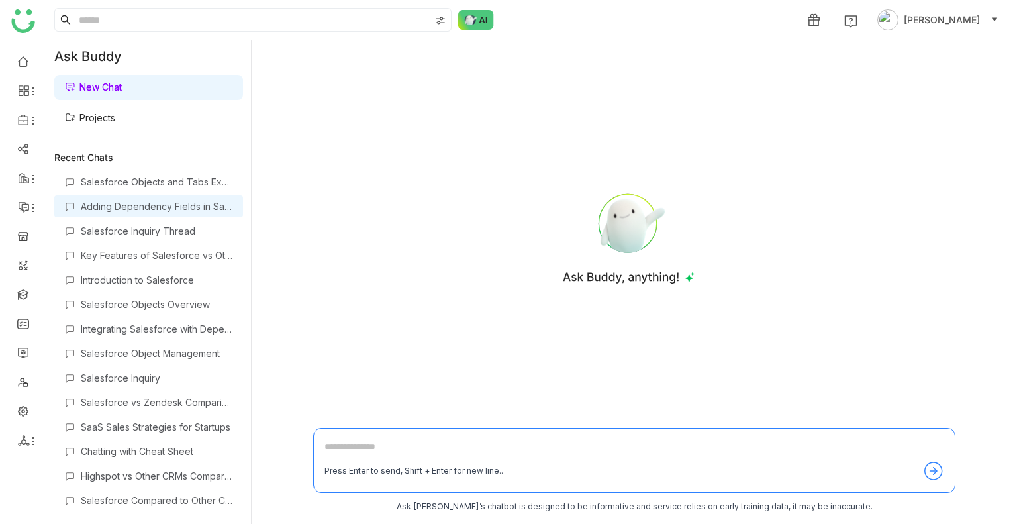
click at [215, 207] on div "Adding Dependency Fields in Salesforce" at bounding box center [157, 206] width 152 height 11
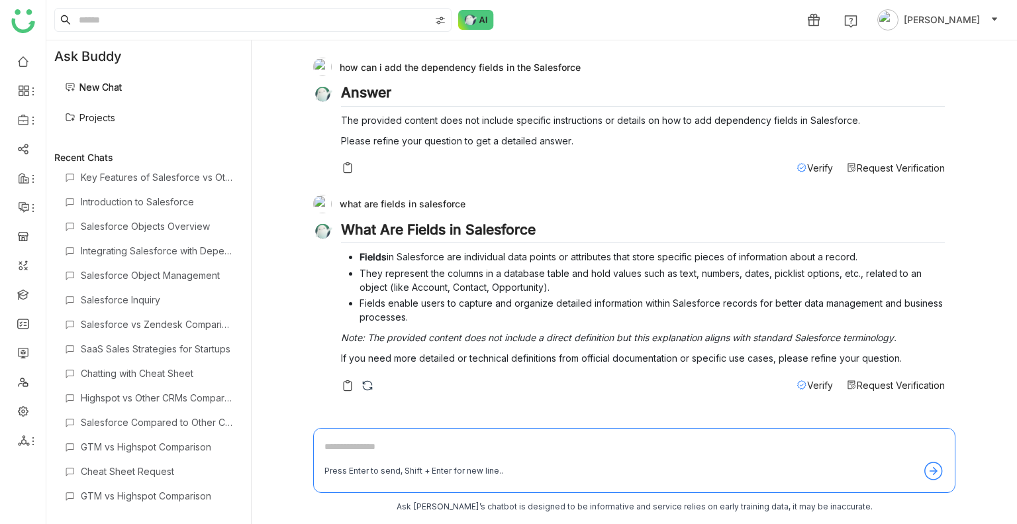
scroll to position [13, 0]
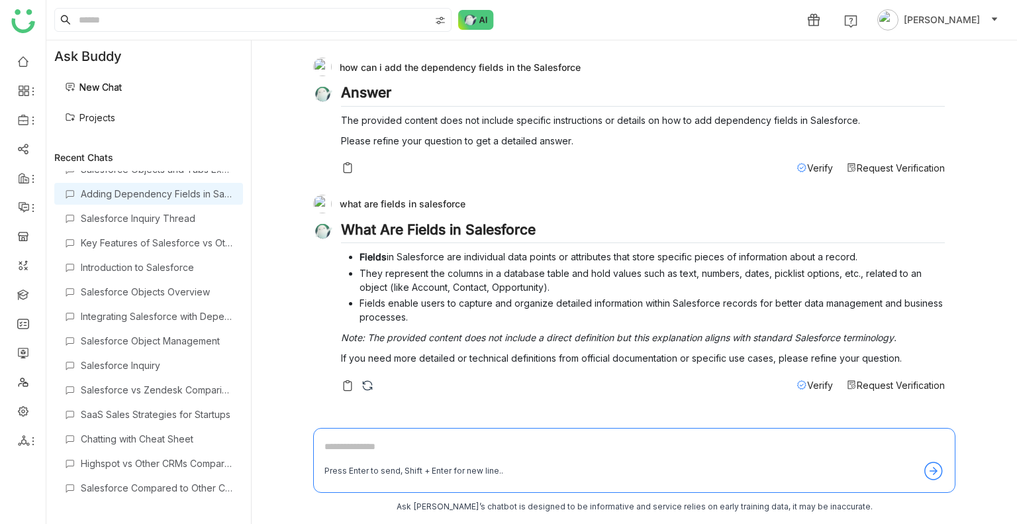
click at [98, 117] on link "Projects" at bounding box center [90, 117] width 50 height 11
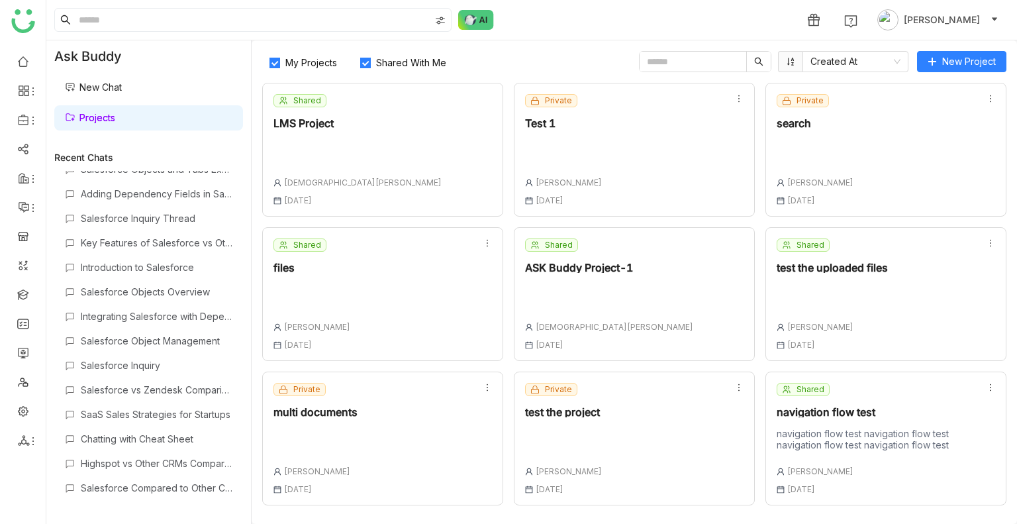
click at [98, 117] on link "Projects" at bounding box center [90, 117] width 50 height 11
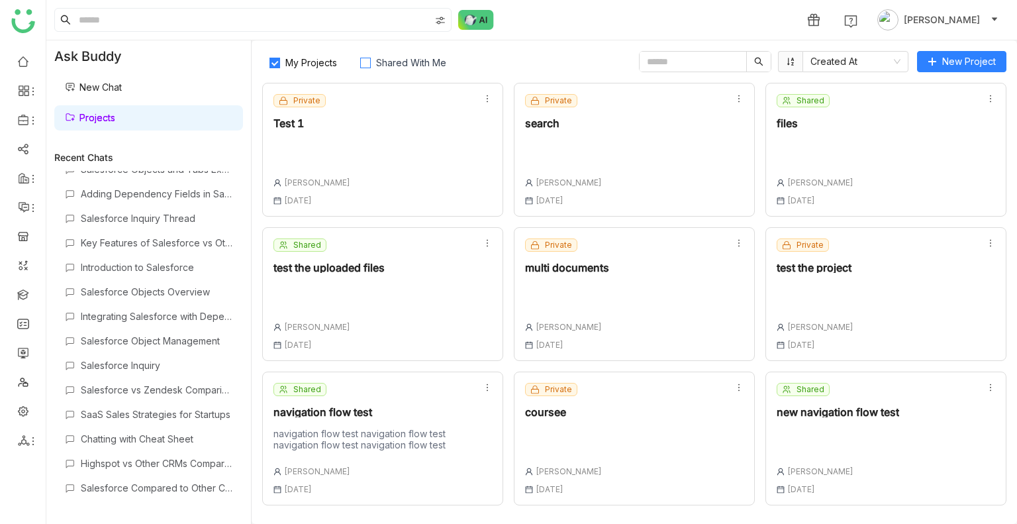
scroll to position [286, 0]
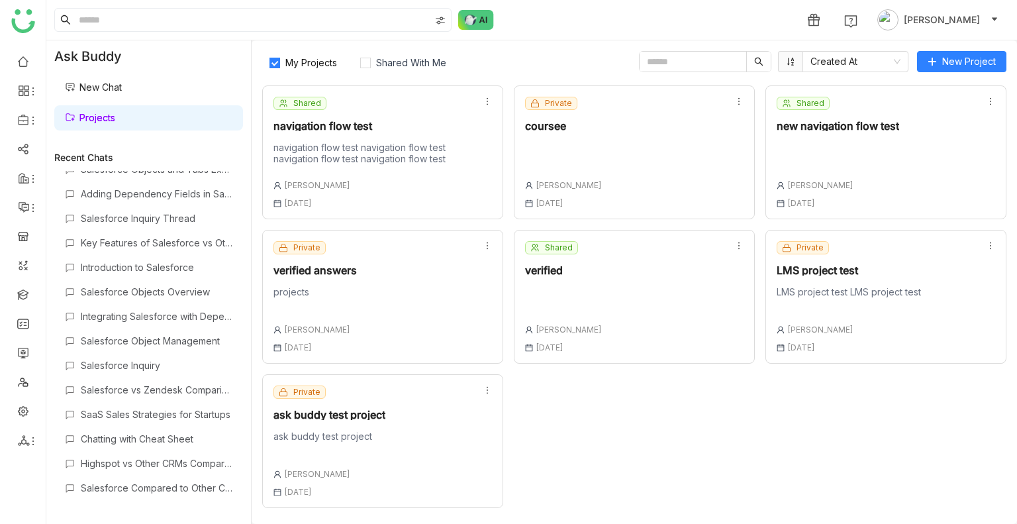
click at [547, 311] on div at bounding box center [563, 300] width 77 height 28
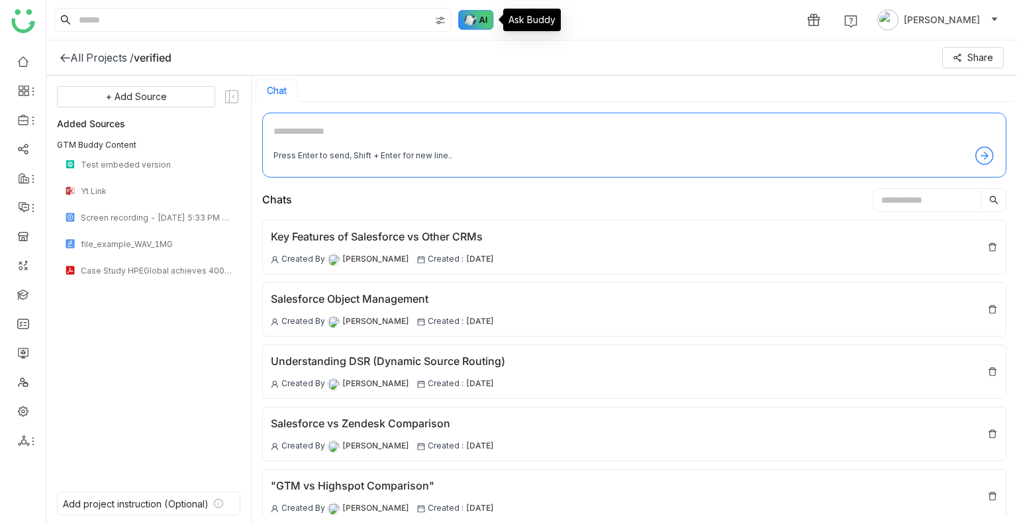
click at [464, 26] on img at bounding box center [476, 20] width 36 height 20
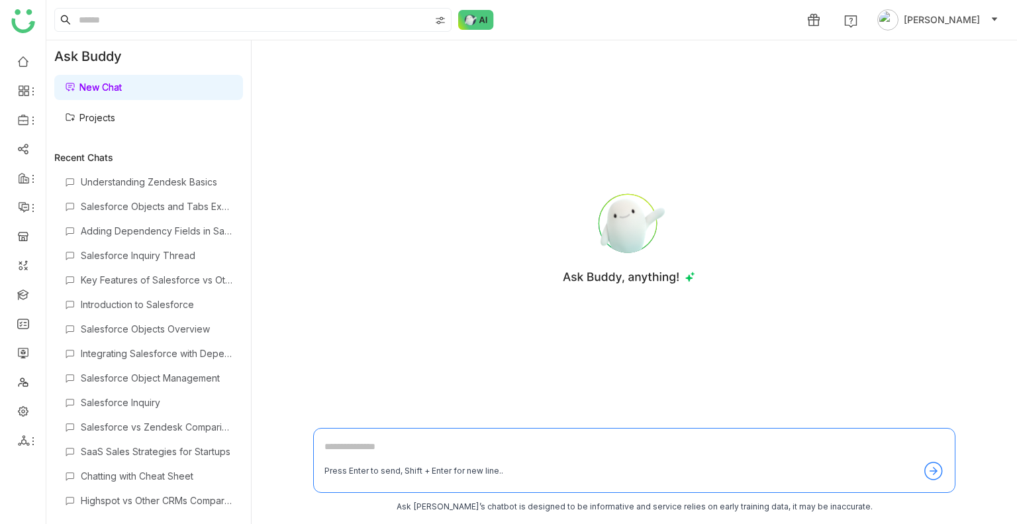
click at [111, 119] on link "Projects" at bounding box center [90, 117] width 50 height 11
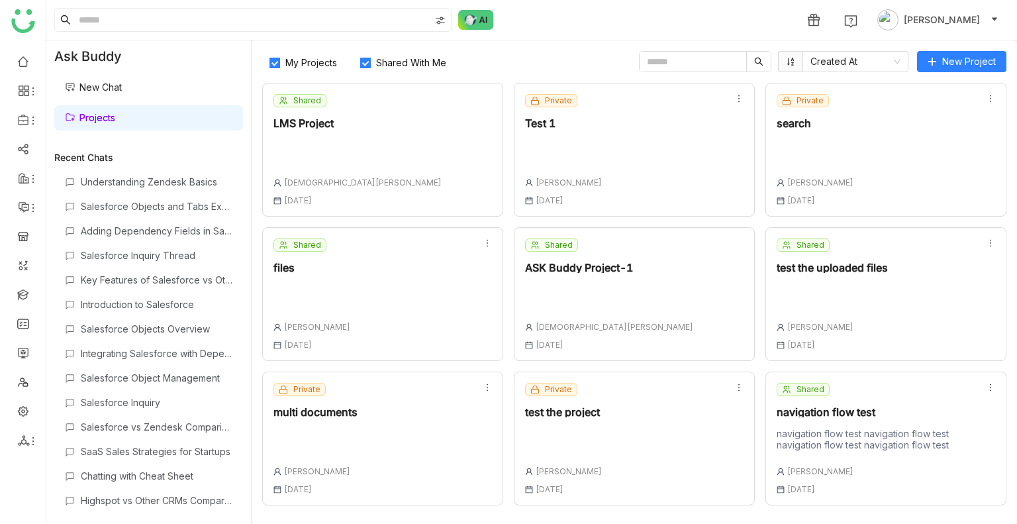
click at [396, 70] on label "Shared With Me" at bounding box center [406, 61] width 106 height 21
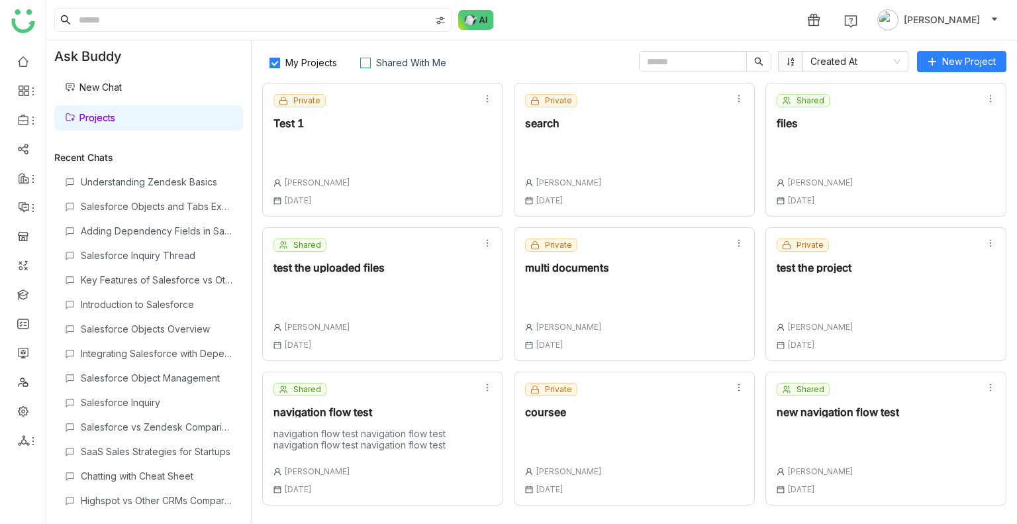
scroll to position [286, 0]
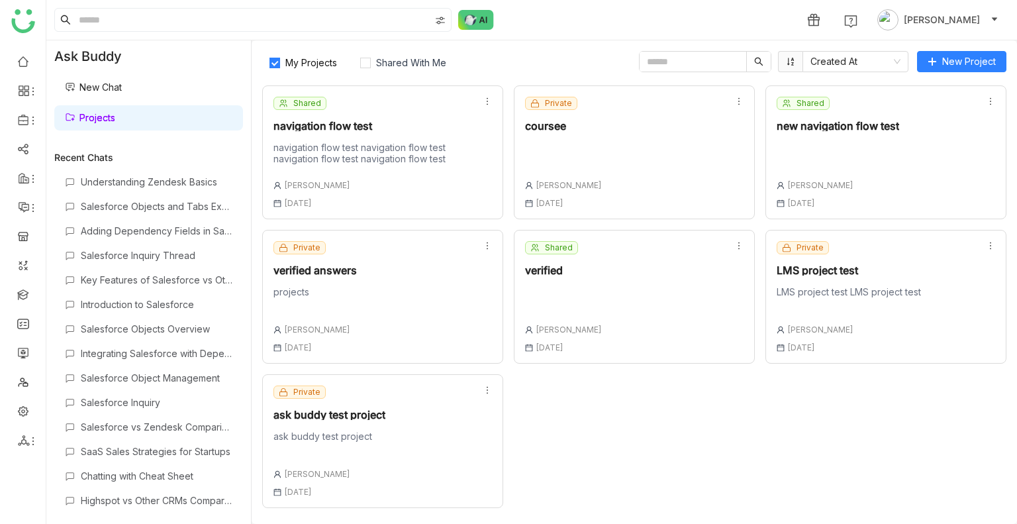
click at [430, 268] on div "Private verified answers projects [PERSON_NAME] [DATE]" at bounding box center [382, 297] width 241 height 134
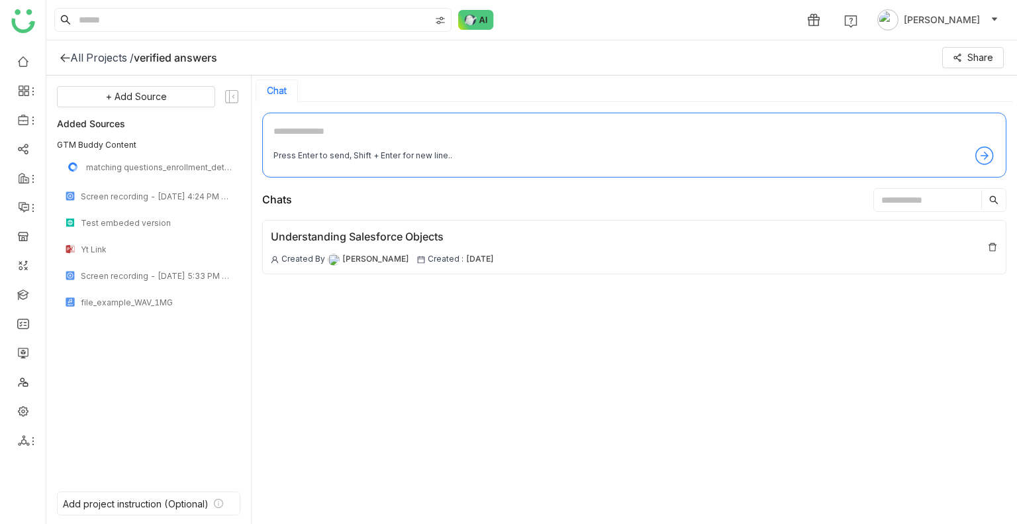
click at [331, 124] on textarea at bounding box center [634, 134] width 722 height 21
type textarea "**********"
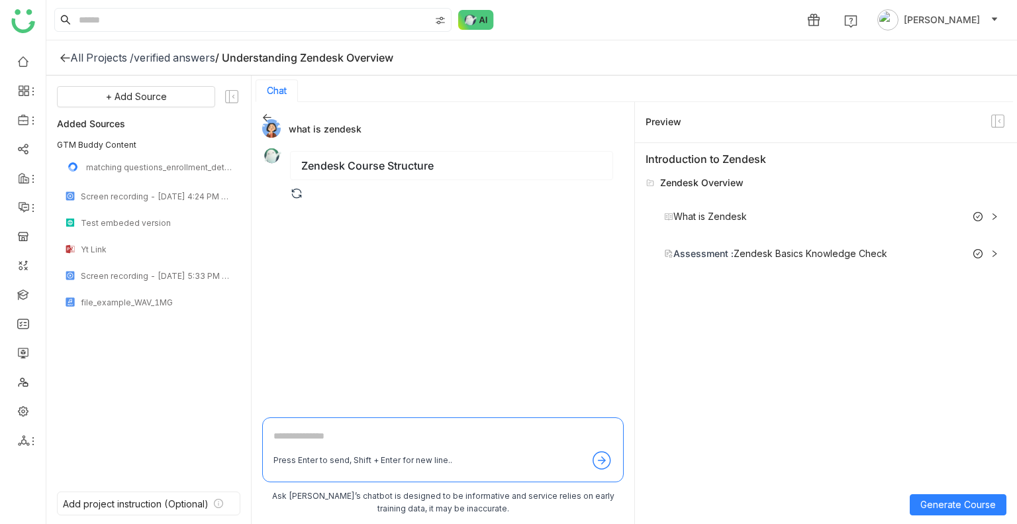
click at [166, 55] on div "verified answers" at bounding box center [174, 57] width 81 height 13
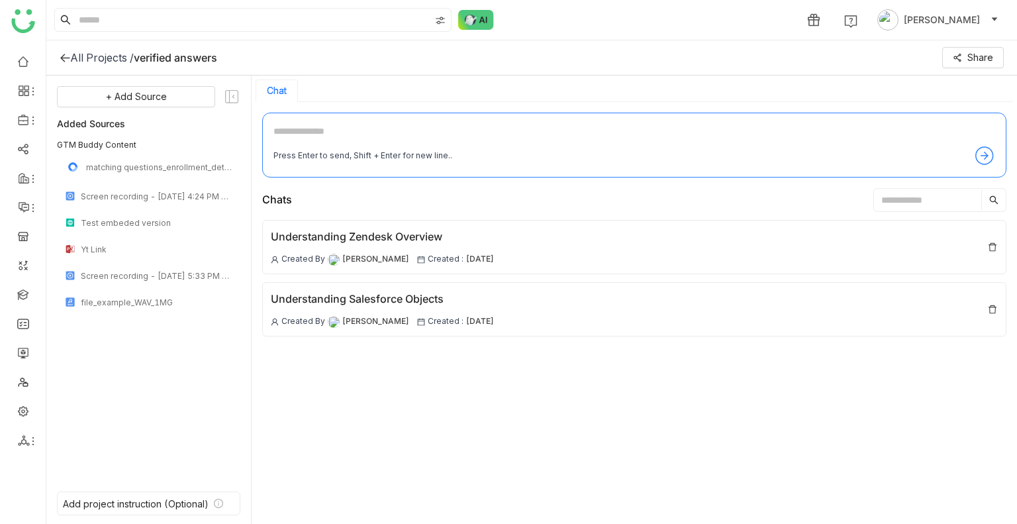
click at [107, 52] on div "All Projects /" at bounding box center [102, 57] width 64 height 13
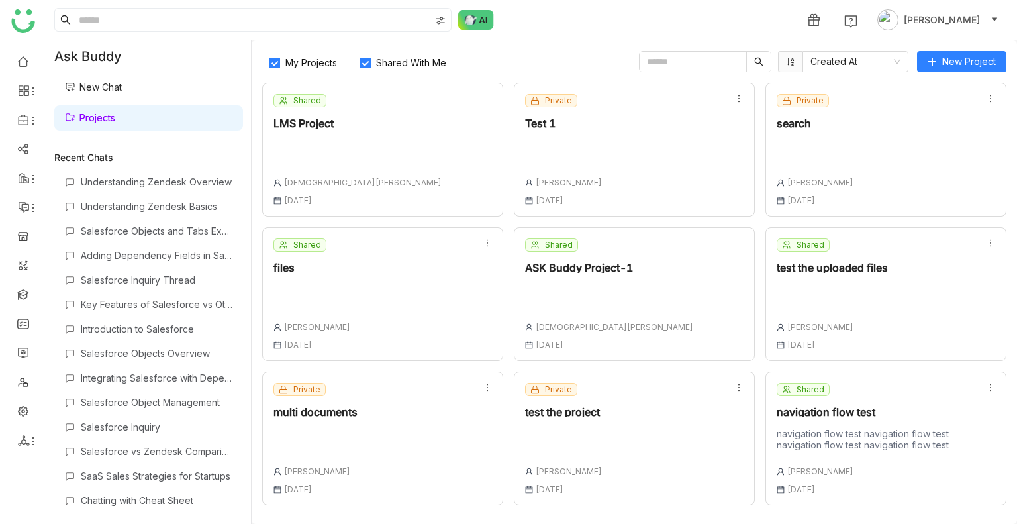
click at [358, 64] on label "Shared With Me" at bounding box center [406, 61] width 106 height 21
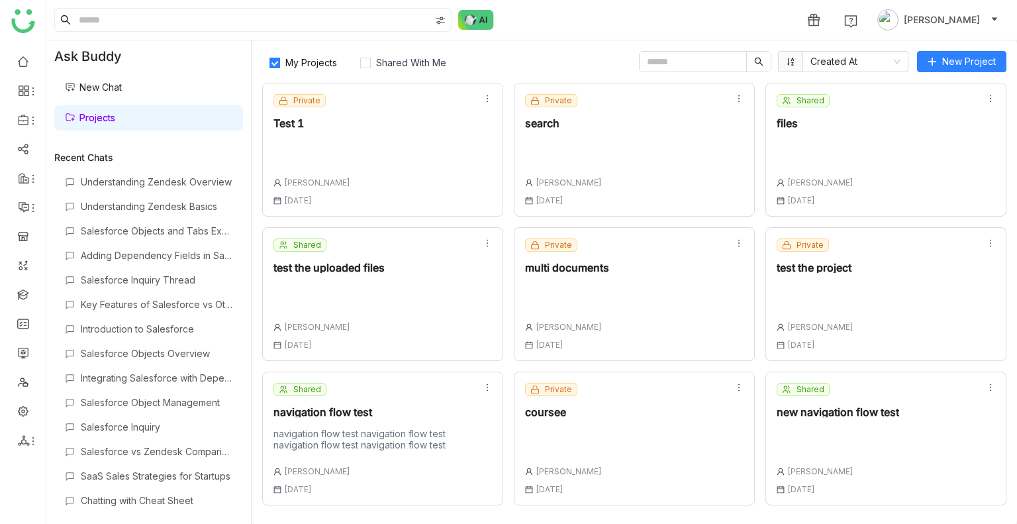
click at [431, 305] on div "Shared test the uploaded files [PERSON_NAME] [DATE]" at bounding box center [382, 294] width 241 height 134
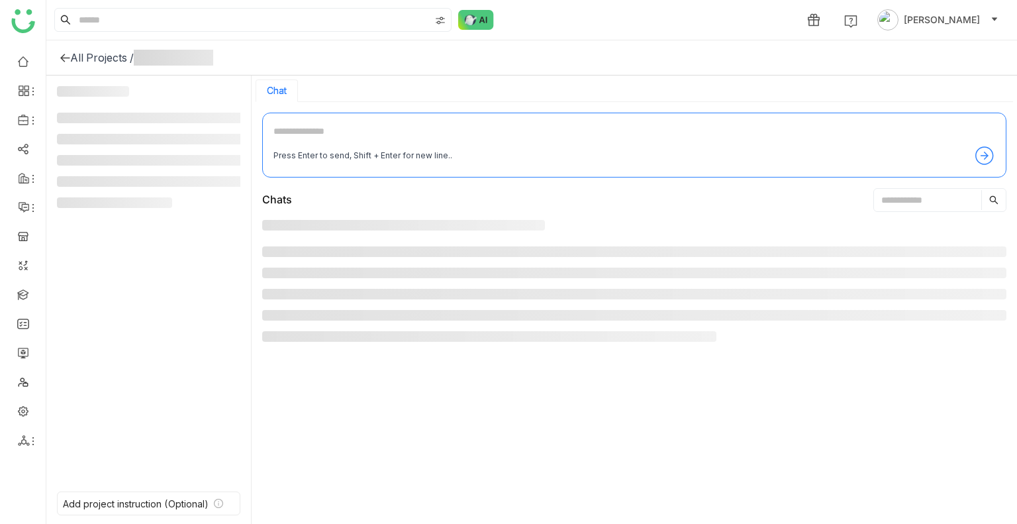
click at [431, 310] on li at bounding box center [634, 315] width 744 height 11
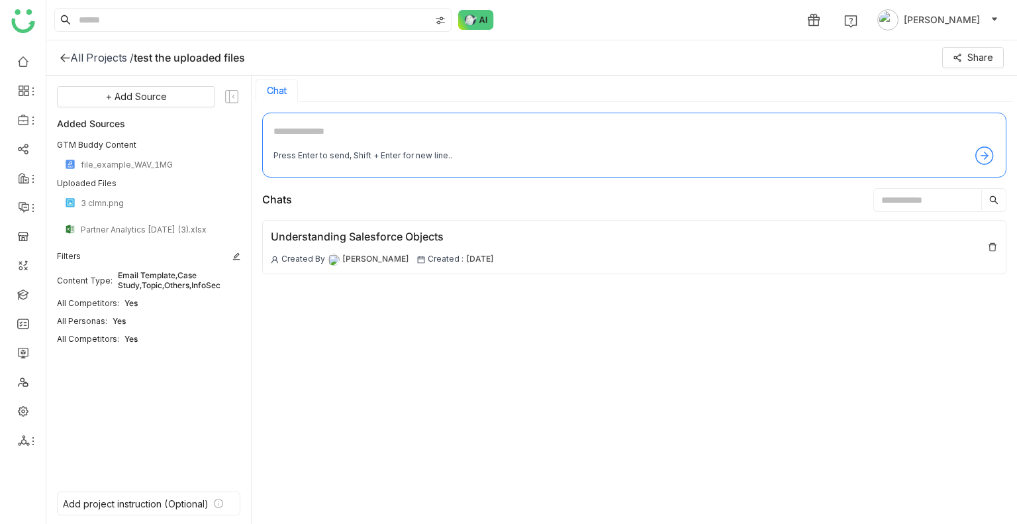
click at [345, 137] on textarea at bounding box center [634, 134] width 722 height 21
type textarea "**********"
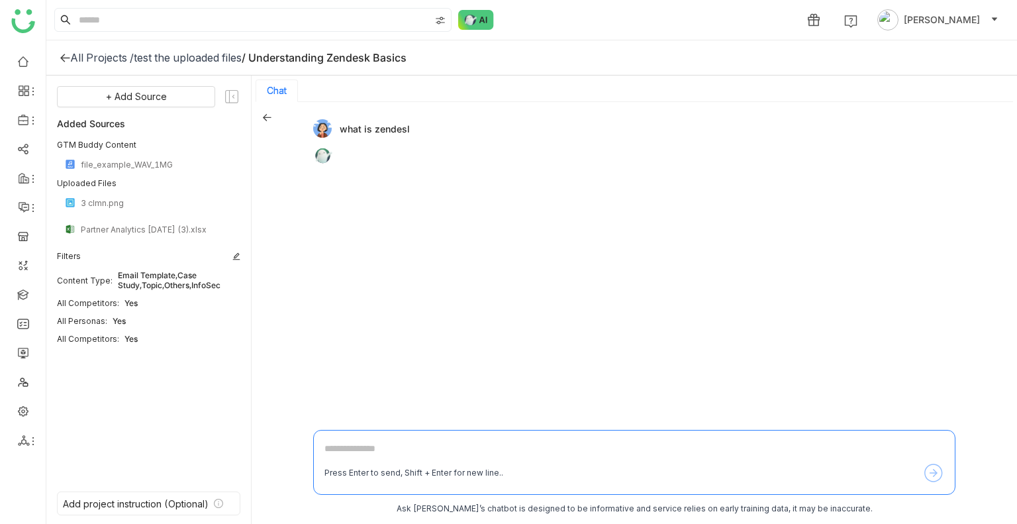
click at [262, 113] on icon at bounding box center [266, 117] width 9 height 9
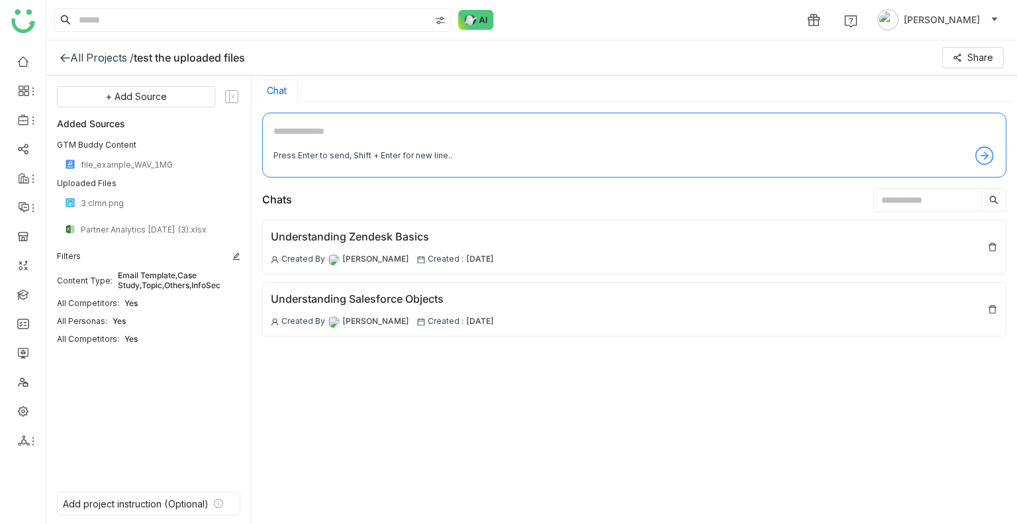
click at [348, 136] on textarea at bounding box center [634, 134] width 722 height 21
type textarea "**********"
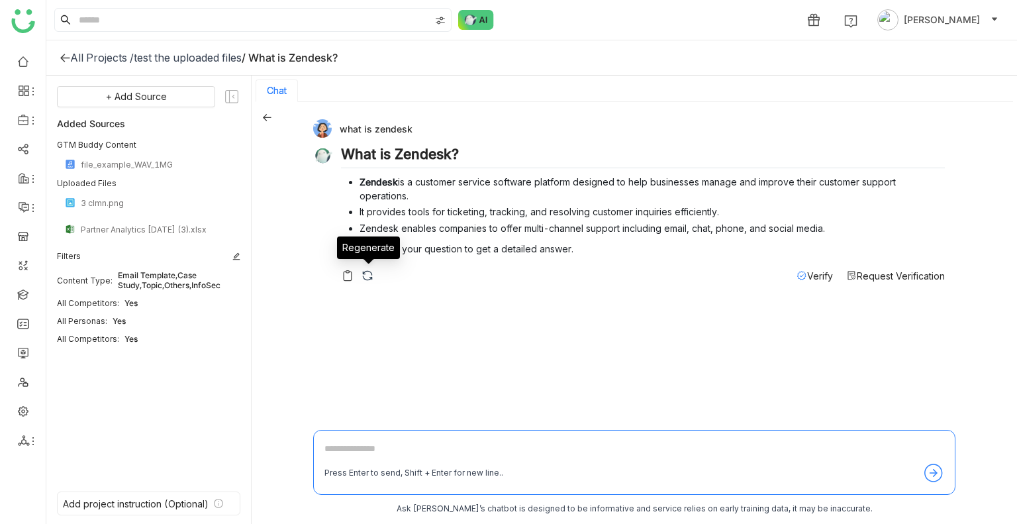
click at [373, 278] on img at bounding box center [367, 275] width 13 height 13
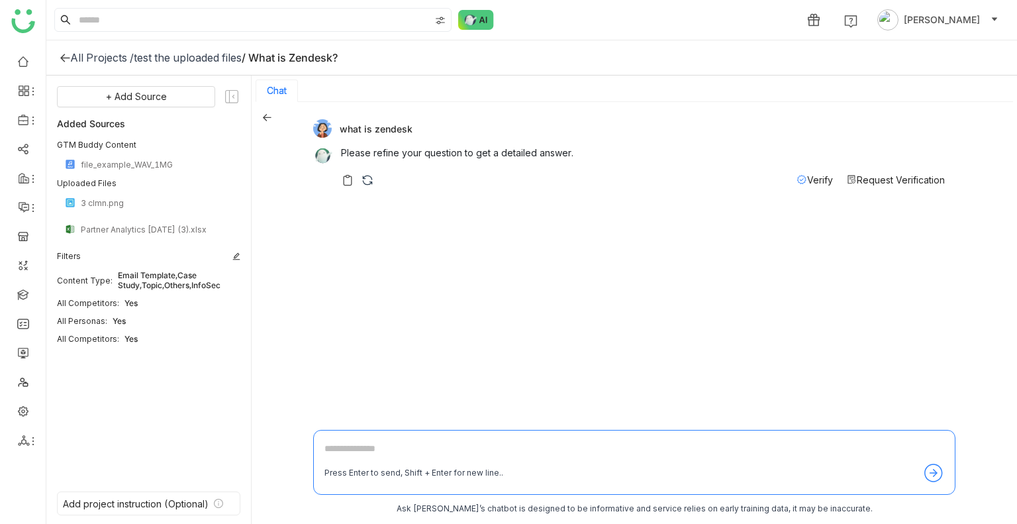
drag, startPoint x: 373, startPoint y: 278, endPoint x: 454, endPoint y: 296, distance: 82.1
click at [454, 296] on div "what is zendesk Please refine your question to get a detailed answer. Verify Re…" at bounding box center [634, 267] width 642 height 309
click at [370, 185] on img at bounding box center [367, 179] width 13 height 13
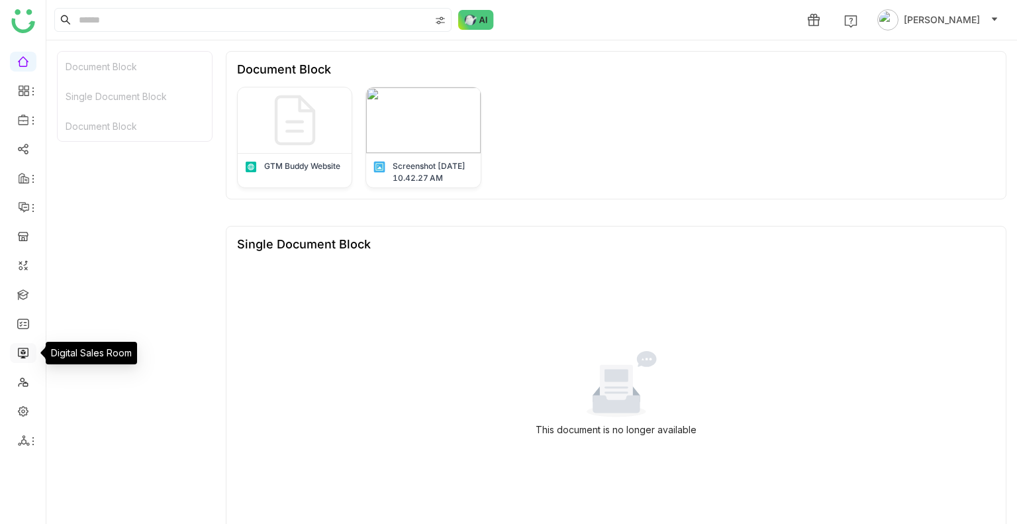
click at [17, 352] on link at bounding box center [23, 351] width 12 height 11
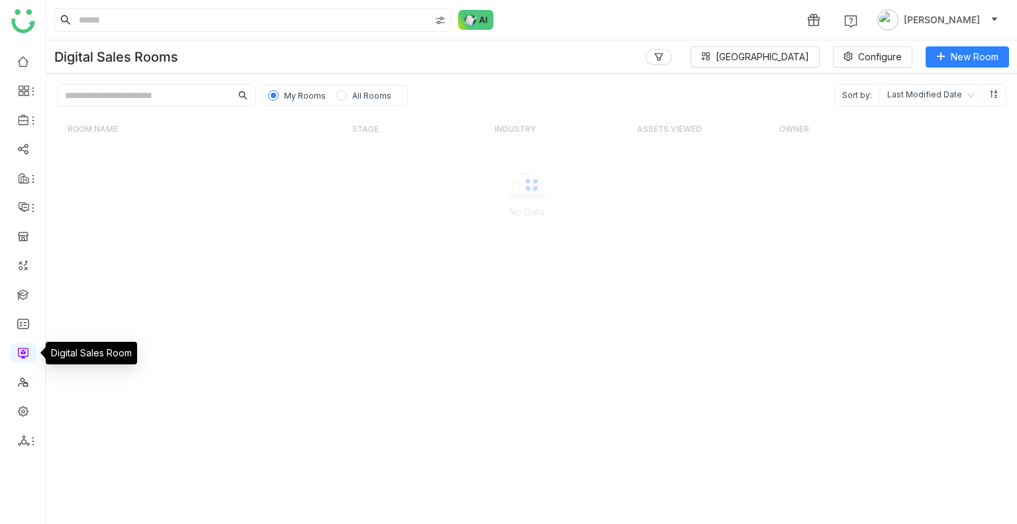
click at [17, 352] on link at bounding box center [23, 351] width 12 height 11
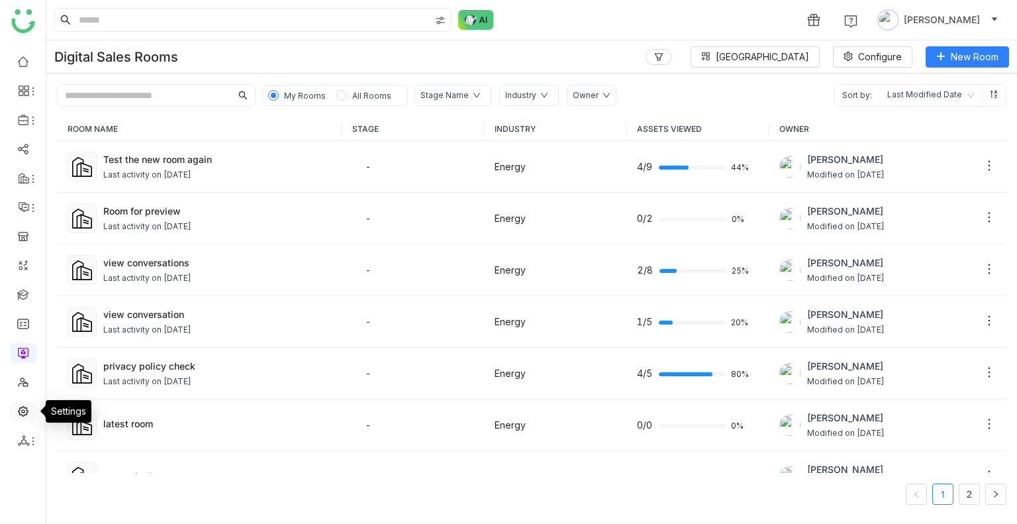
click at [23, 416] on link at bounding box center [23, 410] width 12 height 11
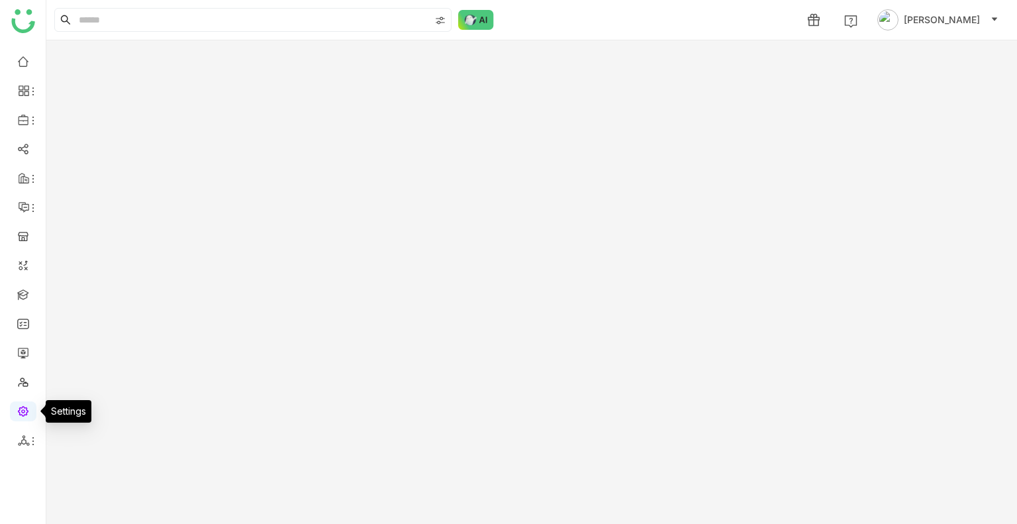
click at [23, 416] on link at bounding box center [23, 410] width 12 height 11
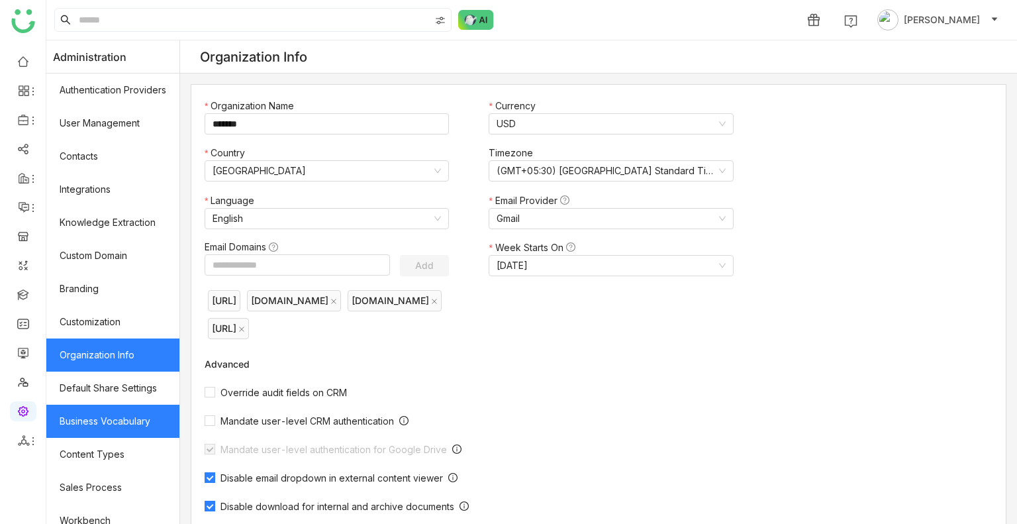
scroll to position [178, 0]
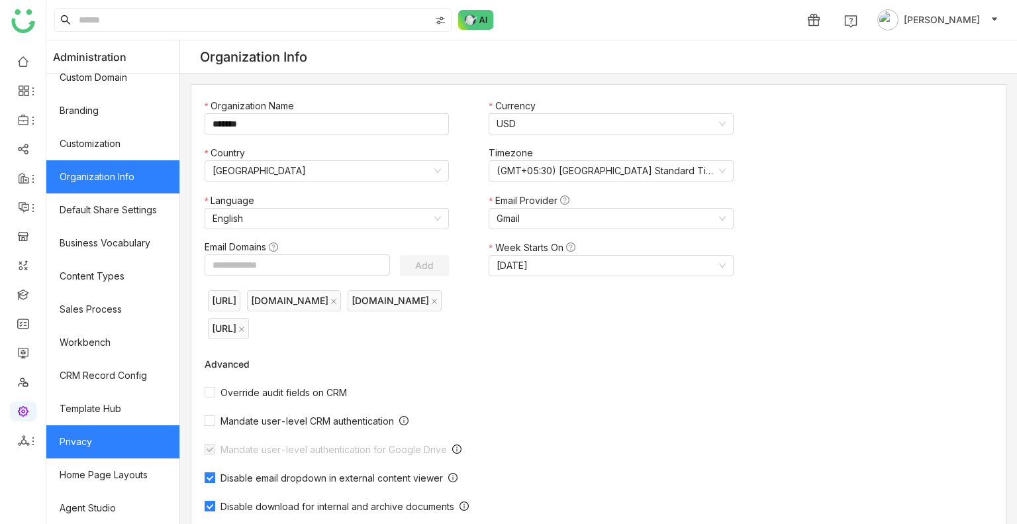
click at [103, 434] on link "Privacy" at bounding box center [112, 441] width 133 height 33
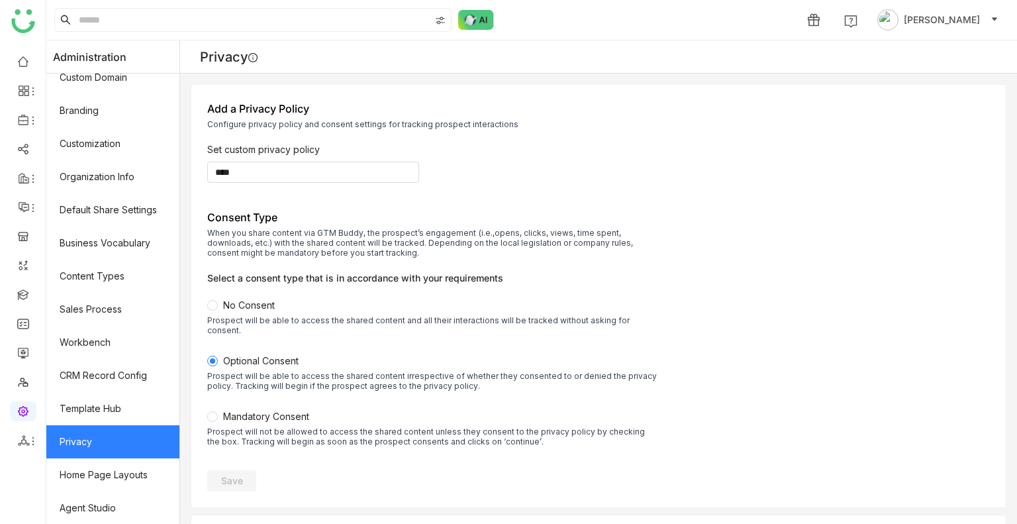
click at [103, 434] on link "Privacy" at bounding box center [112, 441] width 133 height 33
click at [20, 296] on link at bounding box center [23, 293] width 12 height 11
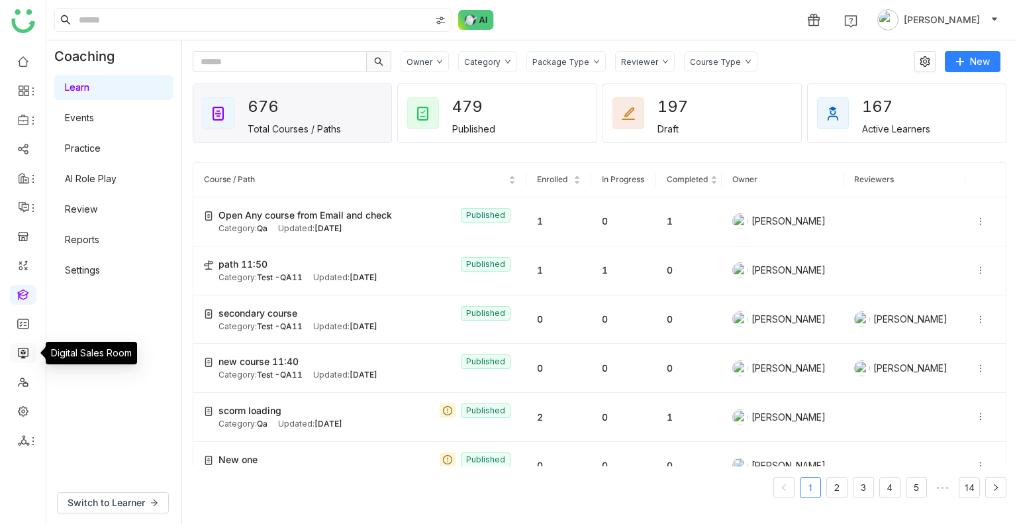
click at [23, 348] on link at bounding box center [23, 351] width 12 height 11
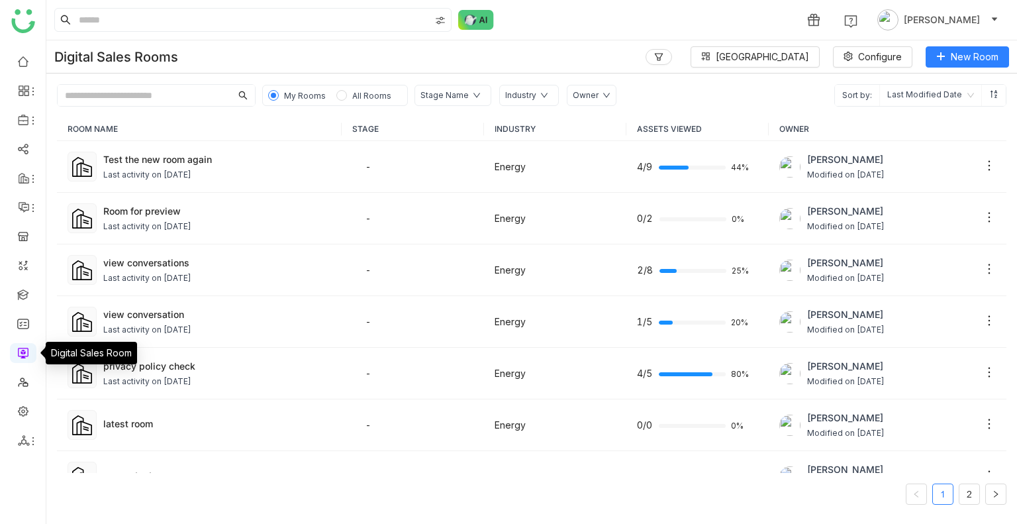
click at [23, 348] on link at bounding box center [23, 351] width 12 height 11
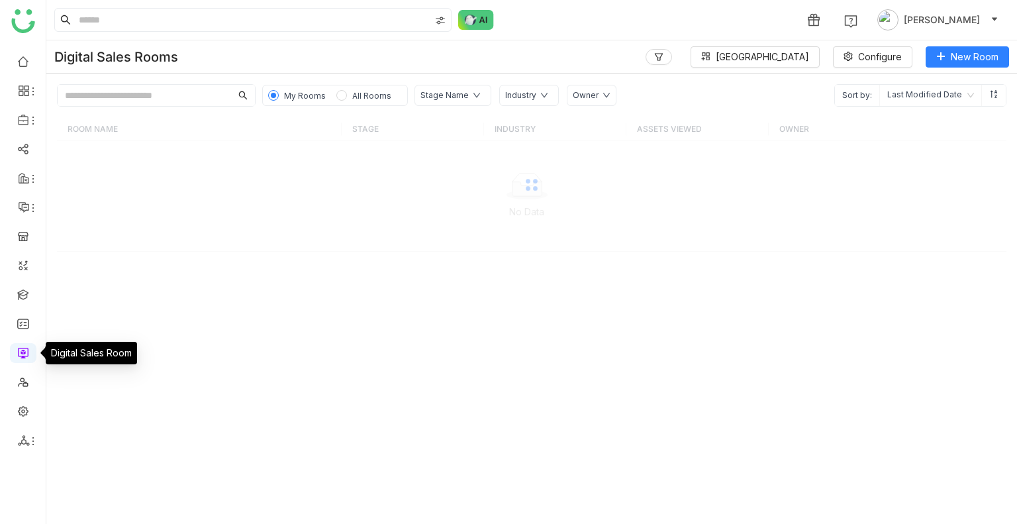
click at [23, 348] on link at bounding box center [23, 351] width 12 height 11
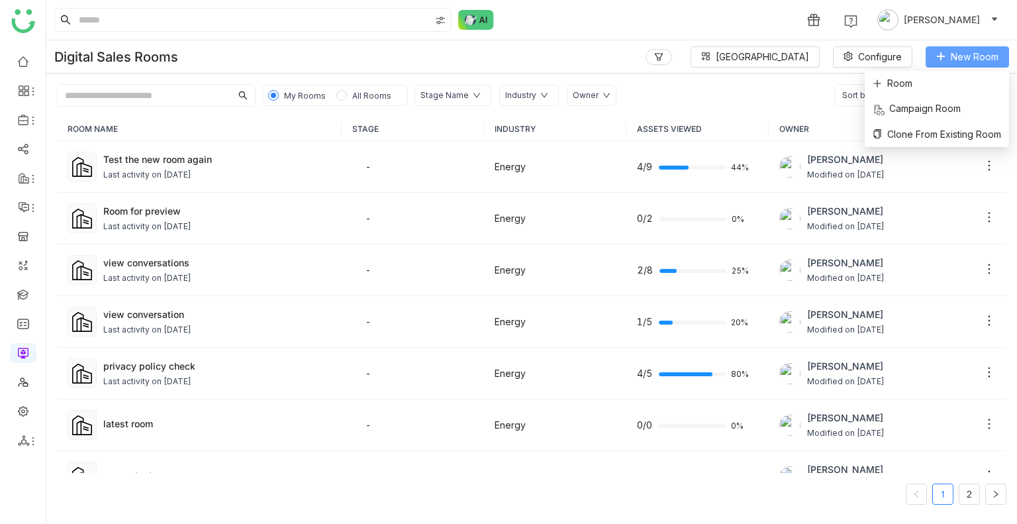
click at [956, 60] on span "New Room" at bounding box center [975, 57] width 48 height 15
click at [881, 84] on span "Room" at bounding box center [893, 83] width 40 height 15
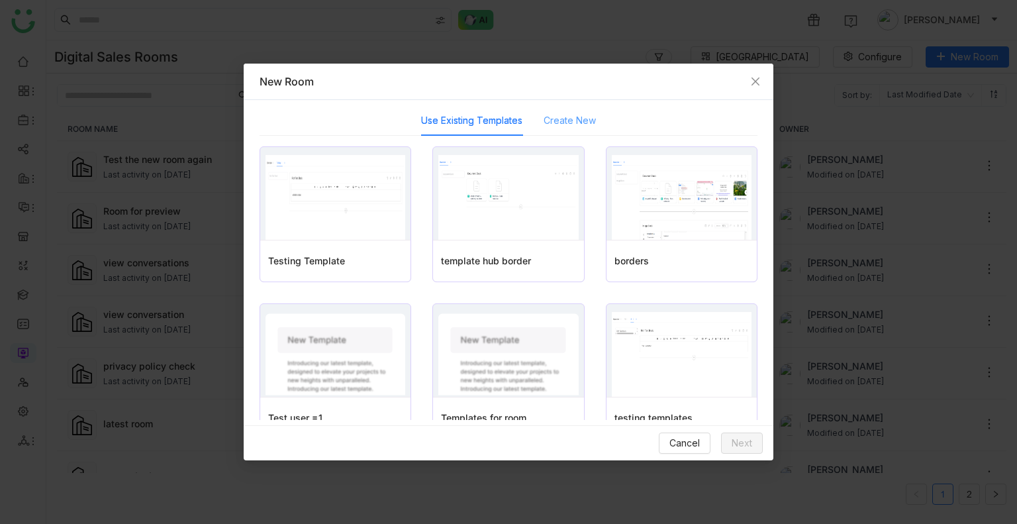
click at [556, 112] on div "Create New" at bounding box center [570, 120] width 52 height 30
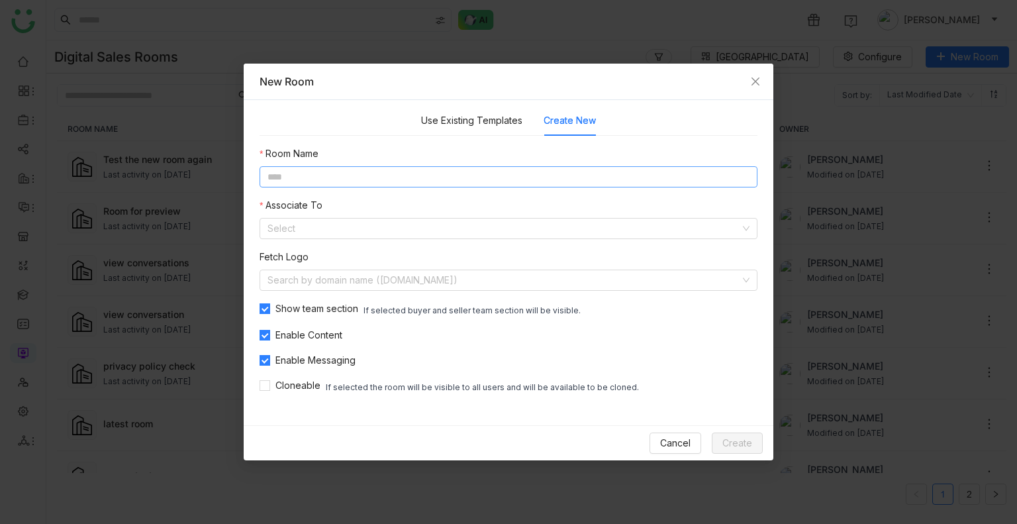
click at [323, 177] on input at bounding box center [509, 176] width 498 height 21
type input "**********"
click at [336, 231] on input at bounding box center [504, 229] width 473 height 20
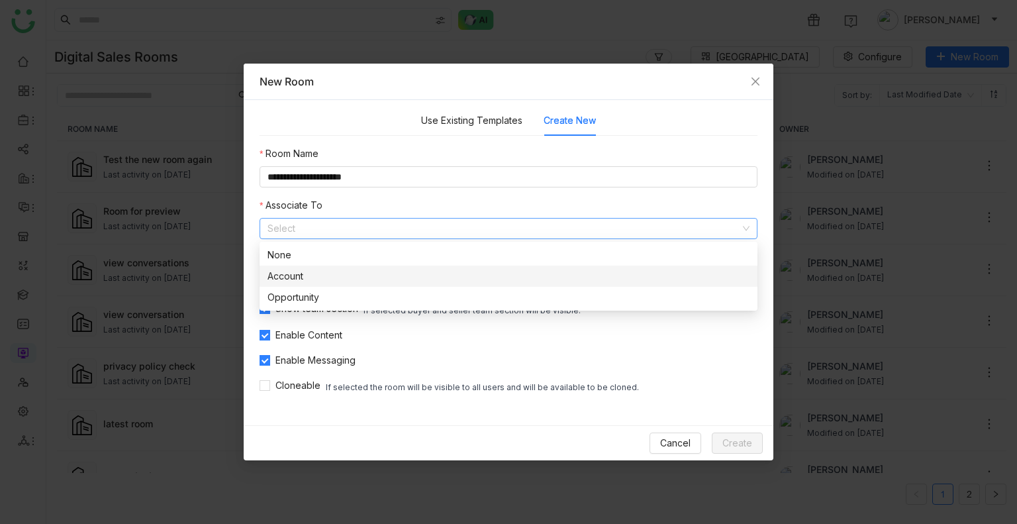
click at [305, 285] on nz-option-item "Account" at bounding box center [509, 276] width 498 height 21
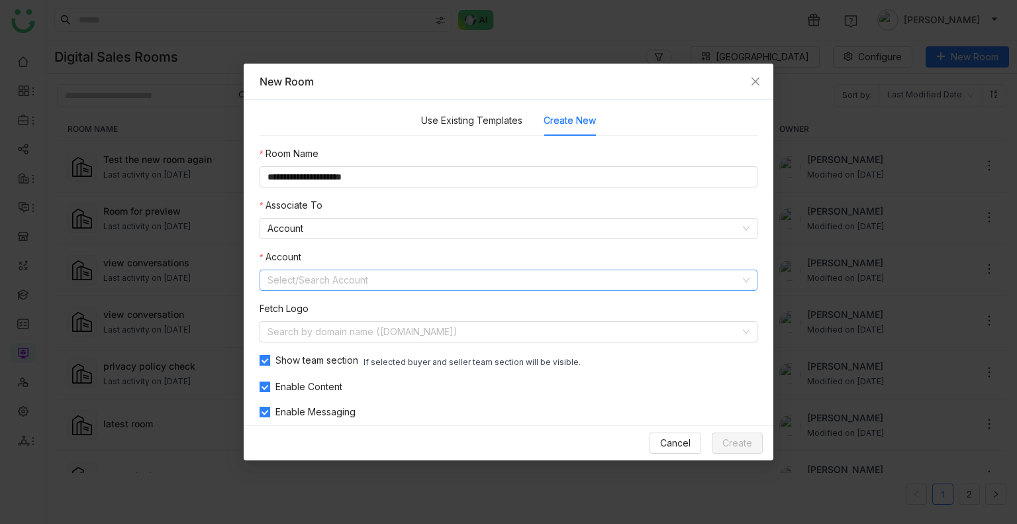
click at [301, 280] on input at bounding box center [504, 280] width 473 height 20
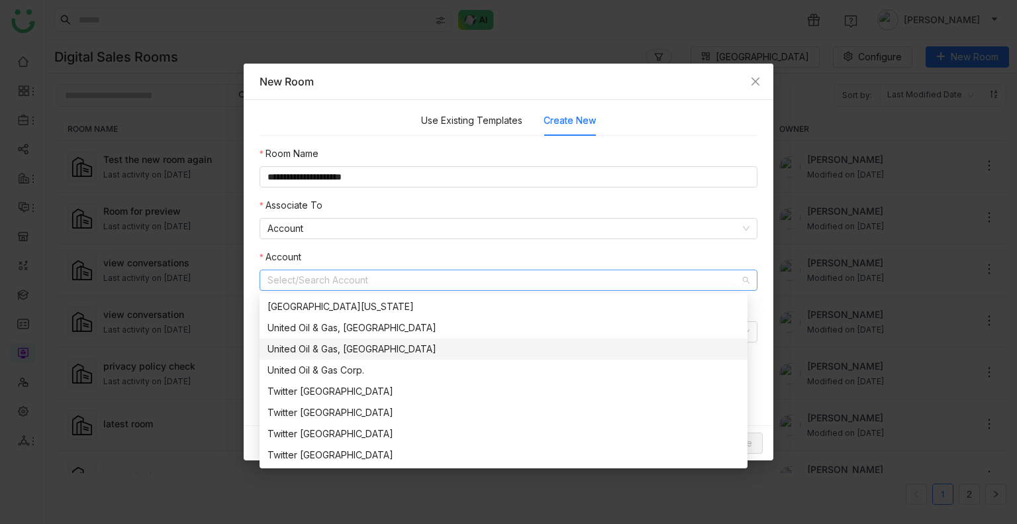
click at [339, 344] on div "United Oil & Gas, [GEOGRAPHIC_DATA]" at bounding box center [504, 349] width 472 height 15
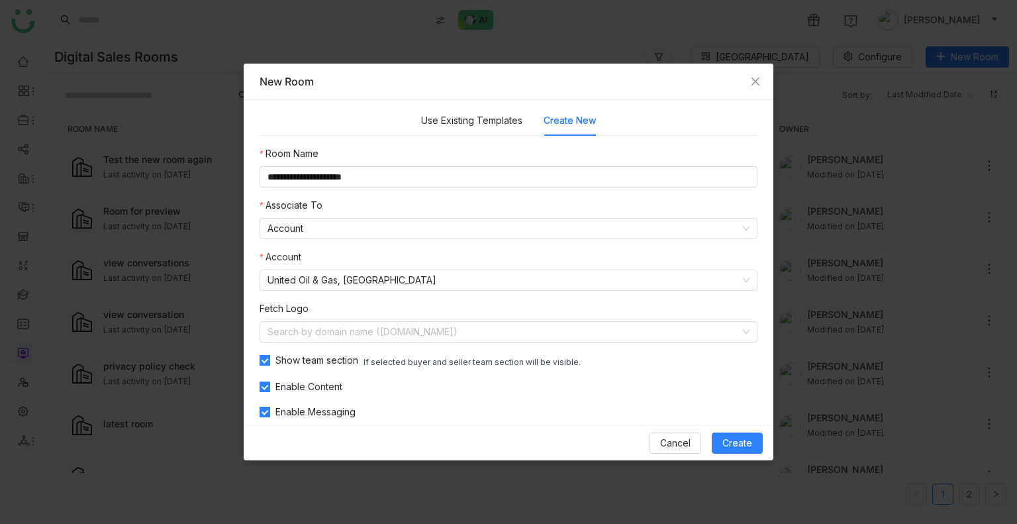
click at [327, 264] on nz-form-item "Account United Oil & Gas, [GEOGRAPHIC_DATA]" at bounding box center [509, 270] width 498 height 41
click at [738, 454] on div "Cancel Create" at bounding box center [509, 442] width 530 height 35
click at [737, 444] on span "Create" at bounding box center [737, 443] width 30 height 15
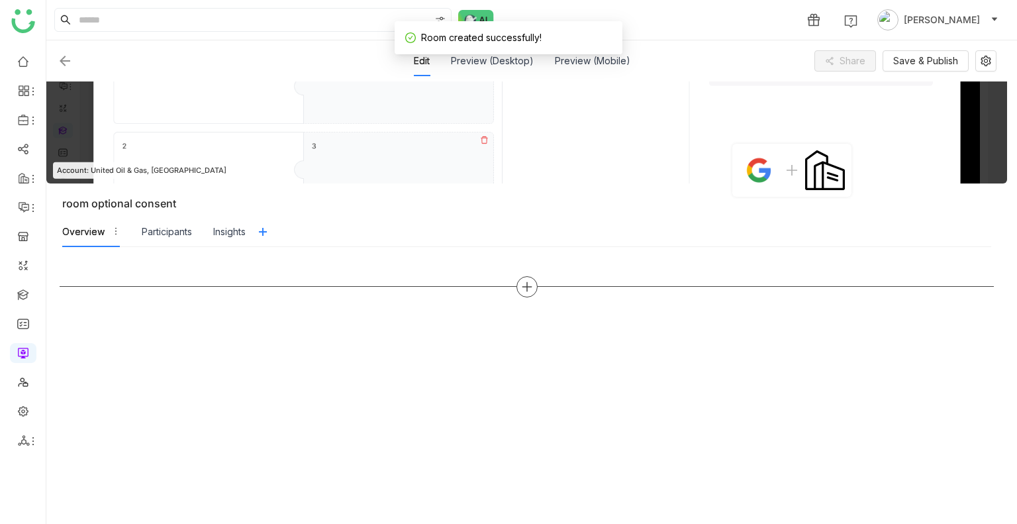
click at [533, 278] on div at bounding box center [526, 286] width 21 height 21
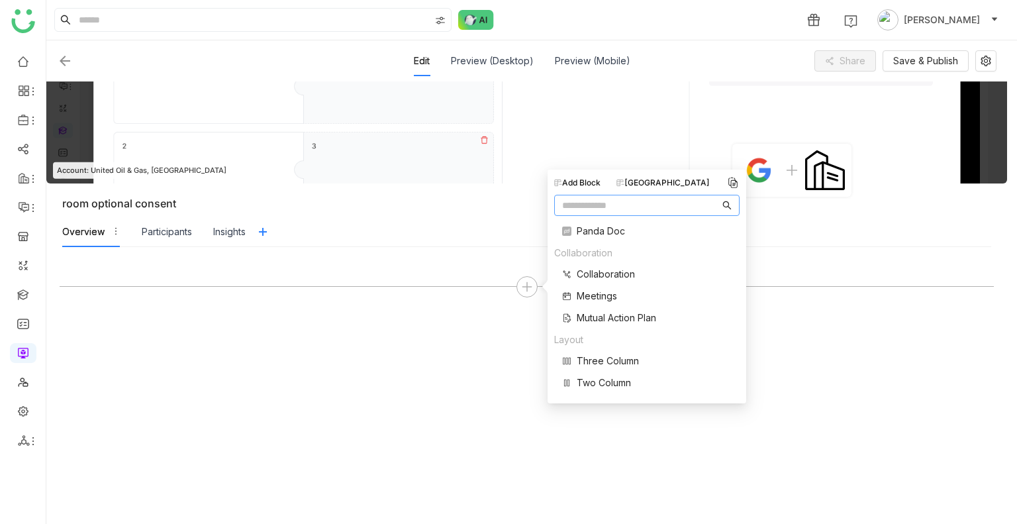
scroll to position [136, 0]
click at [597, 275] on span "Single Document" at bounding box center [614, 273] width 74 height 14
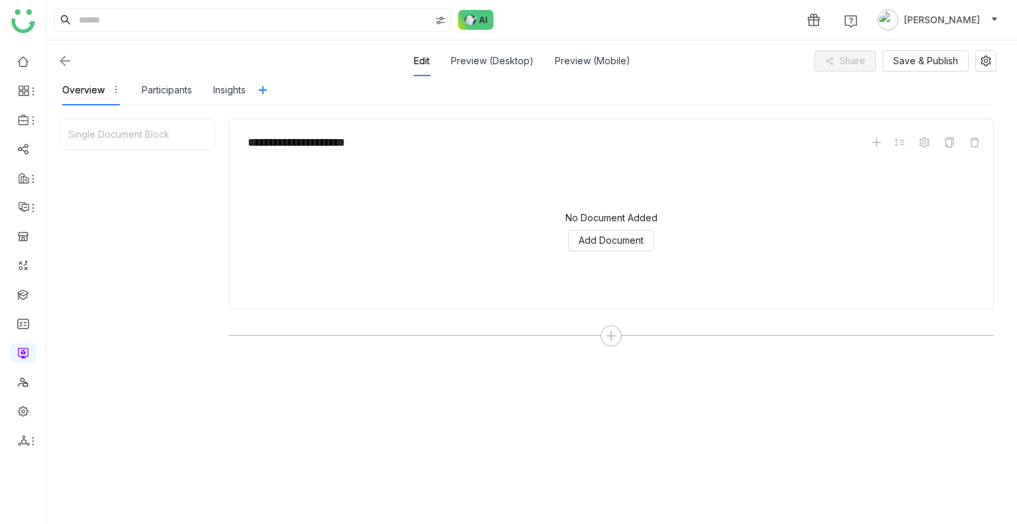
scroll to position [167, 0]
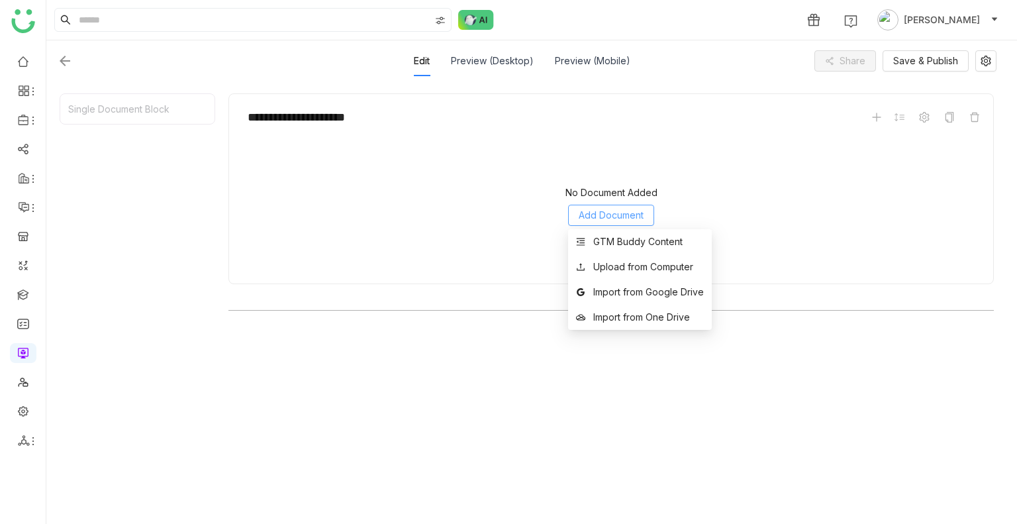
click at [585, 217] on span "Add Document" at bounding box center [611, 215] width 65 height 15
click at [611, 240] on div "GTM Buddy Content" at bounding box center [637, 241] width 89 height 15
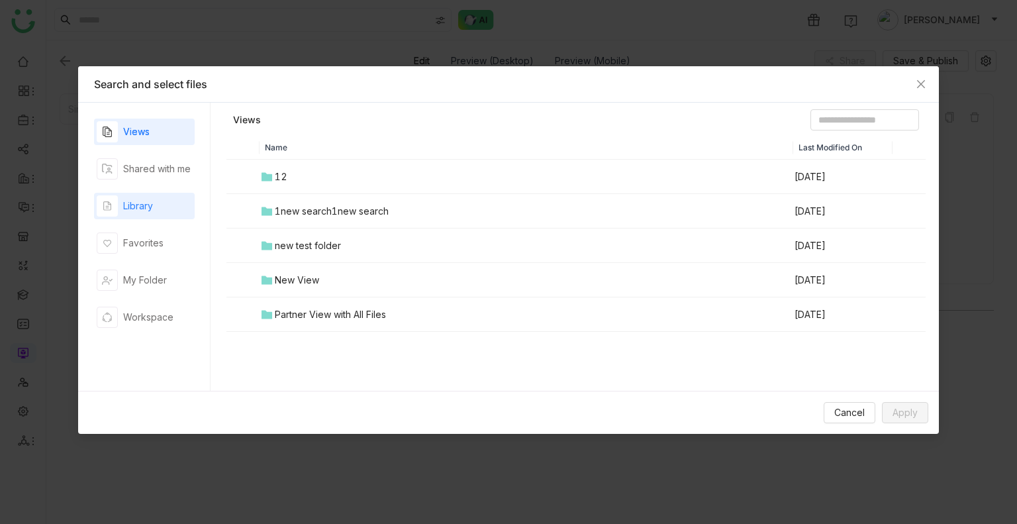
click at [135, 207] on div "Library" at bounding box center [138, 206] width 30 height 15
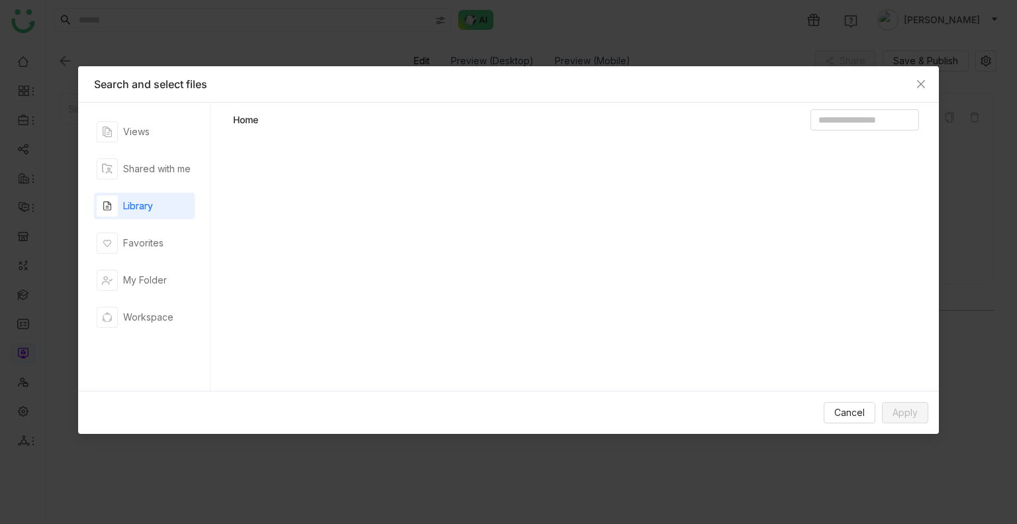
click at [135, 207] on div "Library" at bounding box center [138, 206] width 30 height 15
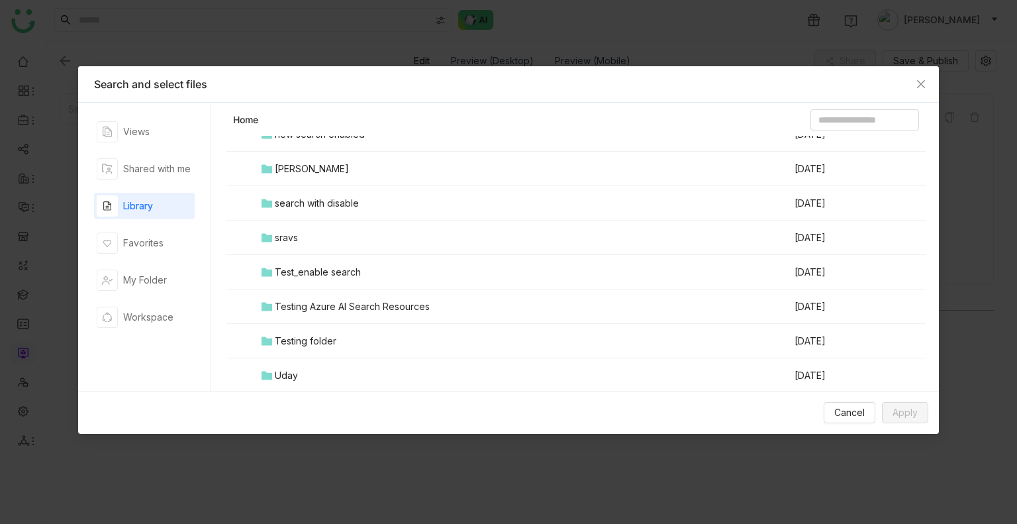
scroll to position [829, 0]
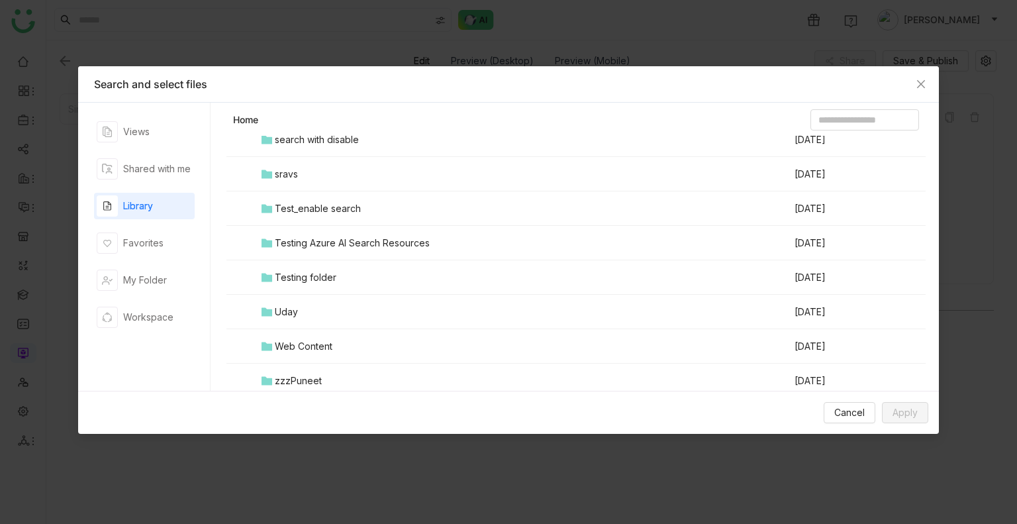
click at [288, 277] on div "Testing folder" at bounding box center [306, 277] width 62 height 15
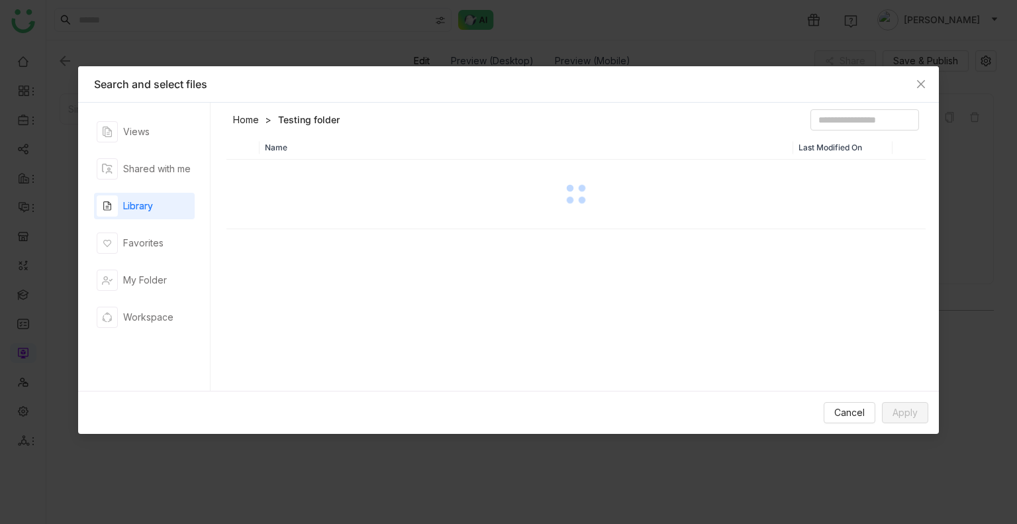
scroll to position [0, 0]
click at [288, 277] on div "Name Last Modified On" at bounding box center [575, 267] width 699 height 262
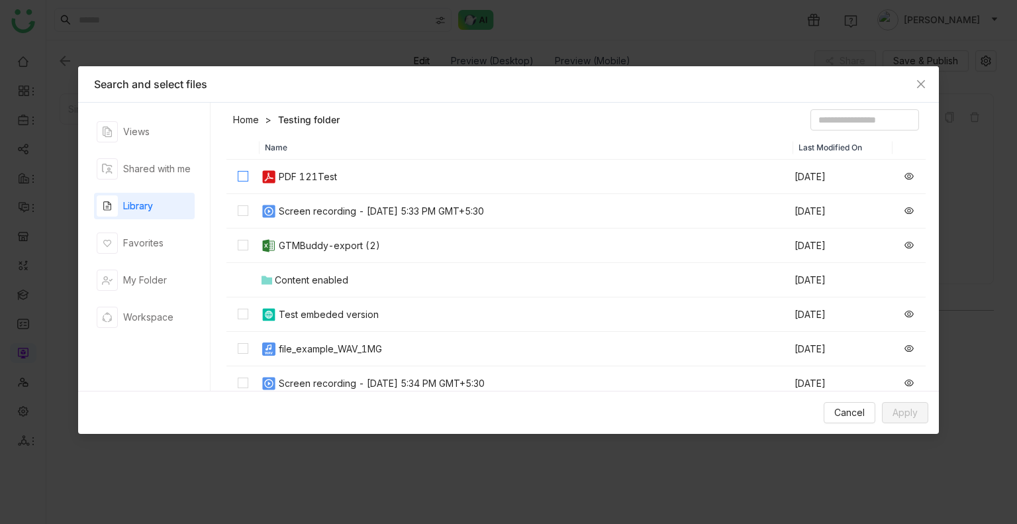
click at [240, 182] on label at bounding box center [243, 177] width 11 height 15
click at [906, 394] on div "Cancel Apply" at bounding box center [508, 412] width 861 height 43
click at [905, 409] on span "Apply" at bounding box center [905, 412] width 25 height 15
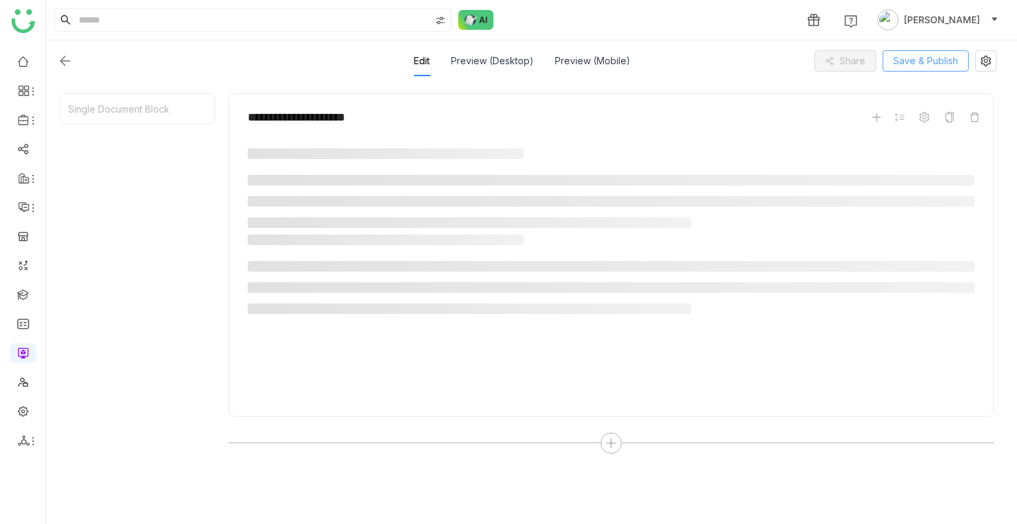
click at [911, 60] on span "Save & Publish" at bounding box center [925, 61] width 65 height 15
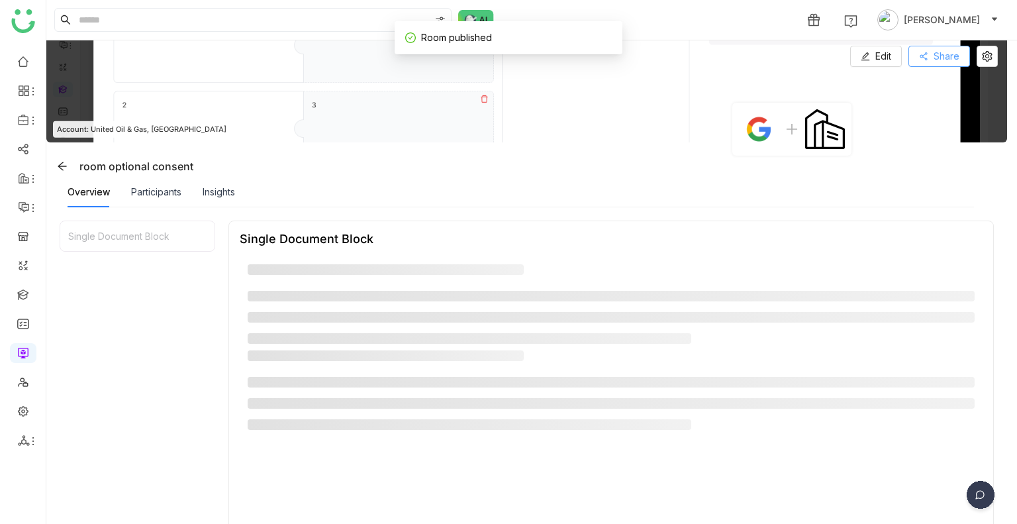
click at [932, 63] on button "Share" at bounding box center [939, 56] width 62 height 21
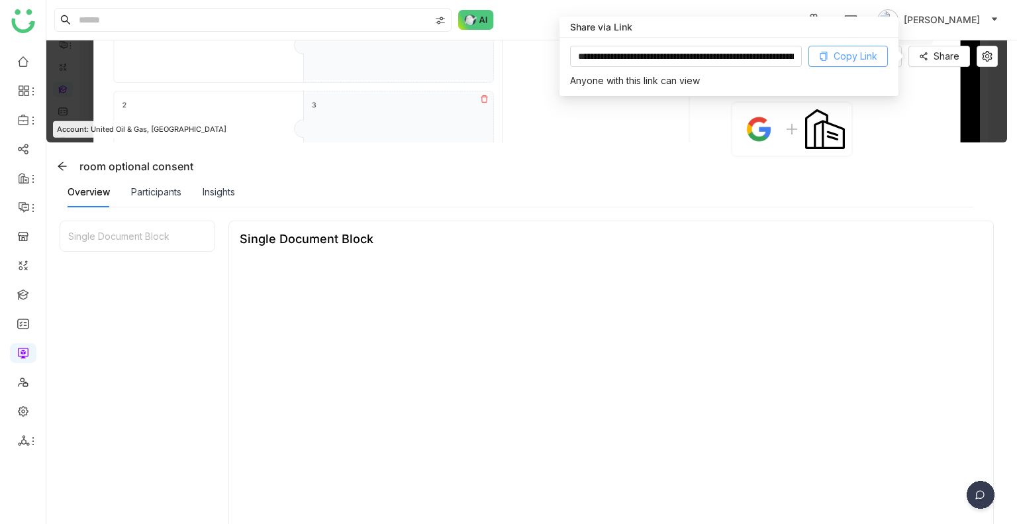
click at [880, 56] on button "Copy Link" at bounding box center [847, 56] width 79 height 21
click at [844, 49] on span "Copy Link" at bounding box center [856, 56] width 44 height 15
click at [58, 164] on icon at bounding box center [62, 166] width 11 height 11
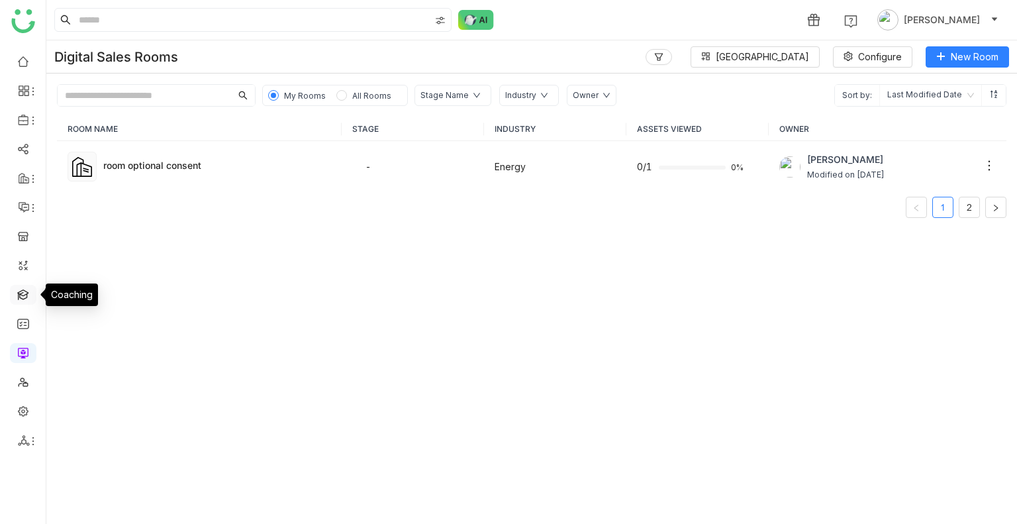
click at [23, 289] on link at bounding box center [23, 293] width 12 height 11
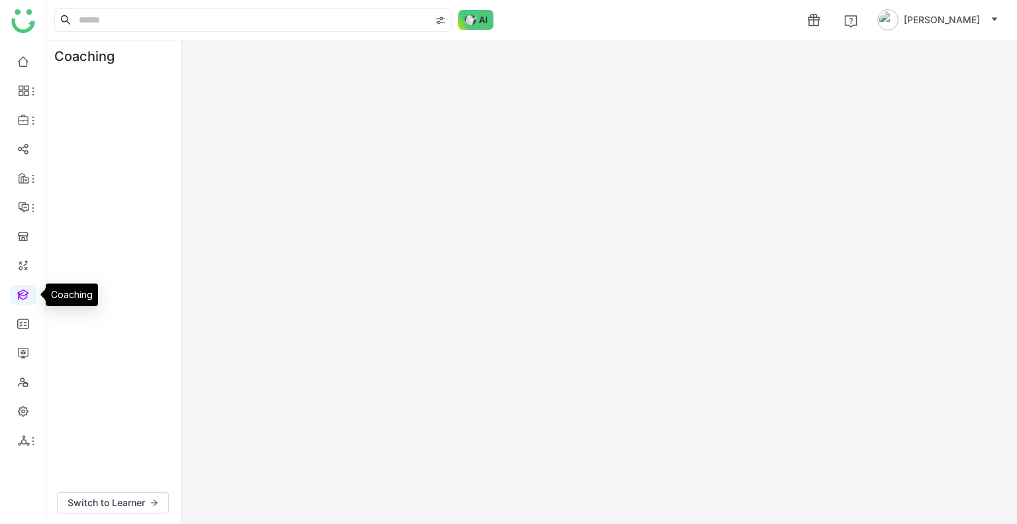
click at [23, 289] on link at bounding box center [23, 293] width 12 height 11
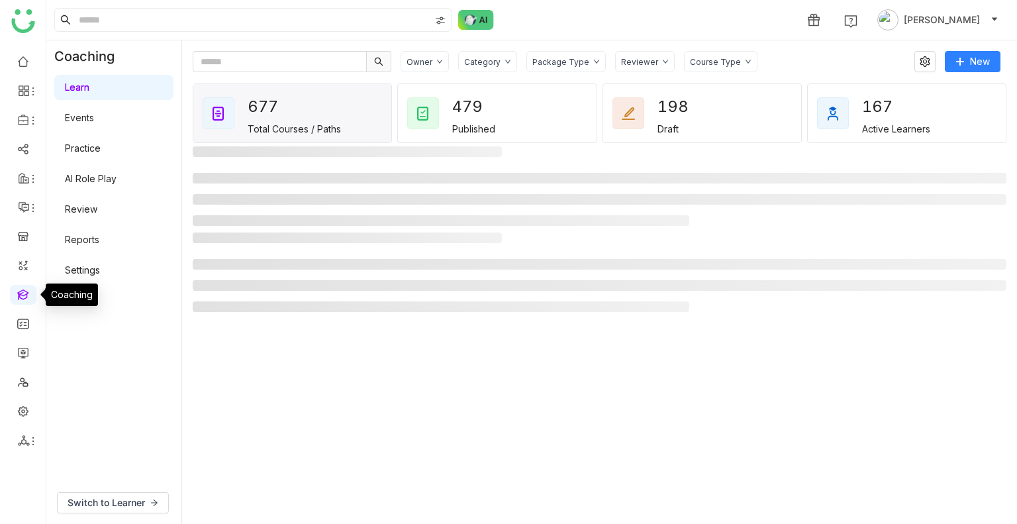
click at [23, 289] on link at bounding box center [23, 293] width 12 height 11
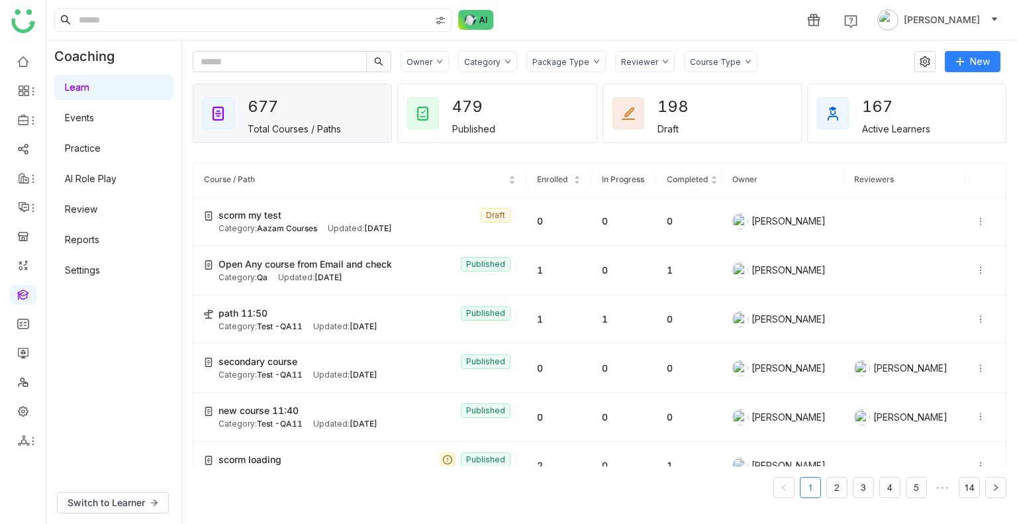
click at [495, 51] on div "Category" at bounding box center [487, 61] width 59 height 21
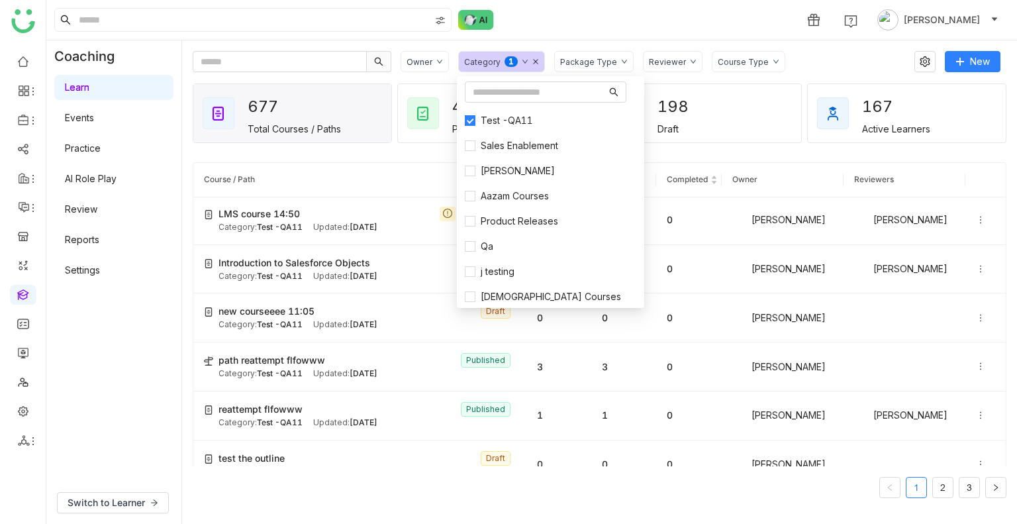
scroll to position [712, 0]
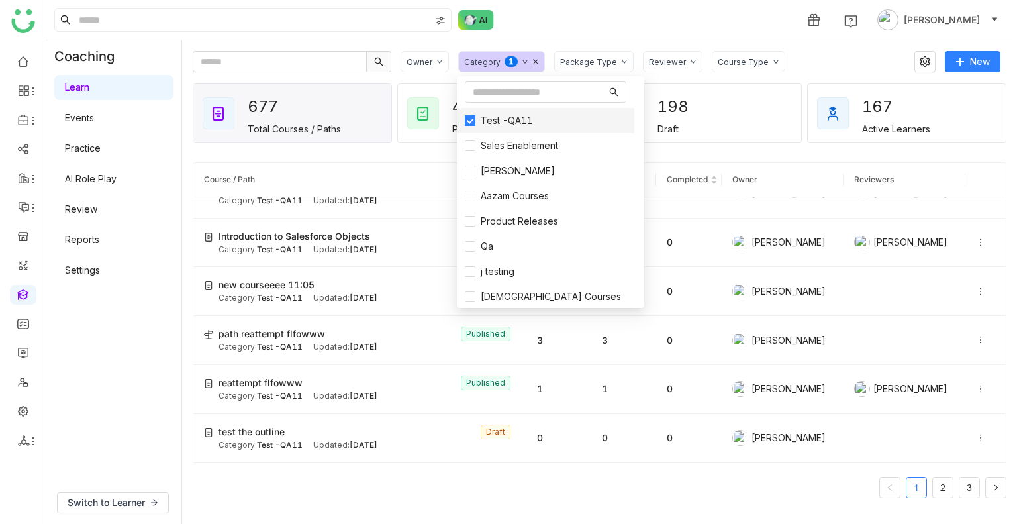
click at [476, 122] on span "Test -QA11" at bounding box center [506, 120] width 63 height 15
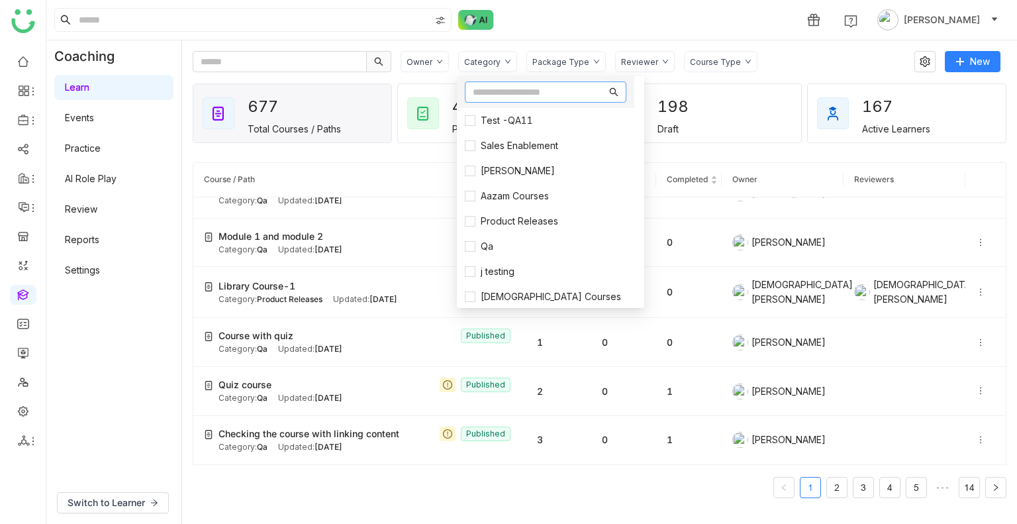
click at [495, 81] on nz-input-group at bounding box center [546, 91] width 162 height 21
click at [498, 89] on input "*" at bounding box center [540, 92] width 134 height 15
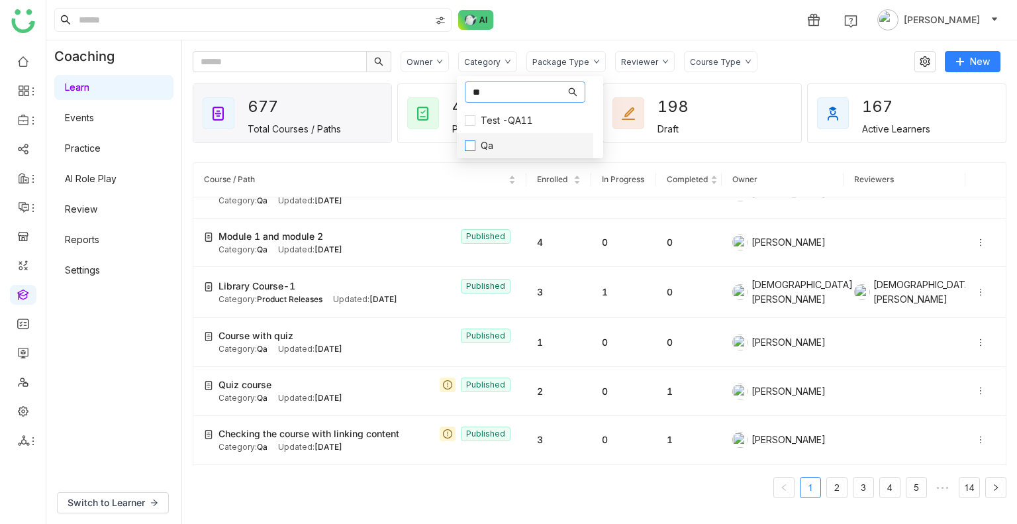
type input "**"
click at [477, 148] on span "Qa" at bounding box center [486, 145] width 23 height 15
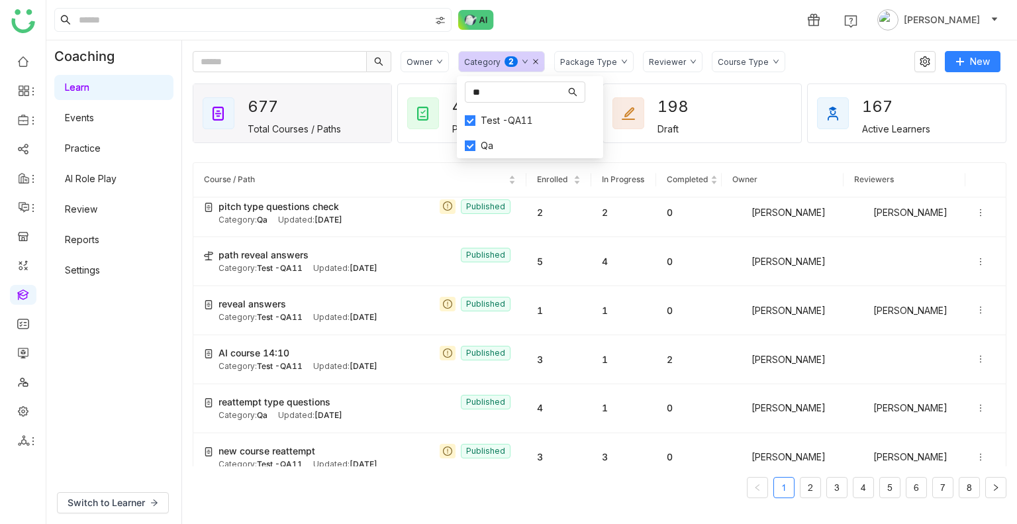
scroll to position [2169, 0]
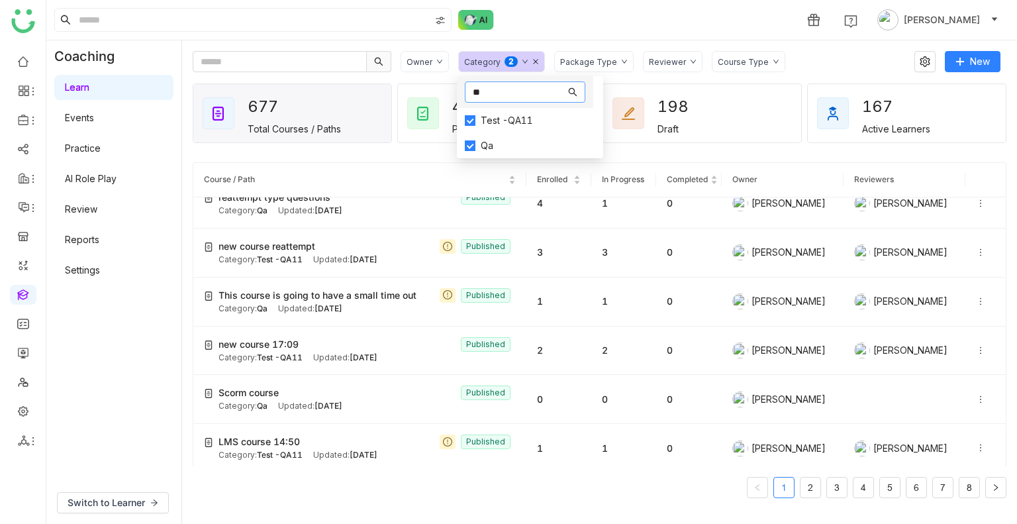
click at [501, 102] on nz-input-group "**" at bounding box center [525, 91] width 121 height 21
click at [530, 66] on div "Category 0 1 2 3 4 5 6 7 8 9" at bounding box center [501, 61] width 87 height 21
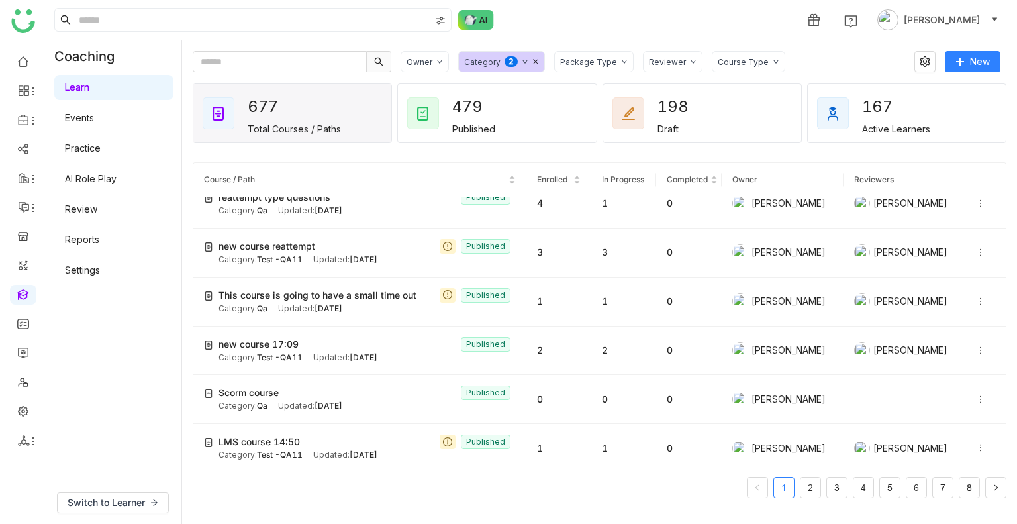
click at [530, 65] on div "Category 0 1 2 3 4 5 6 7 8 9" at bounding box center [501, 61] width 87 height 21
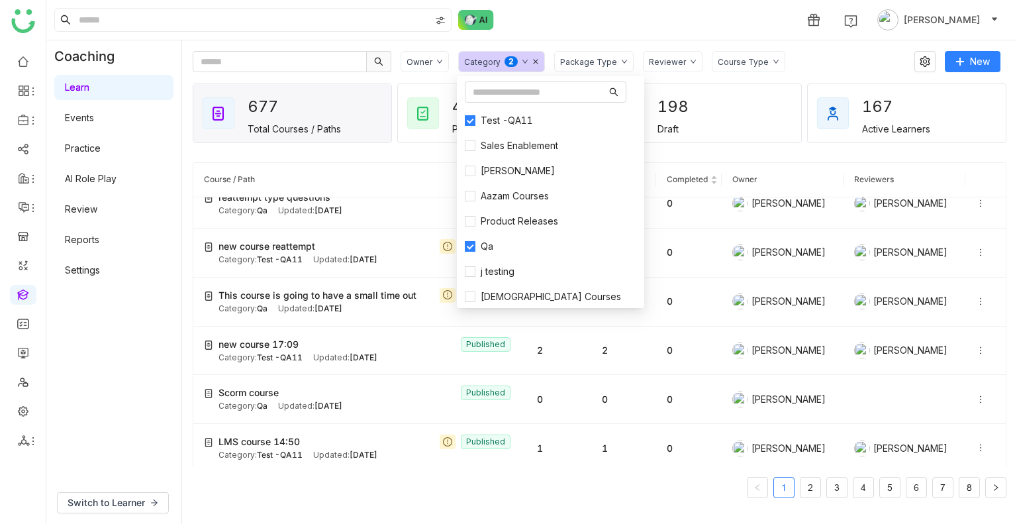
click at [530, 65] on div "Category 0 1 2 3 4 5 6 7 8 9" at bounding box center [501, 61] width 87 height 21
click at [531, 58] on div "Category 0 1 2 3 4 5 6 7 8 9" at bounding box center [501, 61] width 87 height 21
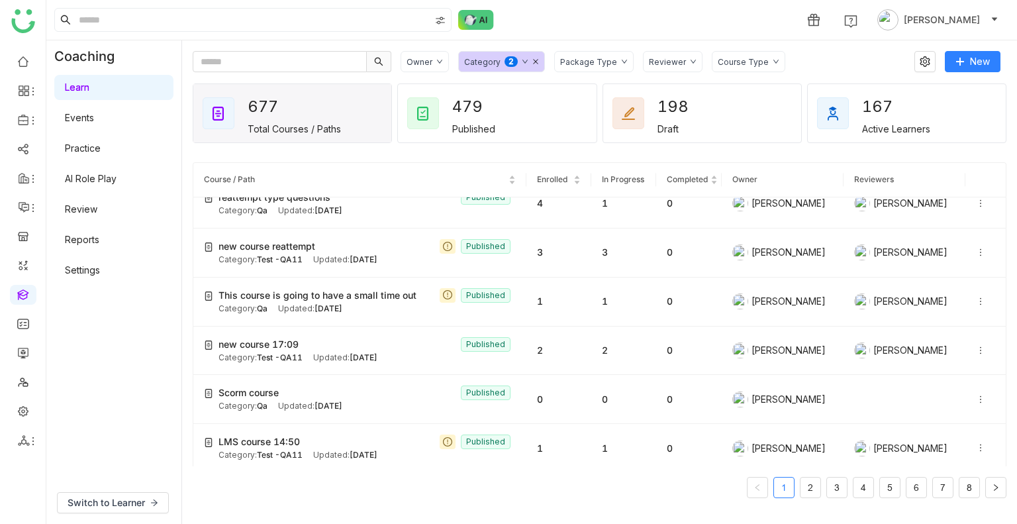
click at [531, 58] on div "Category 0 1 2 3 4 5 6 7 8 9" at bounding box center [501, 61] width 87 height 21
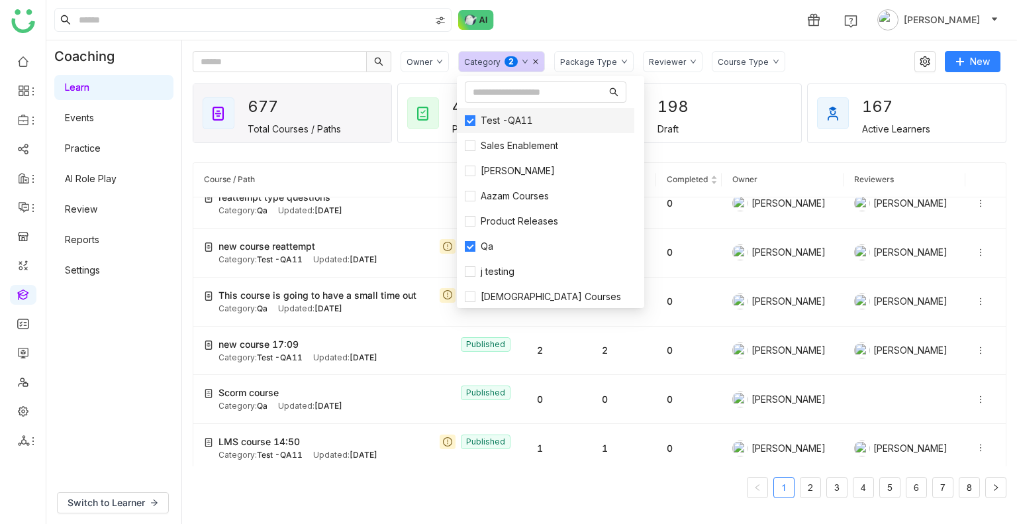
click at [477, 115] on span "Test -QA11" at bounding box center [506, 120] width 63 height 15
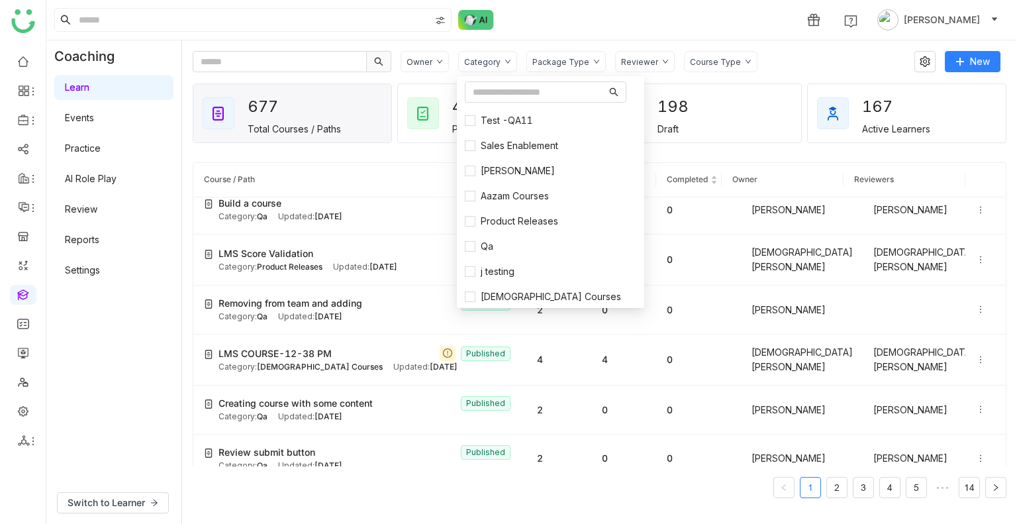
click at [573, 13] on div "1 Uday Bhanu" at bounding box center [531, 20] width 971 height 40
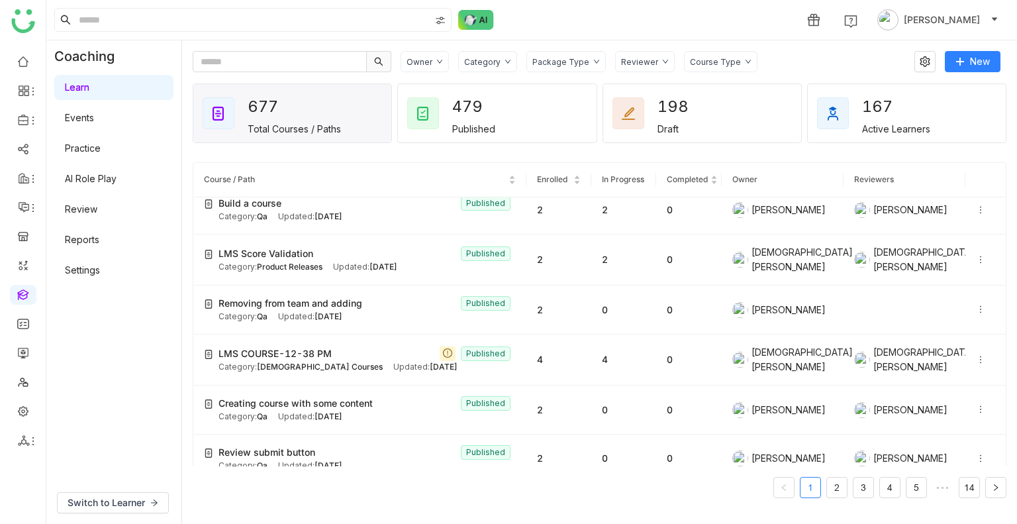
click at [562, 62] on div "Package Type" at bounding box center [560, 62] width 57 height 10
click at [556, 115] on span "Learning Path" at bounding box center [577, 114] width 70 height 15
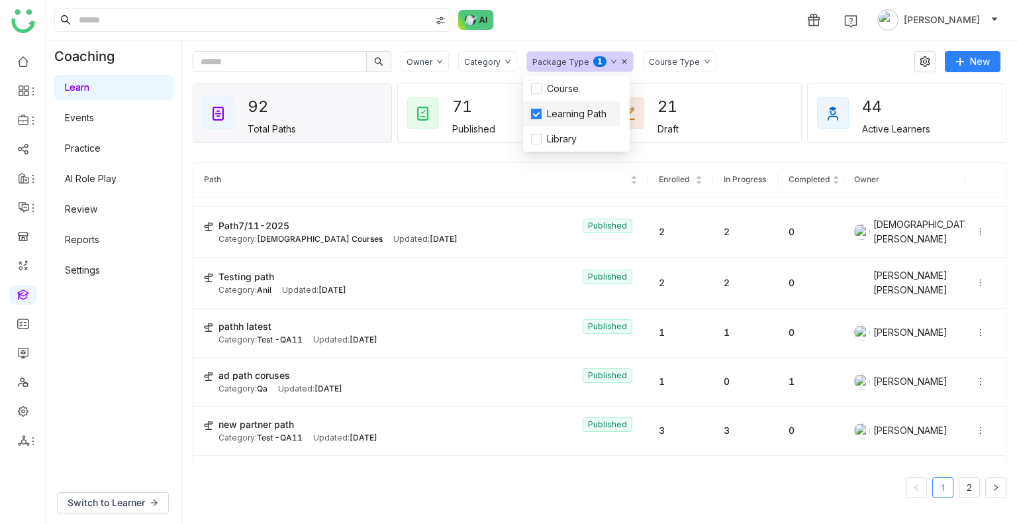
click at [556, 115] on span "Learning Path" at bounding box center [577, 114] width 70 height 15
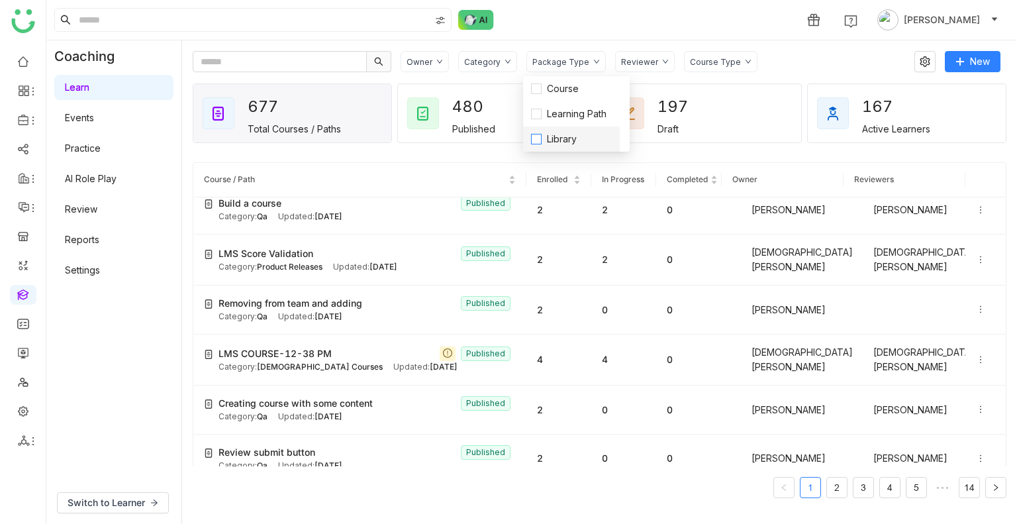
click at [556, 136] on span "Library" at bounding box center [562, 139] width 40 height 15
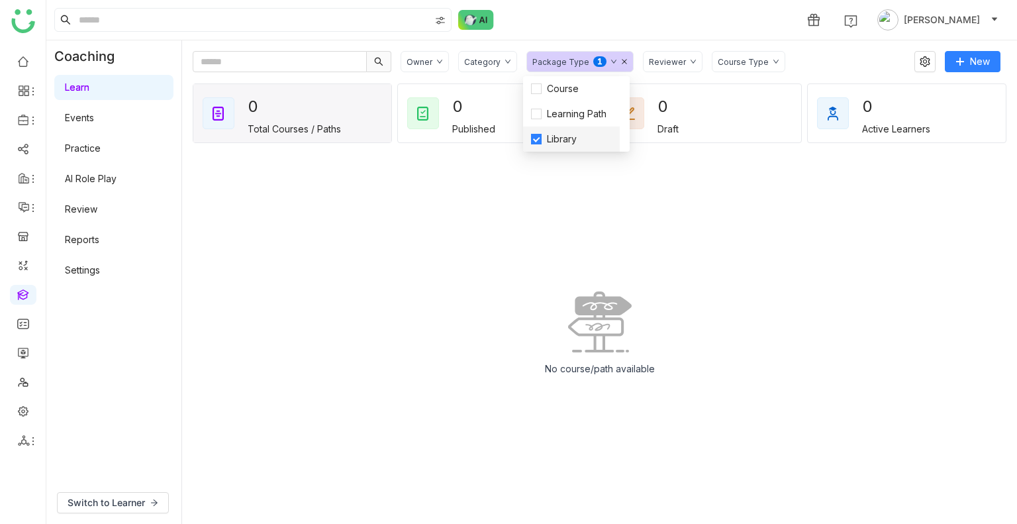
click at [556, 136] on span "Library" at bounding box center [562, 139] width 40 height 15
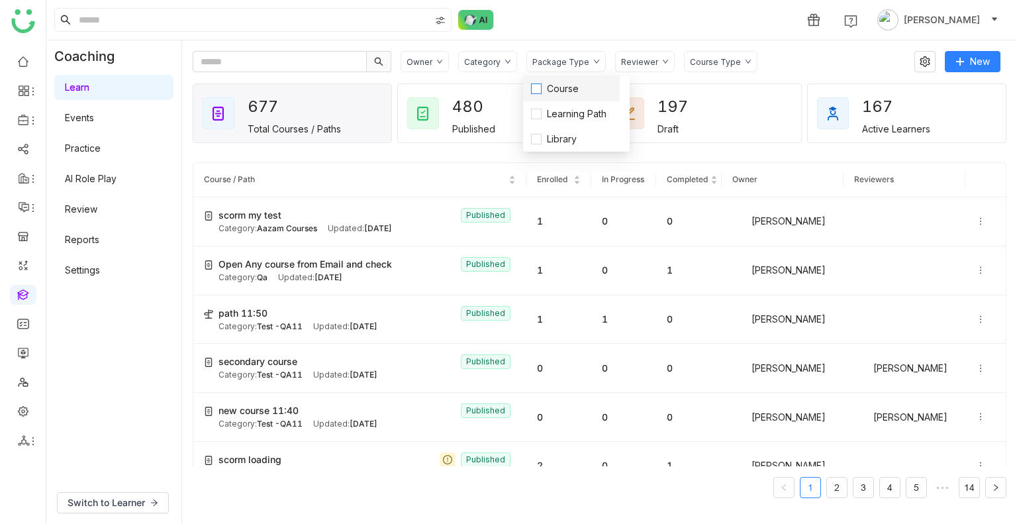
click at [554, 87] on span "Course" at bounding box center [563, 88] width 42 height 15
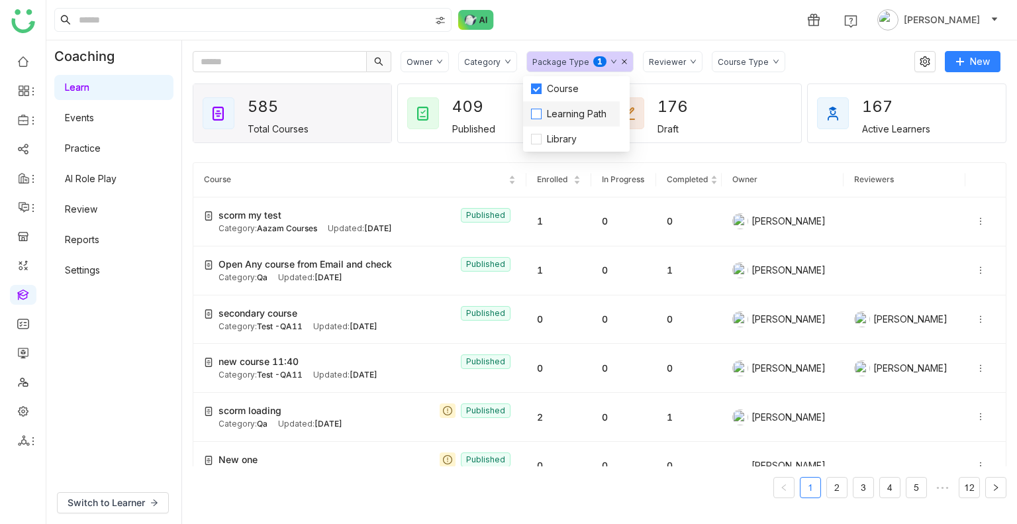
click at [561, 117] on span "Learning Path" at bounding box center [577, 114] width 70 height 15
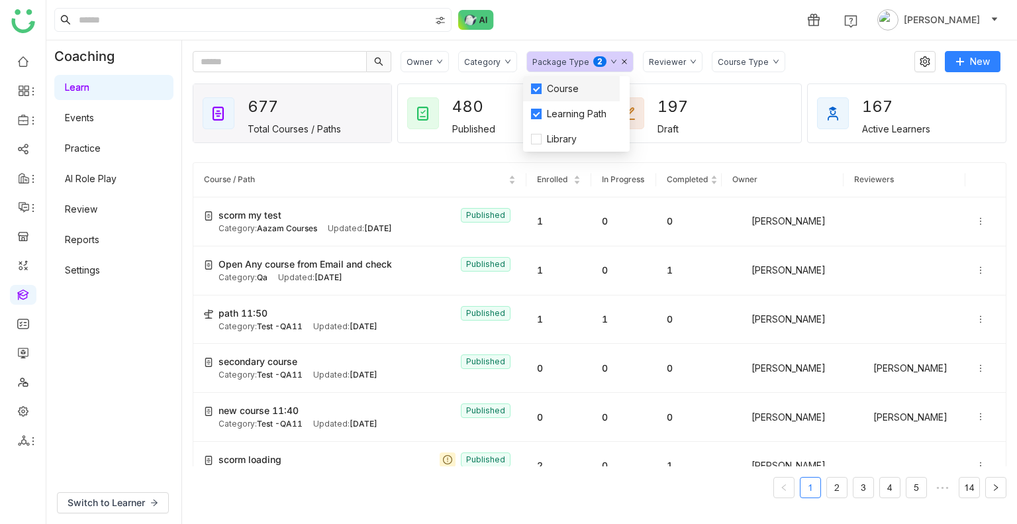
click at [552, 80] on li "Course" at bounding box center [571, 88] width 97 height 25
click at [553, 83] on span "Course" at bounding box center [563, 88] width 42 height 15
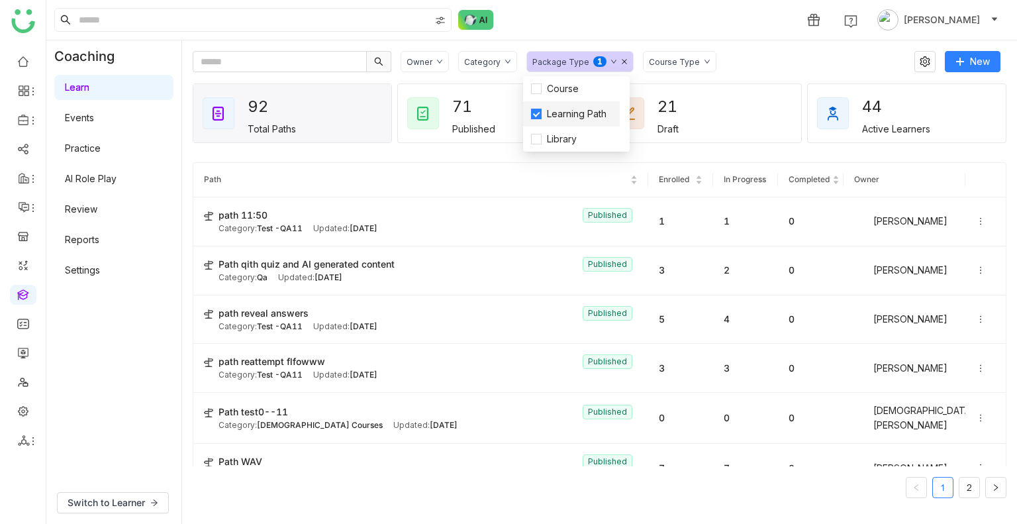
click at [553, 117] on span "Learning Path" at bounding box center [577, 114] width 70 height 15
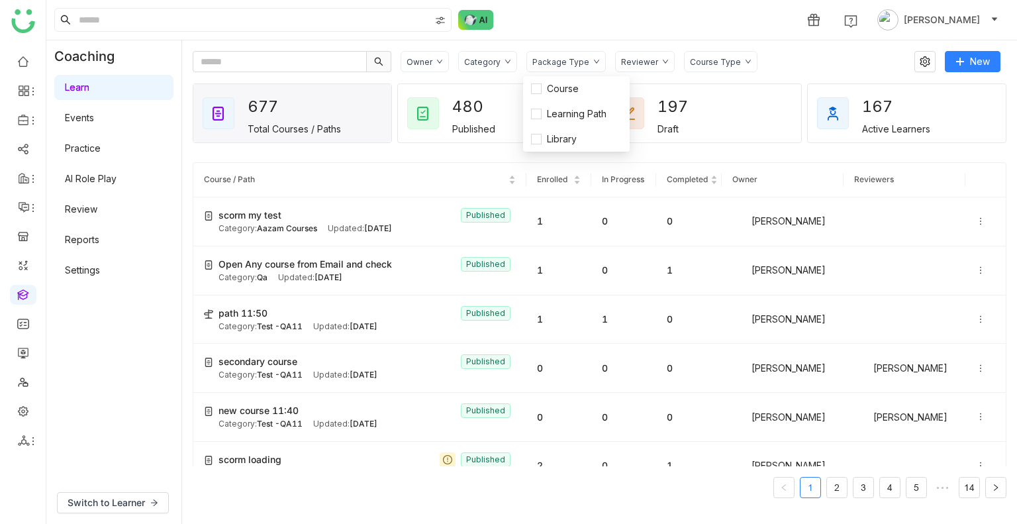
click at [571, 1] on div "1 Uday Bhanu" at bounding box center [531, 20] width 971 height 40
click at [638, 59] on div "Reviewer" at bounding box center [639, 62] width 37 height 10
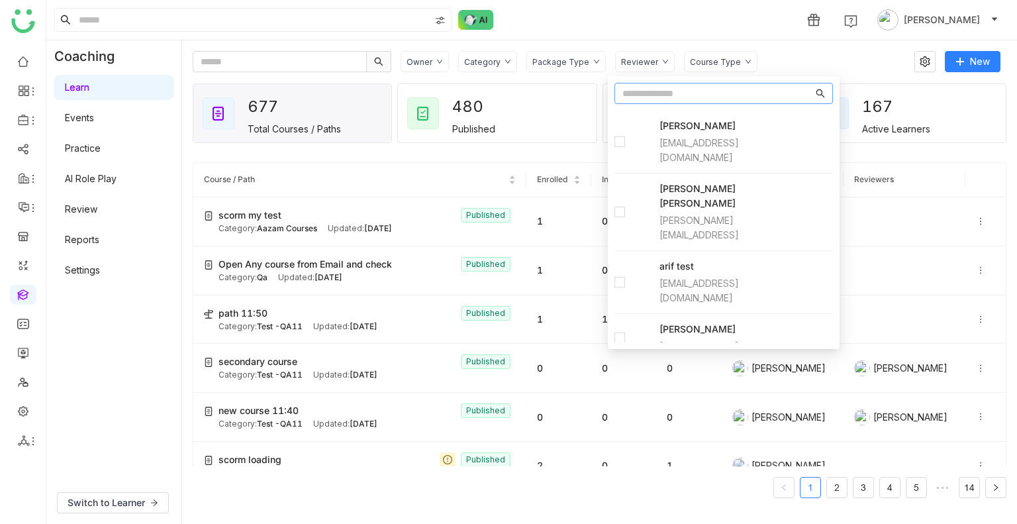
click at [630, 91] on input "text" at bounding box center [717, 93] width 191 height 15
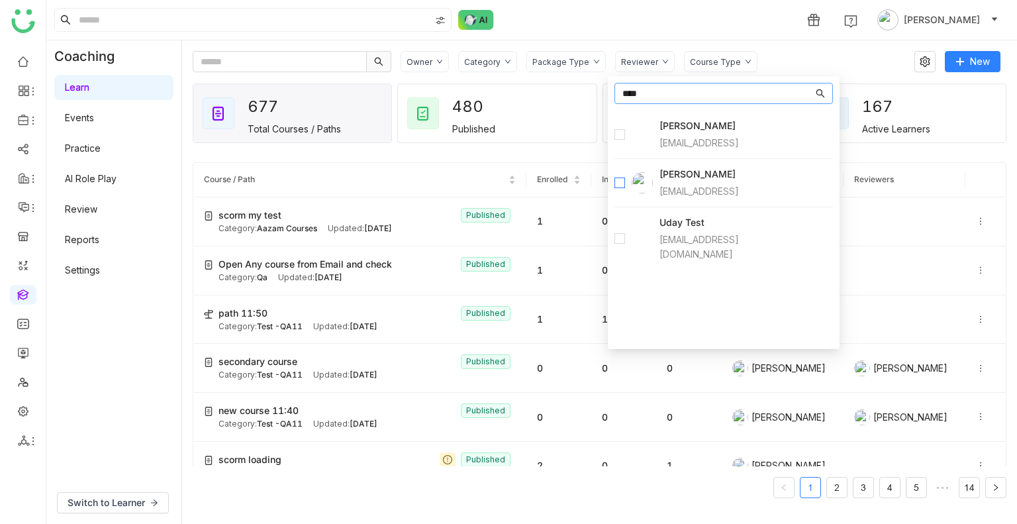
type input "****"
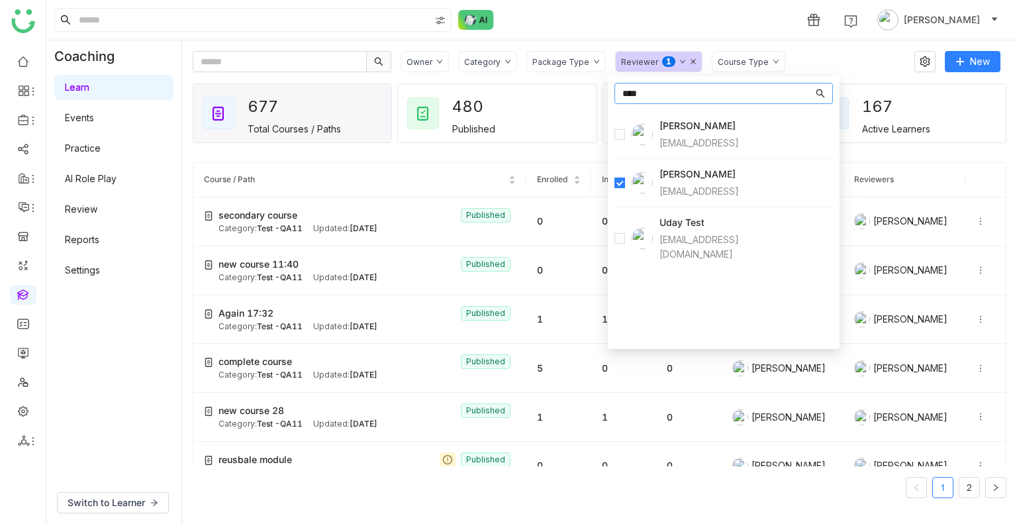
click at [664, 87] on input "****" at bounding box center [717, 93] width 191 height 15
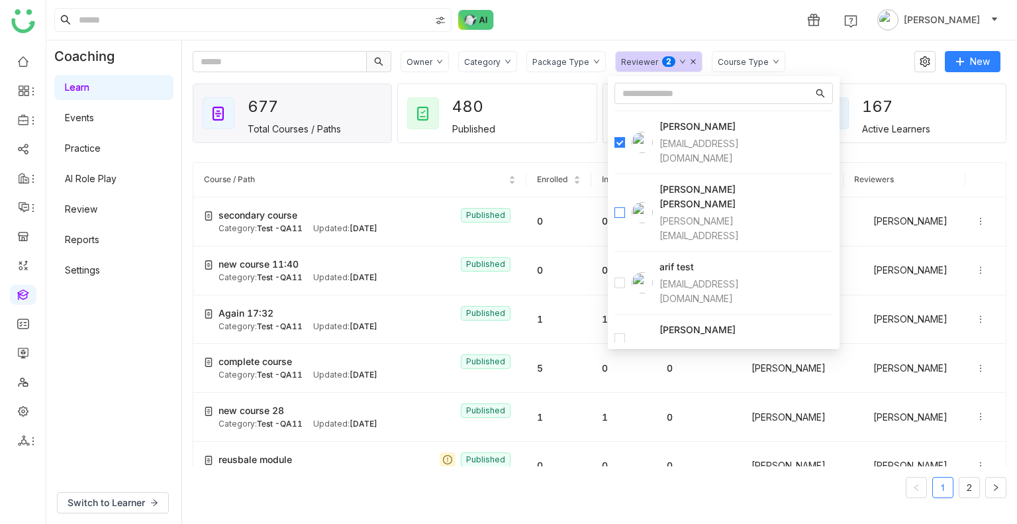
scroll to position [56, 0]
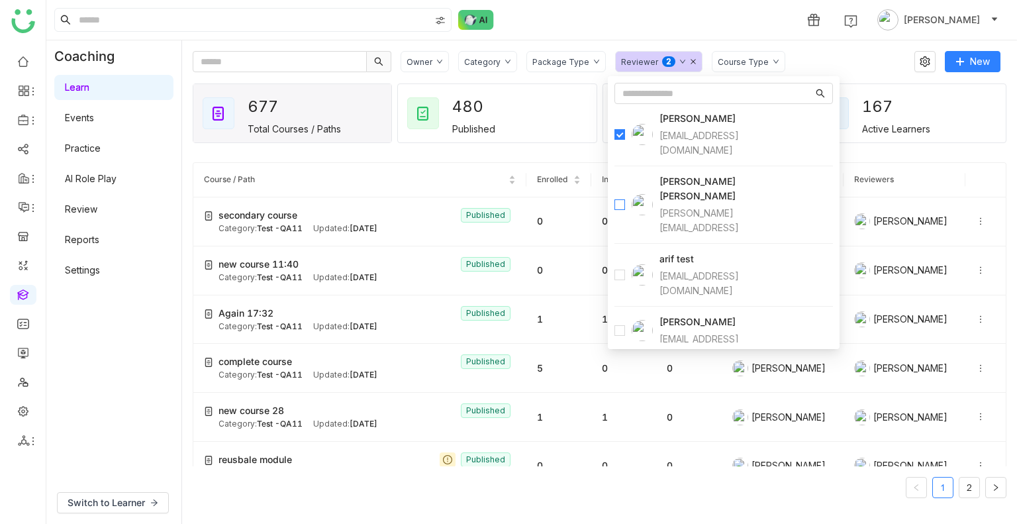
click at [621, 197] on label at bounding box center [619, 204] width 11 height 15
click at [619, 268] on label at bounding box center [619, 275] width 11 height 15
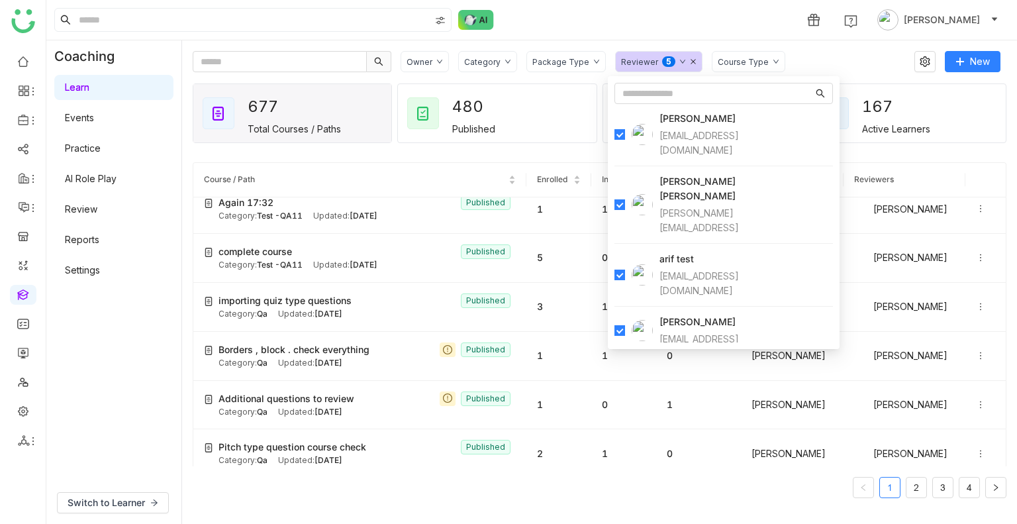
scroll to position [211, 0]
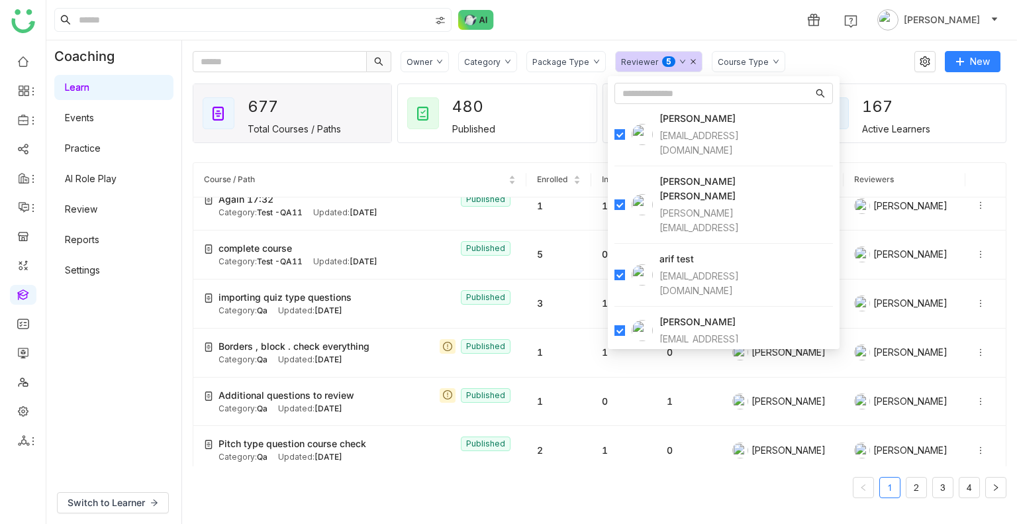
click at [546, 52] on div "Package Type" at bounding box center [565, 61] width 79 height 21
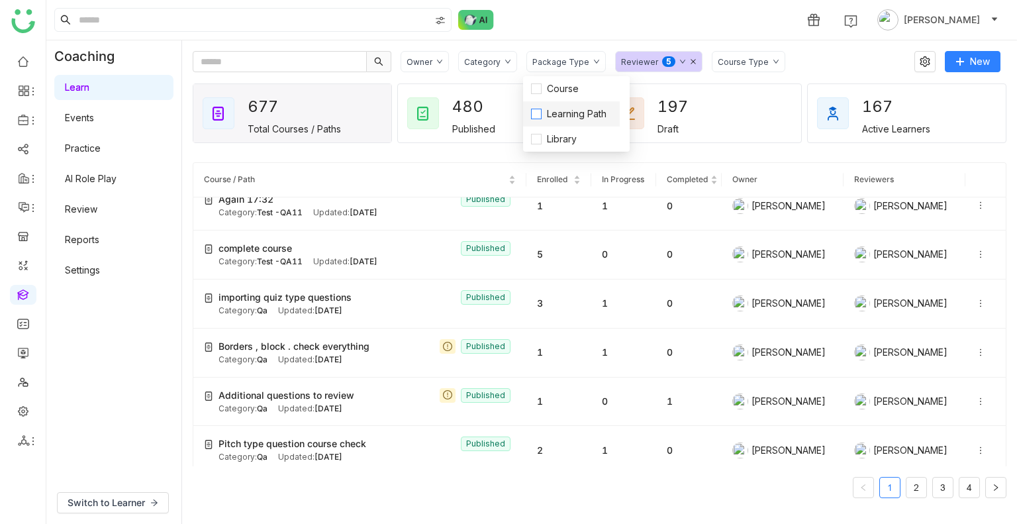
click at [551, 113] on span "Learning Path" at bounding box center [577, 114] width 70 height 15
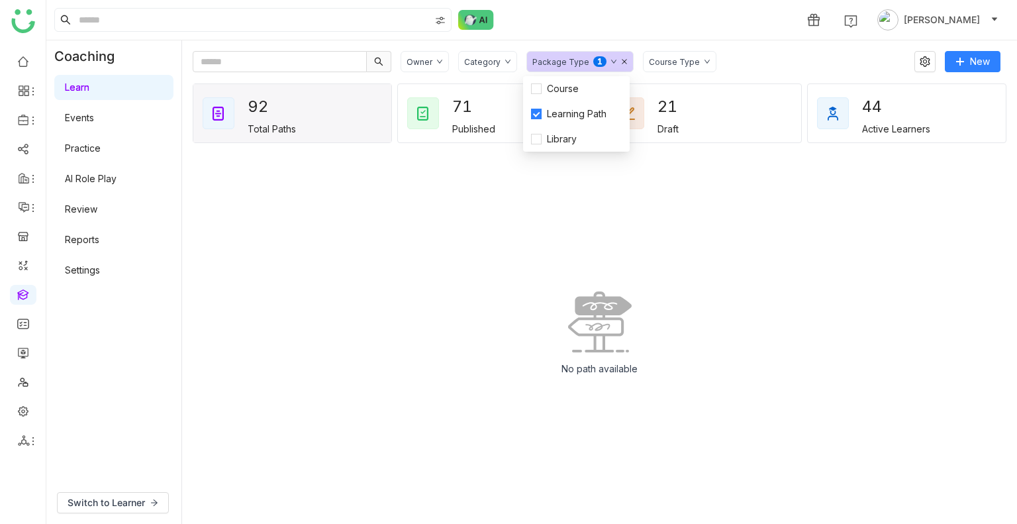
click at [650, 60] on div "Course Type" at bounding box center [674, 62] width 51 height 10
click at [585, 59] on div "Package Type 0 1 2 3 4 5 6 7 8 9" at bounding box center [579, 61] width 107 height 21
click at [581, 109] on span "Learning Path" at bounding box center [577, 114] width 70 height 15
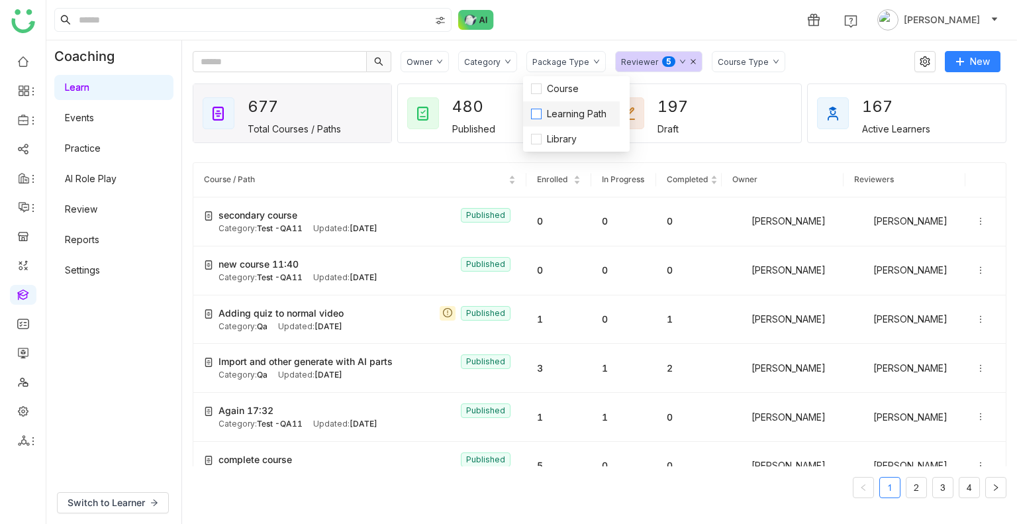
click at [581, 109] on span "Learning Path" at bounding box center [577, 114] width 70 height 15
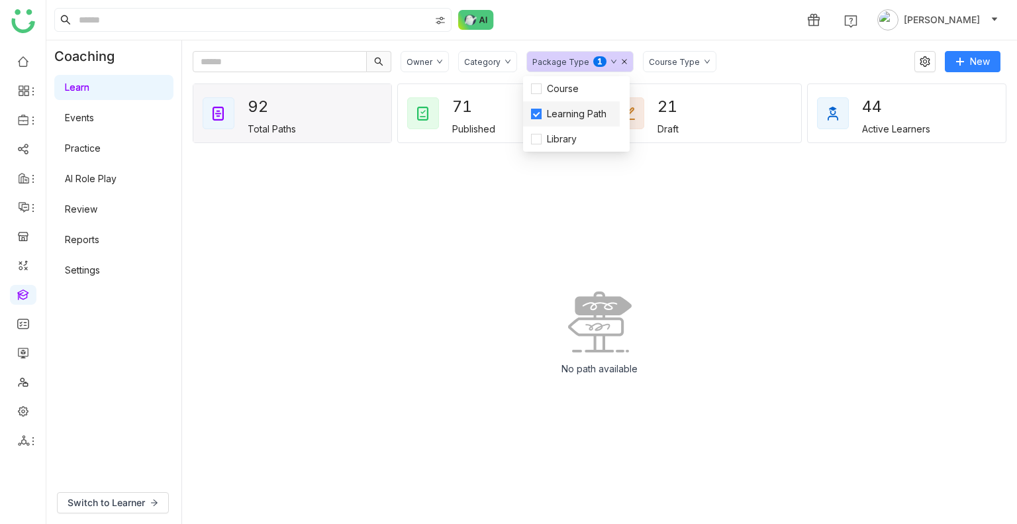
click at [581, 109] on span "Learning Path" at bounding box center [577, 114] width 70 height 15
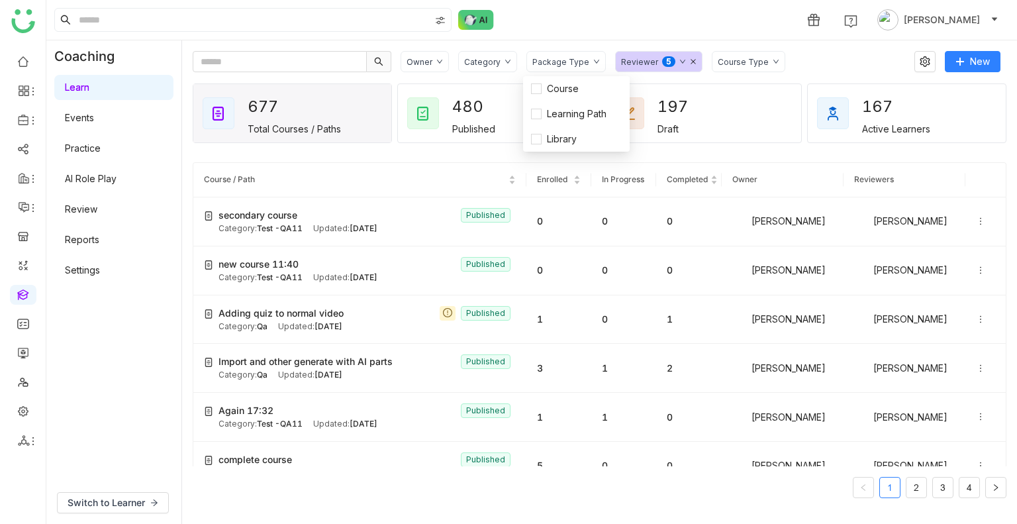
click at [690, 60] on icon at bounding box center [693, 61] width 7 height 7
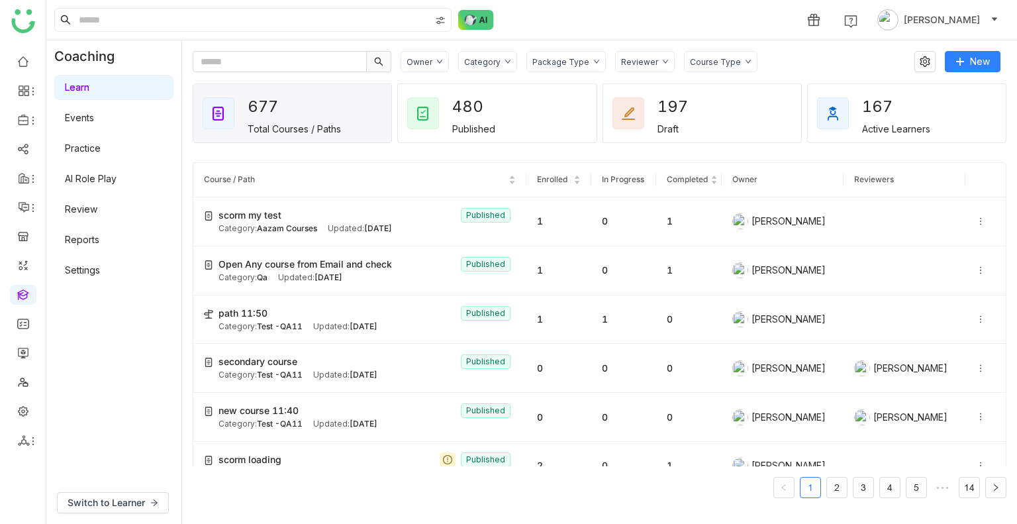
click at [496, 63] on div "Category" at bounding box center [482, 62] width 36 height 10
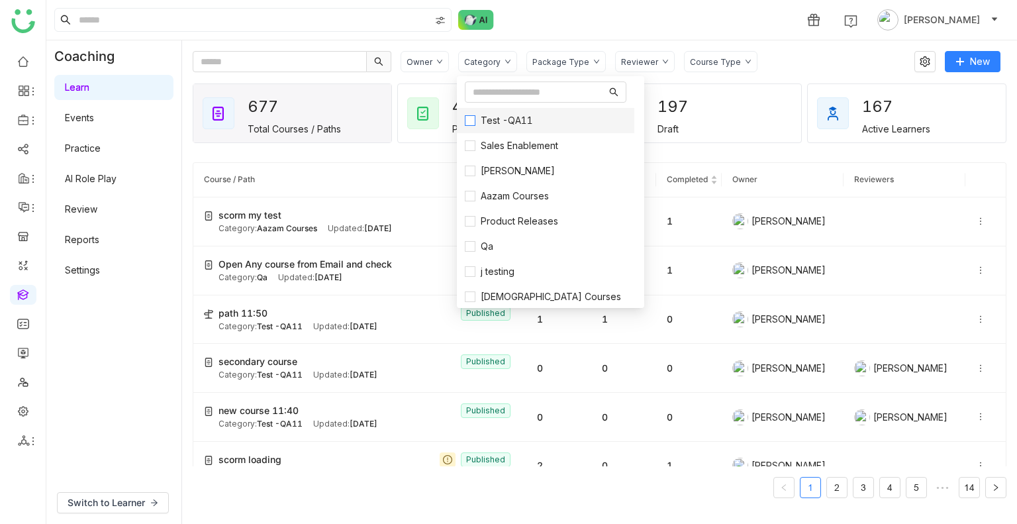
click at [506, 117] on span "Test -QA11" at bounding box center [506, 120] width 63 height 15
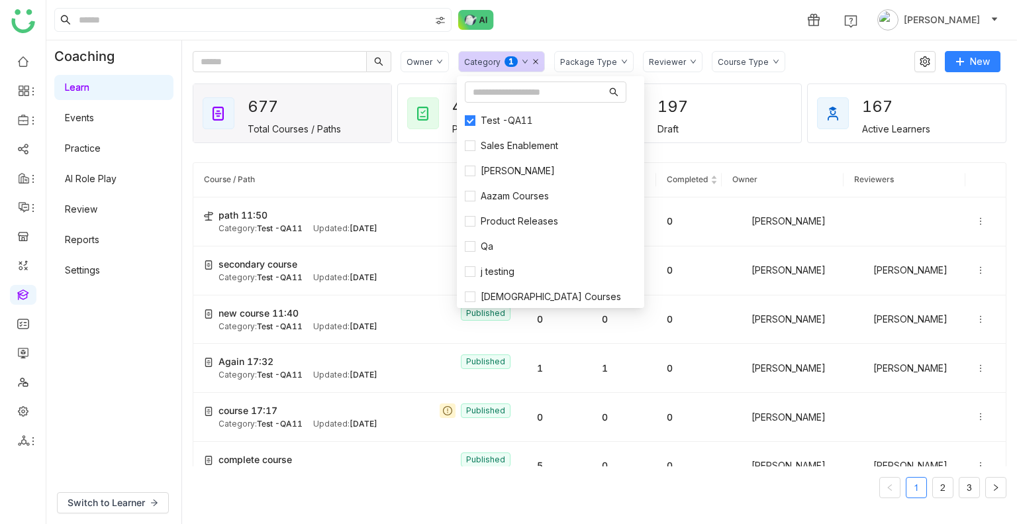
click at [568, 64] on div "Package Type" at bounding box center [588, 62] width 57 height 10
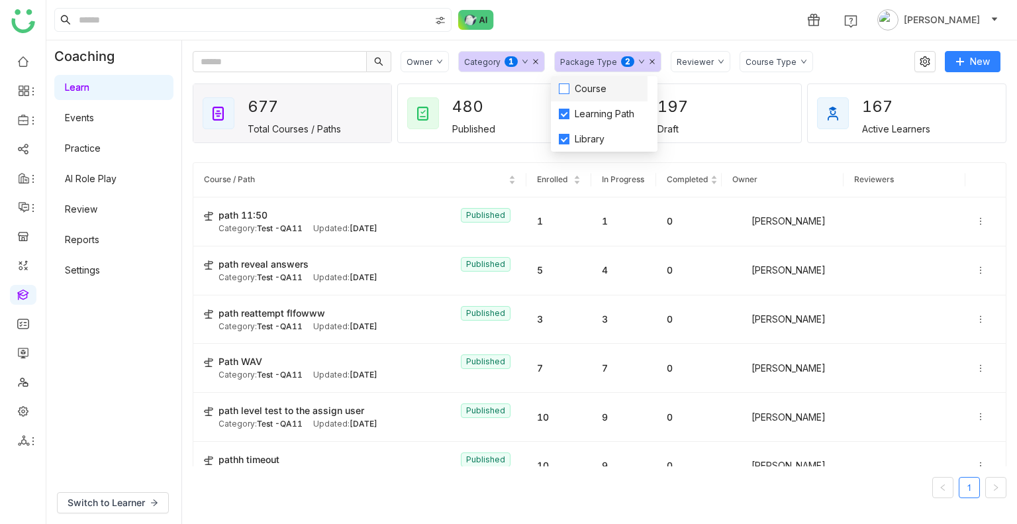
click at [577, 87] on span "Course" at bounding box center [590, 88] width 42 height 15
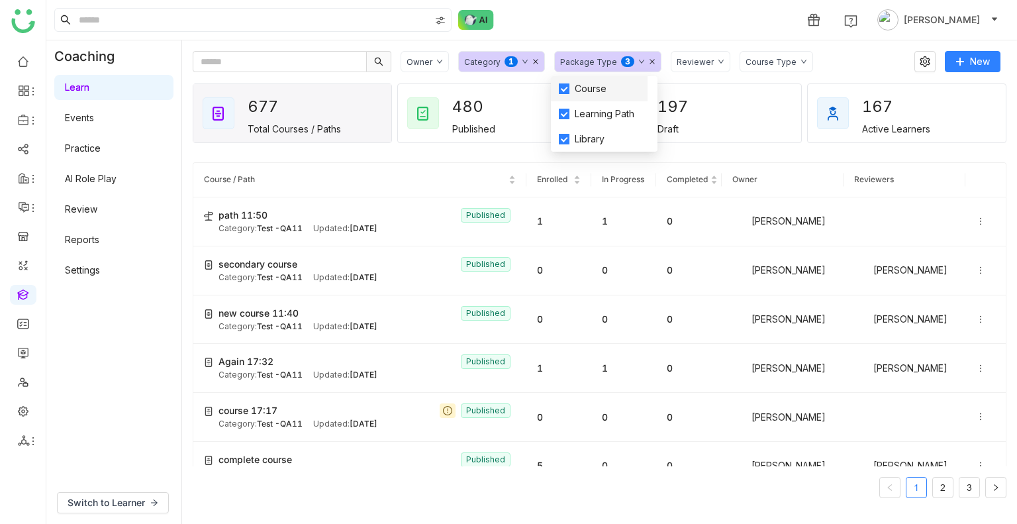
click at [577, 87] on span "Course" at bounding box center [590, 88] width 42 height 15
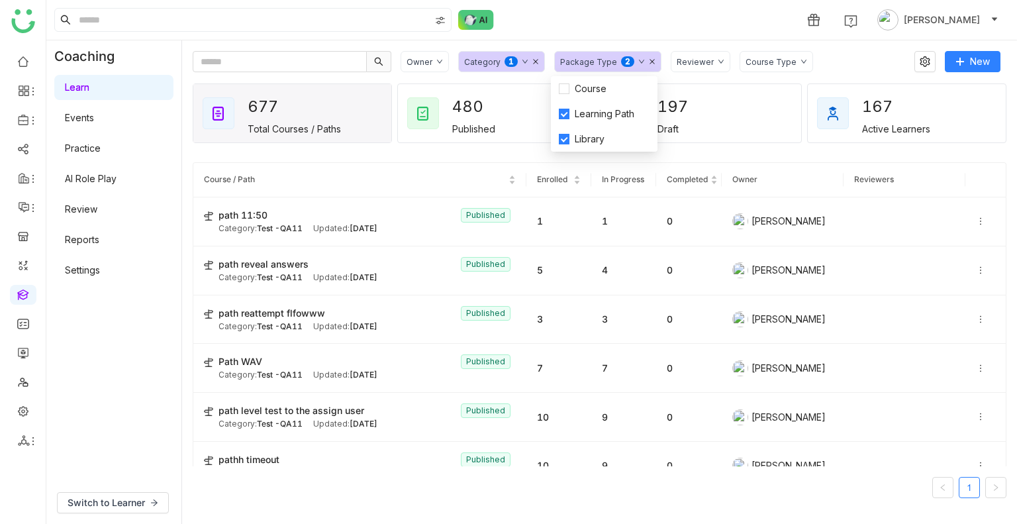
click at [659, 23] on div "1 Uday Bhanu" at bounding box center [531, 20] width 971 height 40
click at [750, 54] on div "Course Type" at bounding box center [776, 61] width 73 height 21
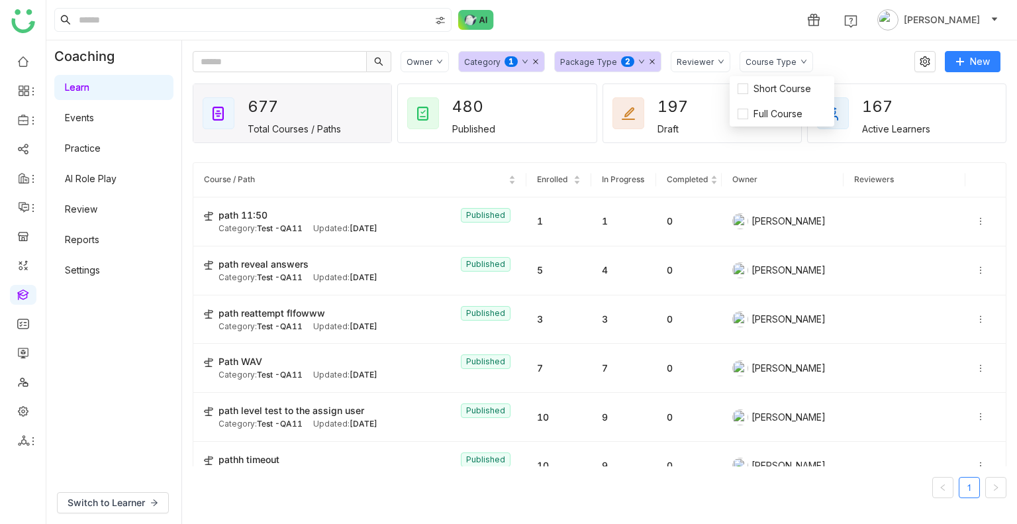
click at [650, 63] on icon at bounding box center [652, 61] width 5 height 5
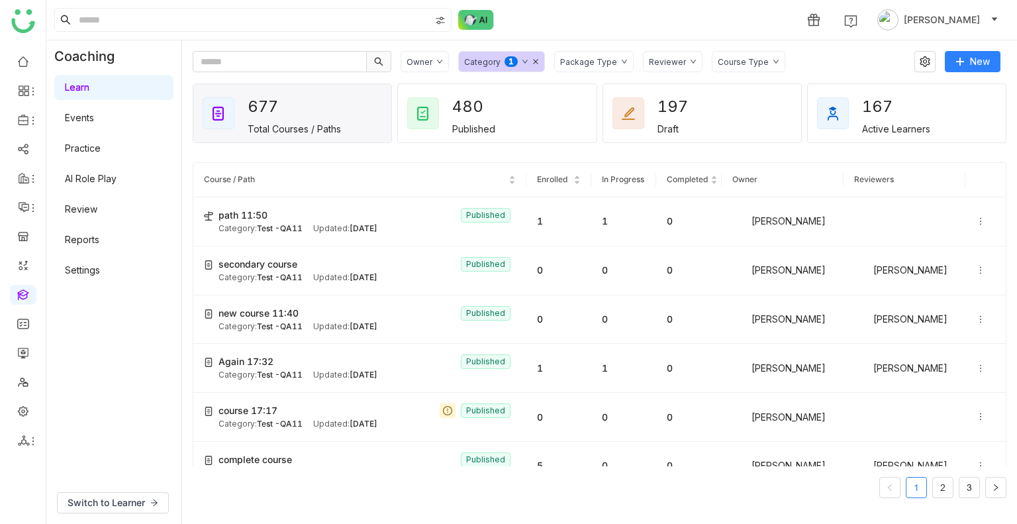
click at [532, 63] on icon at bounding box center [535, 61] width 7 height 7
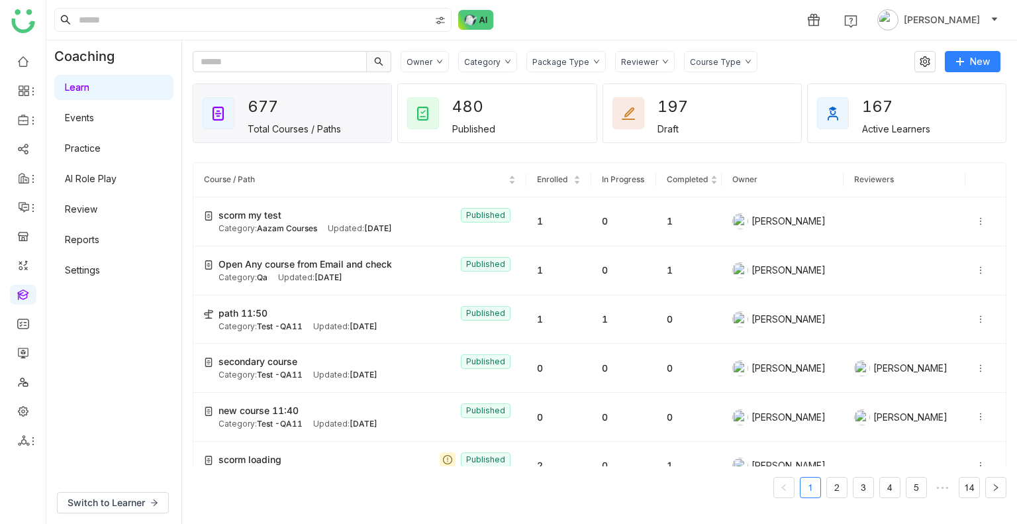
click at [700, 63] on div "Course Type" at bounding box center [715, 62] width 51 height 10
click at [735, 89] on span "Short Course" at bounding box center [726, 88] width 68 height 15
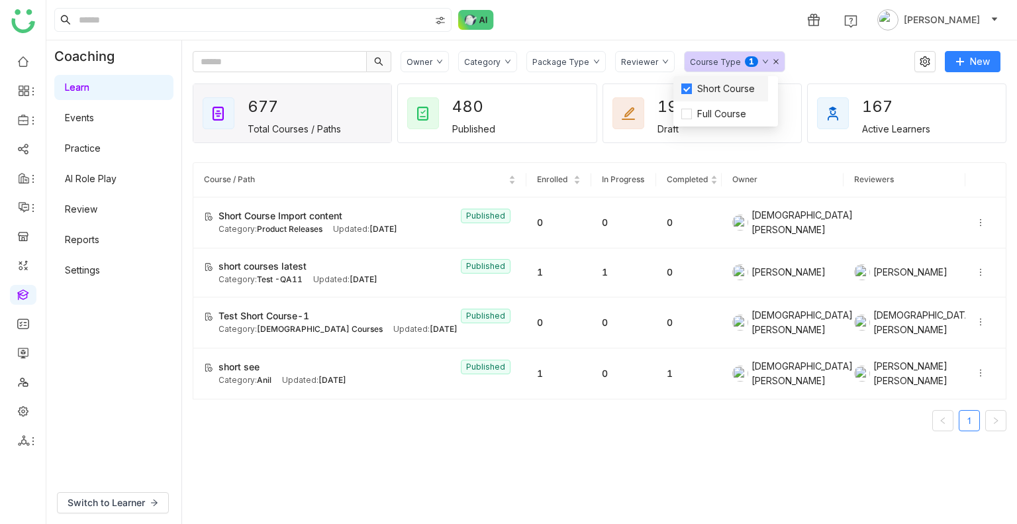
click at [735, 89] on span "Short Course" at bounding box center [726, 88] width 68 height 15
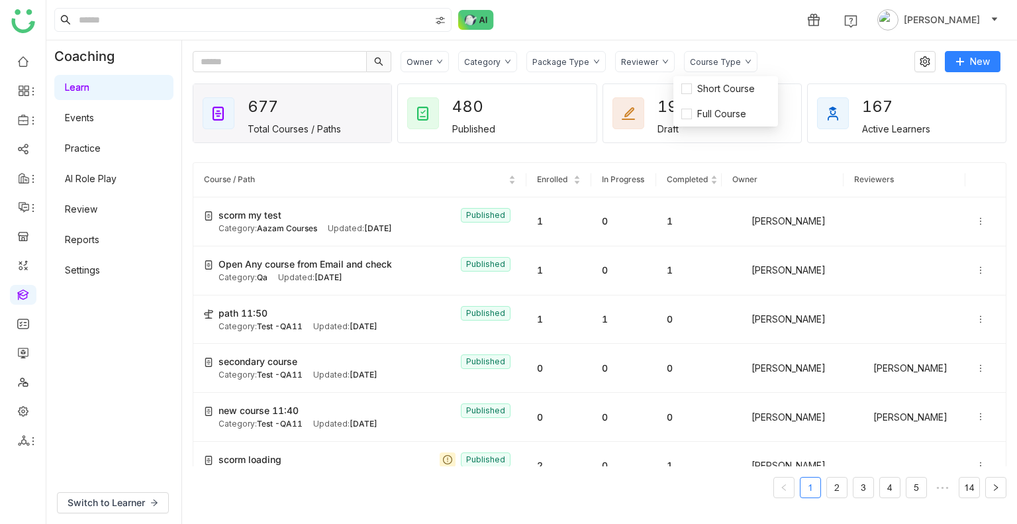
click at [580, 59] on div "Package Type" at bounding box center [560, 62] width 57 height 10
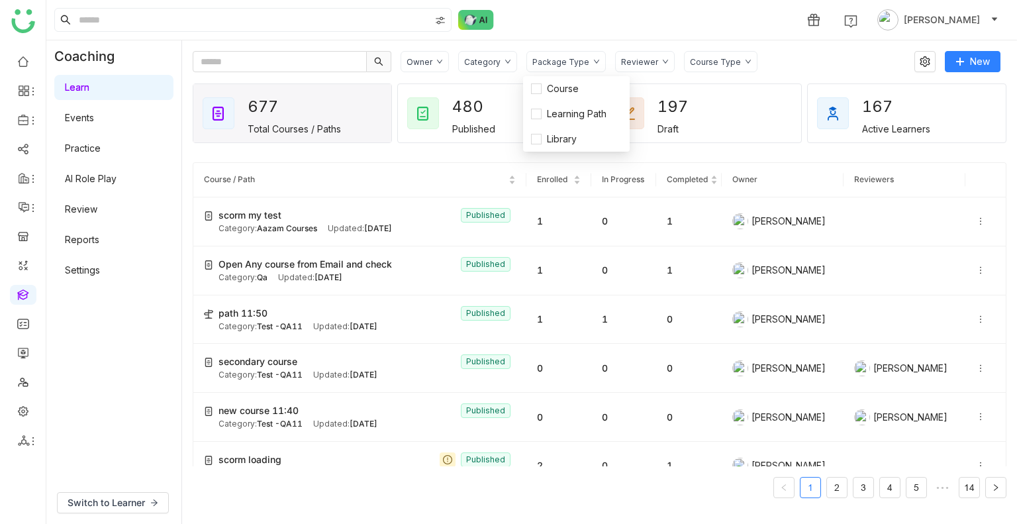
click at [489, 64] on div "Category" at bounding box center [482, 62] width 36 height 10
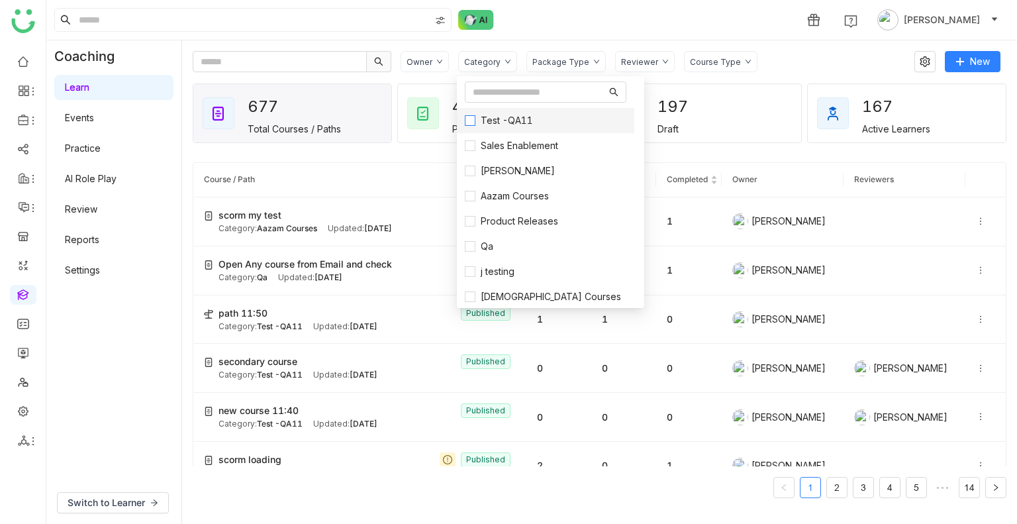
click at [490, 115] on span "Test -QA11" at bounding box center [506, 120] width 63 height 15
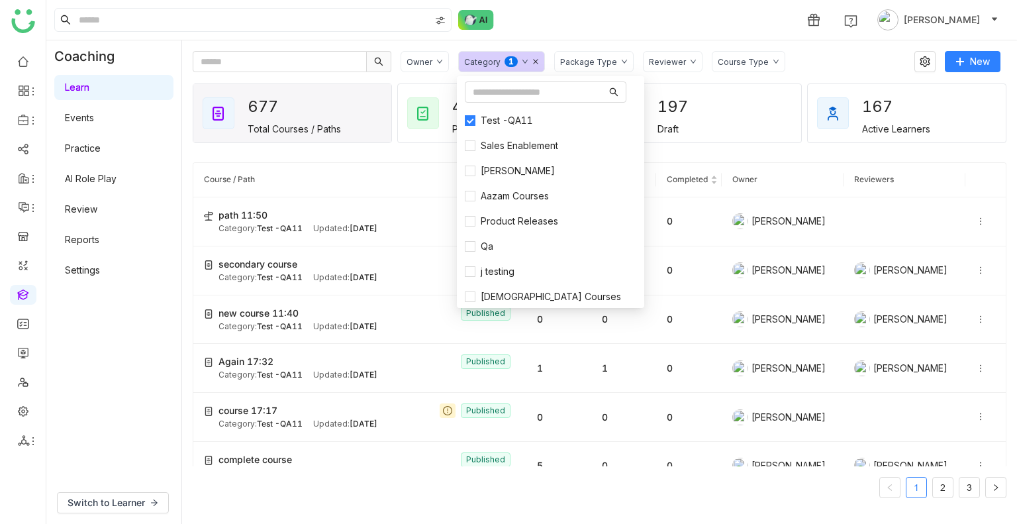
click at [740, 69] on div "Course Type" at bounding box center [748, 61] width 73 height 21
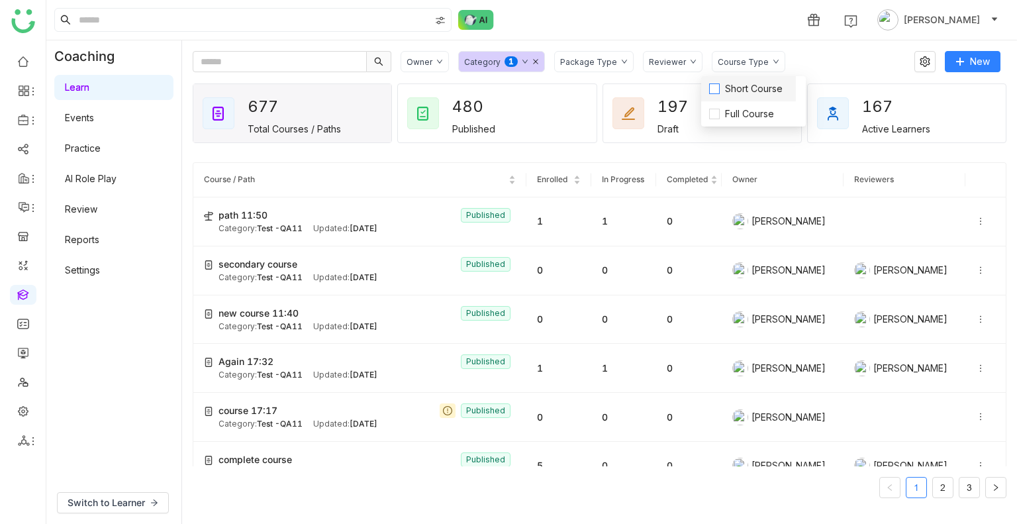
click at [734, 85] on span "Short Course" at bounding box center [754, 88] width 68 height 15
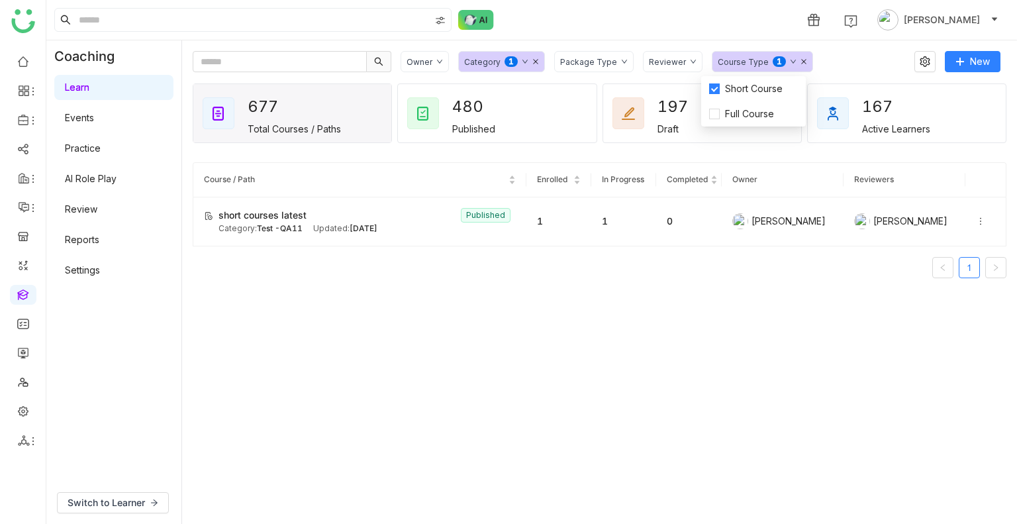
click at [580, 64] on div "Package Type" at bounding box center [588, 62] width 57 height 10
click at [801, 60] on icon at bounding box center [804, 61] width 7 height 7
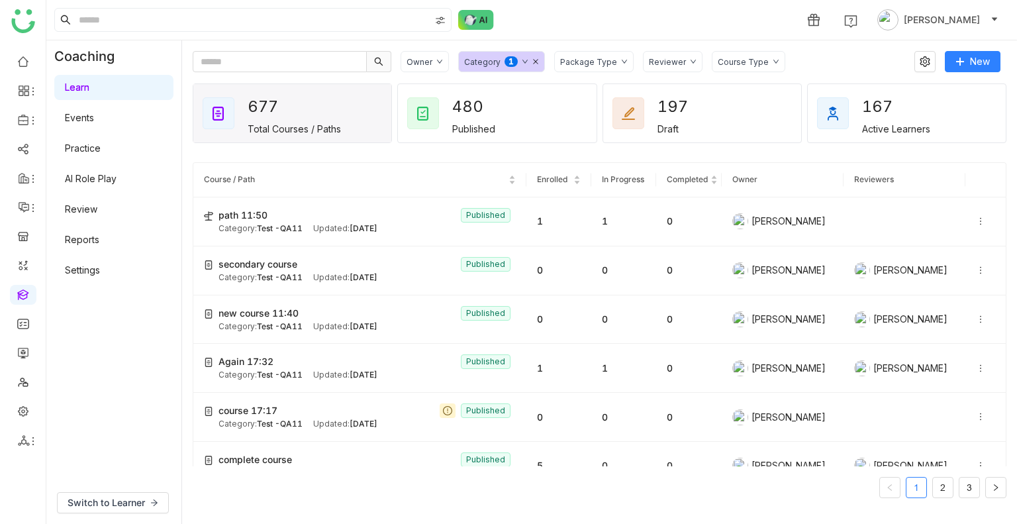
click at [592, 63] on div "Package Type" at bounding box center [588, 62] width 57 height 10
click at [583, 113] on span "Learning Path" at bounding box center [604, 114] width 70 height 15
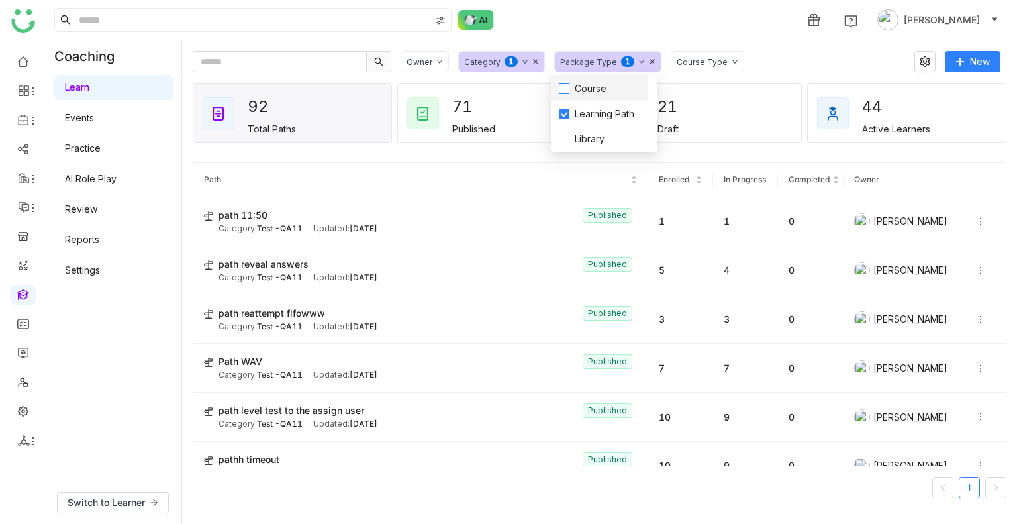
click at [586, 83] on span "Course" at bounding box center [590, 88] width 42 height 15
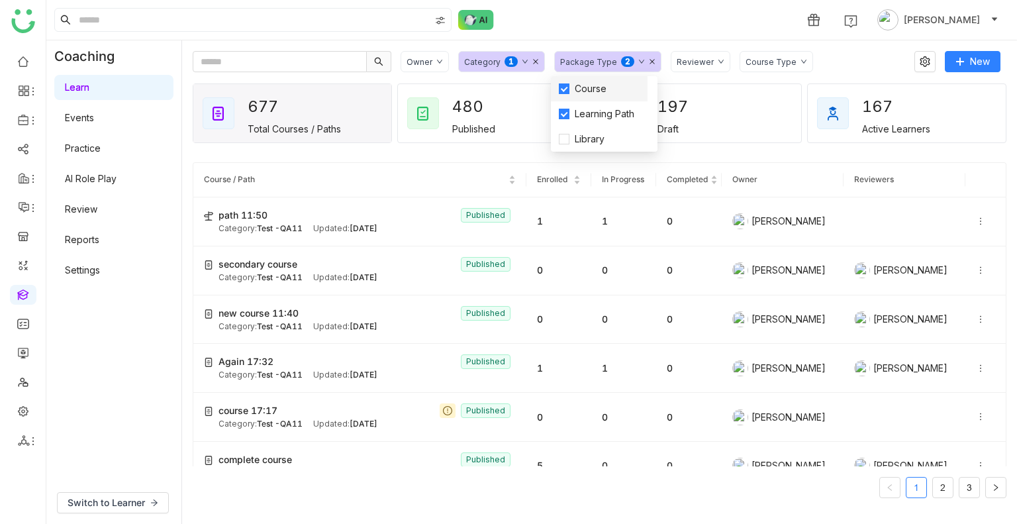
click at [586, 83] on span "Course" at bounding box center [590, 88] width 42 height 15
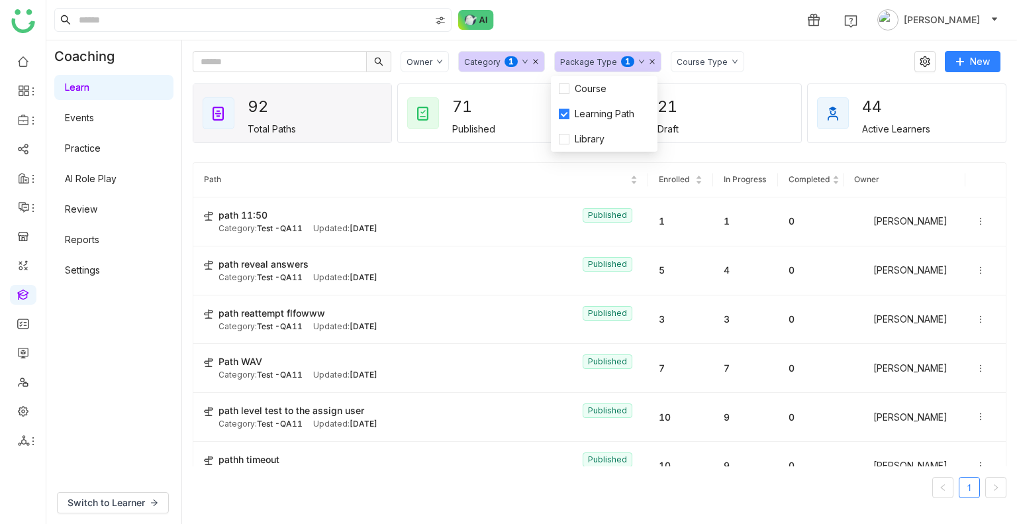
click at [421, 53] on div "Owner" at bounding box center [425, 61] width 48 height 21
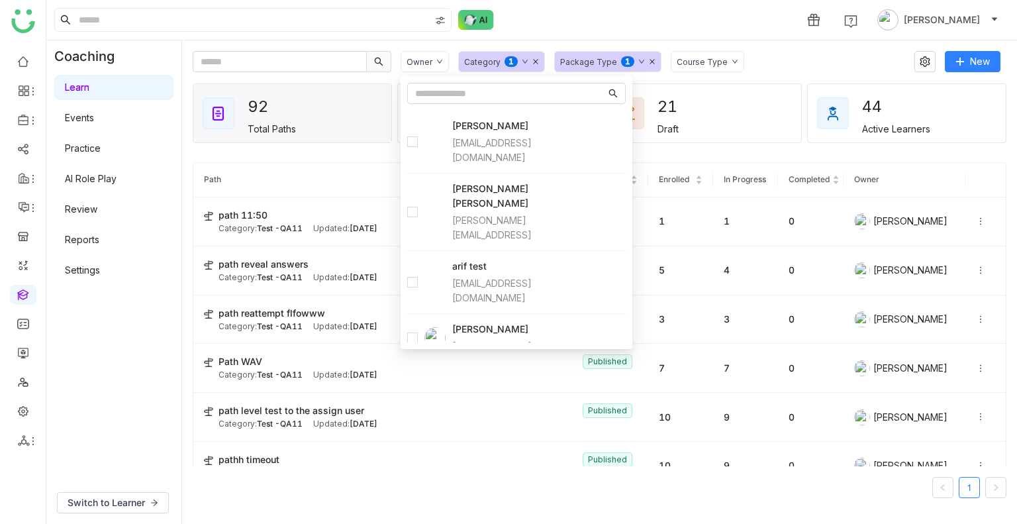
click at [638, 60] on div "Package Type 0 1 2 3 4 5 6 7 8 9" at bounding box center [607, 61] width 107 height 21
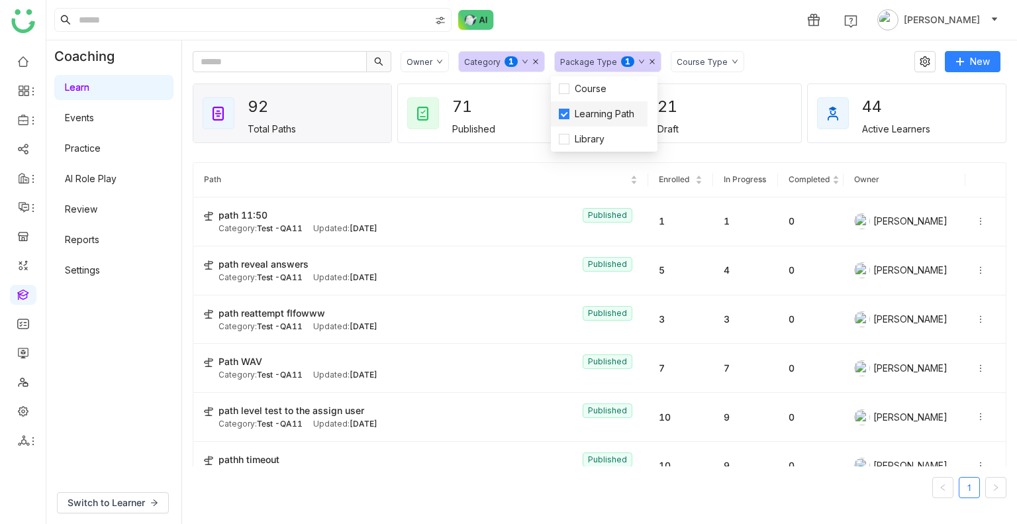
click at [595, 103] on li "Learning Path" at bounding box center [599, 113] width 97 height 25
click at [563, 101] on li "Learning Path" at bounding box center [599, 113] width 97 height 25
click at [531, 66] on div "Category 0 1 2 3 4 5 6 7 8 9" at bounding box center [501, 61] width 87 height 21
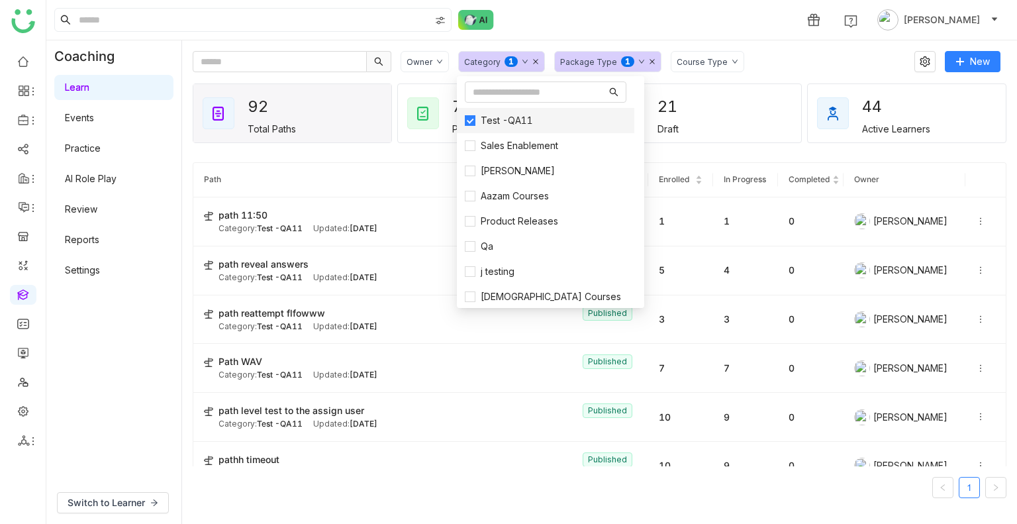
click at [503, 129] on li "Test -QA11" at bounding box center [545, 120] width 177 height 25
click at [466, 113] on label "Test -QA11" at bounding box center [546, 120] width 162 height 15
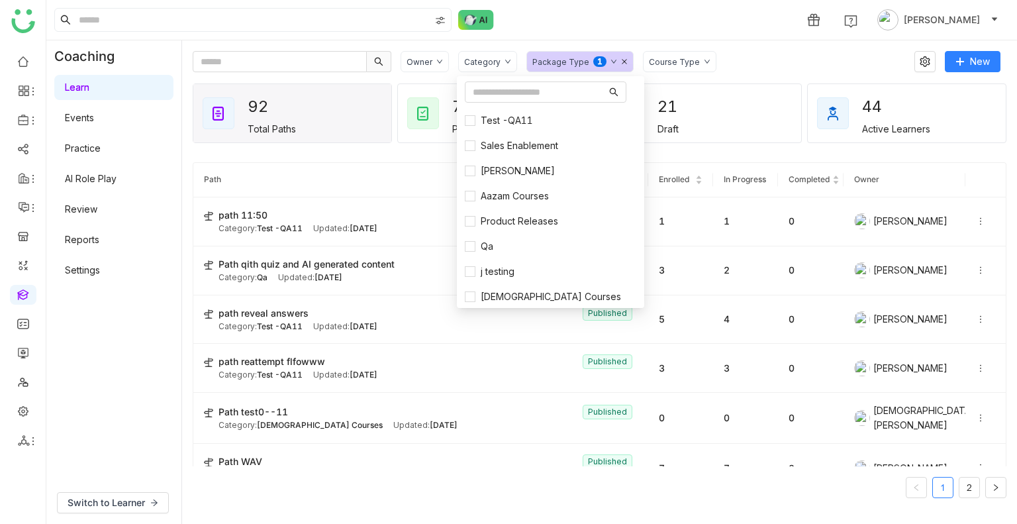
click at [614, 57] on div "Package Type 0 1 2 3 4 5 6 7 8 9" at bounding box center [579, 61] width 107 height 21
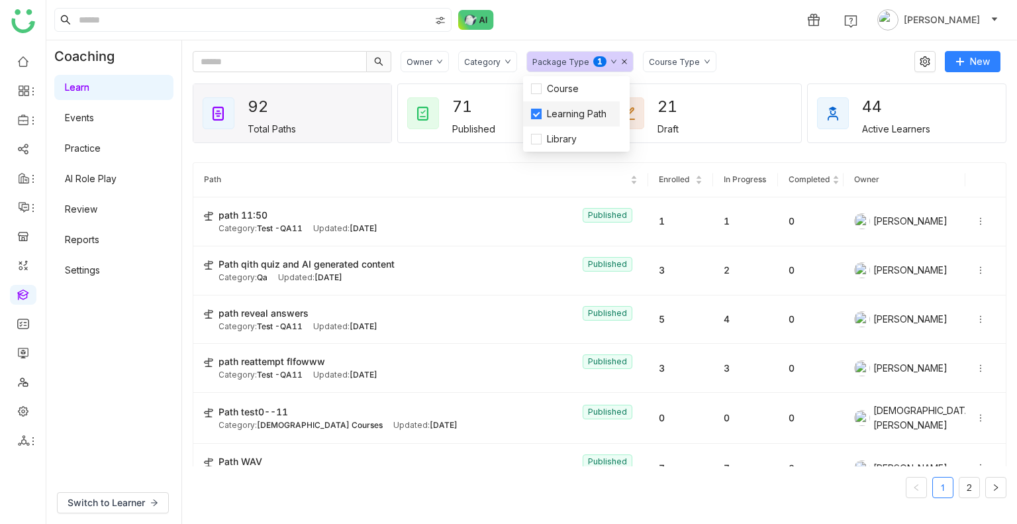
click at [555, 116] on span "Learning Path" at bounding box center [577, 114] width 70 height 15
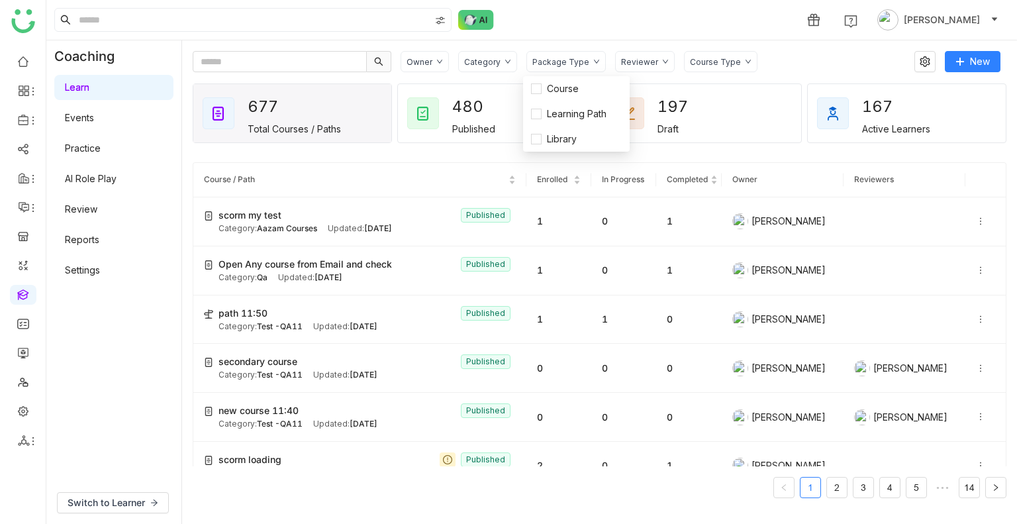
click at [601, 23] on div "1 Uday Bhanu" at bounding box center [531, 20] width 971 height 40
click at [277, 364] on span "secondary course" at bounding box center [258, 361] width 79 height 15
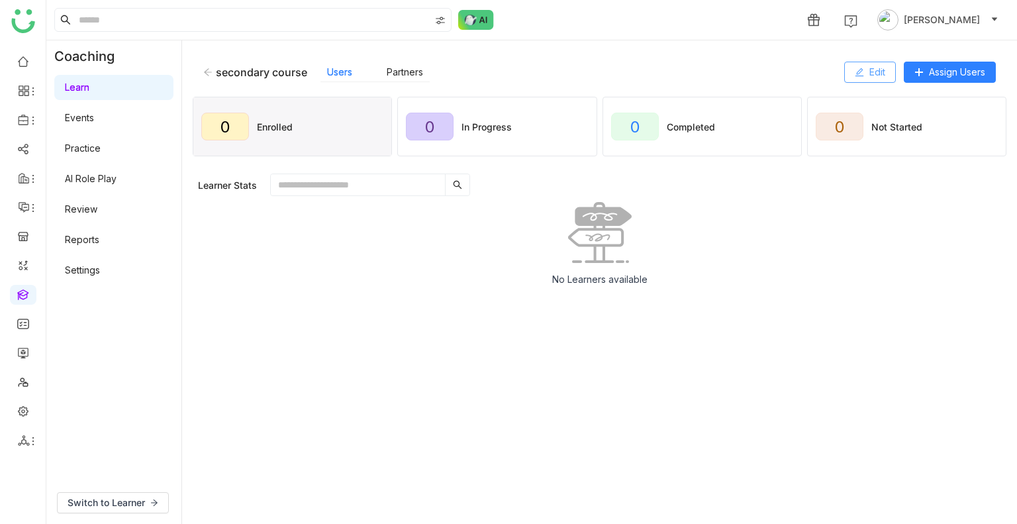
click at [856, 79] on button "Edit" at bounding box center [870, 72] width 52 height 21
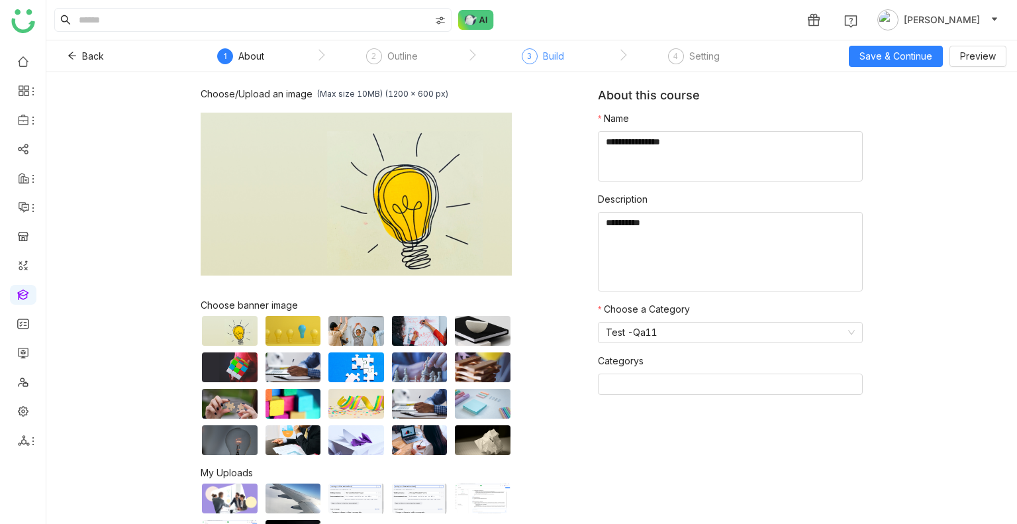
click at [551, 66] on div "3 Build" at bounding box center [543, 60] width 42 height 24
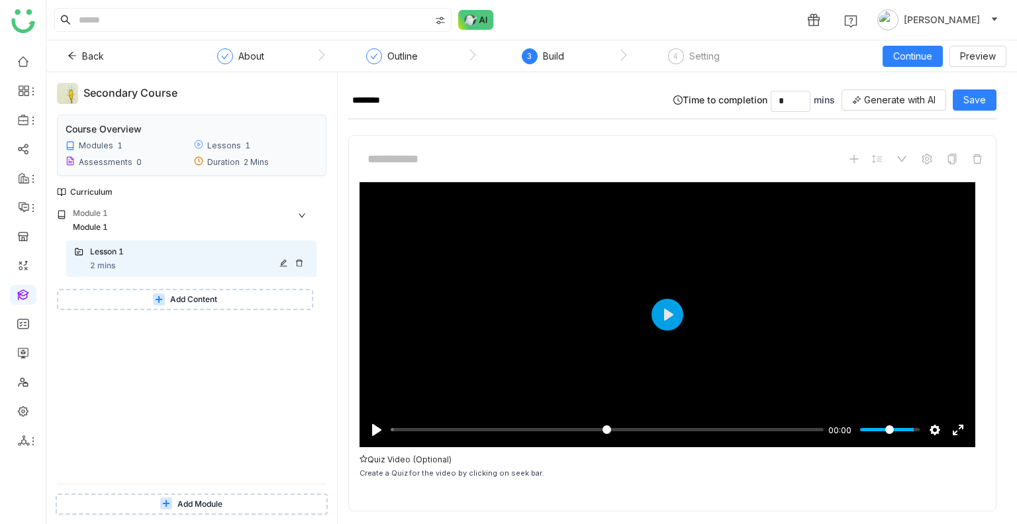
scroll to position [297, 0]
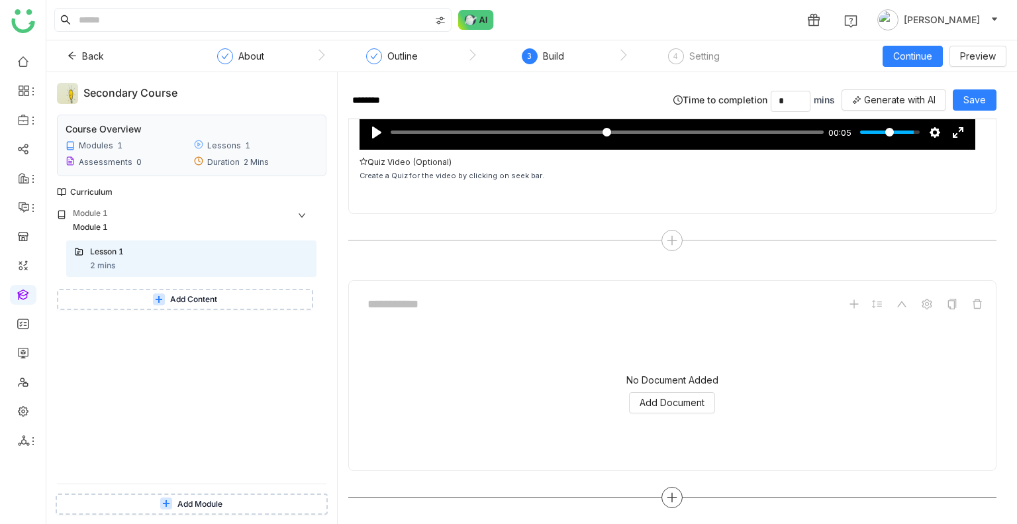
click at [667, 497] on icon at bounding box center [671, 497] width 9 height 1
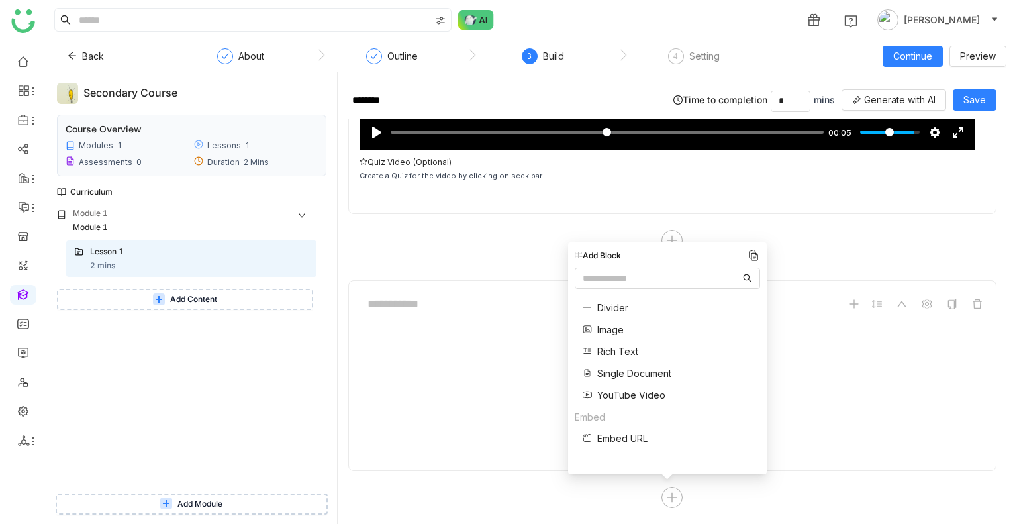
click at [609, 397] on span "YouTube Video" at bounding box center [631, 395] width 68 height 14
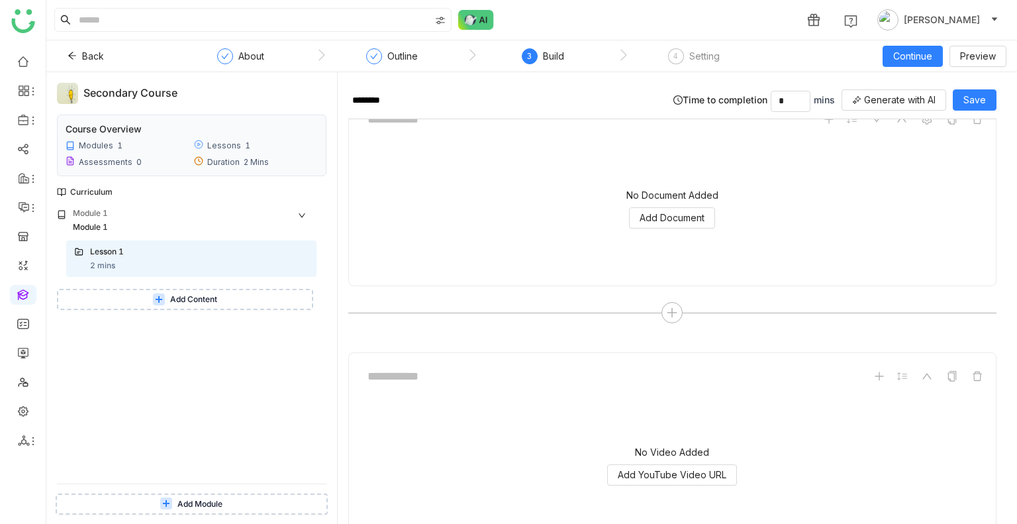
scroll to position [554, 0]
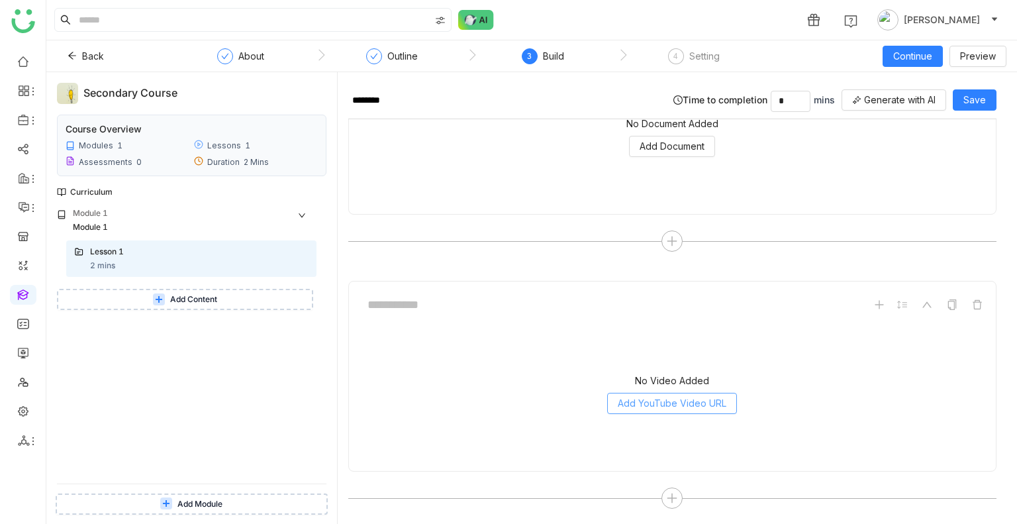
click at [678, 396] on span "Add YouTube Video URL" at bounding box center [672, 403] width 109 height 15
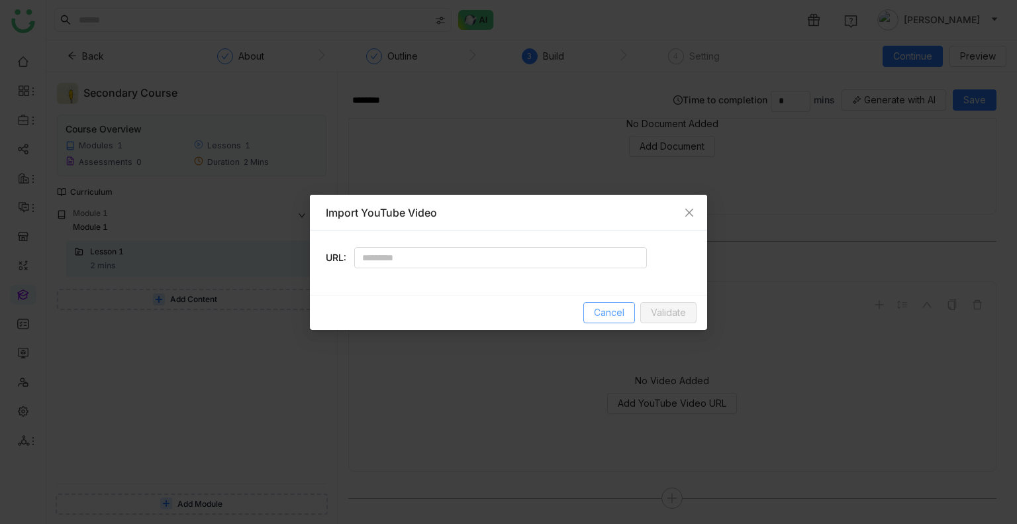
click at [597, 312] on span "Cancel" at bounding box center [609, 312] width 30 height 15
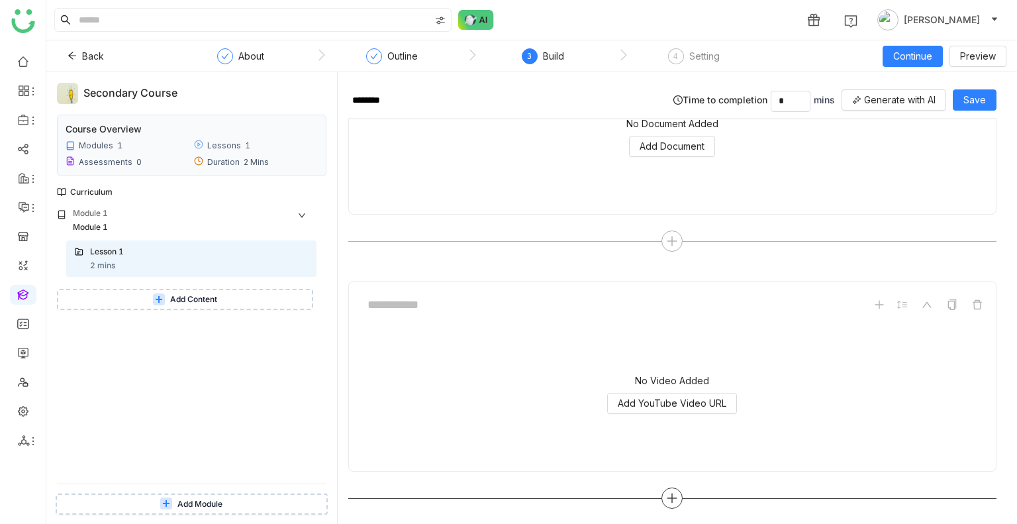
click at [661, 492] on div at bounding box center [671, 497] width 21 height 21
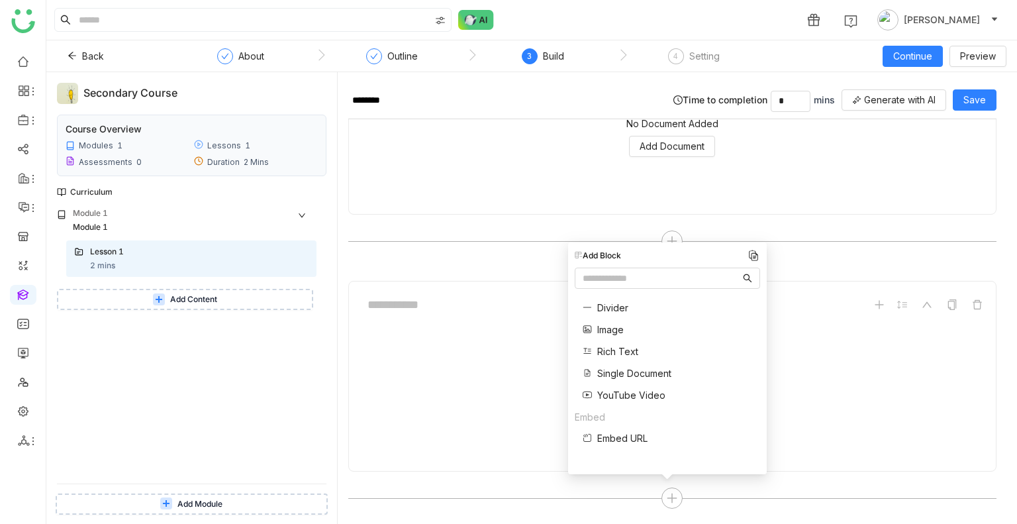
click at [616, 448] on div "Embed Embed URL" at bounding box center [611, 431] width 73 height 43
click at [622, 428] on div "Embed Embed URL" at bounding box center [611, 431] width 73 height 43
click at [631, 438] on span "Embed URL" at bounding box center [622, 438] width 50 height 14
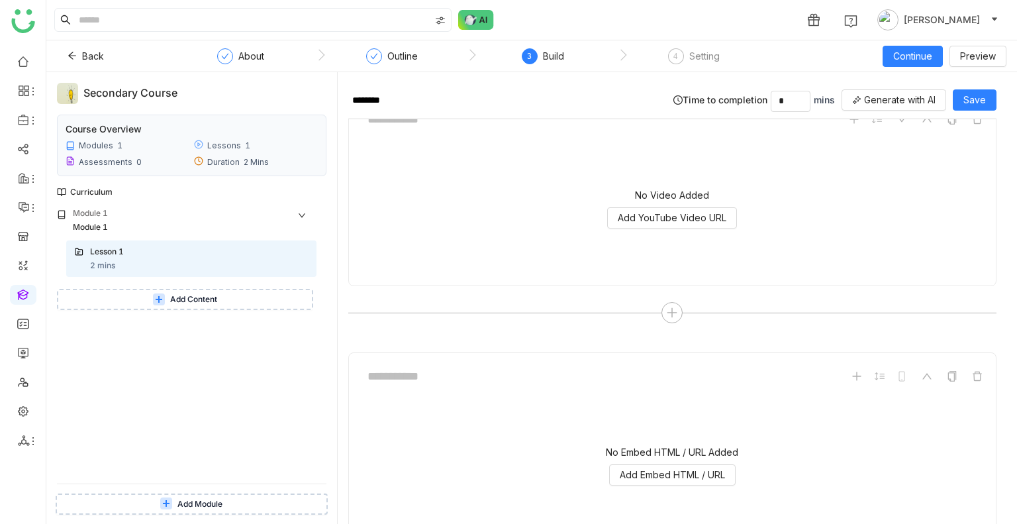
scroll to position [810, 0]
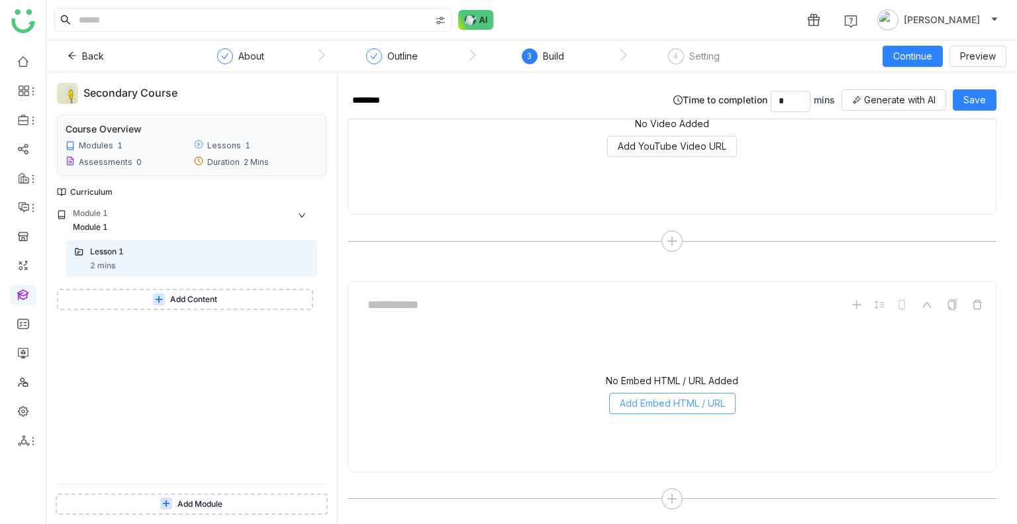
click at [659, 407] on span "Add Embed HTML / URL" at bounding box center [672, 403] width 105 height 15
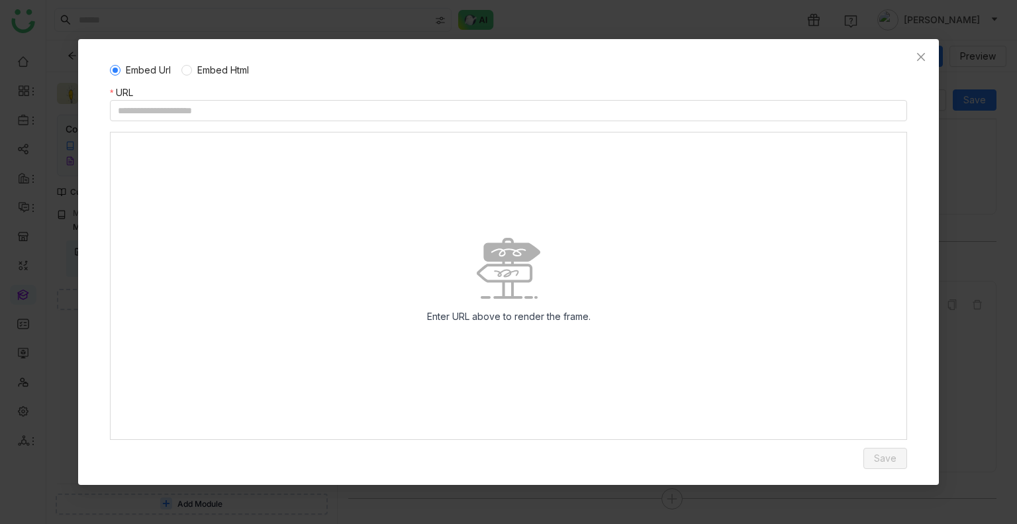
click at [212, 62] on div "Embed Url Embed Html" at bounding box center [508, 70] width 797 height 30
click at [200, 68] on span "Embed Html" at bounding box center [223, 70] width 62 height 15
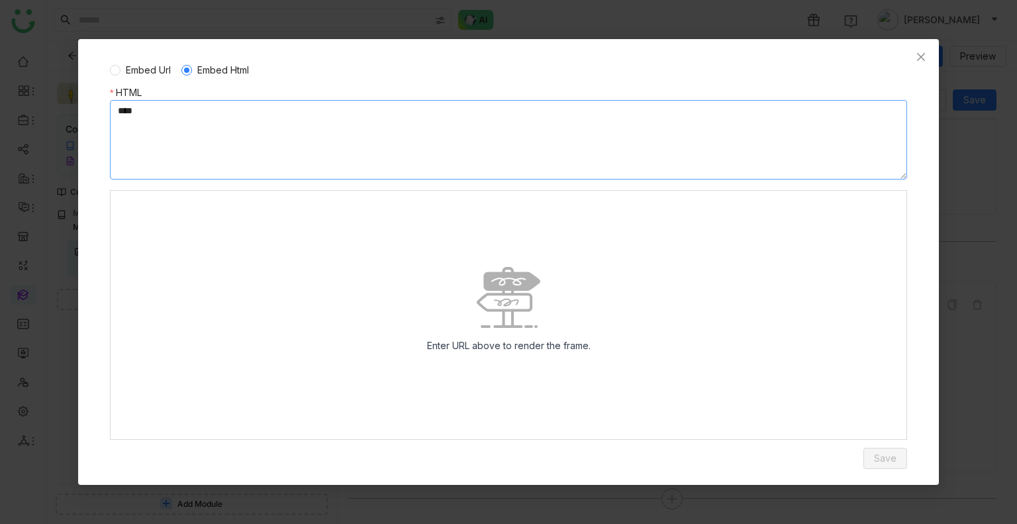
click at [197, 111] on textarea at bounding box center [508, 139] width 797 height 79
paste textarea "**********"
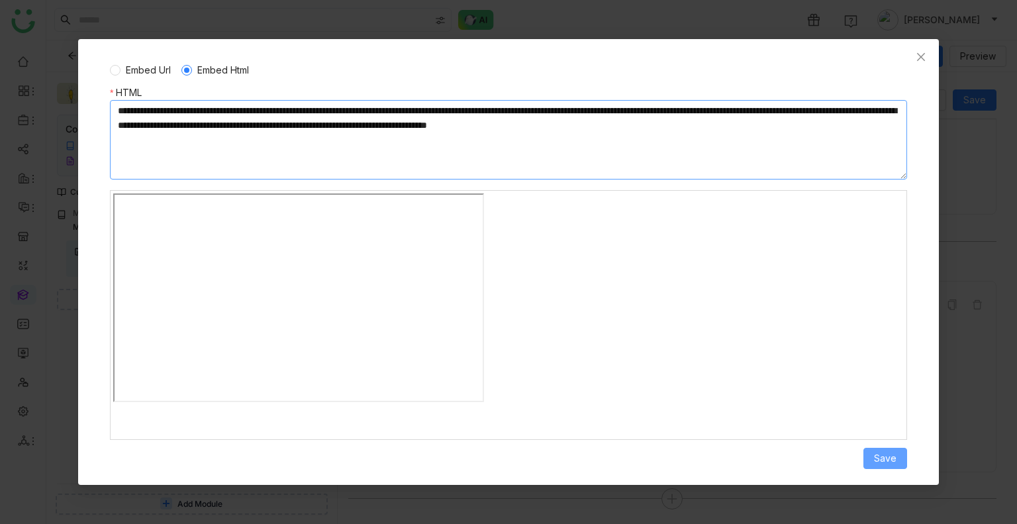
type textarea "**********"
click at [889, 455] on span "Save" at bounding box center [885, 458] width 23 height 15
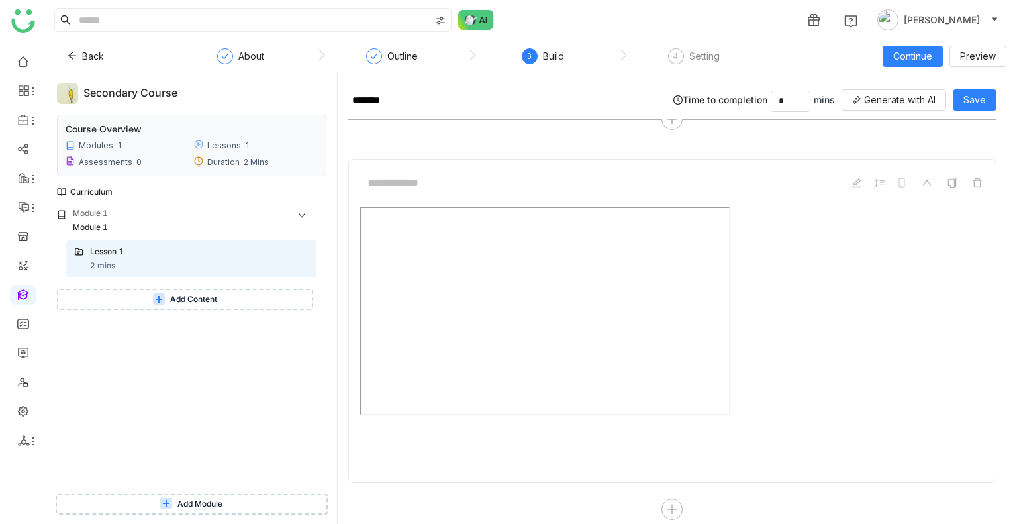
scroll to position [943, 0]
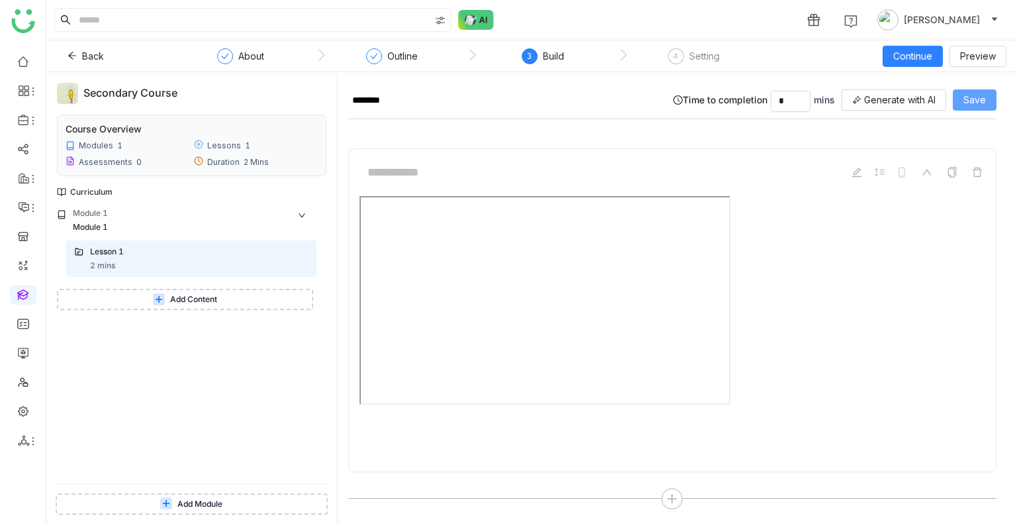
click at [974, 101] on span "Save" at bounding box center [974, 100] width 23 height 15
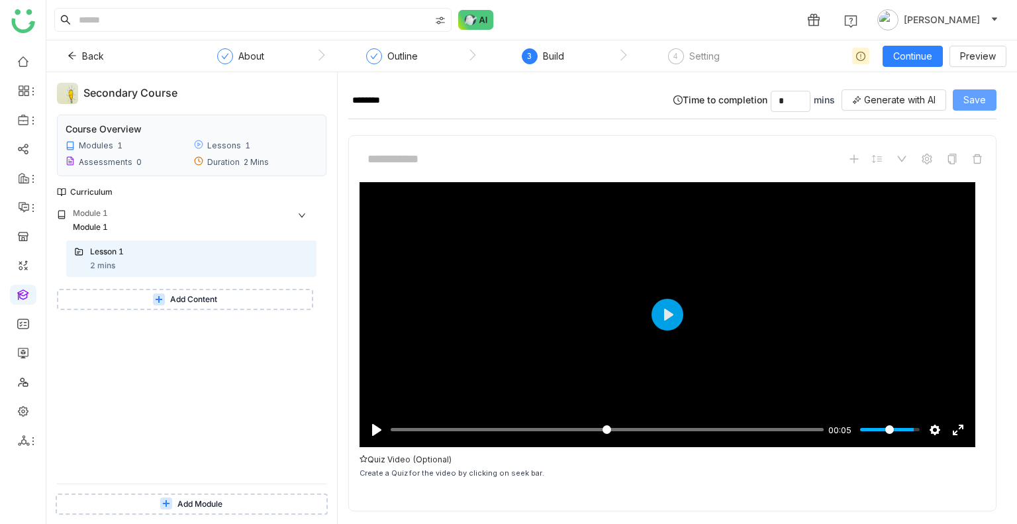
click at [962, 102] on button "Save" at bounding box center [975, 99] width 44 height 21
click at [911, 60] on span "Continue" at bounding box center [912, 56] width 39 height 15
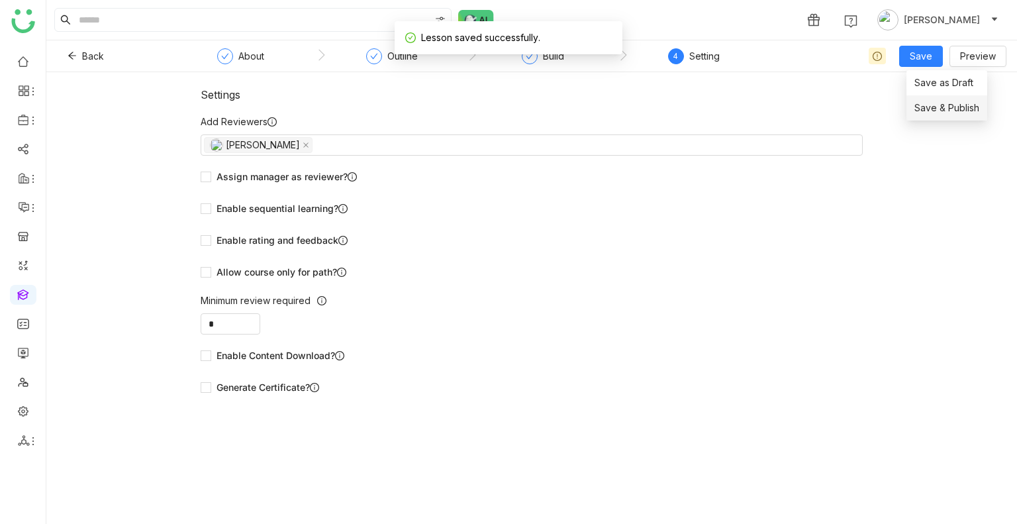
click at [942, 107] on span "Save & Publish" at bounding box center [946, 108] width 65 height 15
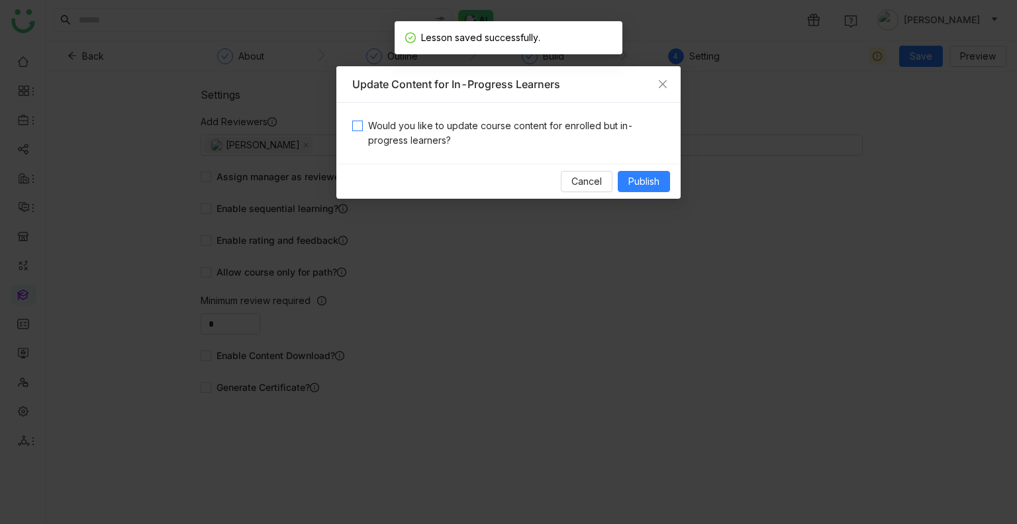
click at [564, 141] on span "Would you like to update course content for enrolled but in-progress learners?" at bounding box center [514, 133] width 302 height 29
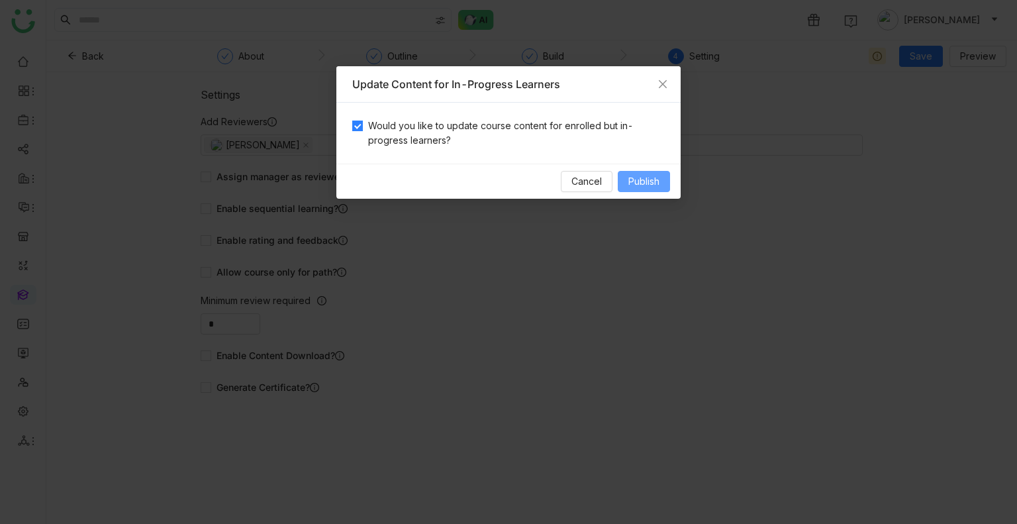
click at [633, 185] on span "Publish" at bounding box center [643, 181] width 31 height 15
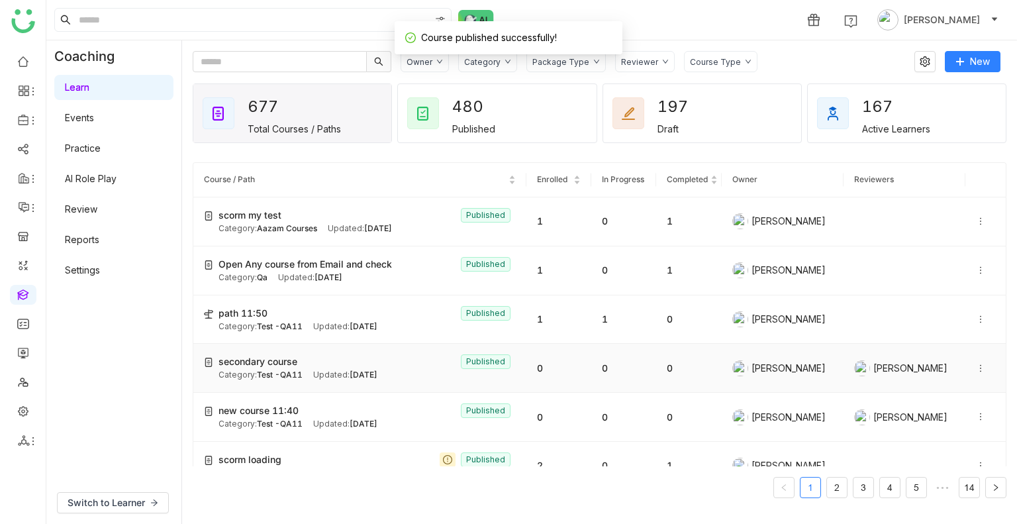
click at [320, 362] on div "secondary course Published" at bounding box center [367, 361] width 297 height 15
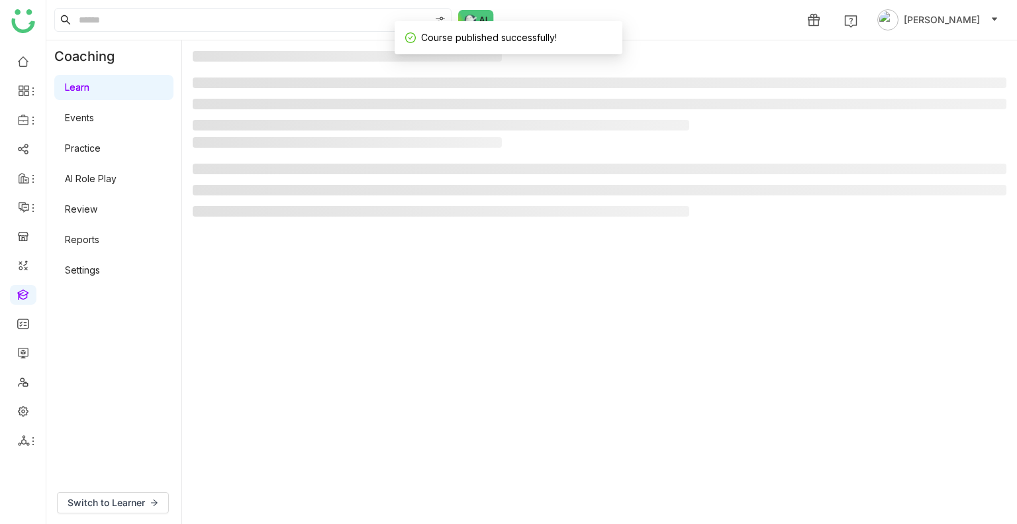
click at [320, 362] on gtmb-manage-detail-wrapper at bounding box center [600, 282] width 814 height 462
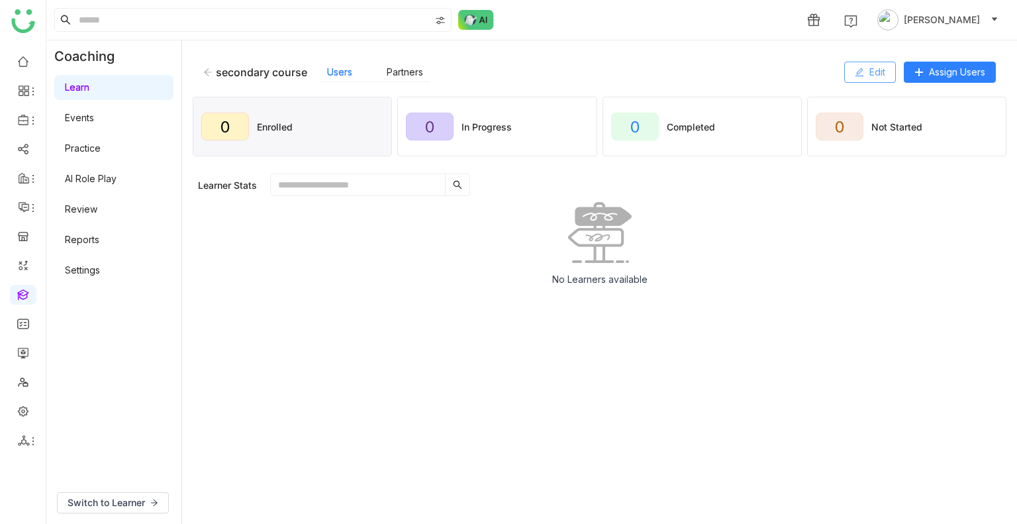
click at [848, 81] on button "Edit" at bounding box center [870, 72] width 52 height 21
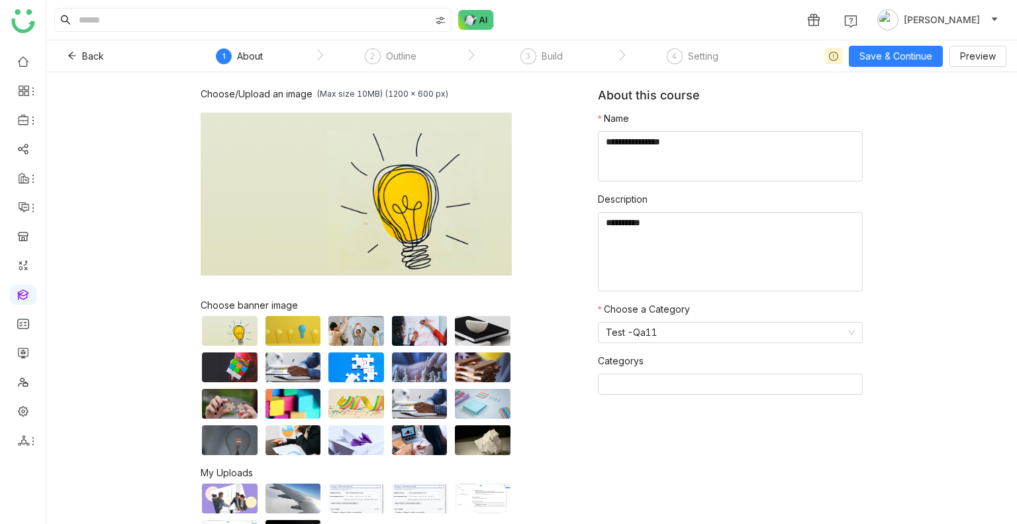
click at [564, 67] on nz-step "3 Build" at bounding box center [541, 60] width 151 height 24
click at [550, 65] on div "3 Build" at bounding box center [541, 60] width 42 height 24
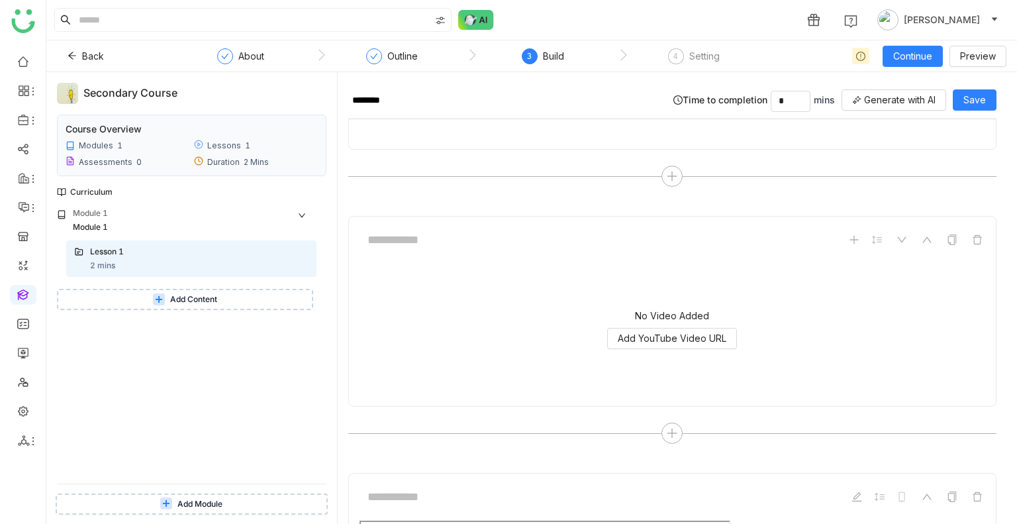
scroll to position [943, 0]
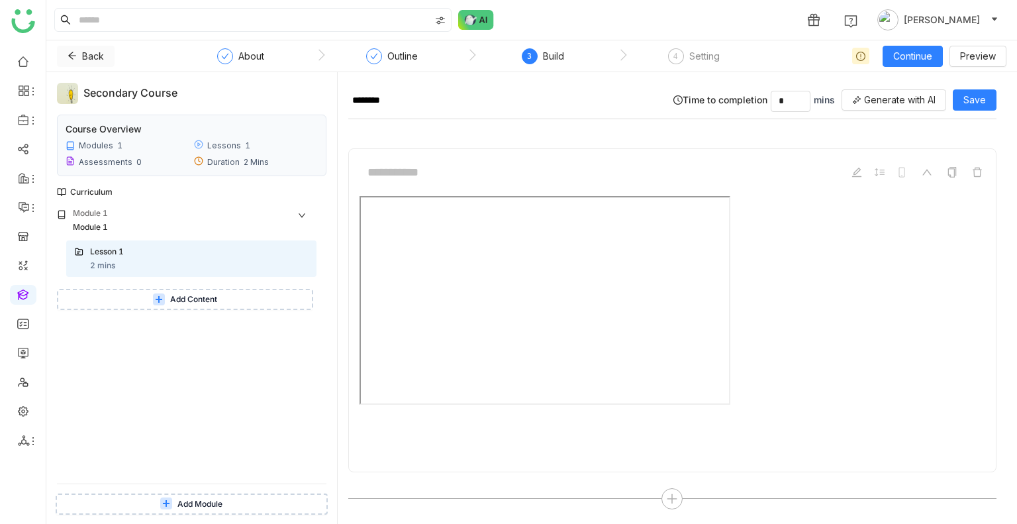
click at [96, 53] on span "Back" at bounding box center [93, 56] width 22 height 15
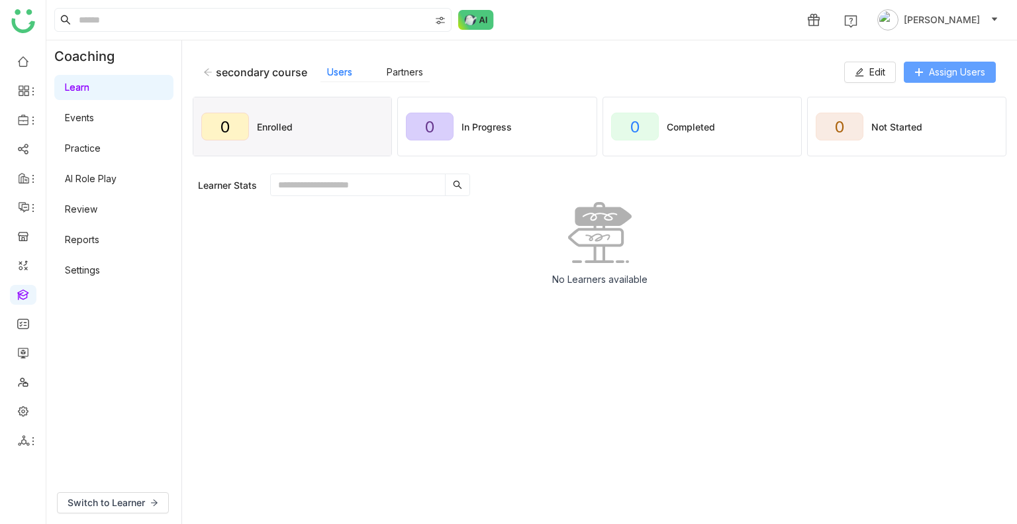
click at [932, 66] on span "Assign Users" at bounding box center [957, 72] width 56 height 15
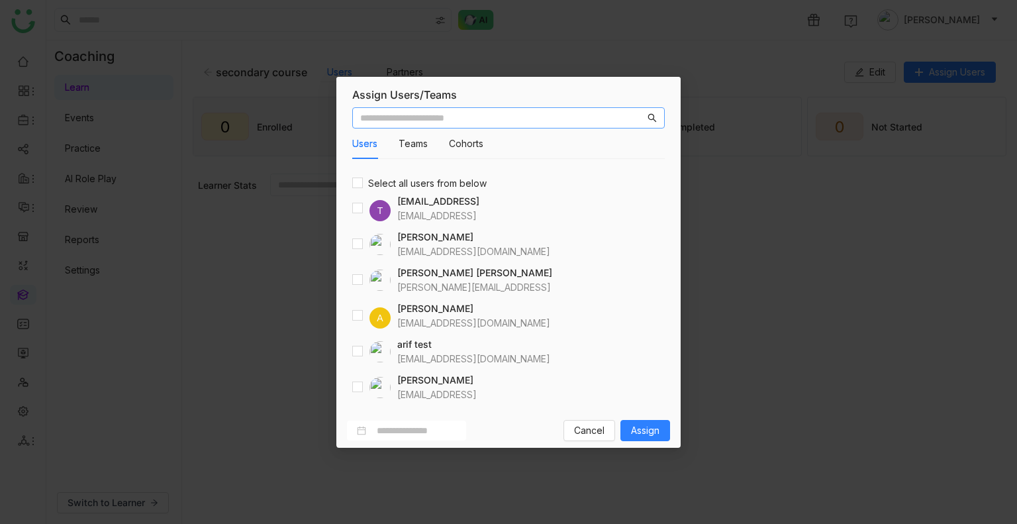
click at [440, 116] on input "text" at bounding box center [502, 118] width 285 height 15
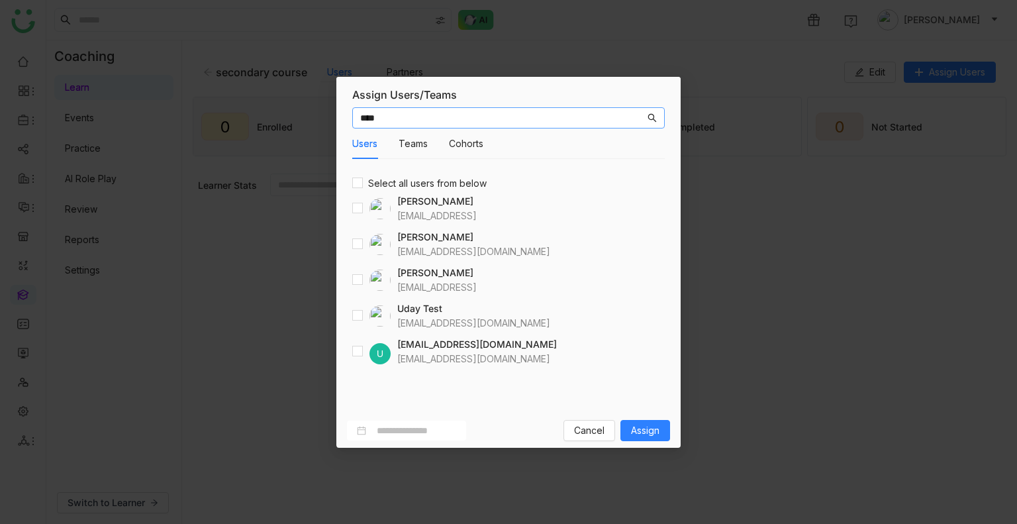
type input "****"
click at [352, 317] on div "**** Users Teams Cohorts Select all users from below [PERSON_NAME] [EMAIL_ADDRE…" at bounding box center [508, 257] width 344 height 311
click at [649, 428] on span "Assign" at bounding box center [645, 430] width 28 height 15
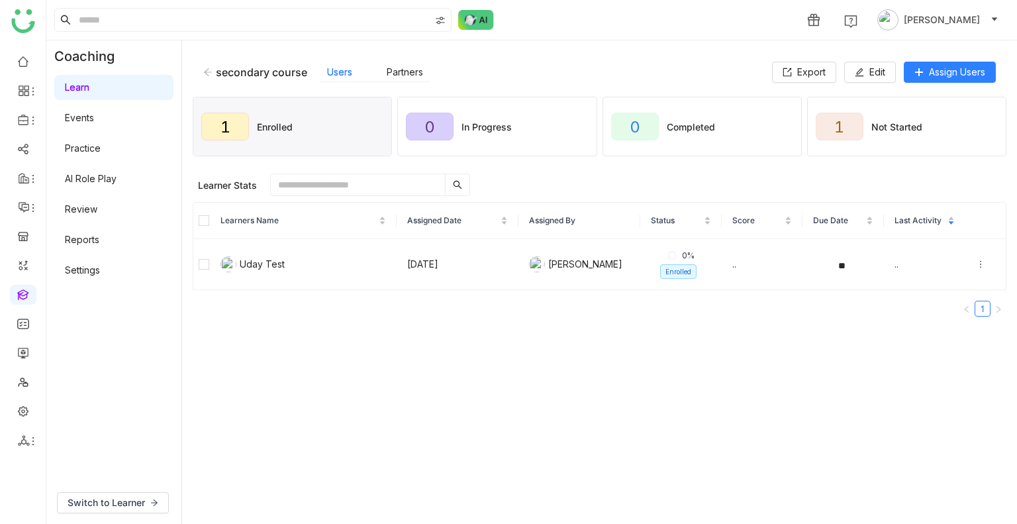
click at [209, 71] on icon at bounding box center [207, 72] width 9 height 9
